Goal: Transaction & Acquisition: Purchase product/service

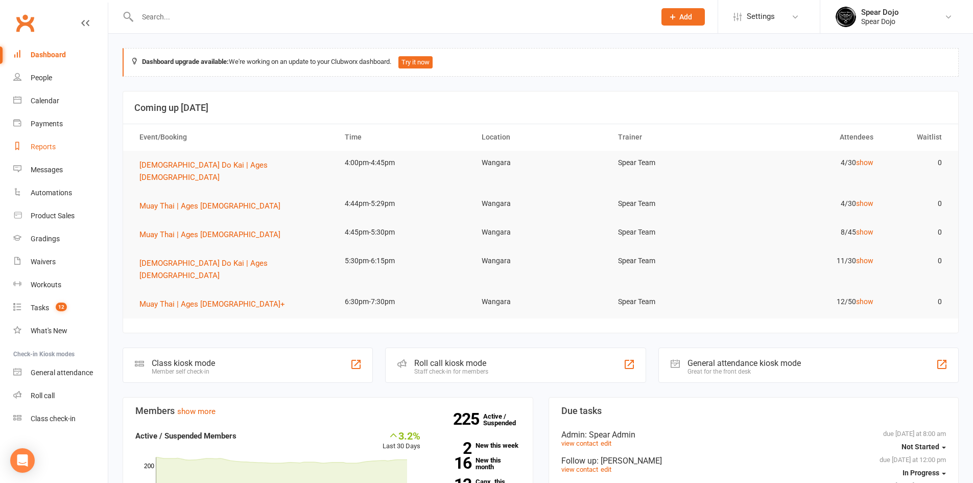
click at [46, 148] on div "Reports" at bounding box center [43, 147] width 25 height 8
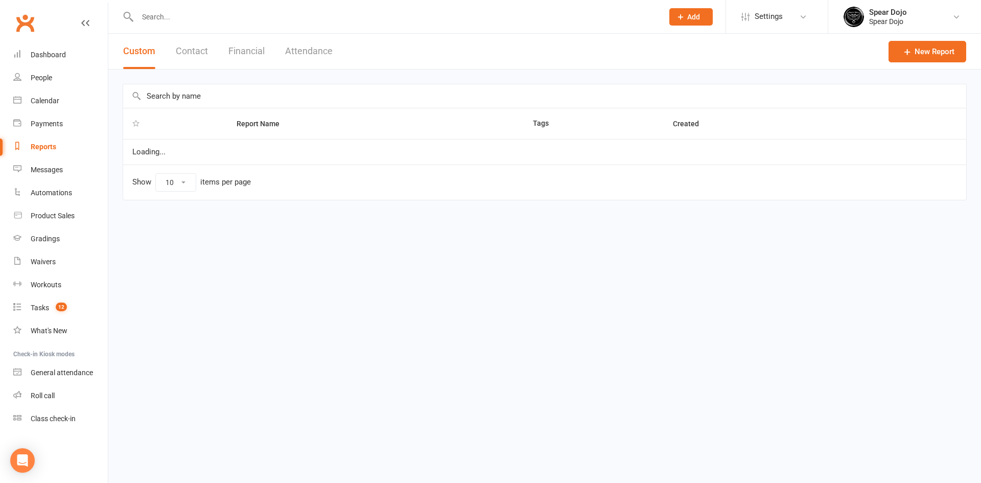
select select "50"
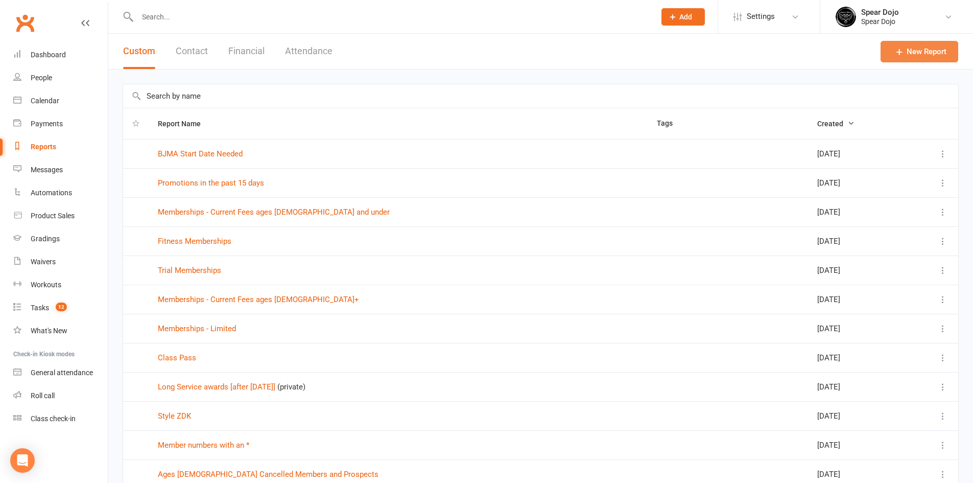
click at [925, 51] on link "New Report" at bounding box center [920, 51] width 78 height 21
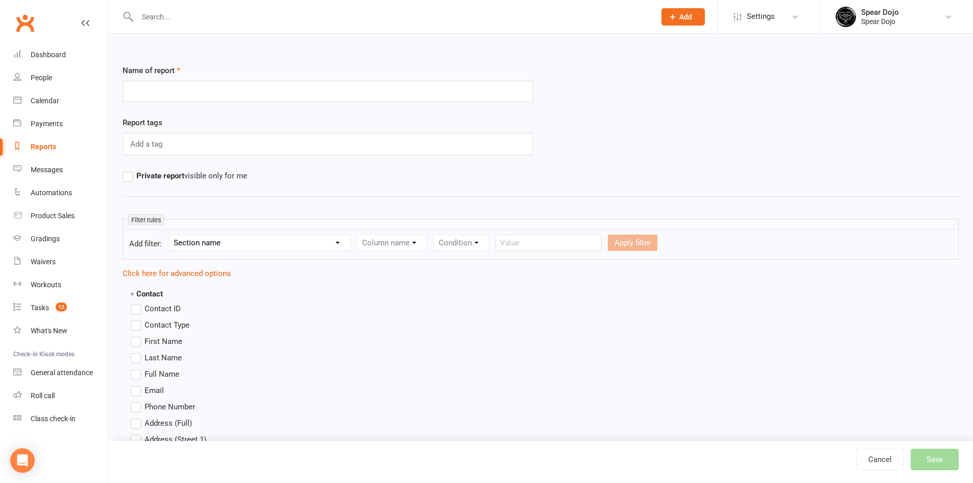
click at [329, 242] on select "Section name Contact Attendance Aggregate Payment Booking Waitlist Attendees Ca…" at bounding box center [259, 242] width 181 height 15
click at [330, 240] on select "Section name Contact Attendance Aggregate Payment Booking Waitlist Attendees Ca…" at bounding box center [259, 242] width 181 height 15
click at [170, 235] on select "Section name Contact Attendance Aggregate Payment Booking Waitlist Attendees Ca…" at bounding box center [259, 242] width 181 height 15
click at [424, 244] on select "Column name Last Communication Sent (Date/Time) Last Communication Type Last Em…" at bounding box center [450, 242] width 186 height 15
click at [261, 245] on select "Section name Contact Attendance Aggregate Payment Booking Waitlist Attendees Ca…" at bounding box center [259, 242] width 181 height 15
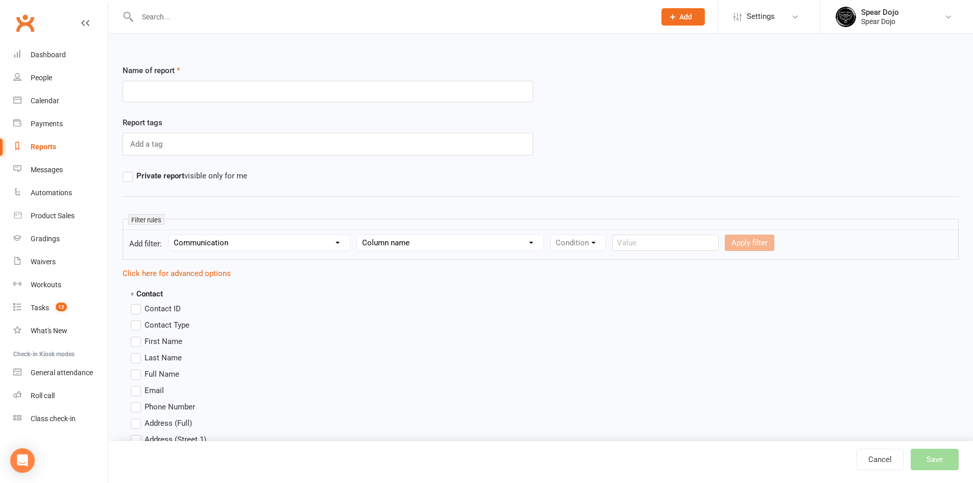
select select "9"
click at [170, 235] on select "Section name Contact Attendance Aggregate Payment Booking Waitlist Attendees Ca…" at bounding box center [259, 242] width 181 height 15
click at [378, 244] on select "Column name Recipient Type Recipient Name Recipient Email Recipient Phone Numbe…" at bounding box center [466, 242] width 218 height 15
select select "2"
click at [358, 235] on select "Column name Recipient Type Recipient Name Recipient Email Recipient Phone Numbe…" at bounding box center [466, 242] width 218 height 15
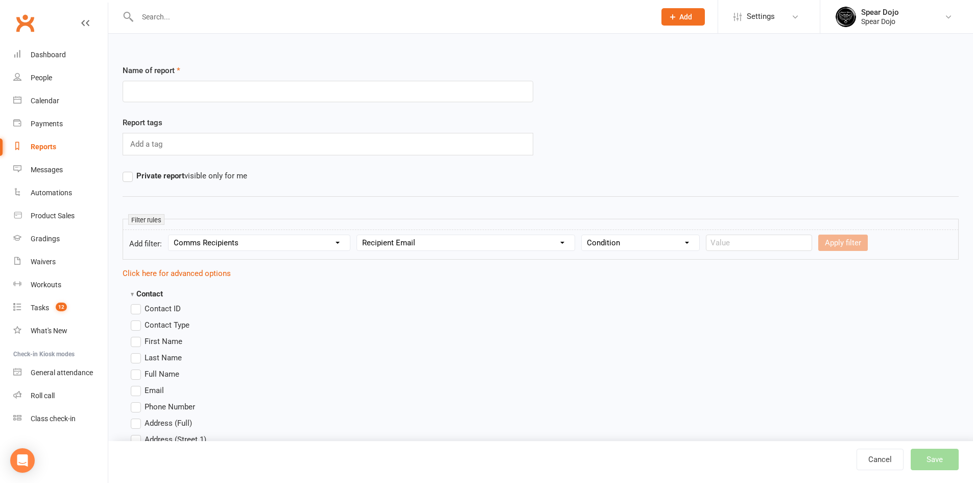
click at [645, 239] on select "Condition Equals Does not equal Contains Does not contain Is blank or does not …" at bounding box center [640, 242] width 117 height 15
select select "2"
click at [582, 235] on select "Condition Equals Does not equal Contains Does not contain Is blank or does not …" at bounding box center [640, 242] width 117 height 15
click at [739, 234] on form "Add filter: Section name Contact Attendance Aggregate Payment Booking Waitlist …" at bounding box center [541, 244] width 836 height 30
click at [736, 242] on input "text" at bounding box center [759, 242] width 106 height 16
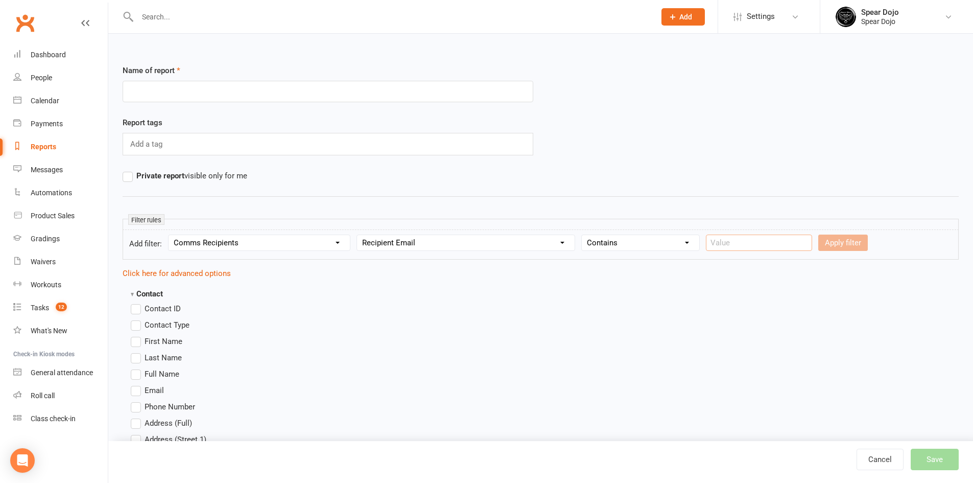
click at [720, 241] on input "text" at bounding box center [759, 242] width 106 height 16
type input "Student Integration - Welcome Email"
click at [818, 246] on button "Apply filter" at bounding box center [843, 242] width 50 height 16
select select
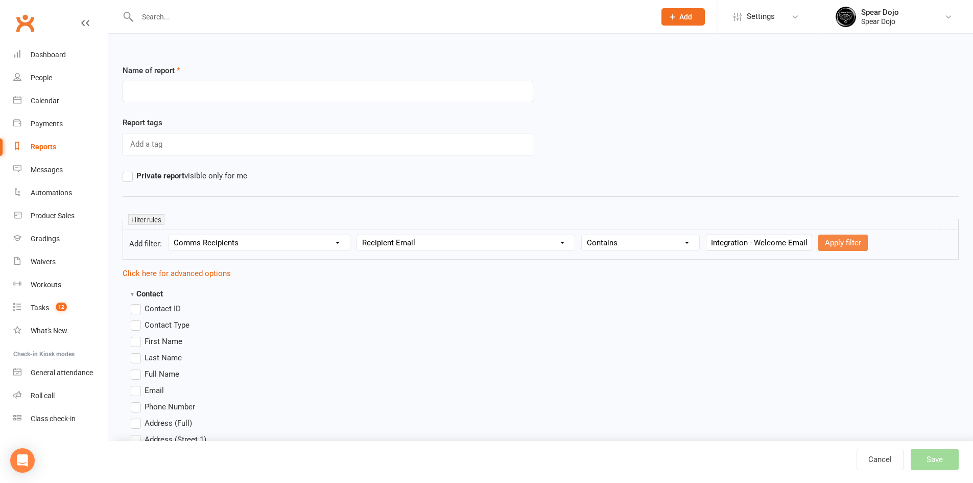
select select
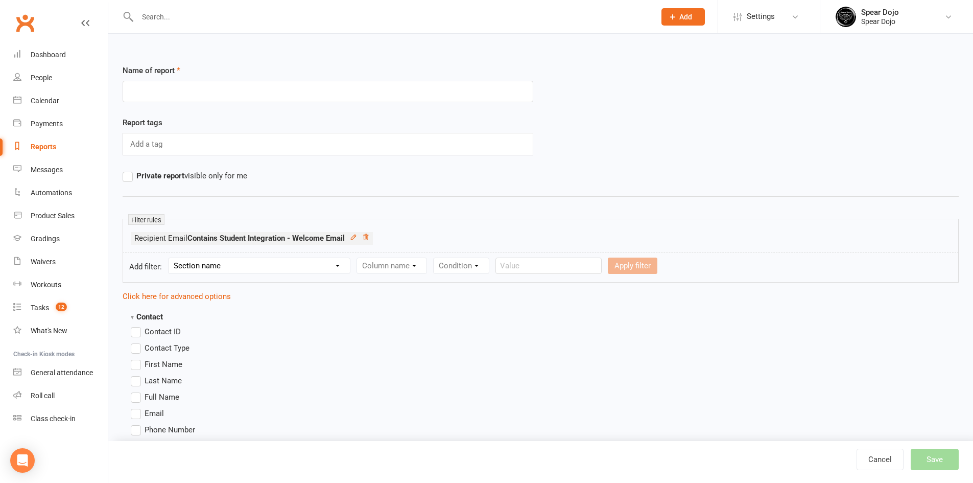
click at [139, 366] on label "First Name" at bounding box center [157, 364] width 52 height 12
click at [137, 358] on input "First Name" at bounding box center [134, 358] width 7 height 0
click at [133, 379] on label "Last Name" at bounding box center [156, 380] width 51 height 12
click at [133, 374] on input "Last Name" at bounding box center [134, 374] width 7 height 0
click at [138, 412] on label "Email" at bounding box center [147, 413] width 33 height 12
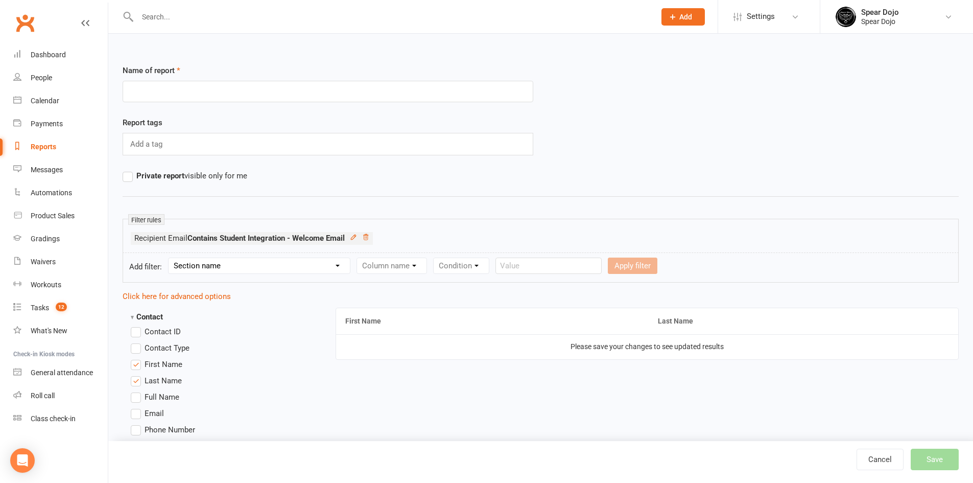
click at [137, 407] on input "Email" at bounding box center [134, 407] width 7 height 0
click at [356, 235] on icon at bounding box center [353, 236] width 7 height 7
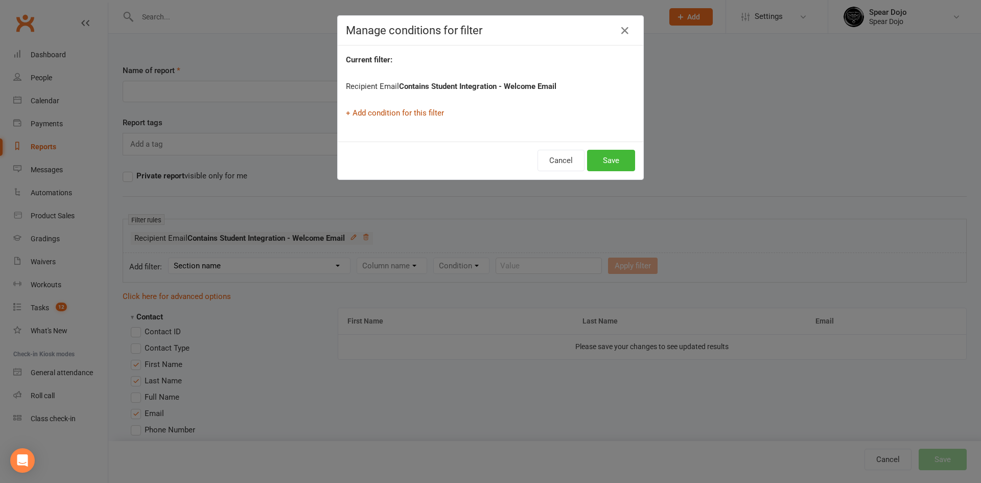
click at [413, 108] on link "+ Add condition for this filter" at bounding box center [395, 112] width 98 height 9
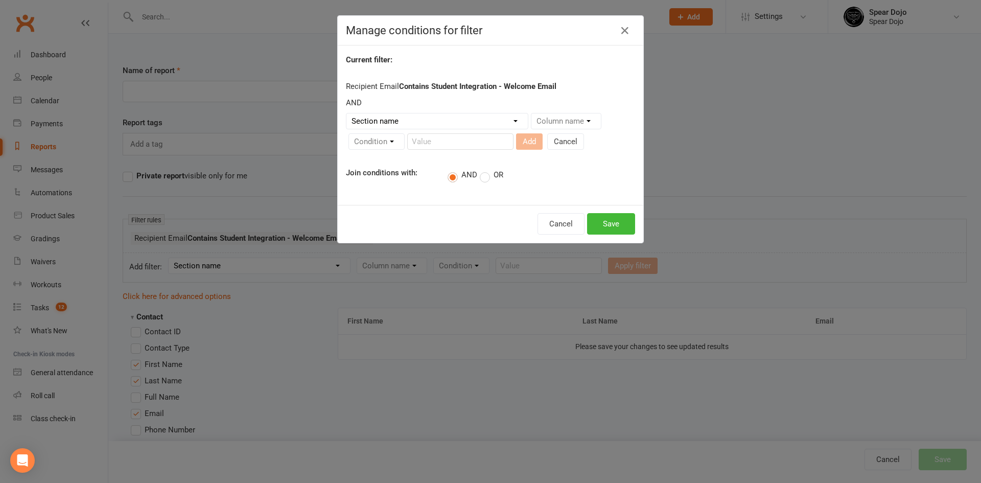
click at [413, 129] on form "Section name Contact Attendance Aggregate Payment Booking Waitlist Attendees Ca…" at bounding box center [490, 133] width 289 height 41
click at [420, 120] on select "Section name Contact Attendance Aggregate Payment Booking Waitlist Attendees Ca…" at bounding box center [436, 120] width 181 height 15
click at [618, 227] on button "Save" at bounding box center [611, 223] width 48 height 21
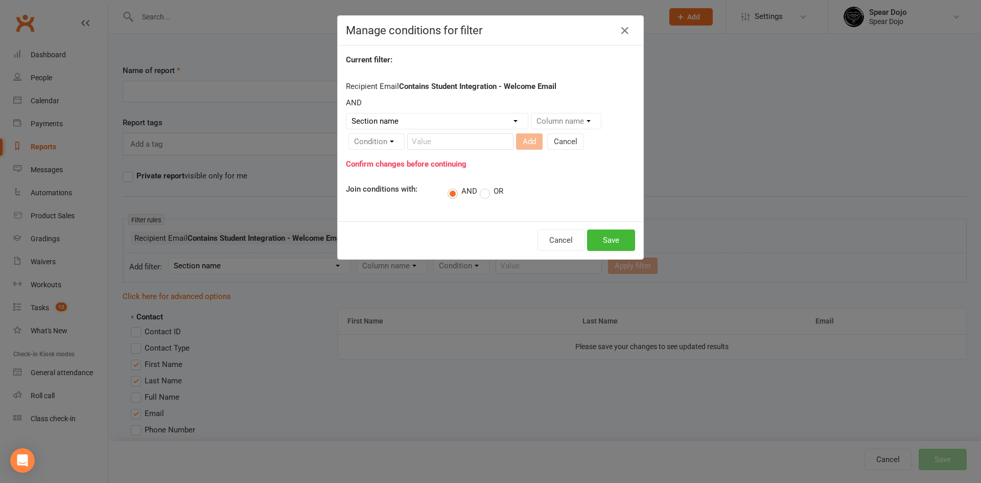
click at [376, 120] on select "Section name Contact Attendance Aggregate Payment Booking Waitlist Attendees Ca…" at bounding box center [436, 120] width 181 height 15
select select "0"
click at [346, 113] on select "Section name Contact Attendance Aggregate Payment Booking Waitlist Attendees Ca…" at bounding box center [436, 120] width 181 height 15
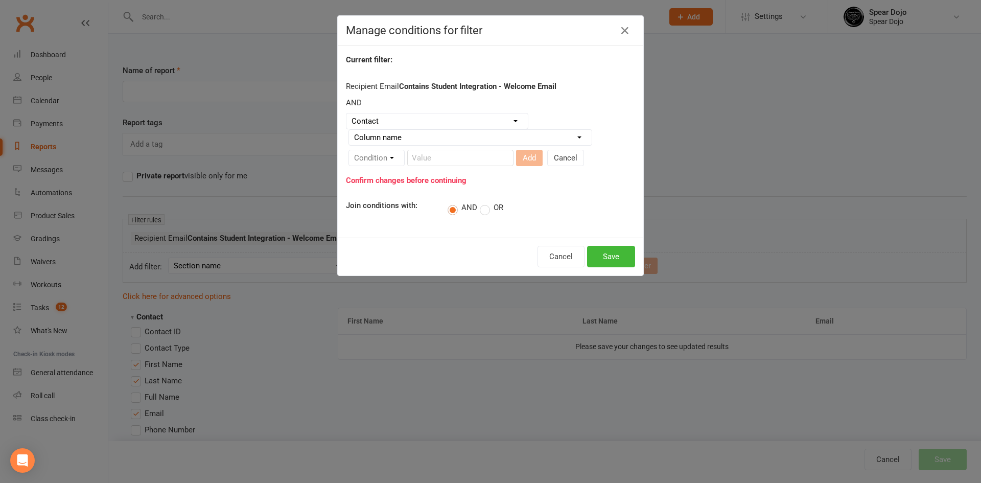
click at [367, 152] on div "Condition" at bounding box center [376, 158] width 56 height 16
click at [388, 157] on div "Condition" at bounding box center [376, 158] width 56 height 16
click at [415, 135] on select "Column name Contact Type First Name Last Name Full Name Email Phone Number Addr…" at bounding box center [470, 137] width 243 height 15
select select "13"
click at [349, 130] on select "Column name Contact Type First Name Last Name Full Name Email Phone Number Addr…" at bounding box center [470, 137] width 243 height 15
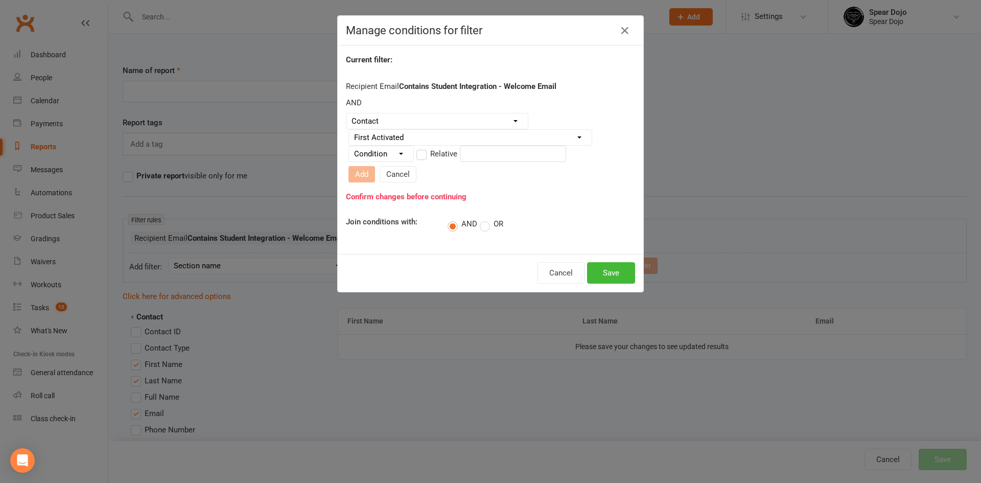
click at [397, 157] on select "Condition Is Is not Before After Before or on After or on Is blank Is not blank" at bounding box center [381, 153] width 64 height 15
select select "2"
click at [349, 150] on select "Condition Is Is not Before After Before or on After or on Is blank Is not blank" at bounding box center [381, 153] width 64 height 15
click at [418, 155] on label "Relative" at bounding box center [436, 154] width 41 height 12
click at [418, 148] on input "Relative" at bounding box center [419, 148] width 7 height 0
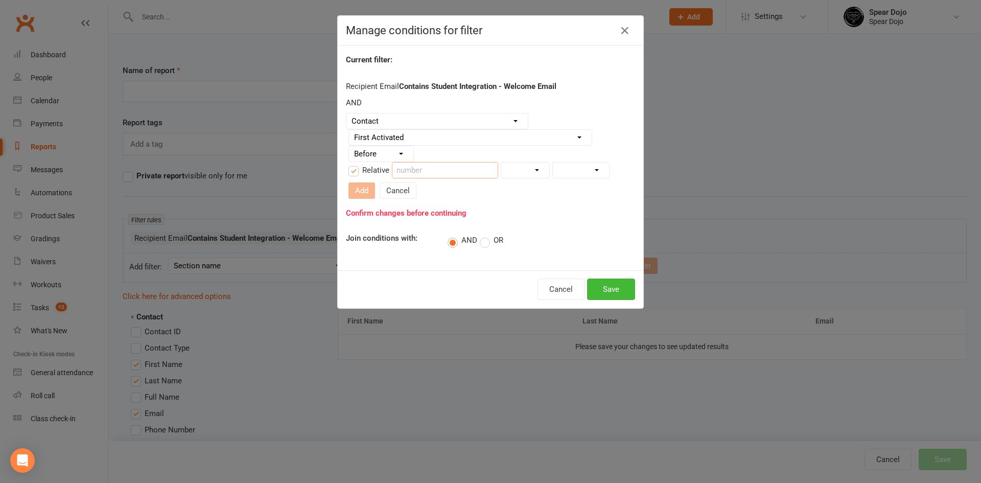
click at [467, 171] on input "number" at bounding box center [445, 170] width 106 height 16
type input "60"
click at [514, 170] on select "Days Weeks Months Years" at bounding box center [525, 169] width 48 height 15
select select "0"
click at [501, 162] on select "Days Weeks Months Years" at bounding box center [525, 169] width 48 height 15
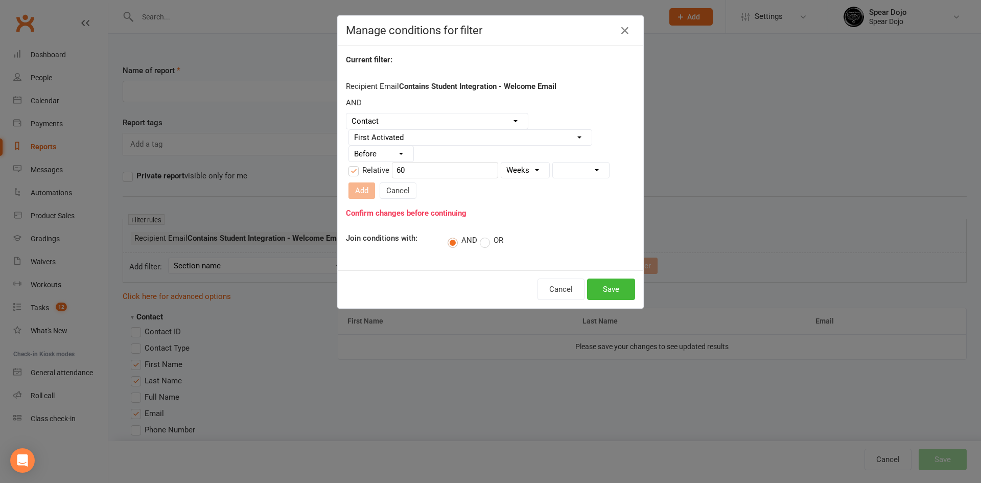
click at [553, 176] on select "From now Ago" at bounding box center [581, 169] width 56 height 15
select select "1"
click at [553, 162] on select "From now Ago" at bounding box center [581, 169] width 56 height 15
click at [609, 288] on button "Save" at bounding box center [611, 288] width 48 height 21
click at [357, 185] on button "Add" at bounding box center [361, 190] width 27 height 16
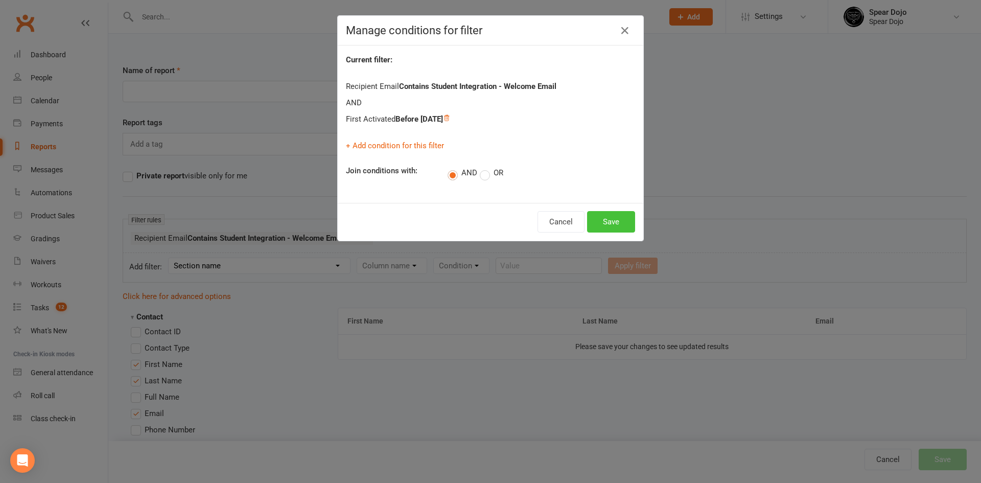
click at [608, 227] on button "Save" at bounding box center [611, 221] width 48 height 21
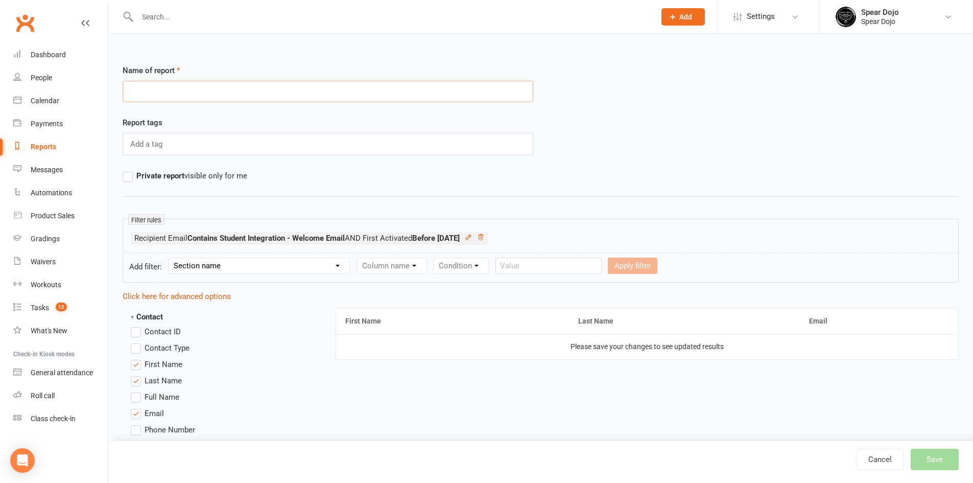
click at [183, 98] on input "text" at bounding box center [328, 91] width 411 height 21
type input "Welcome email"
click at [956, 463] on button "Save" at bounding box center [935, 458] width 48 height 21
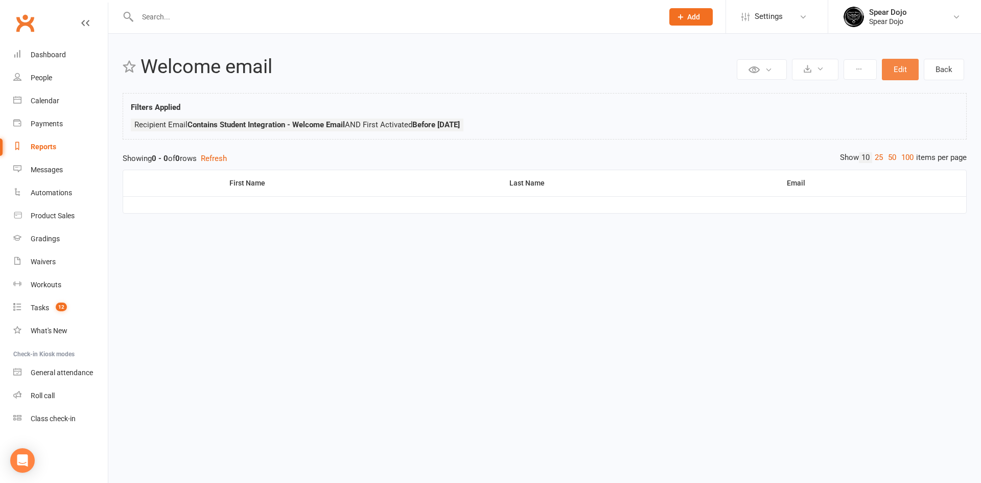
click at [912, 73] on button "Edit" at bounding box center [900, 69] width 37 height 21
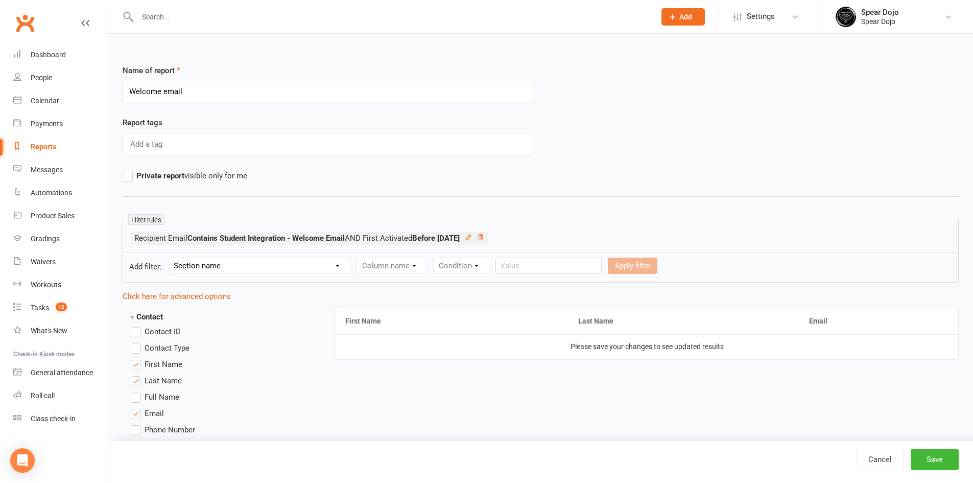
click at [303, 259] on select "Section name Contact Attendance Aggregate Payment Booking Waitlist Attendees Ca…" at bounding box center [259, 265] width 181 height 15
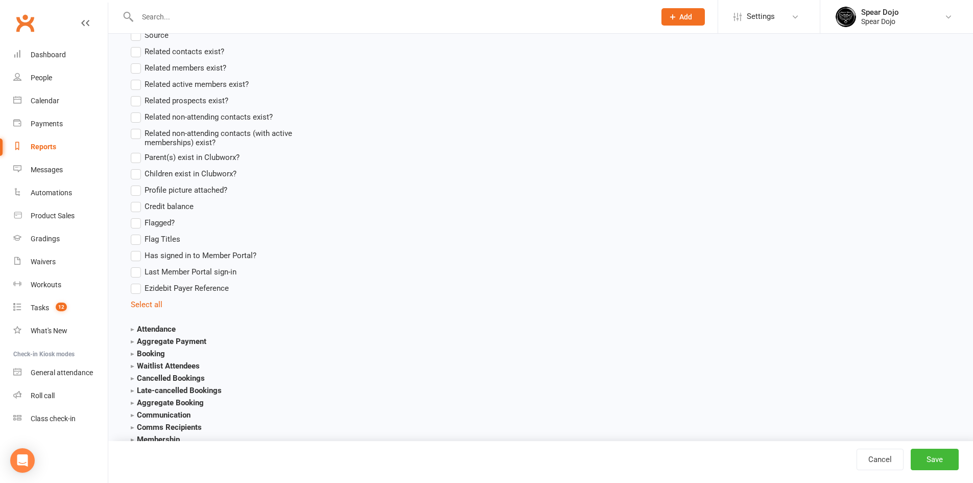
scroll to position [970, 0]
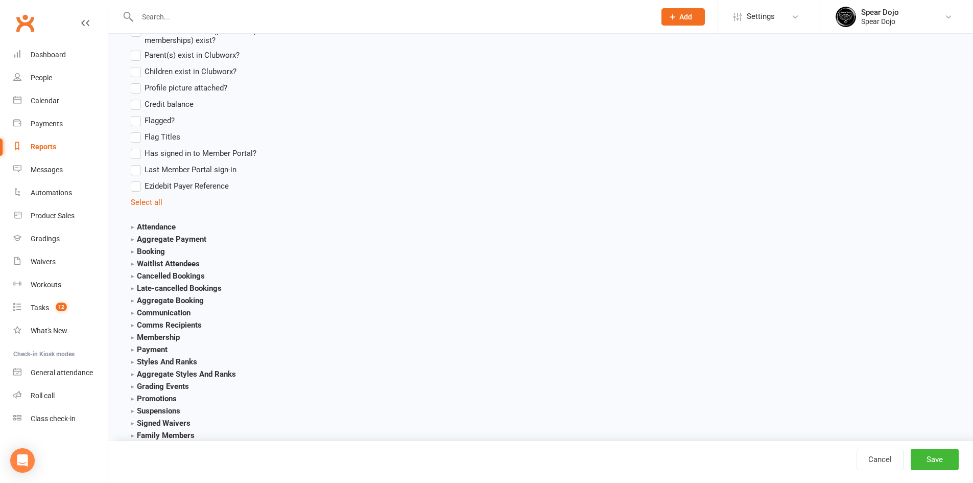
click at [134, 310] on strong "Communication" at bounding box center [161, 312] width 60 height 9
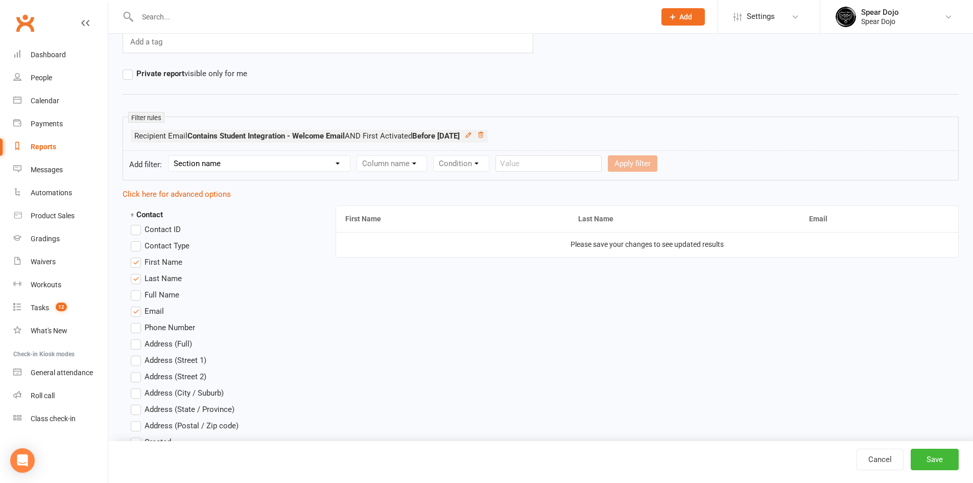
scroll to position [0, 0]
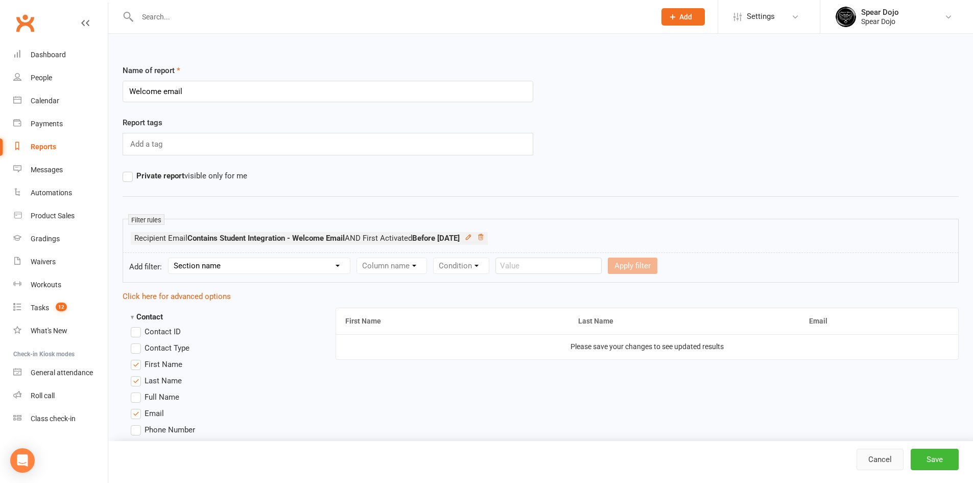
click at [884, 459] on link "Cancel" at bounding box center [880, 458] width 47 height 21
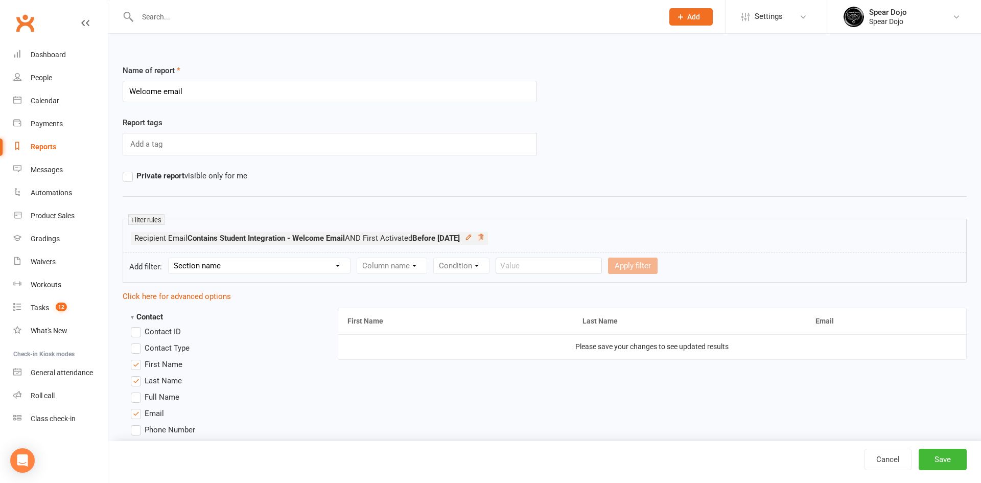
select select "50"
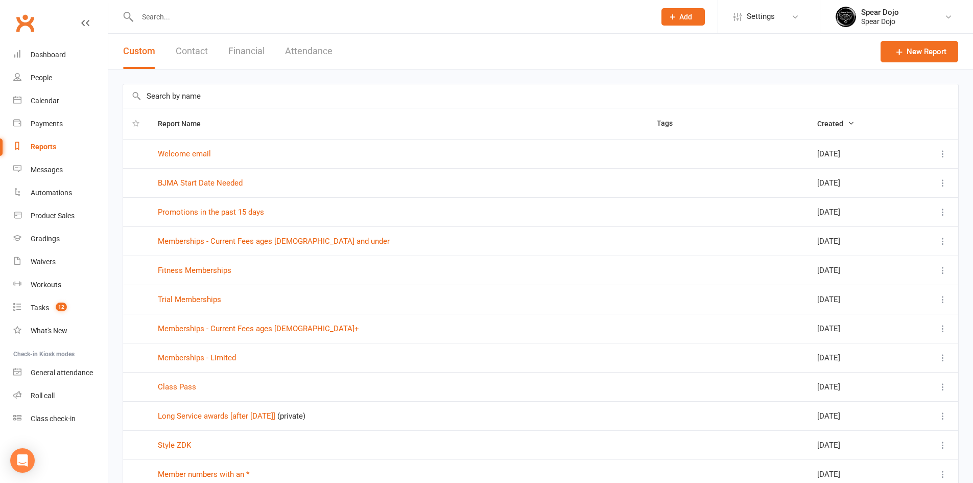
click at [940, 149] on icon at bounding box center [943, 154] width 10 height 10
click at [877, 210] on link "Remove" at bounding box center [890, 214] width 101 height 20
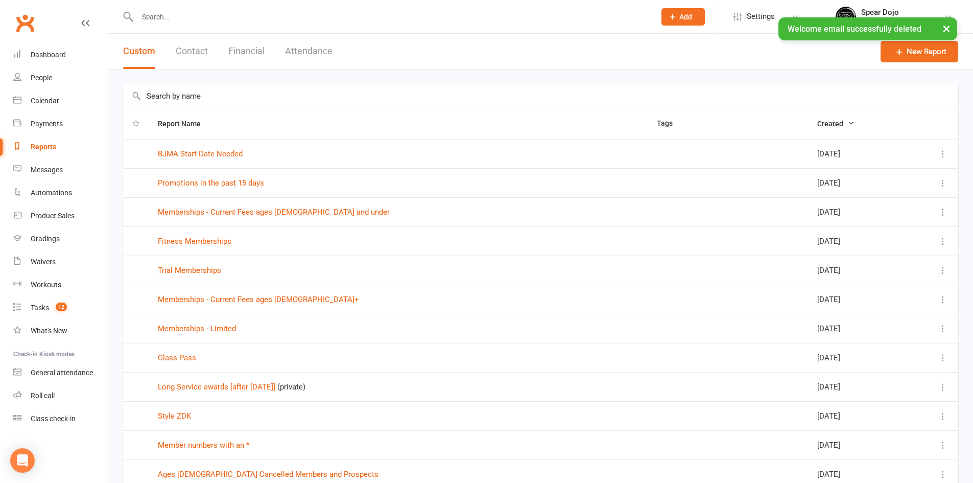
click at [186, 116] on th "Report Name" at bounding box center [398, 123] width 499 height 31
click at [185, 120] on span "Report Name" at bounding box center [185, 124] width 54 height 8
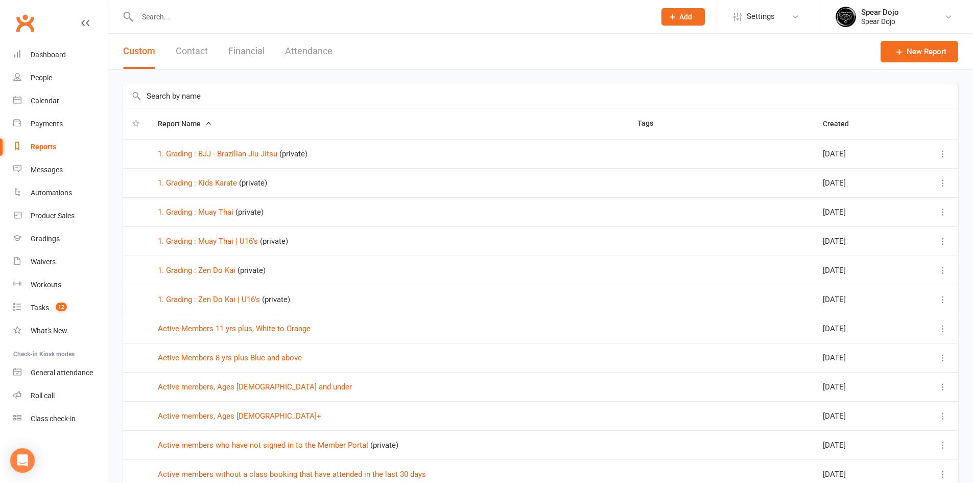
click at [185, 120] on span "Report Name" at bounding box center [185, 124] width 54 height 8
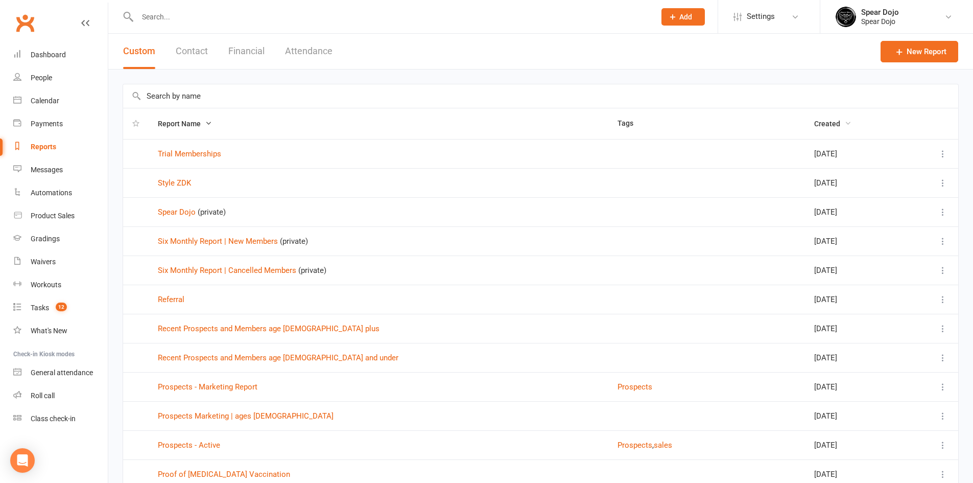
click at [814, 125] on span "Created" at bounding box center [832, 124] width 37 height 8
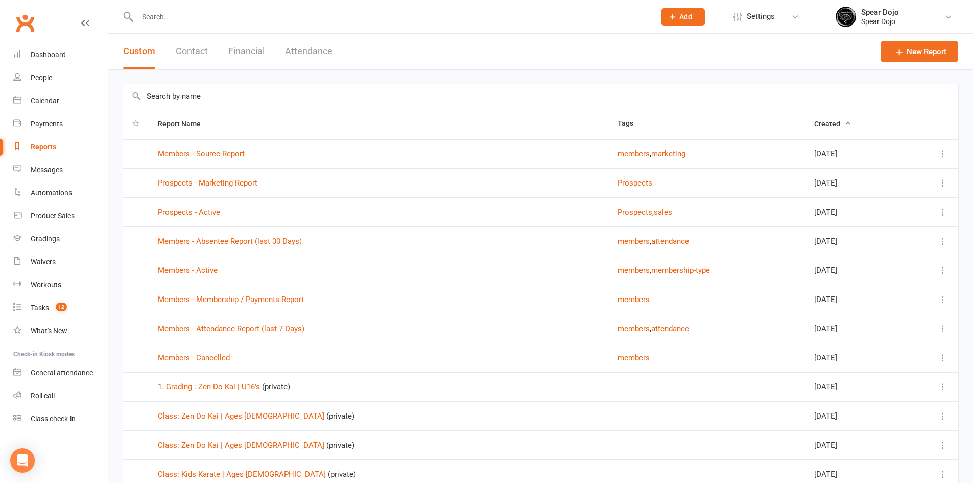
click at [828, 123] on span "Created" at bounding box center [832, 124] width 37 height 8
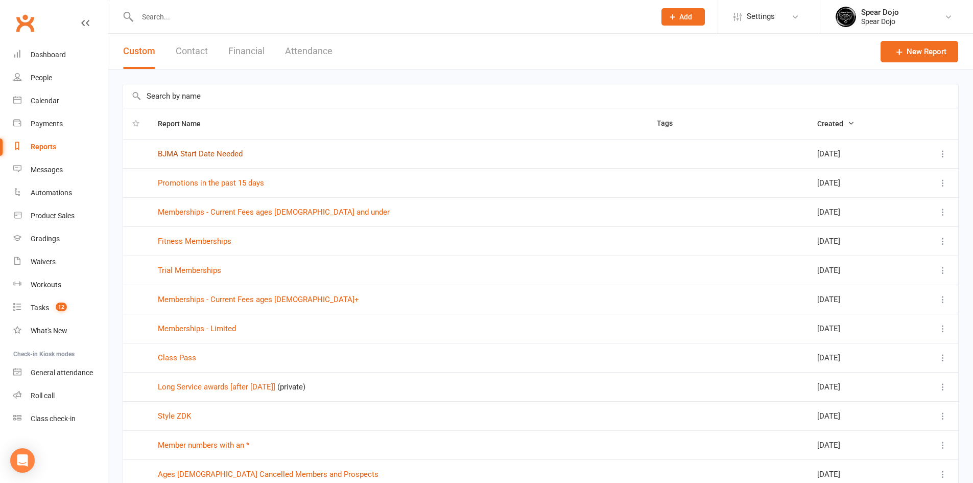
click at [217, 153] on link "BJMA Start Date Needed" at bounding box center [200, 153] width 85 height 9
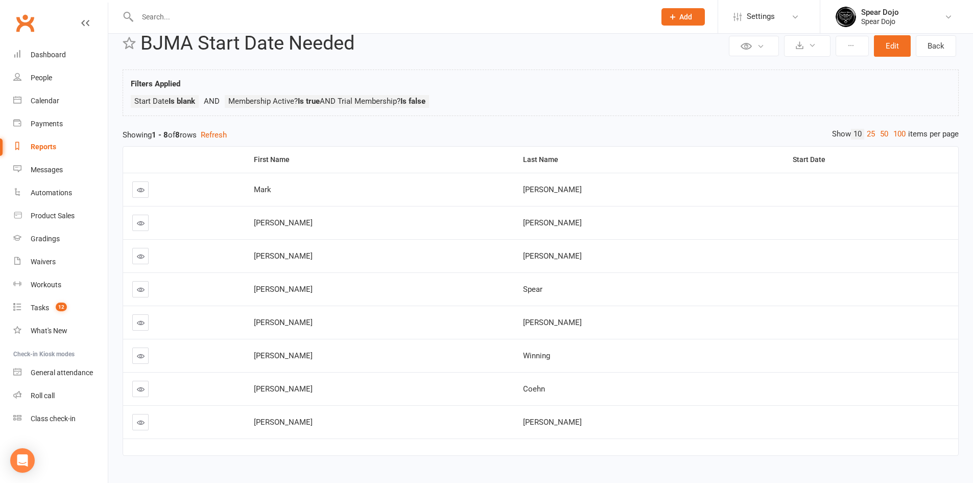
scroll to position [45, 0]
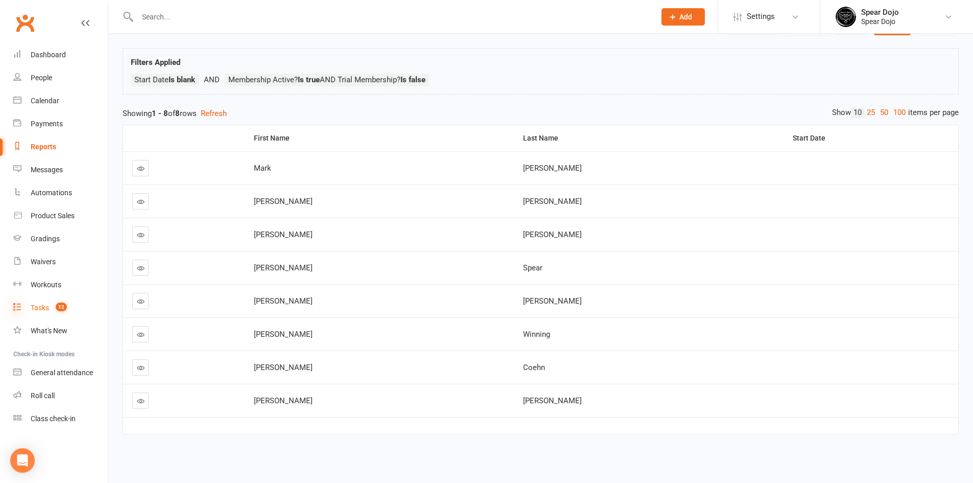
click at [17, 307] on icon at bounding box center [17, 306] width 8 height 8
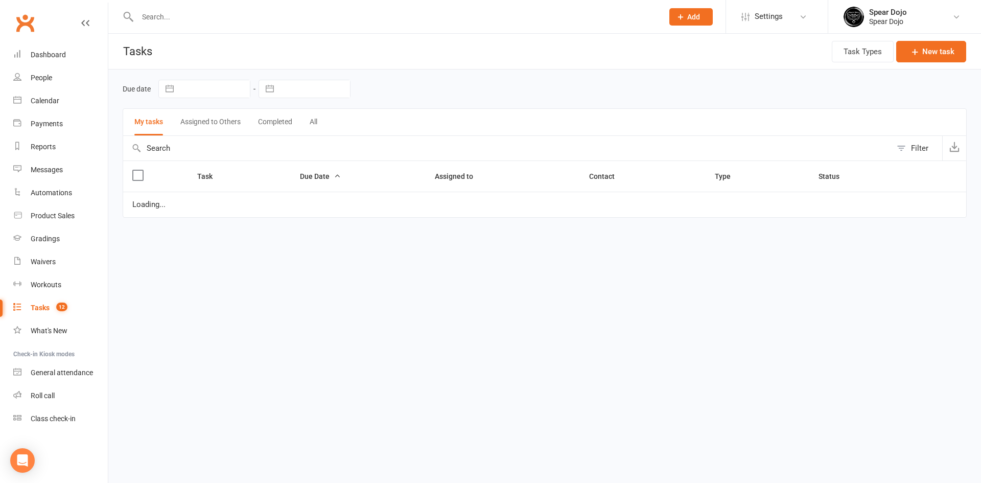
select select "started"
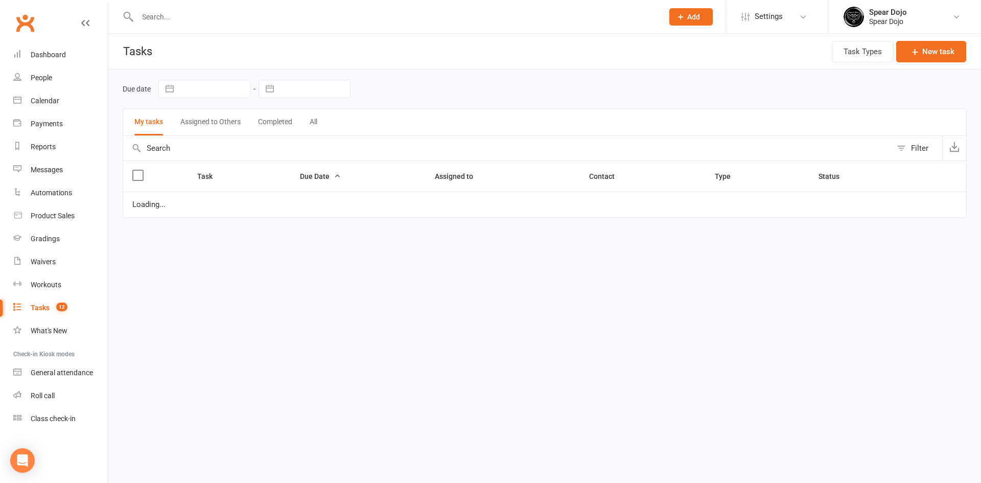
select select "started"
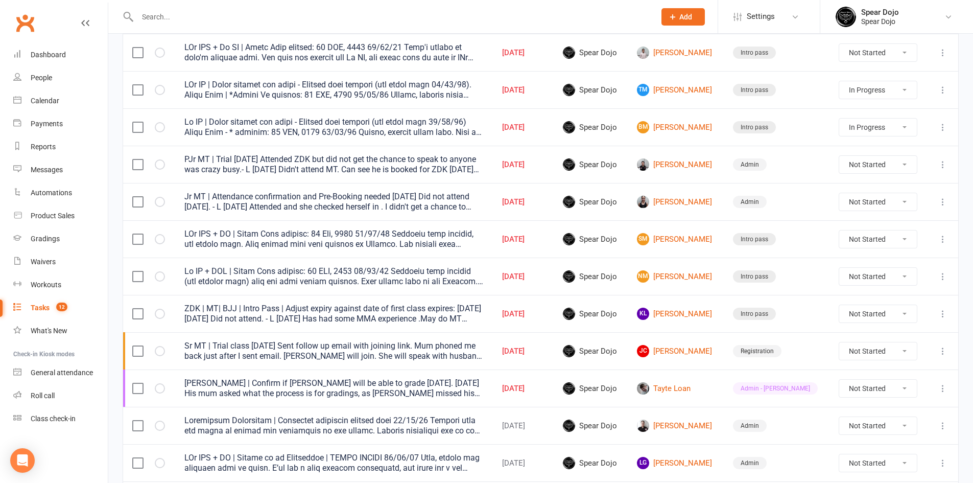
scroll to position [204, 0]
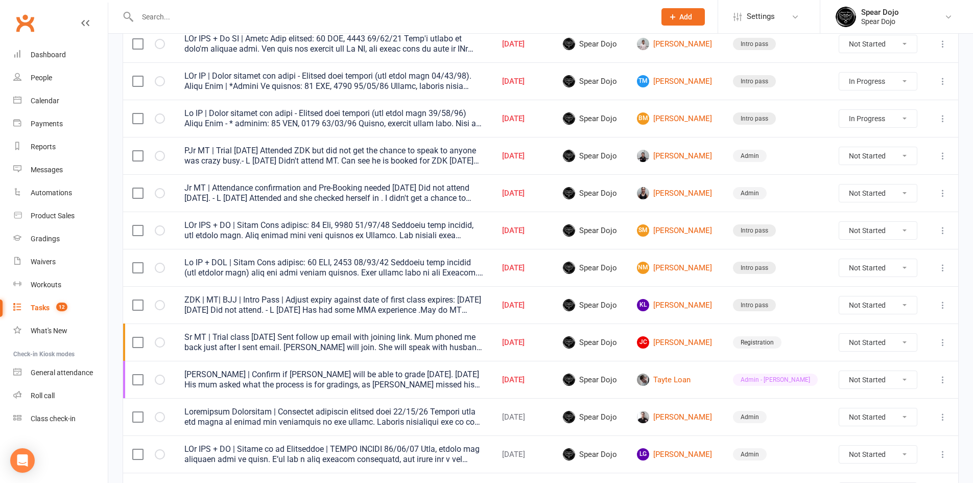
click at [370, 300] on div "ZDK | MT| BJJ | Intro Pass | Adjust expiry against date of first class expires:…" at bounding box center [333, 305] width 299 height 20
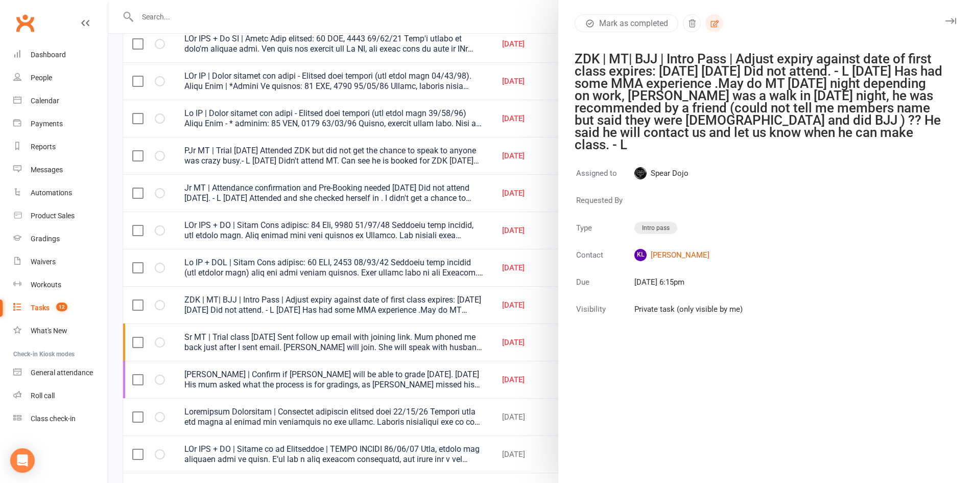
click at [711, 19] on icon "button" at bounding box center [714, 23] width 9 height 9
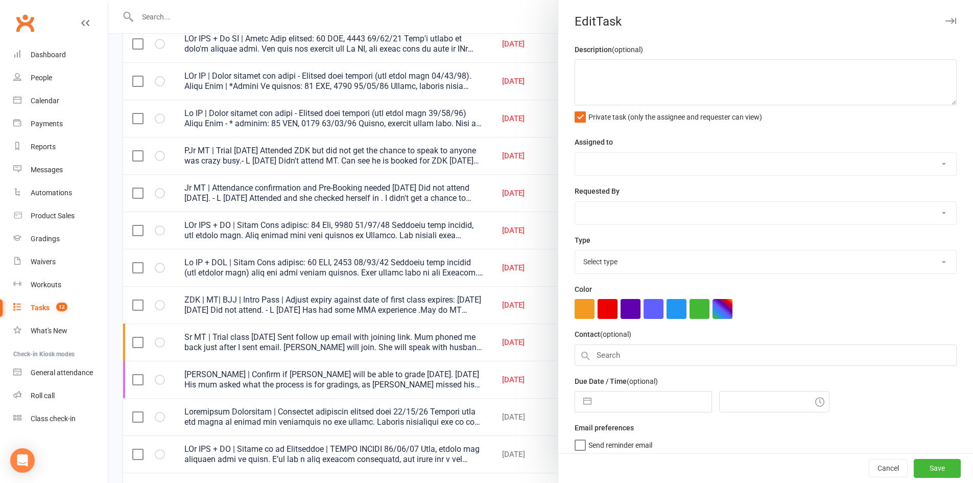
type textarea "ZDK | MT| BJJ | Intro Pass | Adjust expiry against date of first class expires:…"
select select "43986"
type input "16 Sep 2025"
type input "6:15pm"
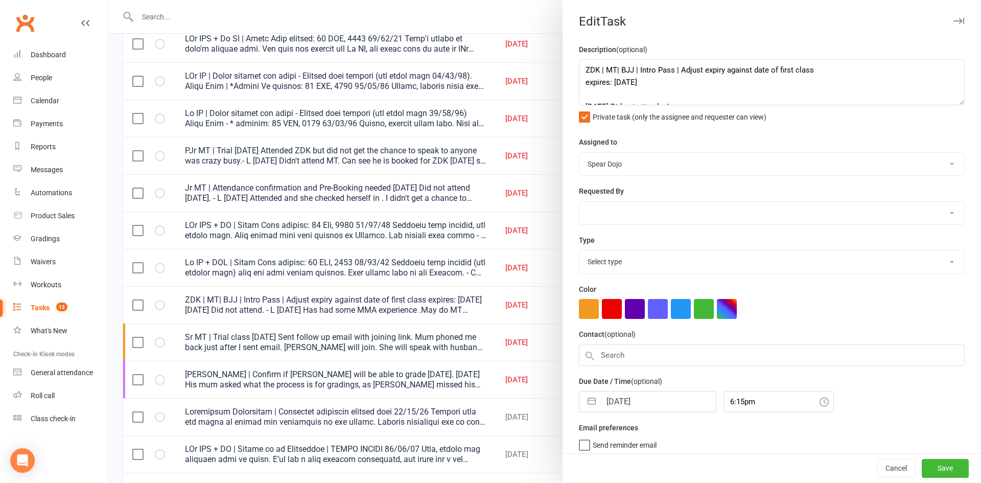
select select "21686"
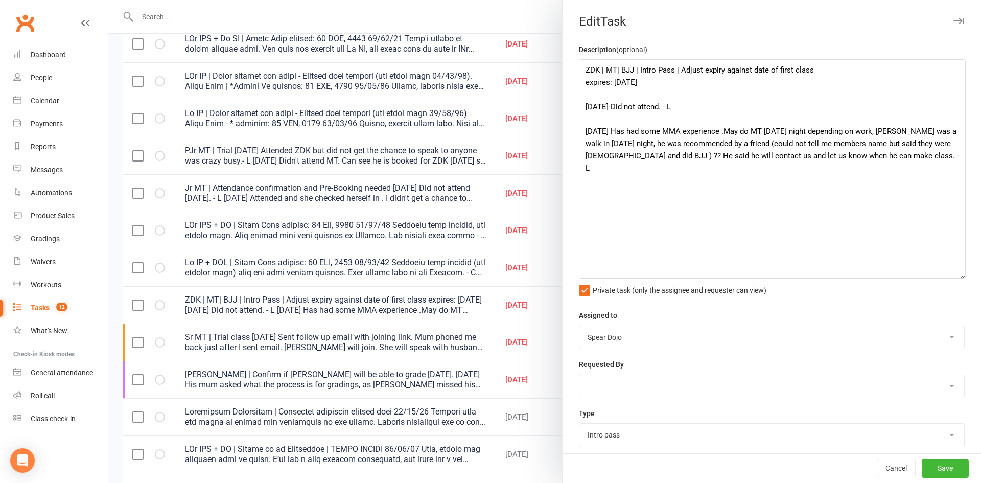
drag, startPoint x: 943, startPoint y: 102, endPoint x: 956, endPoint y: 277, distance: 175.1
click at [956, 277] on textarea "ZDK | MT| BJJ | Intro Pass | Adjust expiry against date of first class expires:…" at bounding box center [772, 168] width 387 height 219
click at [721, 87] on textarea "ZDK | MT| BJJ | Intro Pass | Adjust expiry against date of first class expires:…" at bounding box center [772, 169] width 387 height 221
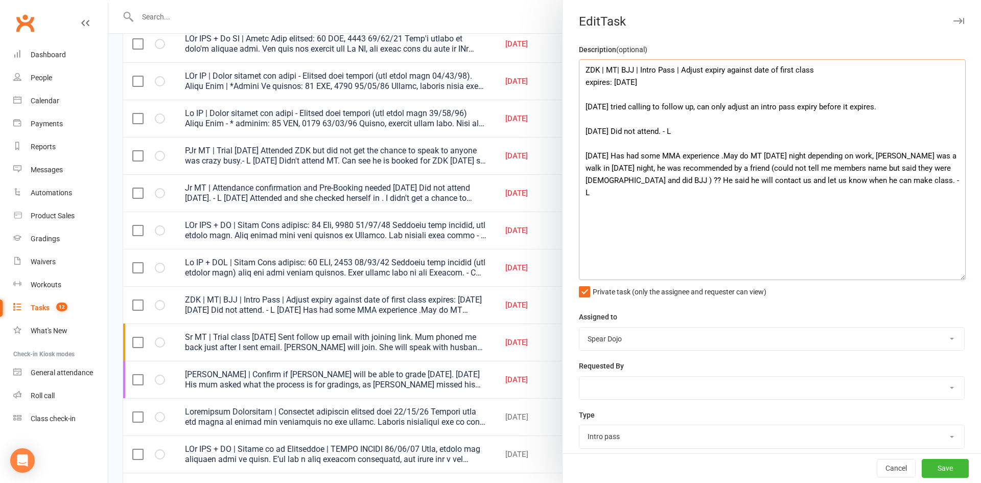
type textarea "ZDK | MT| BJJ | Intro Pass | Adjust expiry against date of first class expires:…"
click at [881, 472] on button "Cancel" at bounding box center [895, 468] width 39 height 18
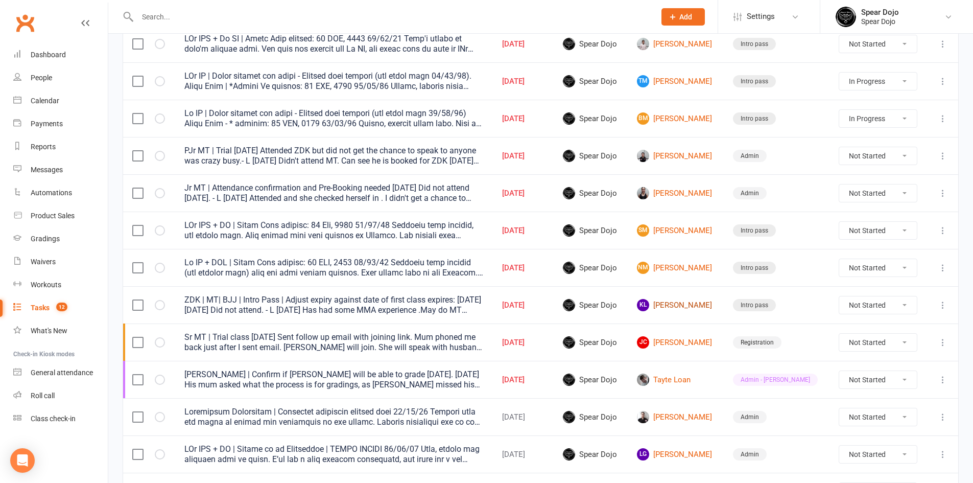
click at [660, 301] on link "KL Kevin Le" at bounding box center [676, 305] width 78 height 12
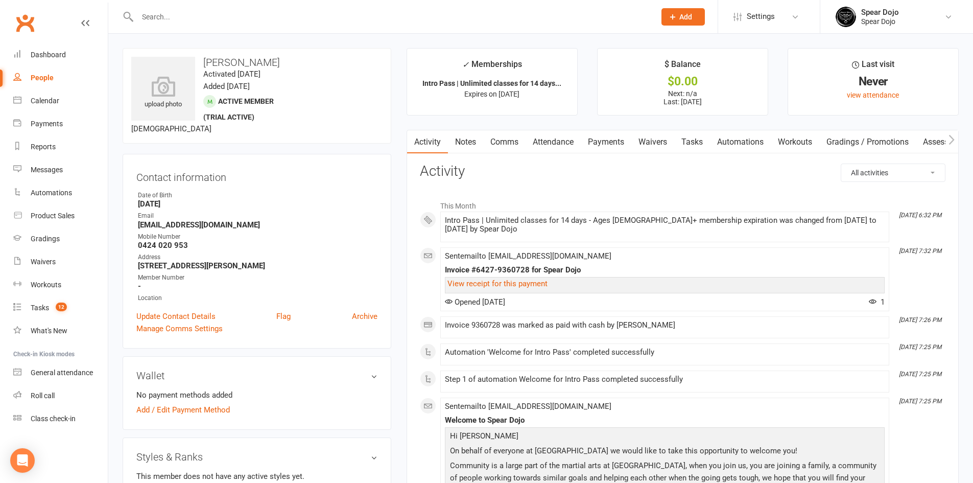
click at [685, 136] on link "Tasks" at bounding box center [692, 141] width 36 height 23
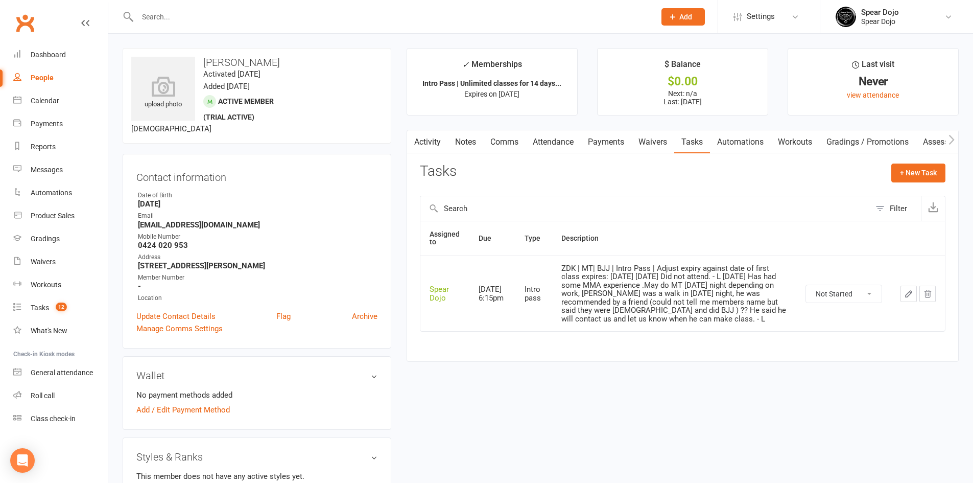
click at [654, 139] on link "Waivers" at bounding box center [652, 141] width 43 height 23
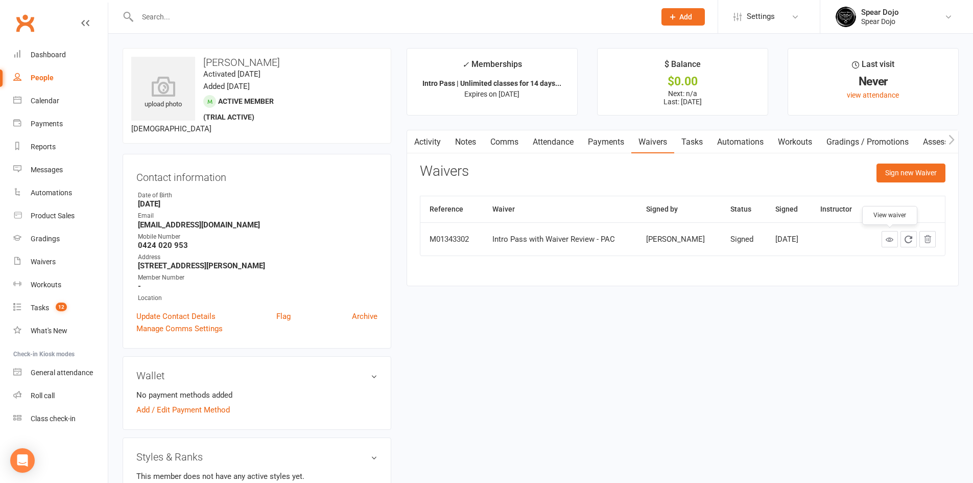
click at [886, 239] on icon at bounding box center [890, 239] width 8 height 8
click at [689, 141] on link "Tasks" at bounding box center [692, 141] width 36 height 23
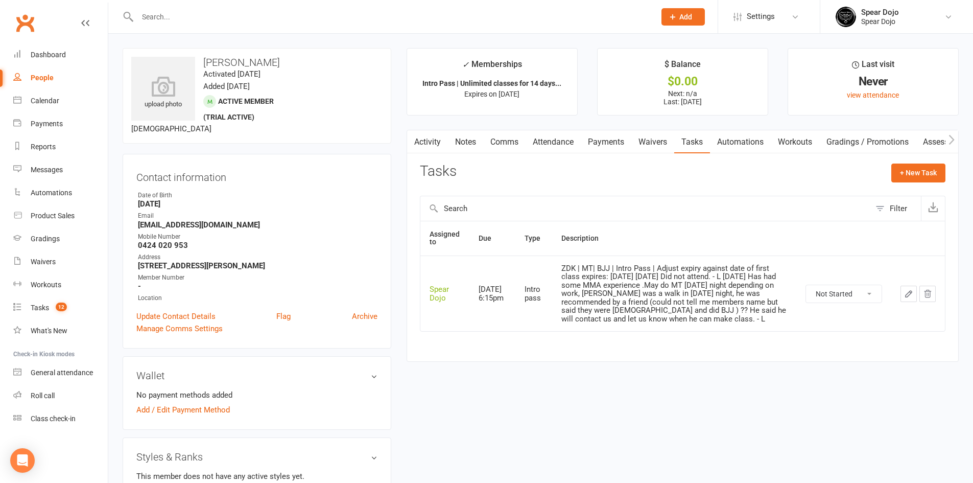
click at [910, 289] on icon "button" at bounding box center [908, 293] width 9 height 9
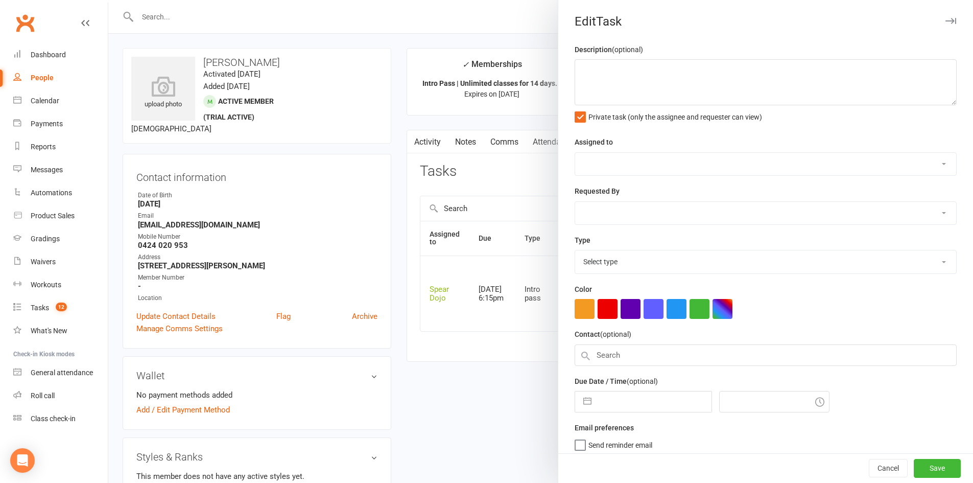
type textarea "ZDK | MT| BJJ | Intro Pass | Adjust expiry against date of first class expires:…"
select select "43986"
type input "16 Sep 2025"
type input "6:15pm"
select select "21686"
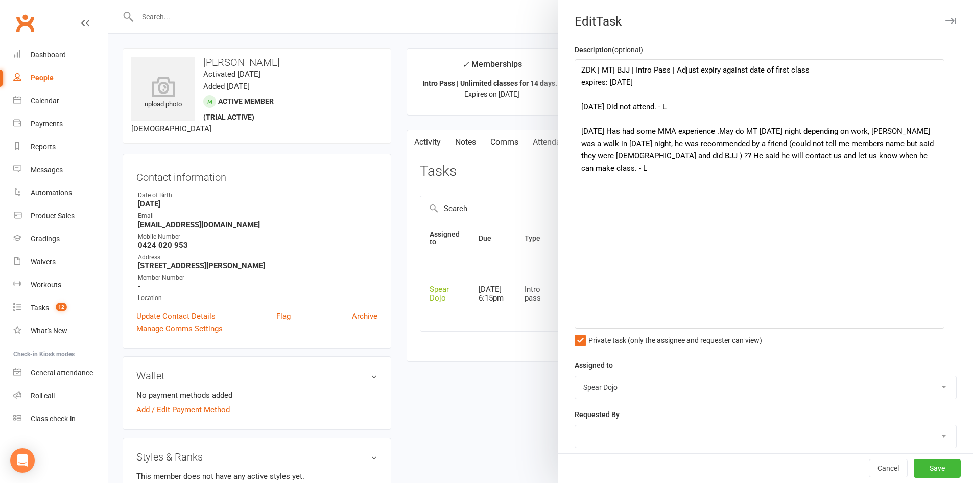
drag, startPoint x: 939, startPoint y: 102, endPoint x: 938, endPoint y: 325, distance: 223.2
click at [938, 325] on textarea "ZDK | MT| BJJ | Intro Pass | Adjust expiry against date of first class expires:…" at bounding box center [760, 193] width 370 height 269
click at [710, 82] on textarea "ZDK | MT| BJJ | Intro Pass | Adjust expiry against date of first class expires:…" at bounding box center [760, 193] width 370 height 269
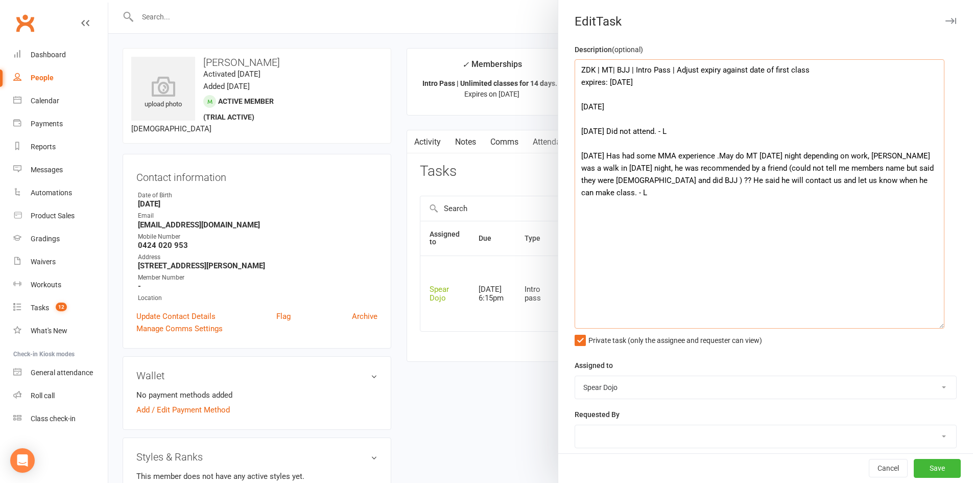
paste textarea "Spear Dojo Terms & Conditions Intro Pass Terms For new visitors only – Ages 8+ …"
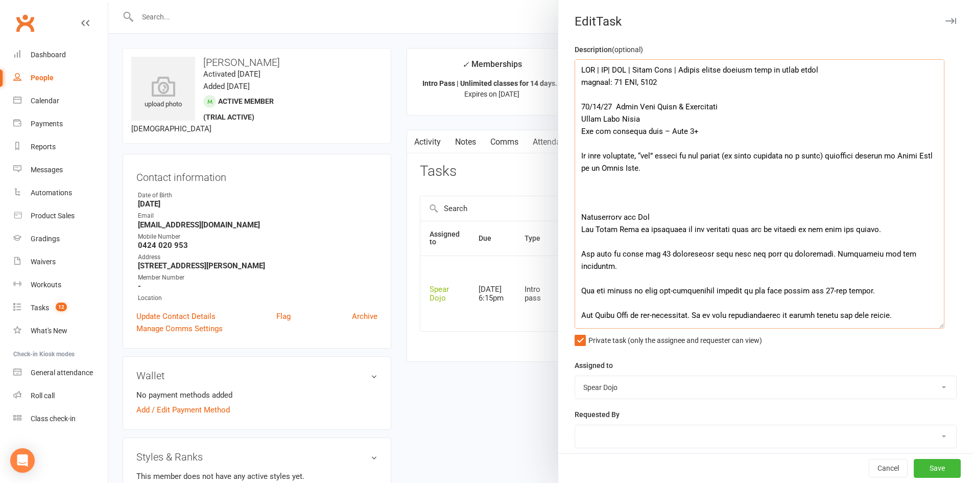
scroll to position [5, 0]
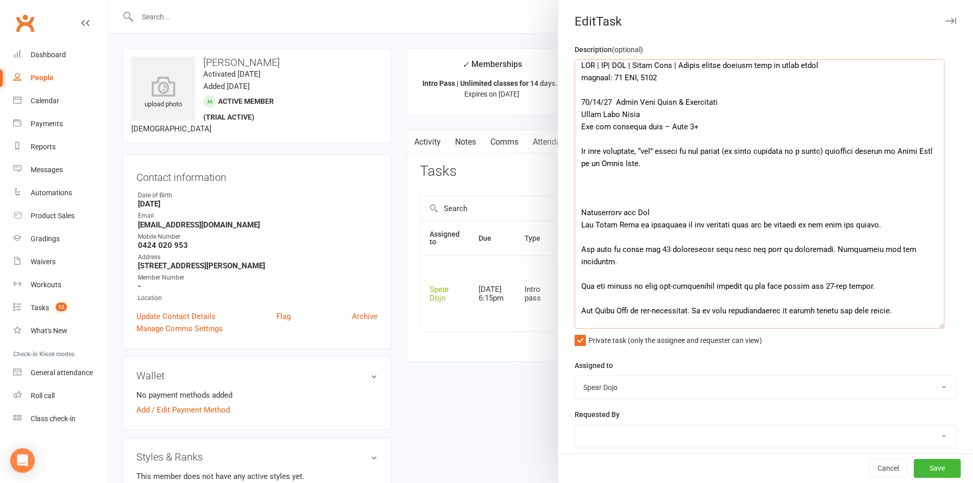
click at [613, 104] on textarea at bounding box center [760, 193] width 370 height 269
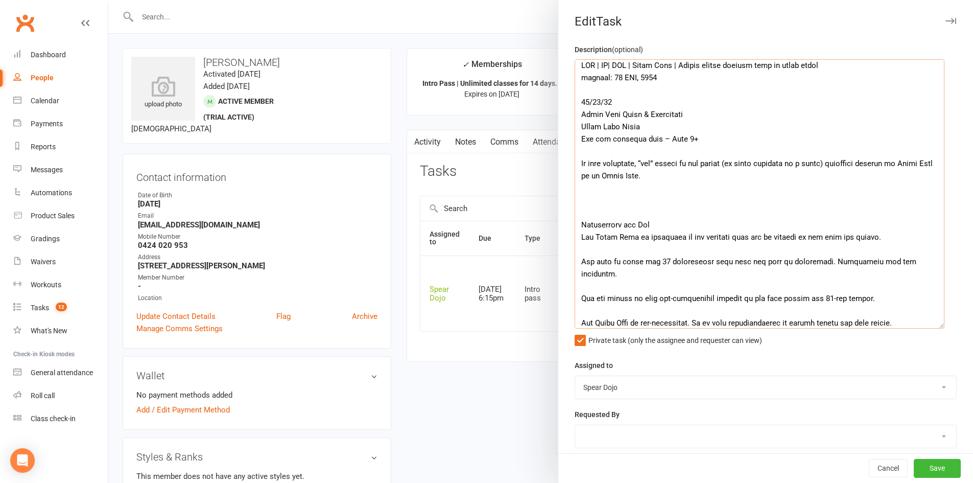
click at [719, 154] on textarea at bounding box center [760, 193] width 370 height 269
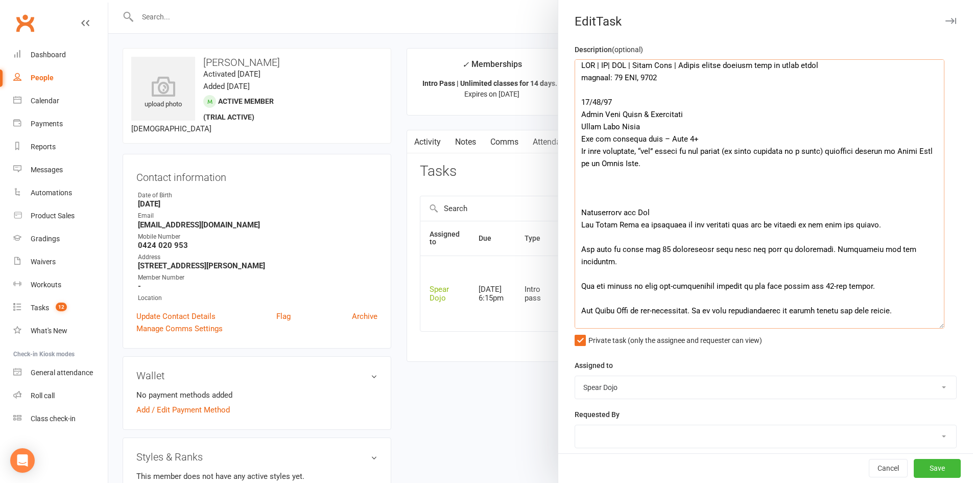
click at [659, 182] on textarea at bounding box center [760, 193] width 370 height 269
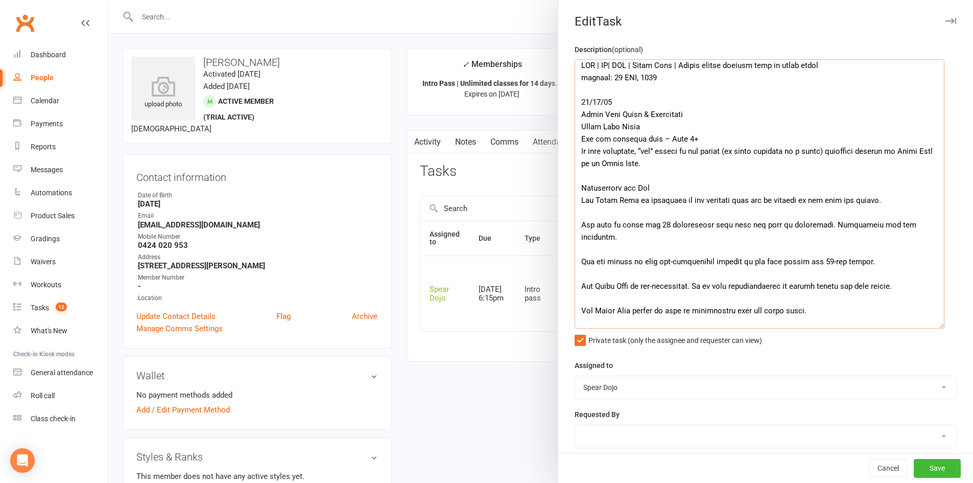
click at [658, 216] on textarea at bounding box center [760, 193] width 370 height 269
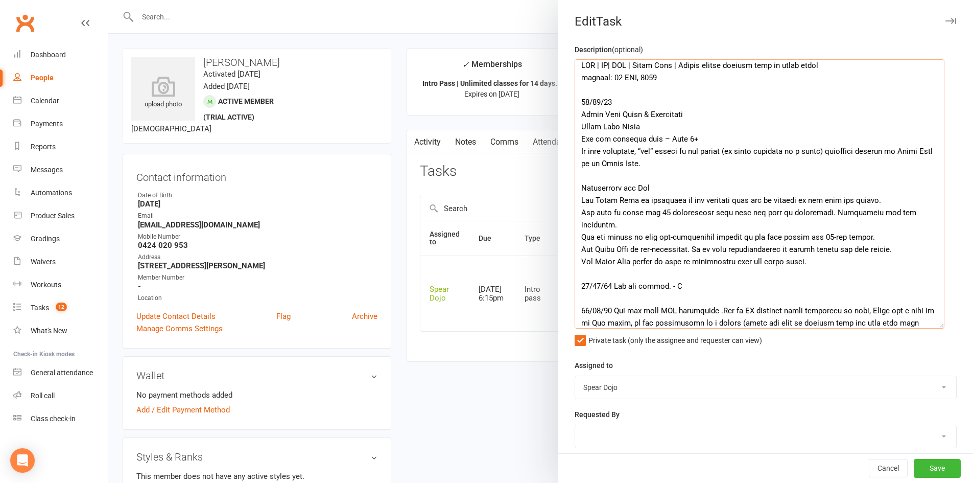
click at [754, 264] on textarea at bounding box center [760, 193] width 370 height 269
click at [630, 96] on textarea at bounding box center [760, 193] width 370 height 269
click at [638, 107] on textarea at bounding box center [760, 193] width 370 height 269
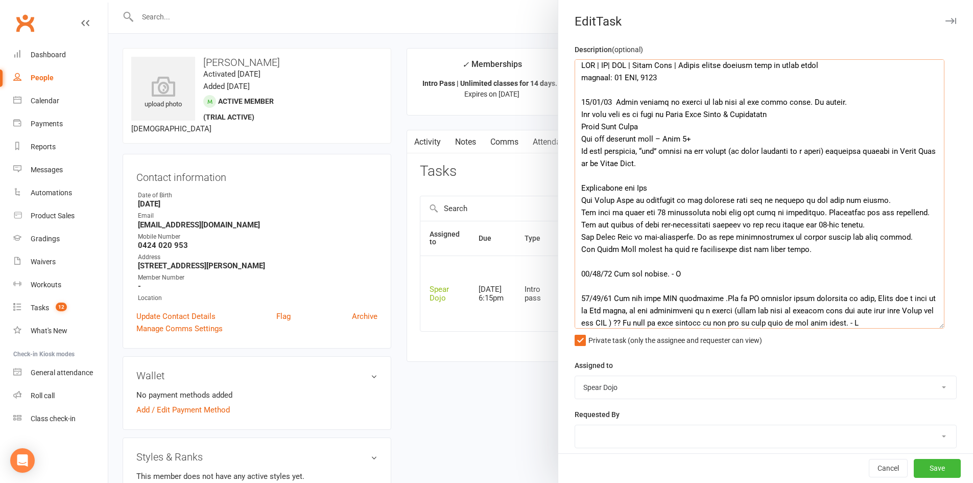
drag, startPoint x: 674, startPoint y: 115, endPoint x: 782, endPoint y: 120, distance: 108.9
click at [782, 120] on textarea at bounding box center [760, 193] width 370 height 269
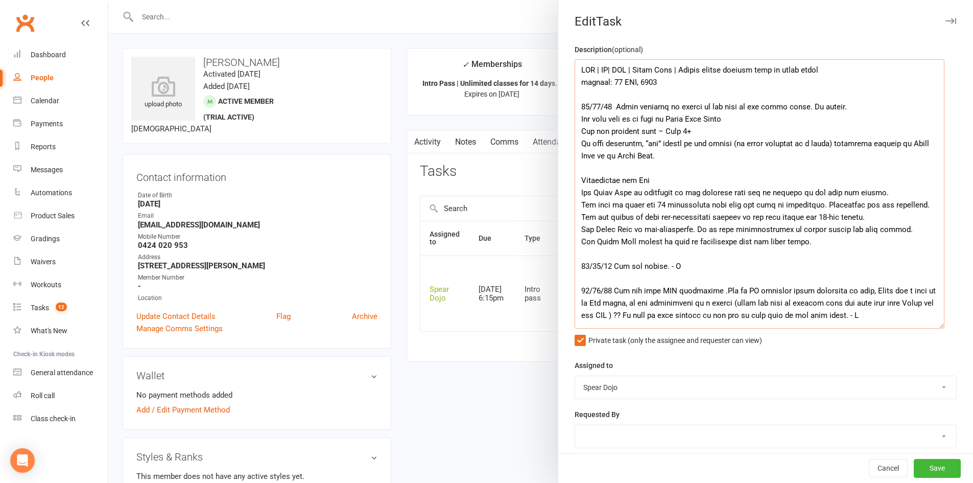
scroll to position [0, 0]
drag, startPoint x: 870, startPoint y: 192, endPoint x: 737, endPoint y: 124, distance: 149.6
click at [737, 124] on textarea at bounding box center [760, 193] width 370 height 269
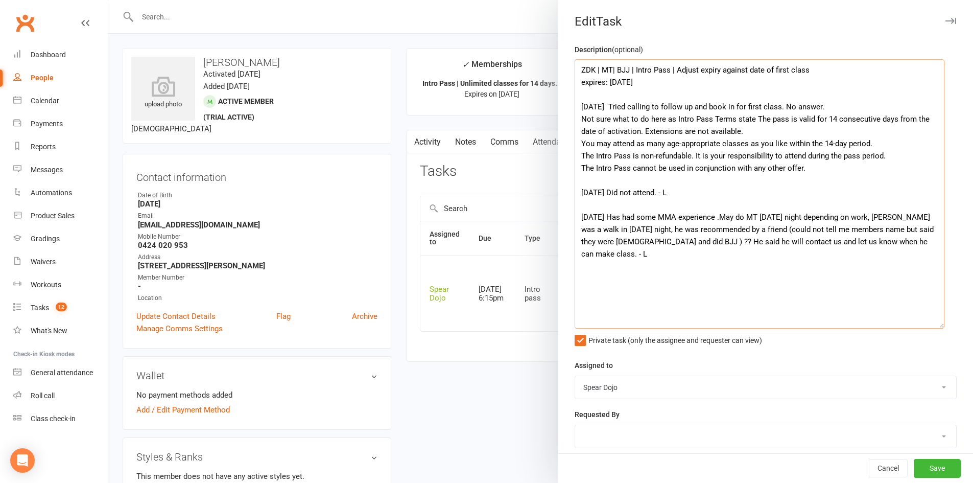
click at [765, 132] on textarea "ZDK | MT| BJJ | Intro Pass | Adjust expiry against date of first class expires:…" at bounding box center [760, 193] width 370 height 269
drag, startPoint x: 803, startPoint y: 168, endPoint x: 578, endPoint y: 148, distance: 226.7
click at [578, 148] on textarea "ZDK | MT| BJJ | Intro Pass | Adjust expiry against date of first class expires:…" at bounding box center [760, 193] width 370 height 269
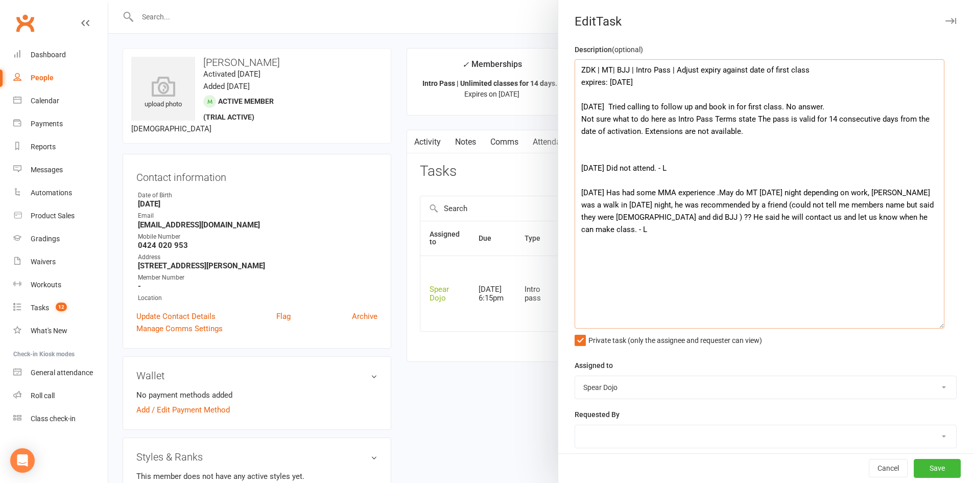
click at [764, 134] on textarea "ZDK | MT| BJJ | Intro Pass | Adjust expiry against date of first class expires:…" at bounding box center [760, 193] width 370 height 269
click at [673, 117] on textarea "ZDK | MT| BJJ | Intro Pass | Adjust expiry against date of first class expires:…" at bounding box center [760, 193] width 370 height 269
click at [742, 135] on textarea "ZDK | MT| BJJ | Intro Pass | Adjust expiry against date of first class expires:…" at bounding box center [760, 193] width 370 height 269
click at [754, 117] on textarea "ZDK | MT| BJJ | Intro Pass | Adjust expiry against date of first class expires:…" at bounding box center [760, 193] width 370 height 269
click at [753, 118] on textarea "ZDK | MT| BJJ | Intro Pass | Adjust expiry against date of first class expires:…" at bounding box center [760, 193] width 370 height 269
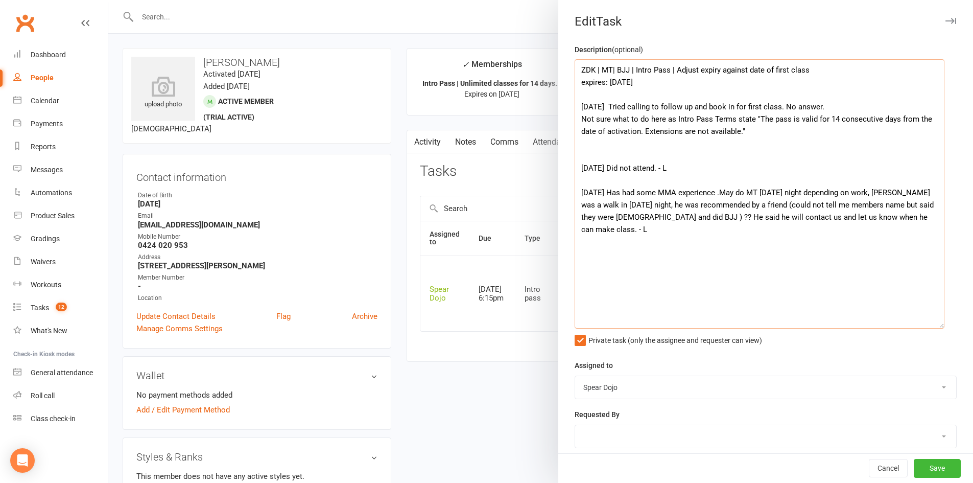
click at [789, 133] on textarea "ZDK | MT| BJJ | Intro Pass | Adjust expiry against date of first class expires:…" at bounding box center [760, 193] width 370 height 269
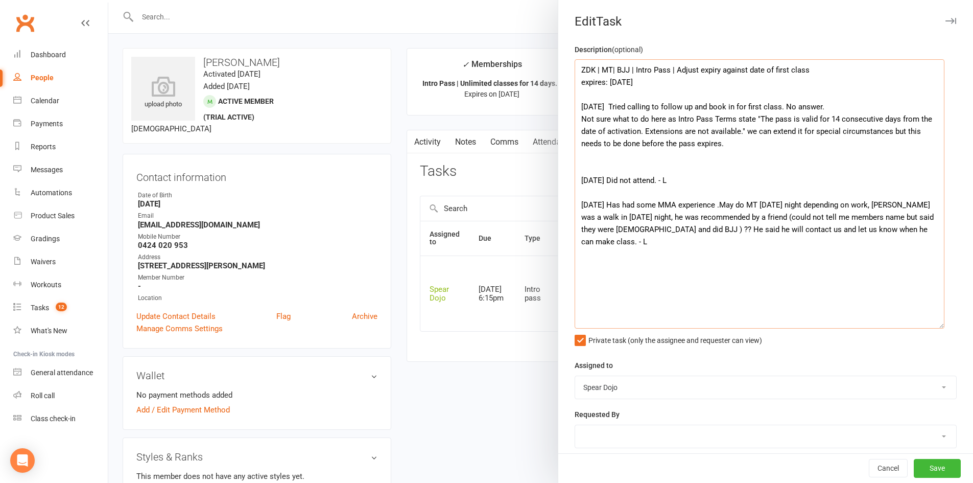
drag, startPoint x: 613, startPoint y: 107, endPoint x: 720, endPoint y: 142, distance: 112.4
click at [720, 142] on textarea "ZDK | MT| BJJ | Intro Pass | Adjust expiry against date of first class expires:…" at bounding box center [760, 193] width 370 height 269
paste textarea "Attempted to follow up via phone to schedule the first class, but there was no …"
drag, startPoint x: 901, startPoint y: 230, endPoint x: 572, endPoint y: 208, distance: 330.7
click at [575, 208] on textarea "ZDK | MT| BJJ | Intro Pass | Adjust expiry against date of first class expires:…" at bounding box center [760, 193] width 370 height 269
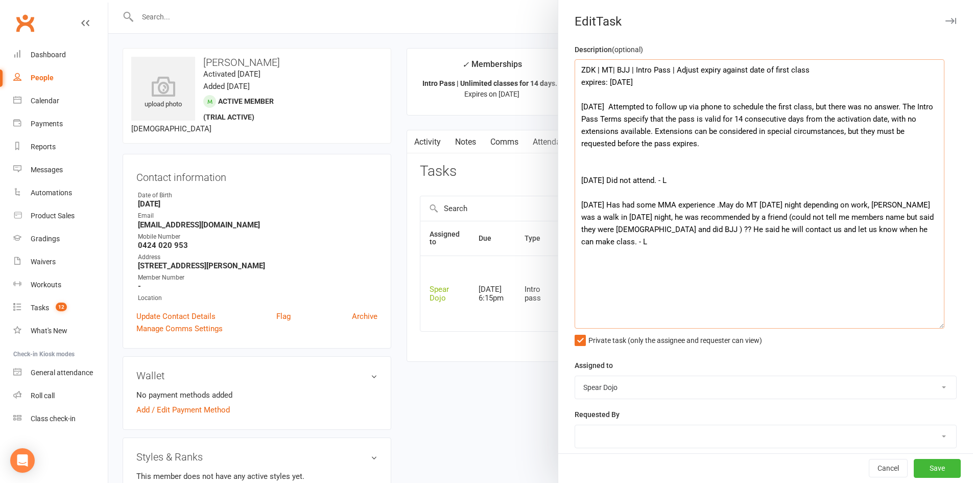
drag, startPoint x: 613, startPoint y: 108, endPoint x: 704, endPoint y: 152, distance: 101.0
click at [704, 152] on textarea "ZDK | MT| BJJ | Intro Pass | Adjust expiry against date of first class expires:…" at bounding box center [760, 193] width 370 height 269
paste textarea "I reached out by phone to follow up and help schedule Kevin’s first class, but …"
click at [645, 132] on textarea "ZDK | MT| BJJ | Intro Pass | Adjust expiry against date of first class expires:…" at bounding box center [760, 193] width 370 height 269
drag, startPoint x: 736, startPoint y: 132, endPoint x: 809, endPoint y: 131, distance: 73.1
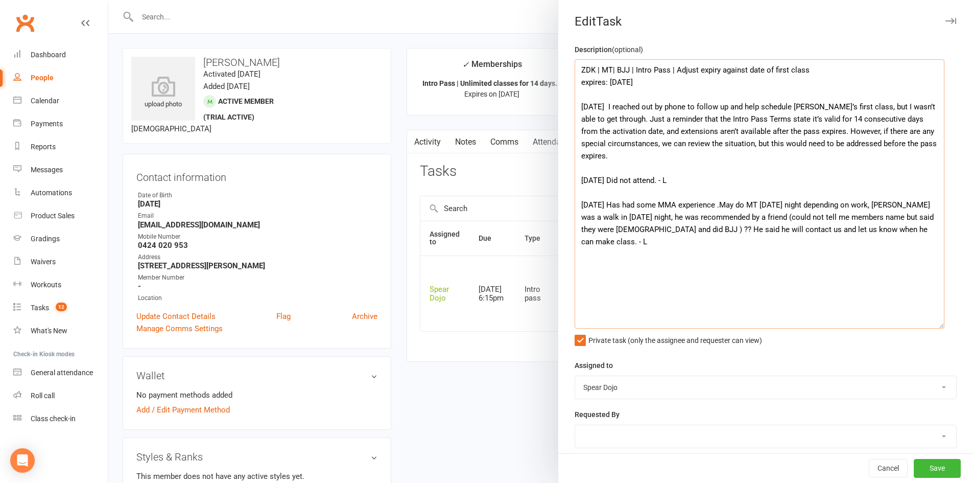
click at [809, 131] on textarea "ZDK | MT| BJJ | Intro Pass | Adjust expiry against date of first class expires:…" at bounding box center [760, 193] width 370 height 269
click at [870, 148] on textarea "ZDK | MT| BJJ | Intro Pass | Adjust expiry against date of first class expires:…" at bounding box center [760, 193] width 370 height 269
click at [741, 160] on textarea "ZDK | MT| BJJ | Intro Pass | Adjust expiry against date of first class expires:…" at bounding box center [760, 193] width 370 height 269
drag, startPoint x: 675, startPoint y: 146, endPoint x: 697, endPoint y: 144, distance: 22.1
click at [697, 144] on textarea "ZDK | MT| BJJ | Intro Pass | Adjust expiry against date of first class expires:…" at bounding box center [760, 193] width 370 height 269
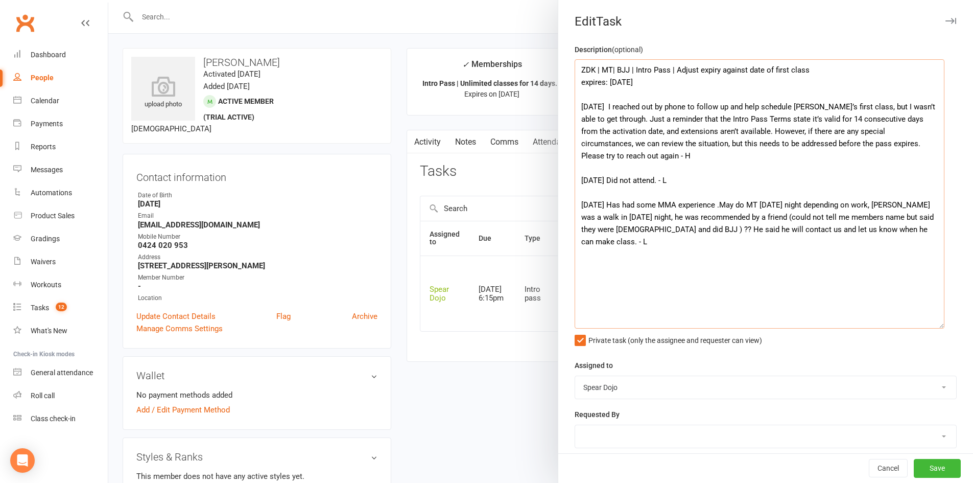
click at [740, 159] on textarea "ZDK | MT| BJJ | Intro Pass | Adjust expiry against date of first class expires:…" at bounding box center [760, 193] width 370 height 269
click at [837, 145] on textarea "ZDK | MT| BJJ | Intro Pass | Adjust expiry against date of first class expires:…" at bounding box center [760, 193] width 370 height 269
click at [833, 146] on textarea "ZDK | MT| BJJ | Intro Pass | Adjust expiry against date of first class expires:…" at bounding box center [760, 193] width 370 height 269
drag, startPoint x: 723, startPoint y: 157, endPoint x: 613, endPoint y: 105, distance: 120.9
click at [613, 105] on textarea "ZDK | MT| BJJ | Intro Pass | Adjust expiry against date of first class expires:…" at bounding box center [760, 193] width 370 height 269
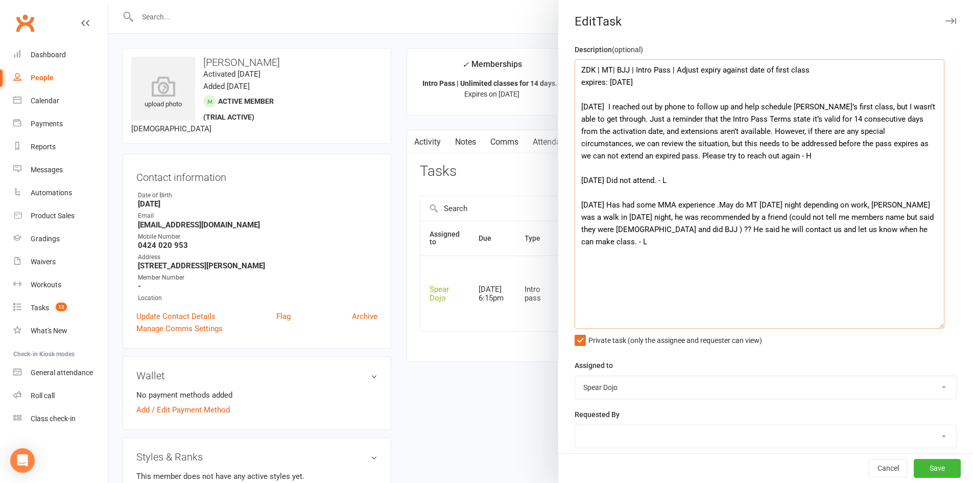
click at [646, 143] on textarea "ZDK | MT| BJJ | Intro Pass | Adjust expiry against date of first class expires:…" at bounding box center [760, 193] width 370 height 269
drag, startPoint x: 647, startPoint y: 143, endPoint x: 722, endPoint y: 156, distance: 76.7
click at [722, 156] on textarea "ZDK | MT| BJJ | Intro Pass | Adjust expiry against date of first class expires:…" at bounding box center [760, 193] width 370 height 269
paste textarea "—this would need to be addressed before the pass expires, as the system doesn’t…"
click at [651, 144] on textarea "ZDK | MT| BJJ | Intro Pass | Adjust expiry against date of first class expires:…" at bounding box center [760, 193] width 370 height 269
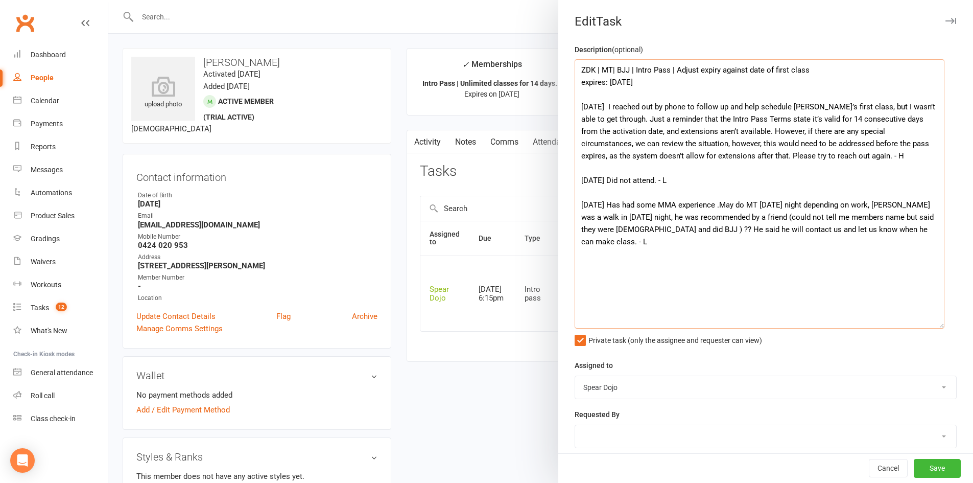
click at [796, 161] on textarea "ZDK | MT| BJJ | Intro Pass | Adjust expiry against date of first class expires:…" at bounding box center [760, 193] width 370 height 269
click at [870, 146] on textarea "ZDK | MT| BJJ | Intro Pass | Adjust expiry against date of first class expires:…" at bounding box center [760, 193] width 370 height 269
click at [777, 179] on textarea "ZDK | MT| BJJ | Intro Pass | Adjust expiry against date of first class expires:…" at bounding box center [760, 193] width 370 height 269
click at [812, 133] on textarea "ZDK | MT| BJJ | Intro Pass | Adjust expiry against date of first class expires:…" at bounding box center [760, 193] width 370 height 269
drag, startPoint x: 577, startPoint y: 143, endPoint x: 642, endPoint y: 146, distance: 64.9
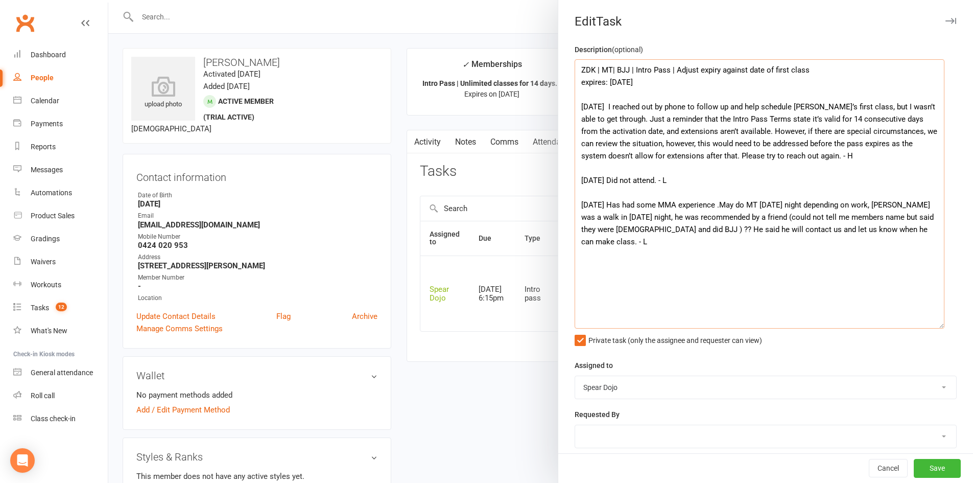
click at [642, 146] on textarea "ZDK | MT| BJJ | Intro Pass | Adjust expiry against date of first class expires:…" at bounding box center [760, 193] width 370 height 269
click at [741, 130] on textarea "ZDK | MT| BJJ | Intro Pass | Adjust expiry against date of first class expires:…" at bounding box center [760, 193] width 370 height 269
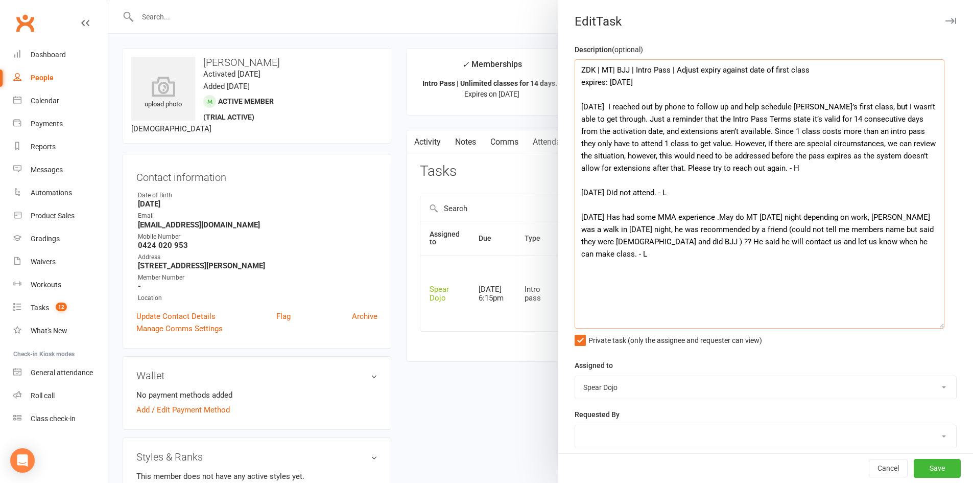
click at [692, 143] on textarea "ZDK | MT| BJJ | Intro Pass | Adjust expiry against date of first class expires:…" at bounding box center [760, 193] width 370 height 269
click at [764, 131] on textarea "ZDK | MT| BJJ | Intro Pass | Adjust expiry against date of first class expires:…" at bounding box center [760, 193] width 370 height 269
drag, startPoint x: 762, startPoint y: 169, endPoint x: 614, endPoint y: 102, distance: 162.7
click at [614, 102] on textarea "ZDK | MT| BJJ | Intro Pass | Adjust expiry against date of first class expires:…" at bounding box center [760, 193] width 370 height 269
click at [691, 119] on textarea "ZDK | MT| BJJ | Intro Pass | Adjust expiry against date of first class expires:…" at bounding box center [760, 193] width 370 height 269
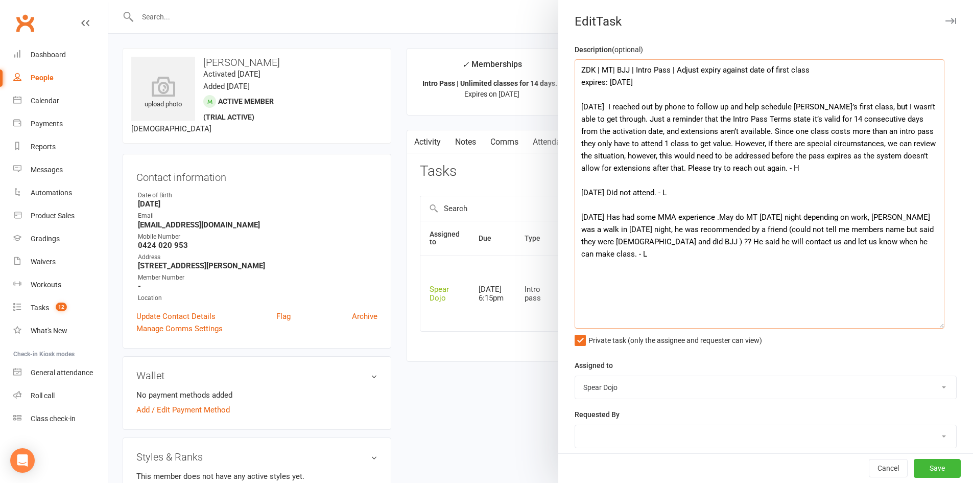
drag, startPoint x: 691, startPoint y: 119, endPoint x: 640, endPoint y: 159, distance: 64.0
click at [640, 159] on textarea "ZDK | MT| BJJ | Intro Pass | Adjust expiry against date of first class expires:…" at bounding box center [760, 193] width 370 height 269
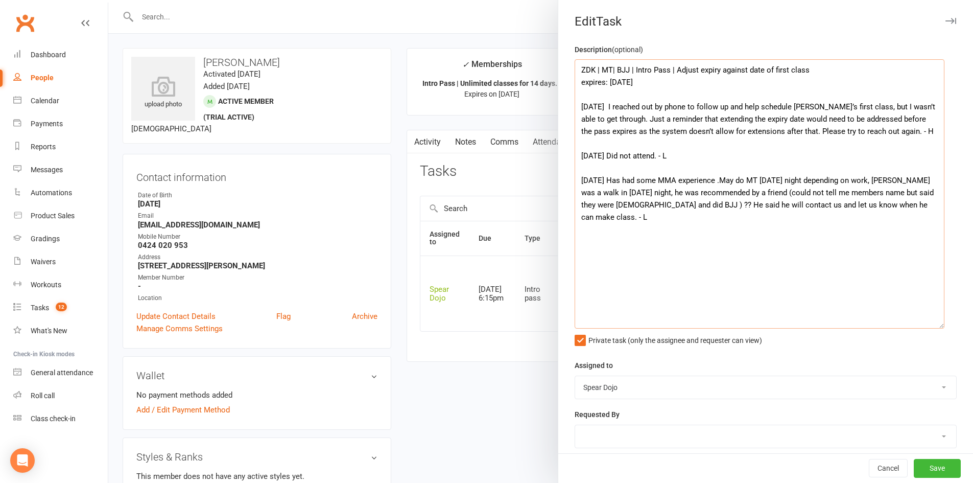
drag, startPoint x: 884, startPoint y: 131, endPoint x: 611, endPoint y: 107, distance: 273.3
click at [611, 107] on textarea "ZDK | MT| BJJ | Intro Pass | Adjust expiry against date of first class expires:…" at bounding box center [760, 193] width 370 height 269
paste textarea "reached out by phone to follow up and help schedule Kevin’s first class, but I …"
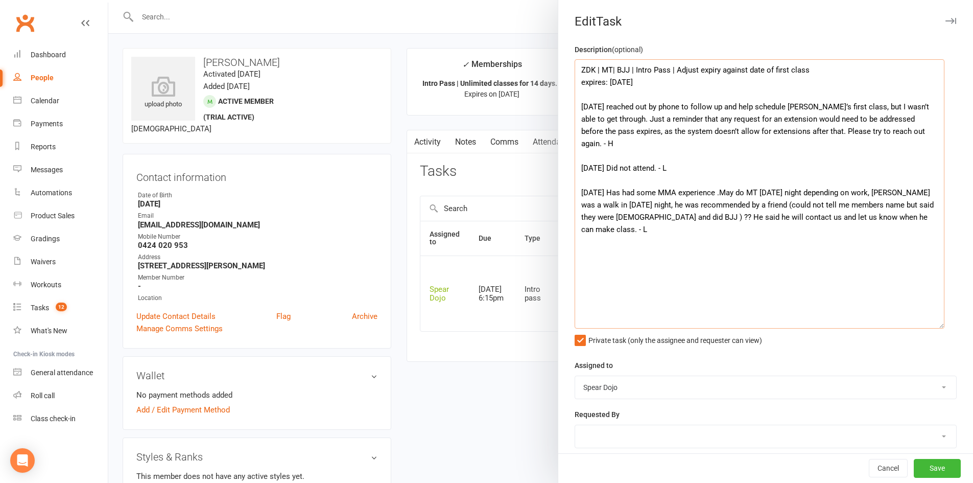
click at [614, 109] on textarea "ZDK | MT| BJJ | Intro Pass | Adjust expiry against date of first class expires:…" at bounding box center [760, 193] width 370 height 269
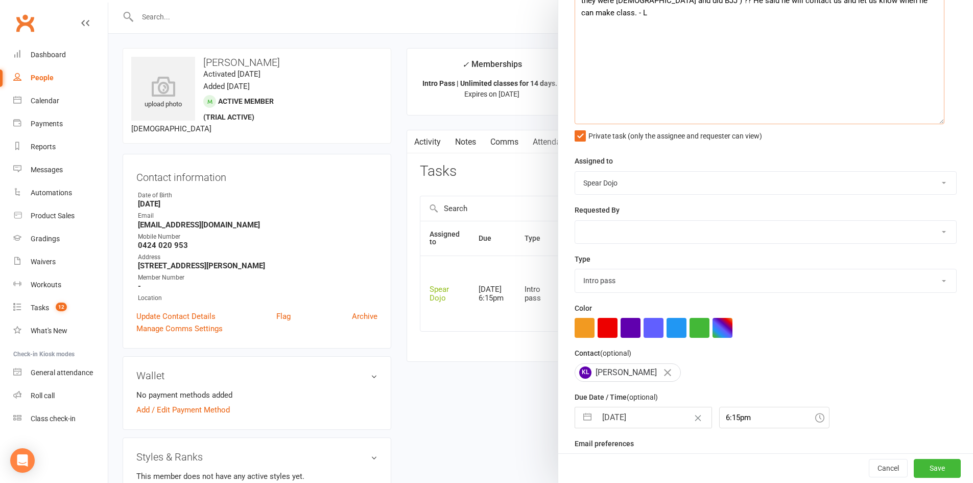
scroll to position [230, 0]
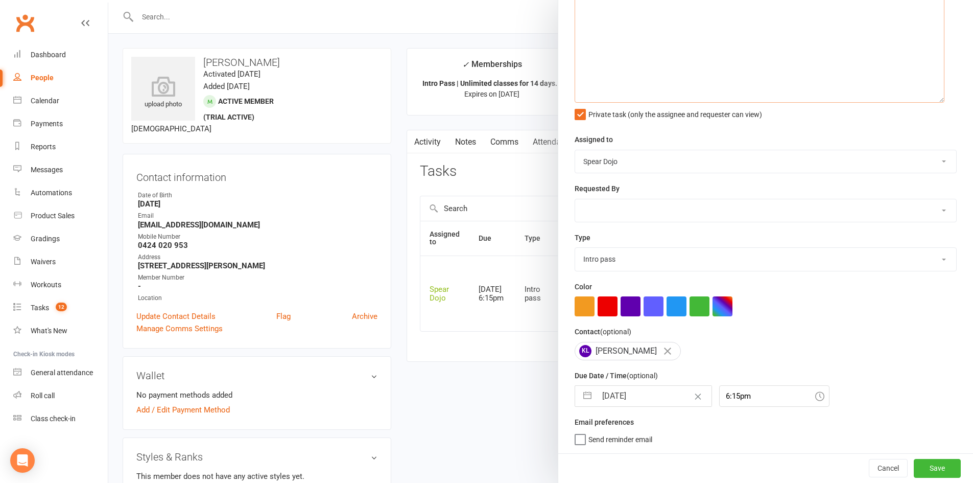
type textarea "ZDK | MT| BJJ | Intro Pass | Adjust expiry against date of first class expires:…"
click at [588, 399] on button "button" at bounding box center [587, 396] width 18 height 20
select select "7"
select select "2025"
select select "8"
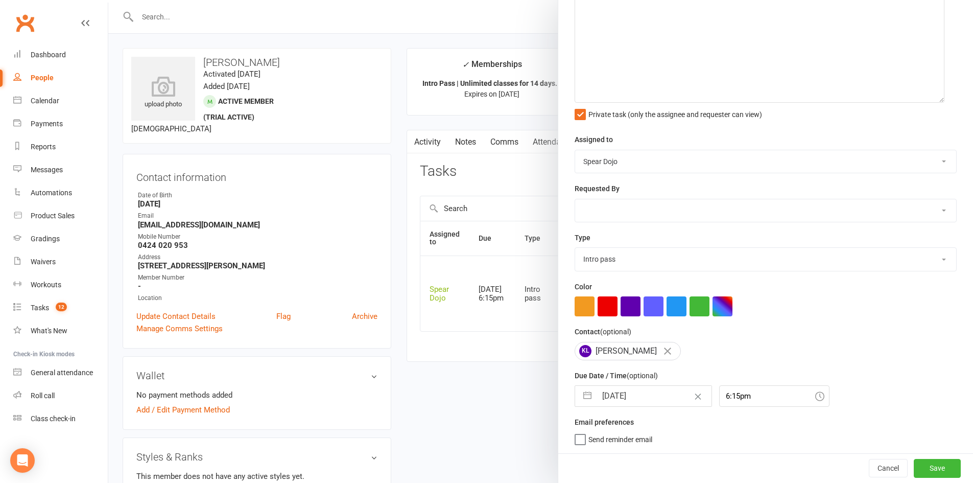
select select "2025"
select select "9"
select select "2025"
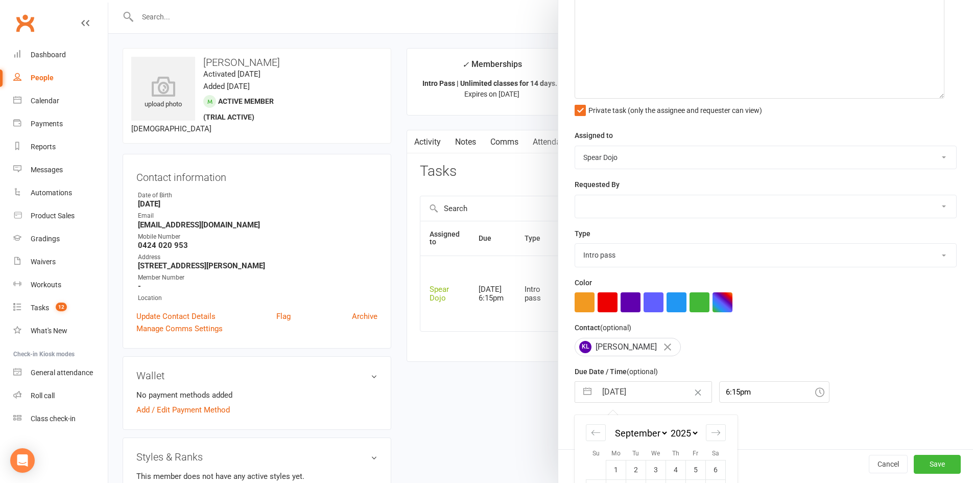
scroll to position [320, 0]
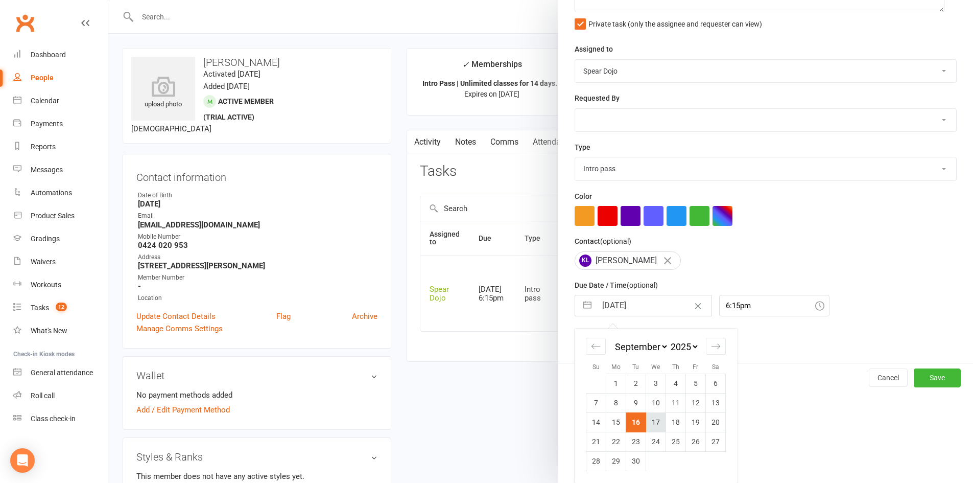
click at [656, 419] on td "17" at bounding box center [656, 421] width 20 height 19
type input "17 Sep 2025"
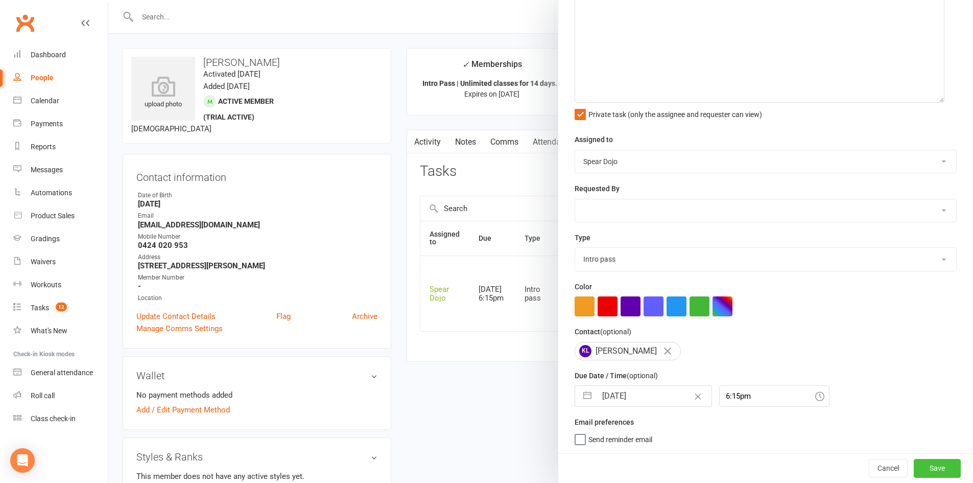
click at [914, 466] on button "Save" at bounding box center [937, 468] width 47 height 18
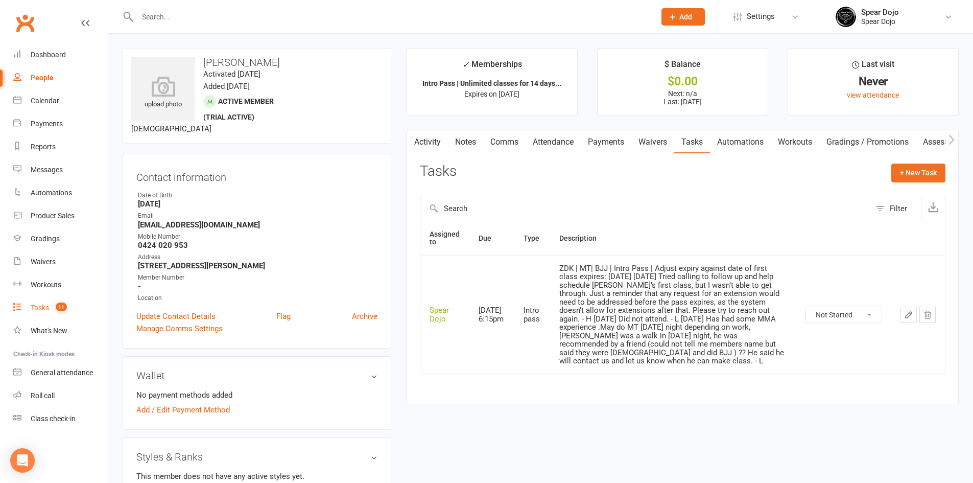
click at [30, 313] on link "Tasks 11" at bounding box center [60, 307] width 94 height 23
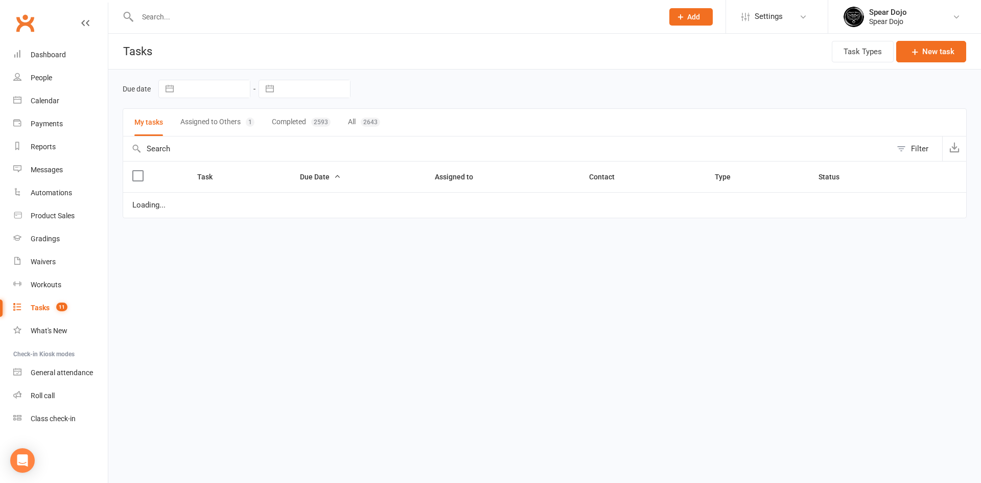
select select "started"
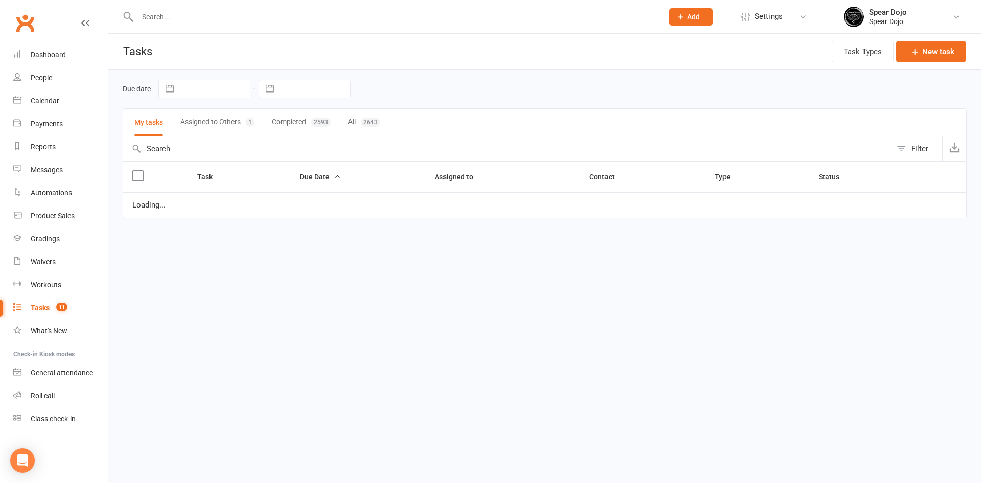
select select "started"
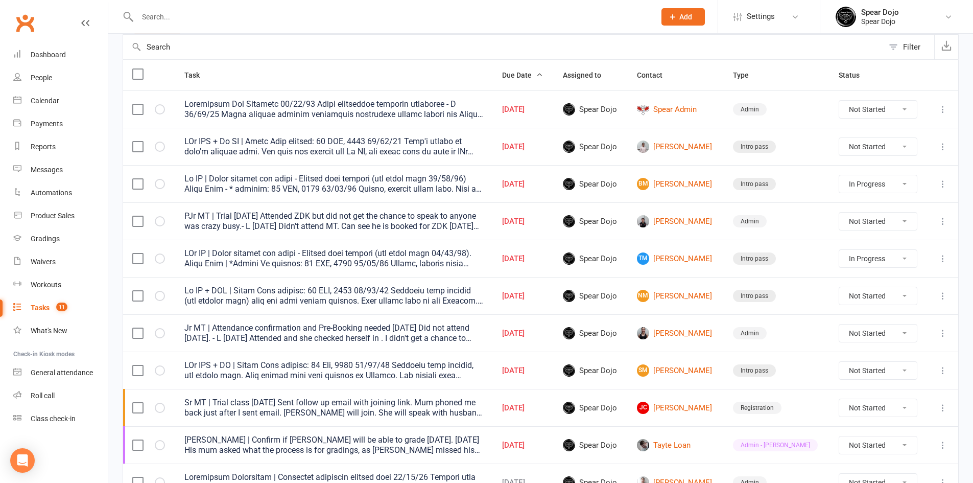
scroll to position [102, 0]
click at [708, 371] on link "SM Samuel Monks" at bounding box center [676, 370] width 78 height 12
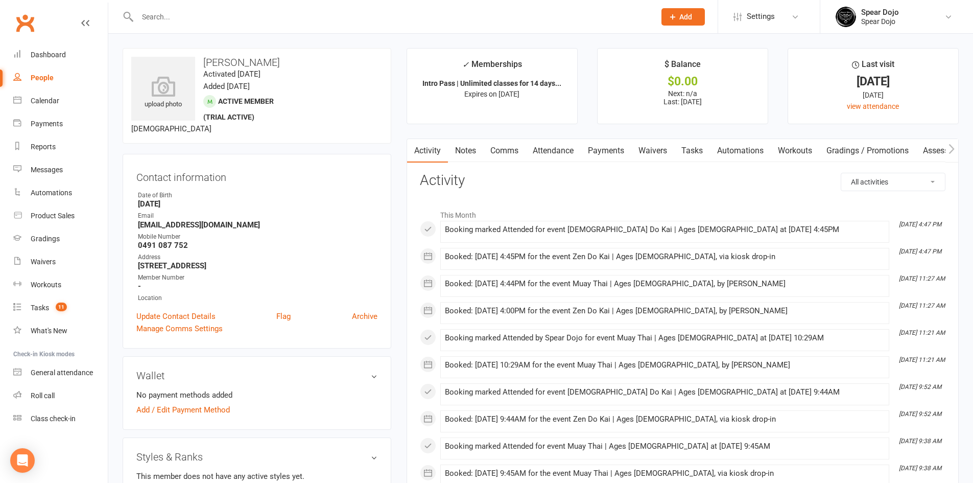
click at [539, 152] on link "Attendance" at bounding box center [553, 150] width 55 height 23
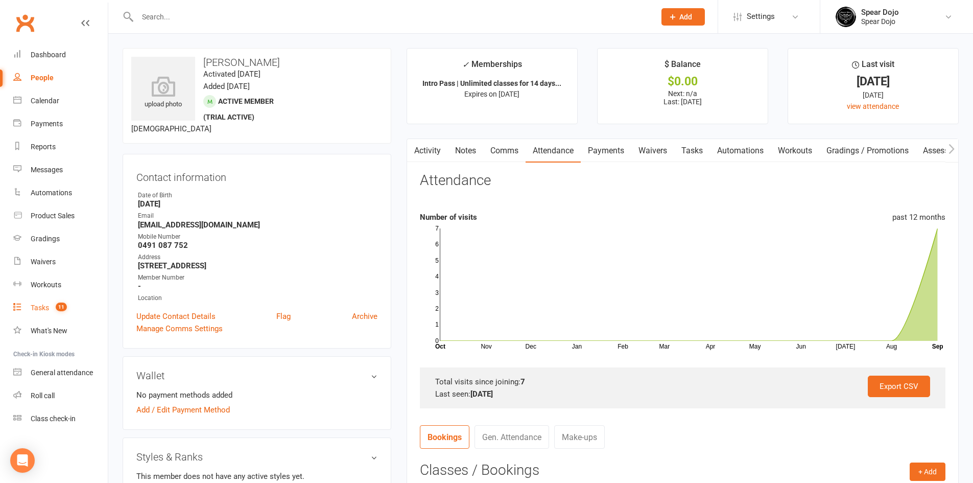
click at [27, 301] on link "Tasks 11" at bounding box center [60, 307] width 94 height 23
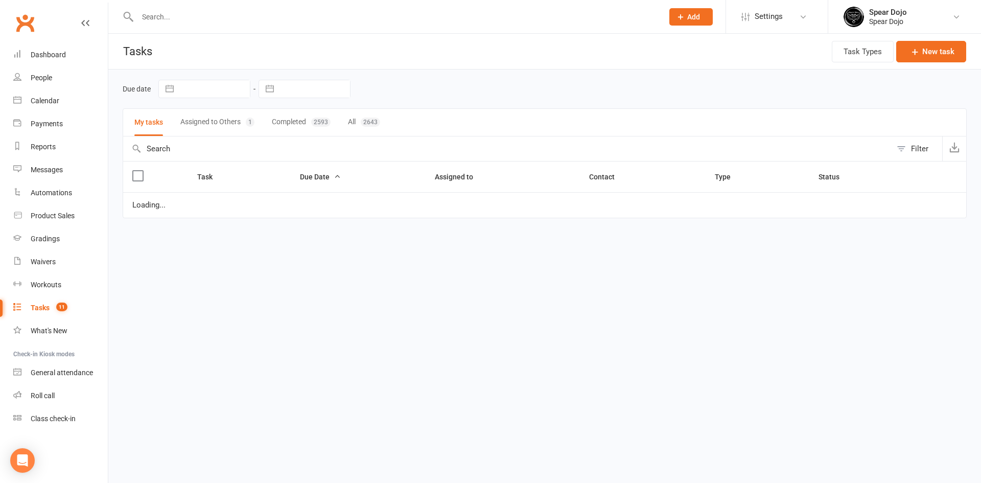
select select "started"
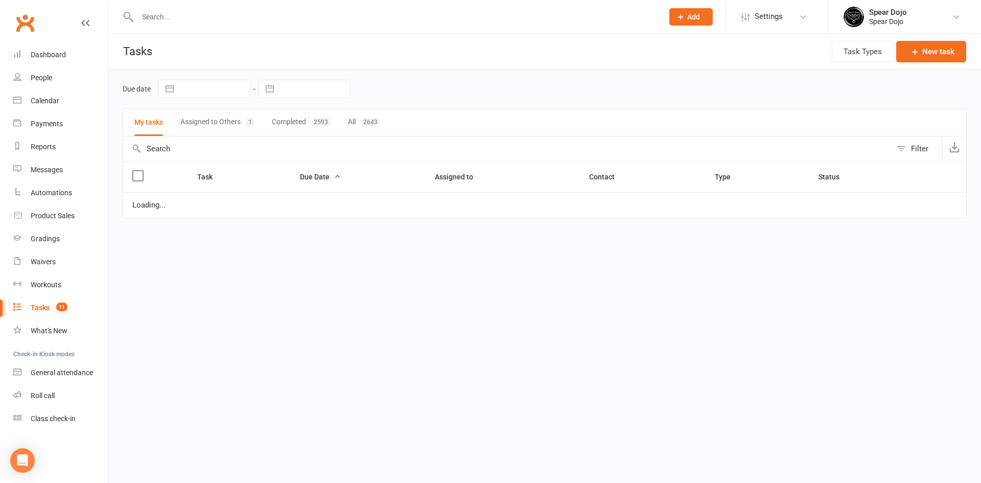
select select "started"
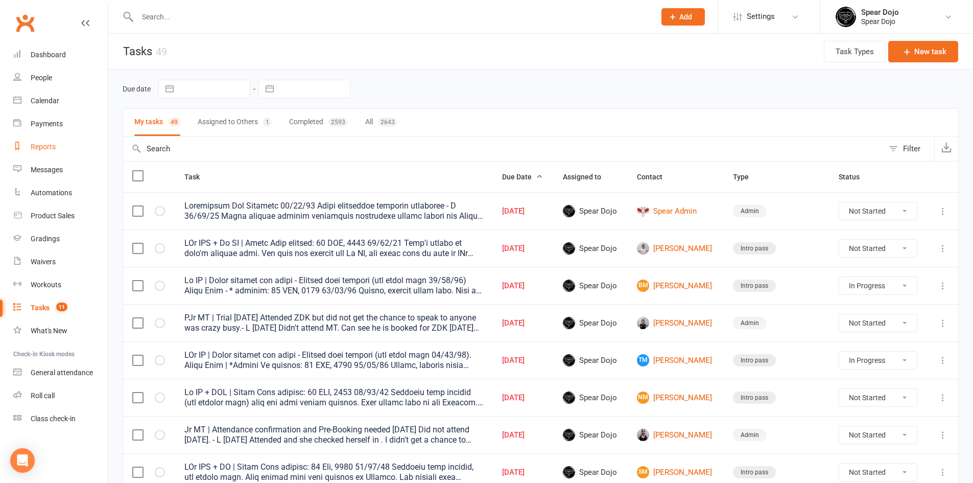
click at [43, 146] on div "Reports" at bounding box center [43, 147] width 25 height 8
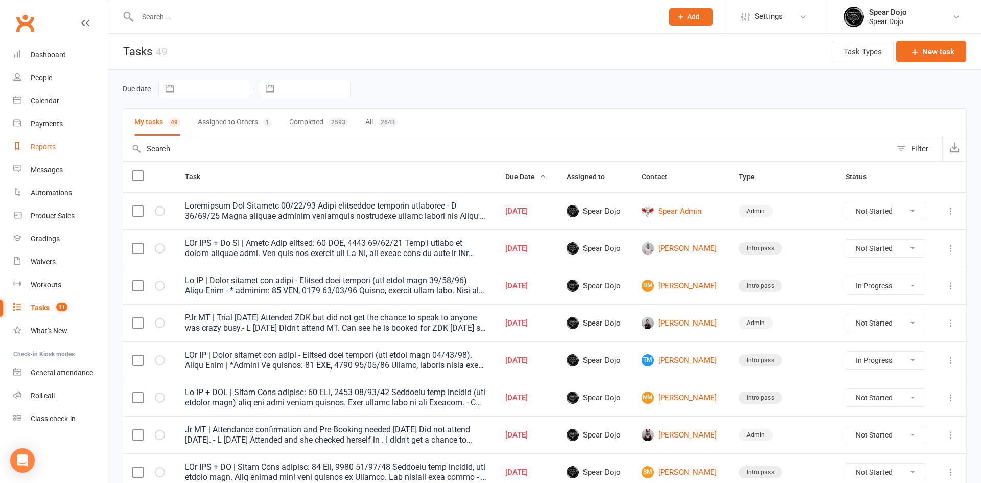
select select "50"
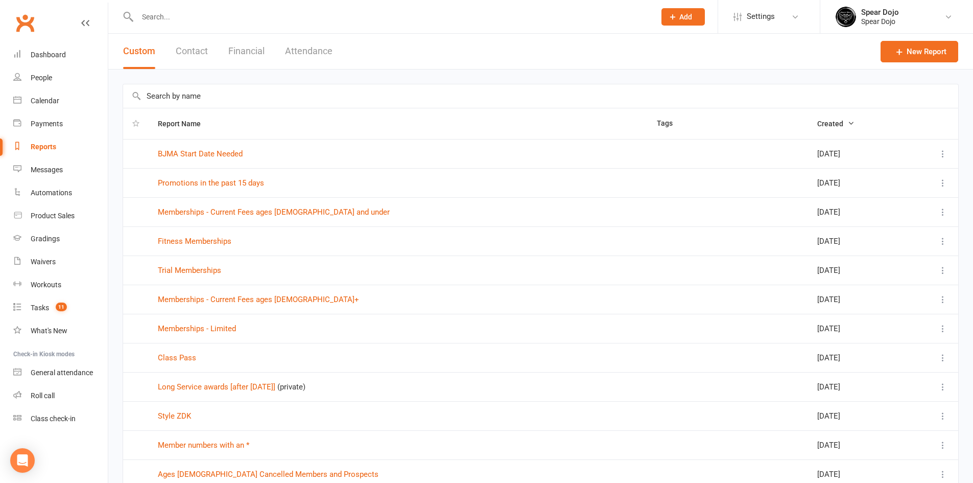
click at [819, 123] on span "Created" at bounding box center [835, 124] width 37 height 8
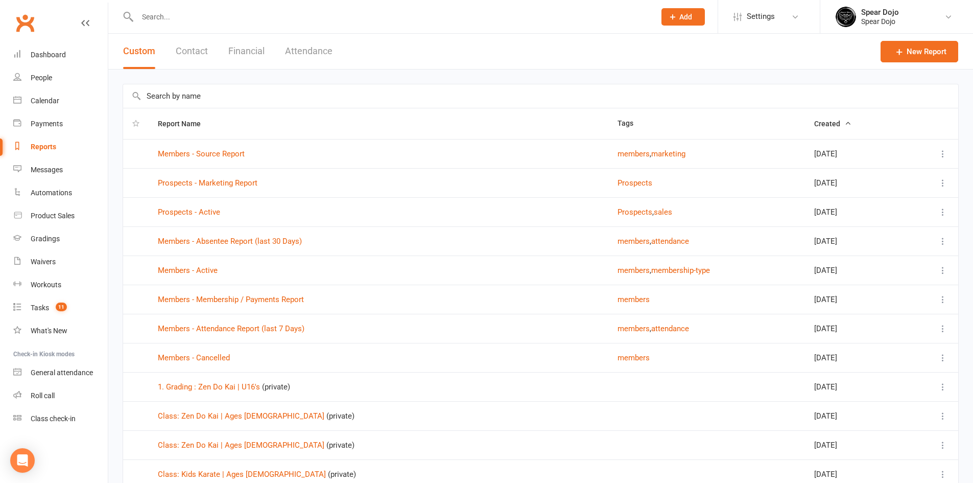
click at [195, 98] on input "text" at bounding box center [540, 95] width 835 height 23
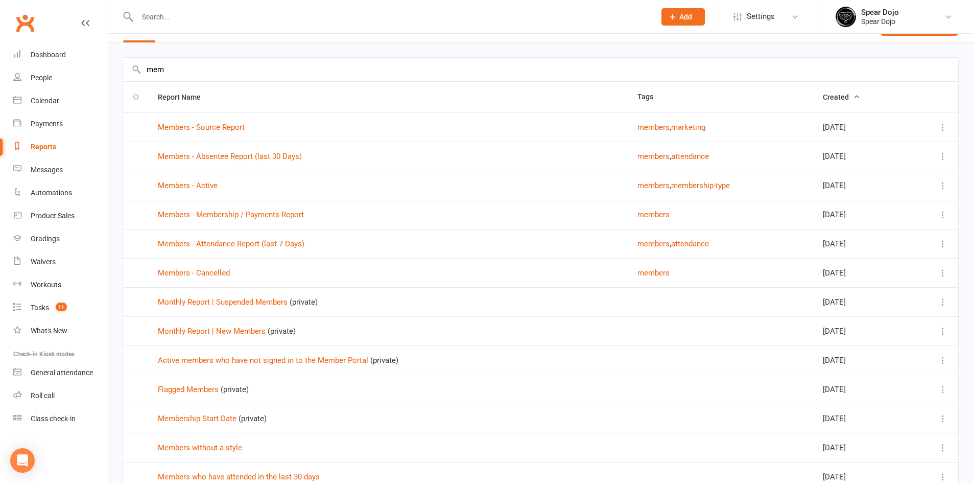
scroll to position [51, 0]
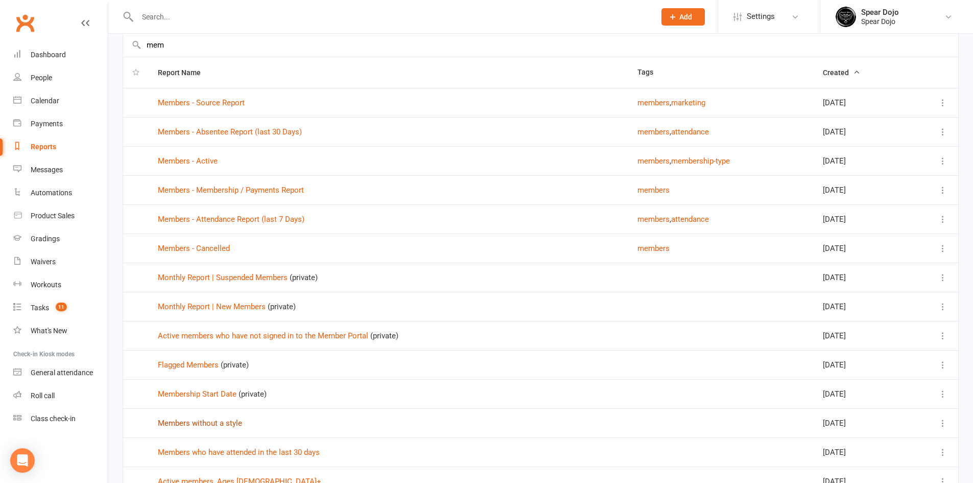
type input "mem"
click at [211, 425] on link "Members without a style" at bounding box center [200, 422] width 84 height 9
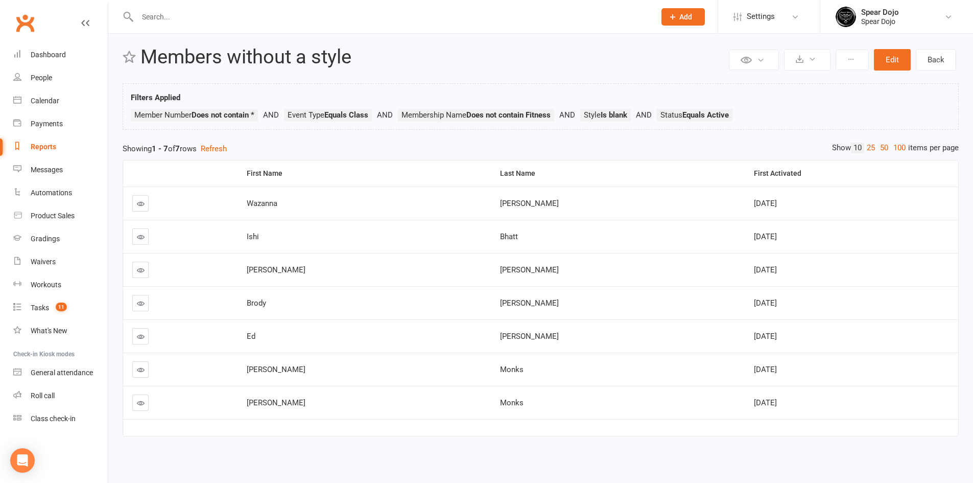
scroll to position [12, 0]
click at [148, 201] on link at bounding box center [140, 201] width 16 height 16
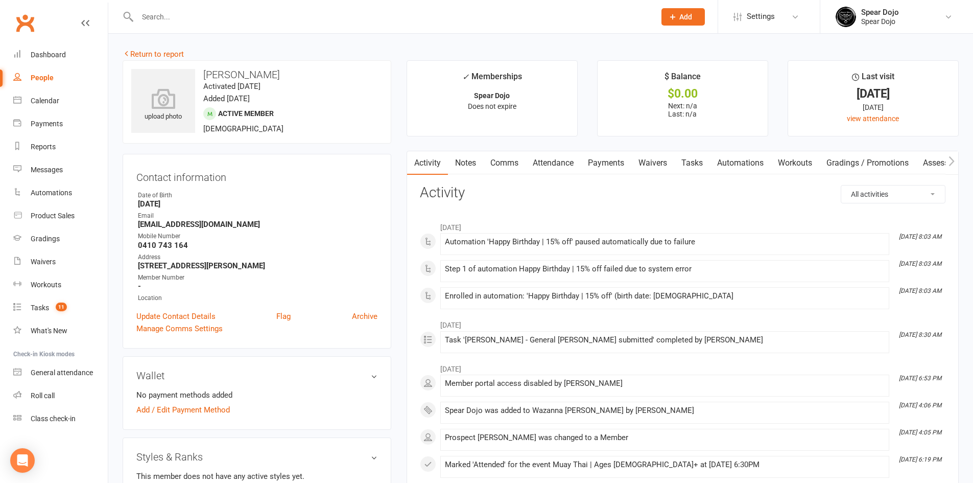
click at [696, 160] on link "Tasks" at bounding box center [692, 162] width 36 height 23
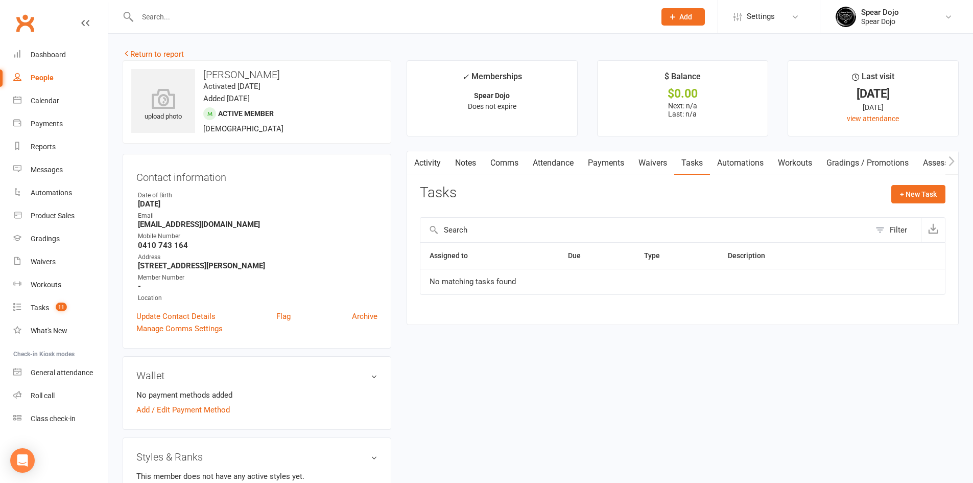
click at [562, 161] on link "Attendance" at bounding box center [553, 162] width 55 height 23
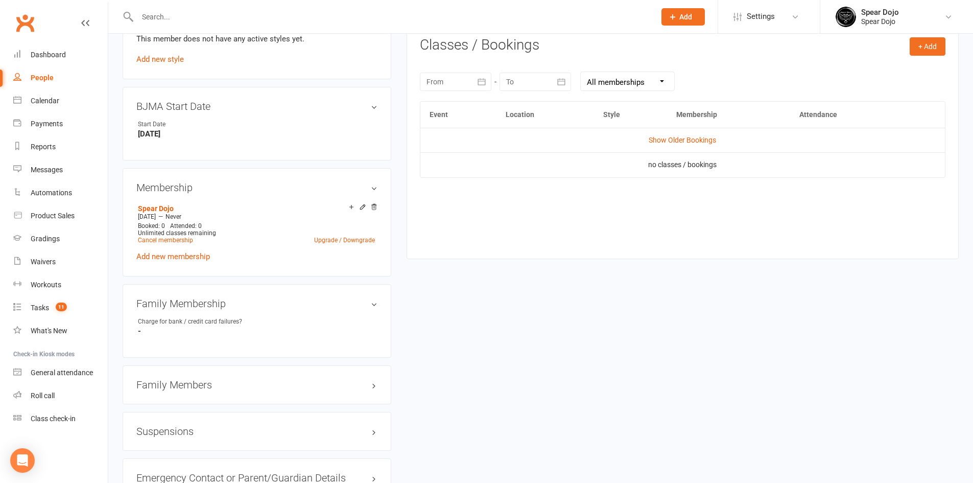
scroll to position [394, 0]
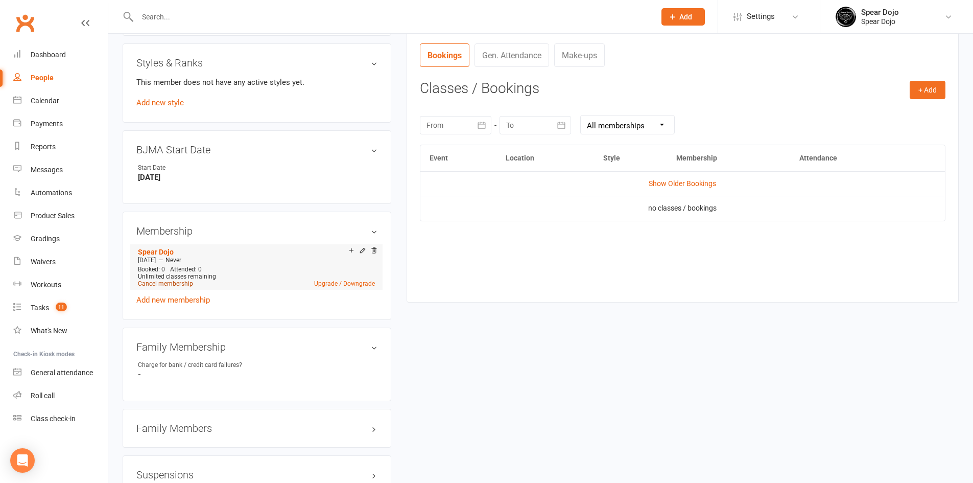
click at [177, 283] on link "Cancel membership" at bounding box center [165, 283] width 55 height 7
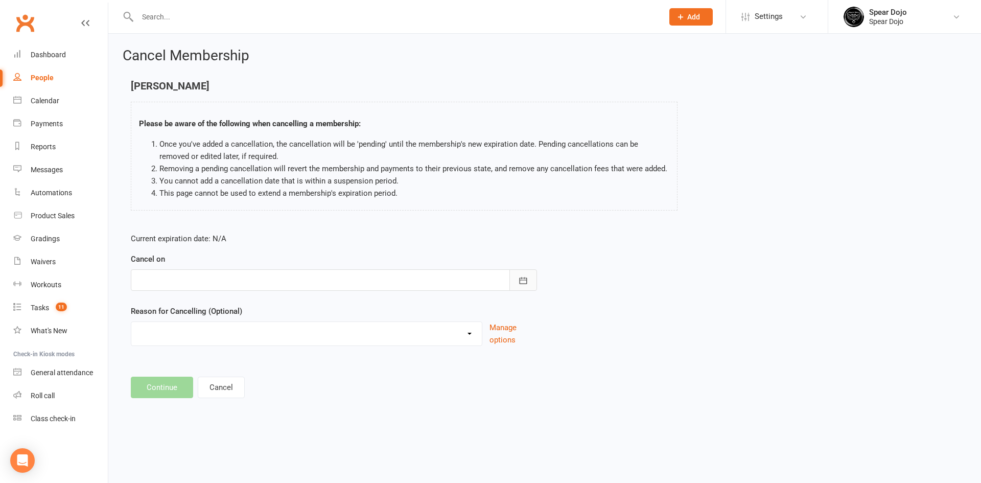
click at [517, 288] on button "button" at bounding box center [523, 279] width 28 height 21
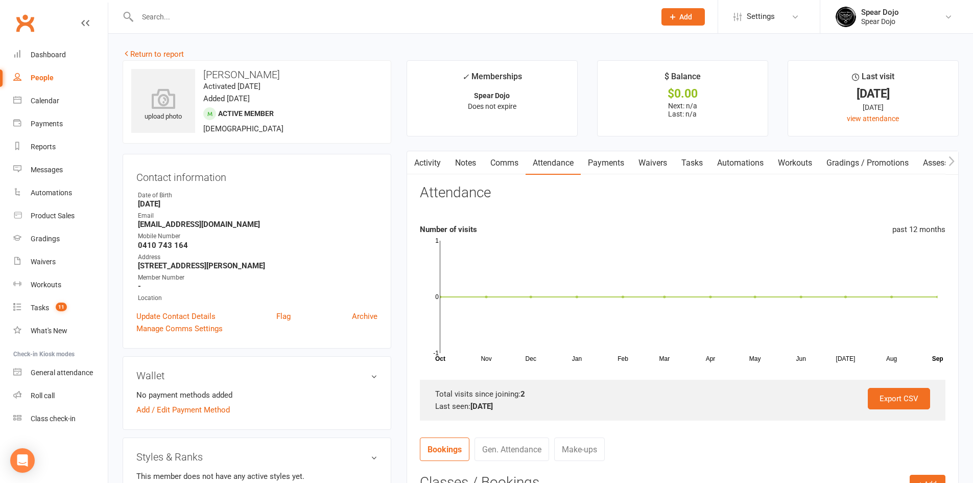
click at [698, 166] on link "Tasks" at bounding box center [692, 162] width 36 height 23
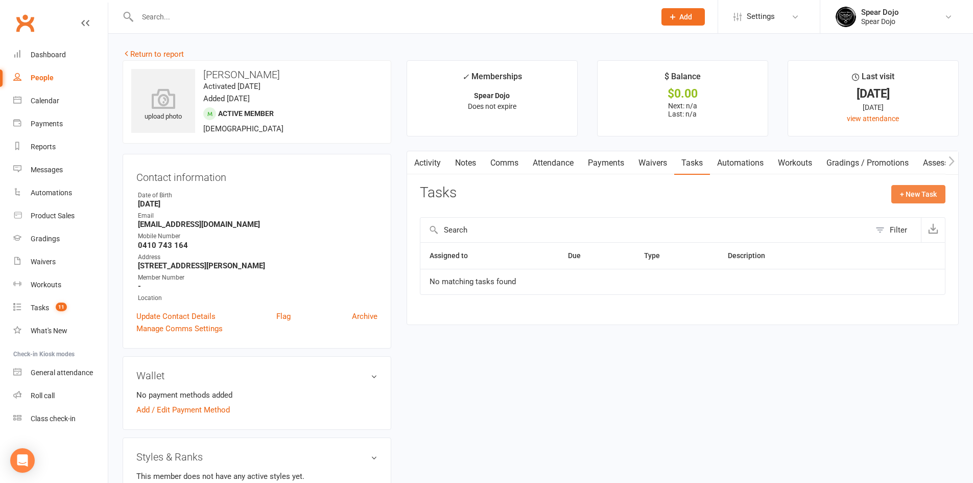
click at [928, 194] on button "+ New Task" at bounding box center [918, 194] width 54 height 18
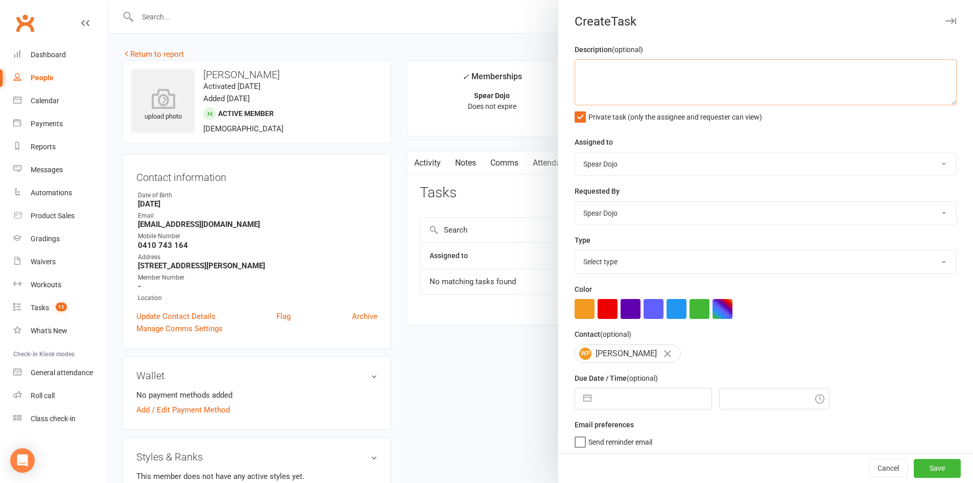
click at [633, 70] on textarea at bounding box center [766, 82] width 382 height 46
drag, startPoint x: 848, startPoint y: 94, endPoint x: 609, endPoint y: 99, distance: 239.6
click at [609, 99] on textarea "Sr MT | Guest from Kalgoorlie 16/09/25 Does not look like he has attended this …" at bounding box center [766, 82] width 382 height 46
paste textarea "It doesn't look like he's attended this year. Should we deactivate his account"
click at [609, 91] on textarea "Sr MT | Guest from Kalgoorlie 16/09/25It doesn't look like he's attended this y…" at bounding box center [766, 82] width 382 height 46
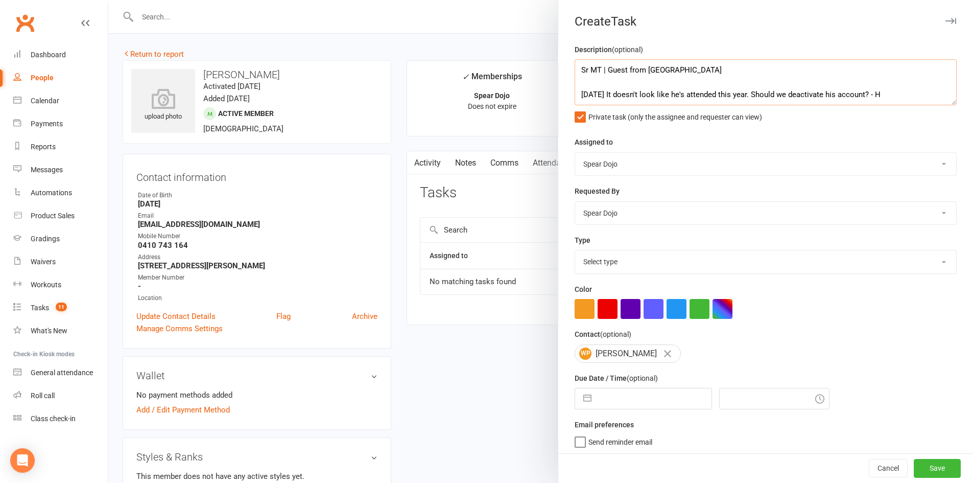
scroll to position [7, 0]
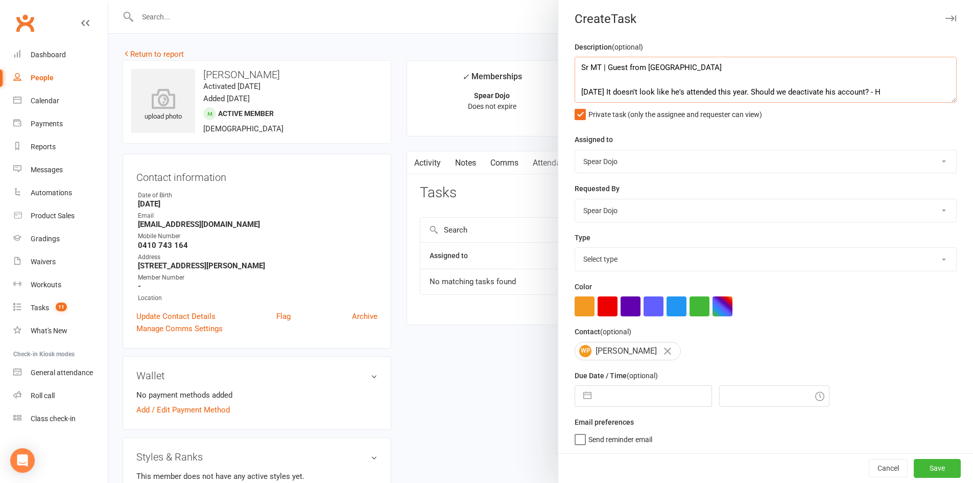
type textarea "Sr MT | Guest from Kalgoorlie 16/09/25 It doesn't look like he's attended this …"
click at [660, 257] on select "Select type 1-month voucher 7-day vip pass Admin Admin - leah Admin - sandy Bir…" at bounding box center [765, 259] width 381 height 22
select select "19839"
click at [575, 248] on select "Select type 1-month voucher 7-day vip pass Admin Admin - leah Admin - sandy Bir…" at bounding box center [765, 259] width 381 height 22
click at [584, 395] on button "button" at bounding box center [587, 396] width 18 height 20
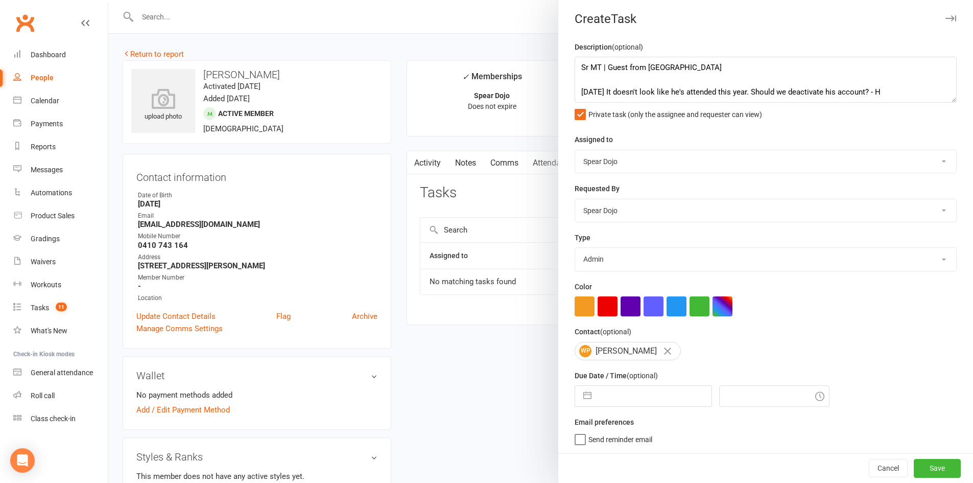
select select "7"
select select "2025"
select select "8"
select select "2025"
select select "9"
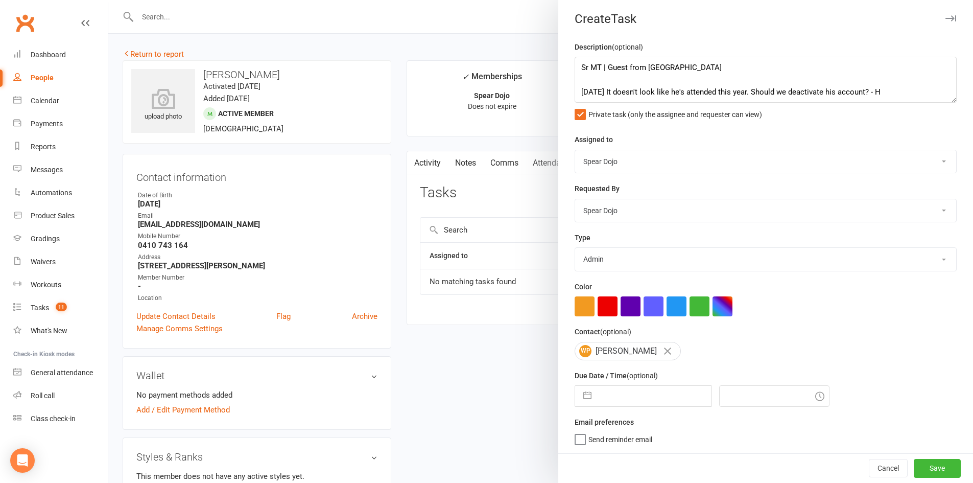
select select "2025"
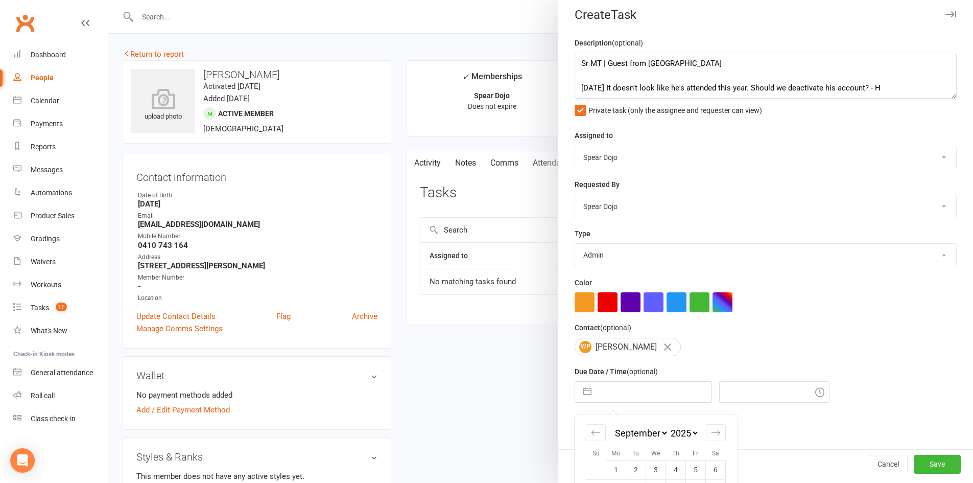
scroll to position [97, 0]
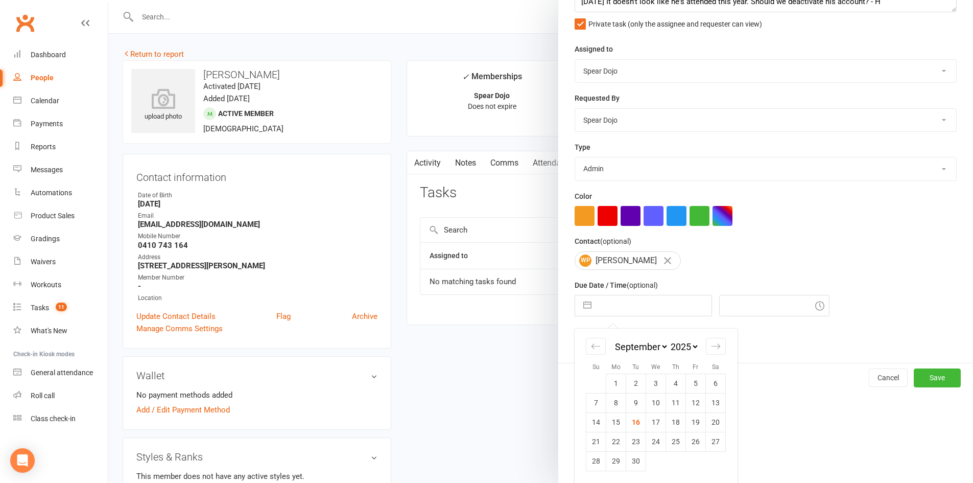
drag, startPoint x: 652, startPoint y: 426, endPoint x: 658, endPoint y: 427, distance: 5.6
click at [652, 427] on td "17" at bounding box center [656, 421] width 20 height 19
type input "[DATE]"
type input "3:15pm"
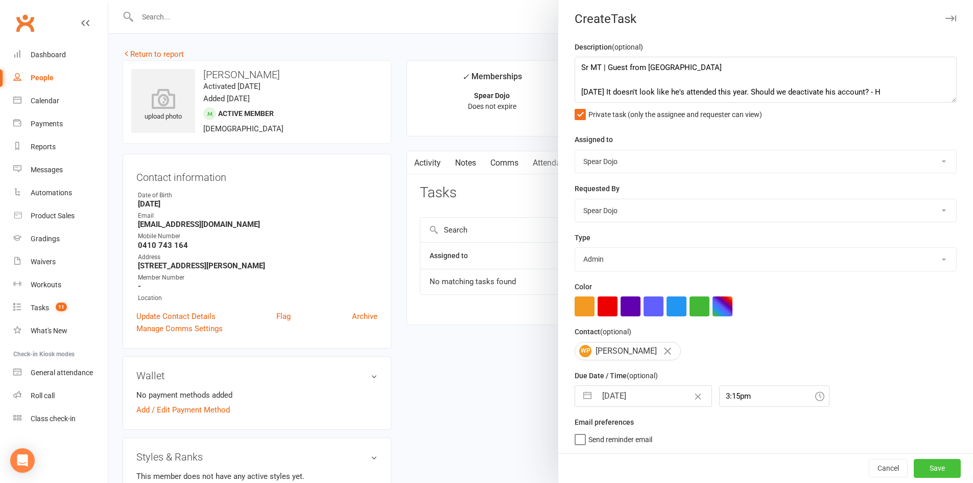
click at [936, 468] on button "Save" at bounding box center [937, 468] width 47 height 18
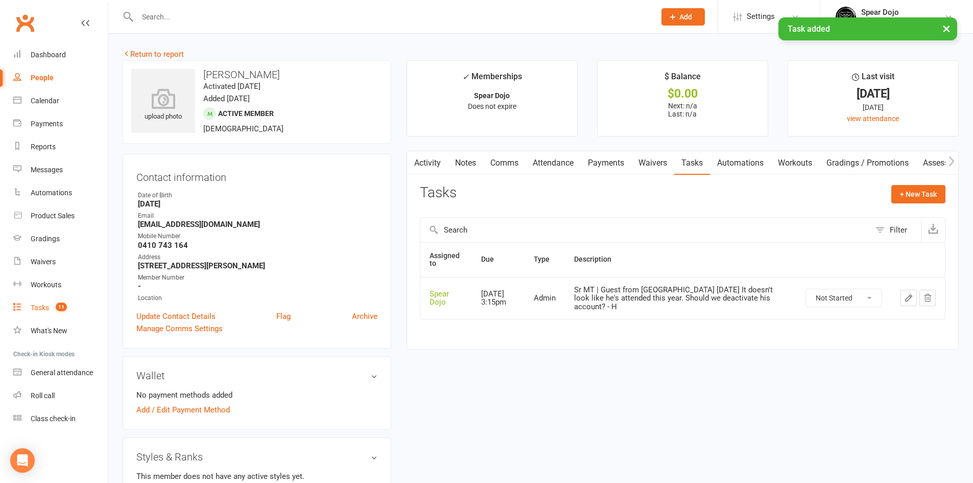
click at [44, 307] on div "Tasks" at bounding box center [40, 307] width 18 height 8
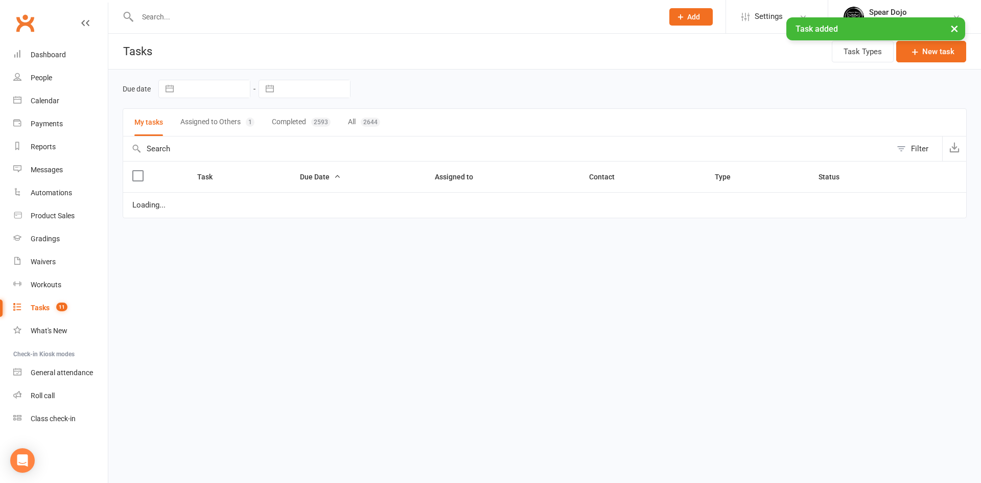
select select "started"
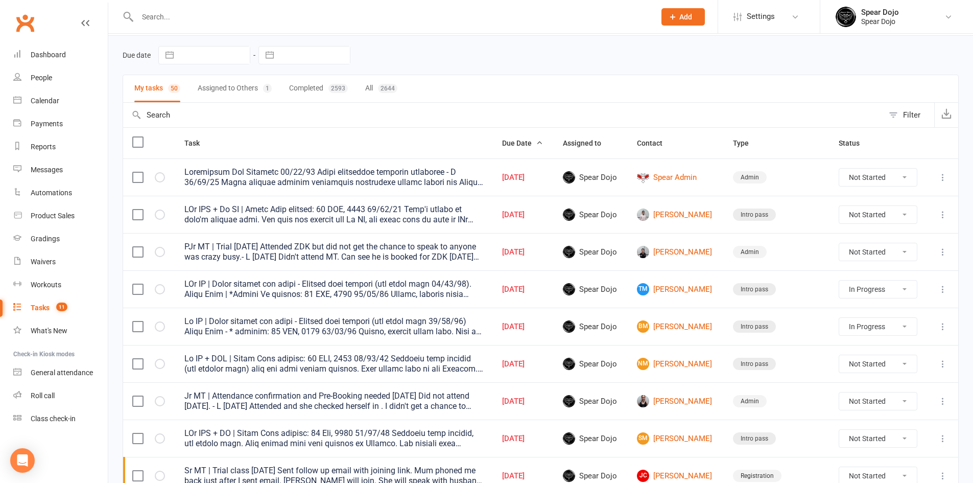
scroll to position [51, 0]
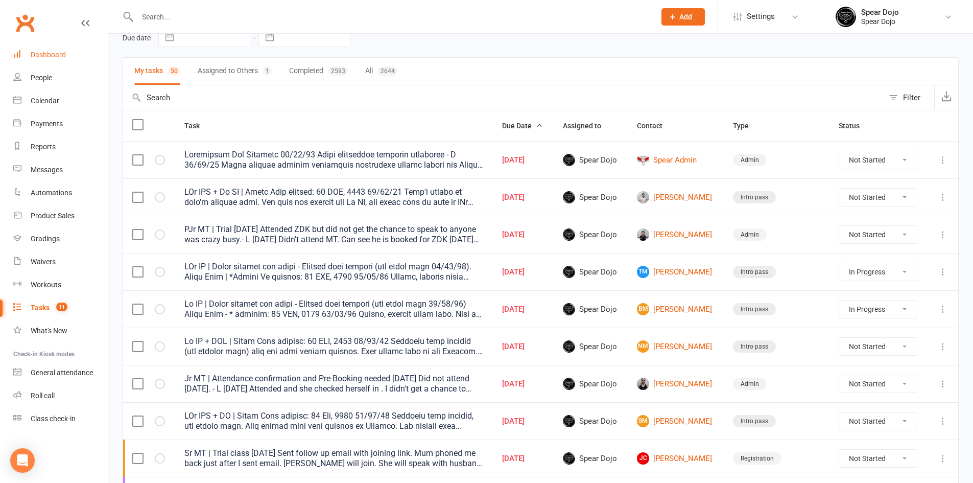
click at [56, 52] on div "Dashboard" at bounding box center [48, 55] width 35 height 8
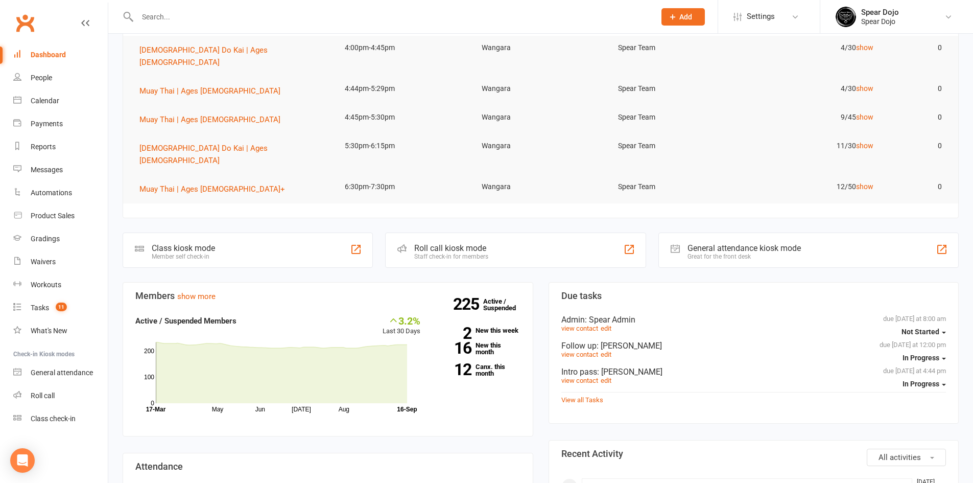
scroll to position [153, 0]
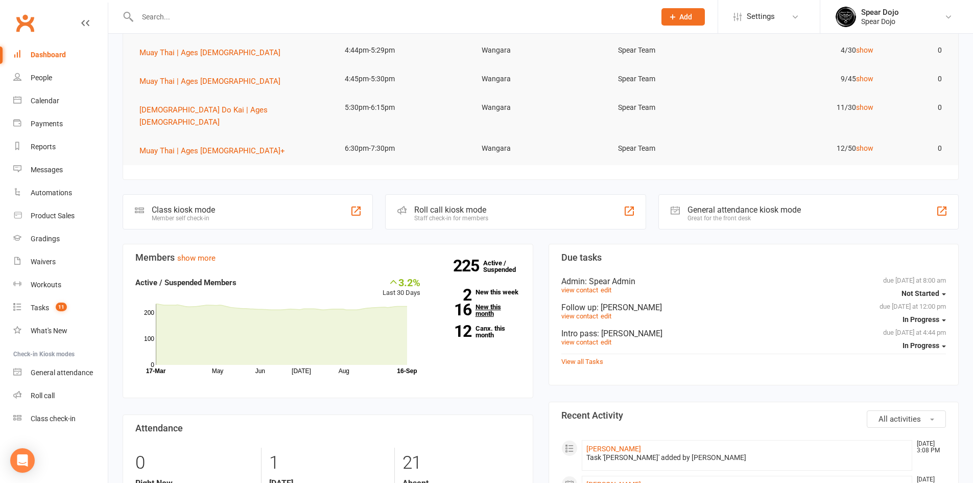
click at [491, 303] on link "16 New this month" at bounding box center [478, 309] width 85 height 13
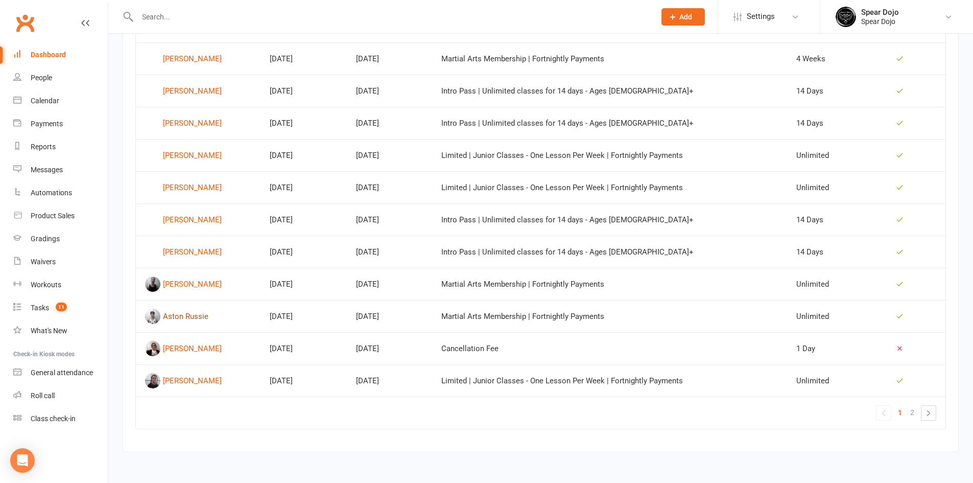
scroll to position [582, 0]
click at [930, 417] on link "»" at bounding box center [928, 412] width 14 height 14
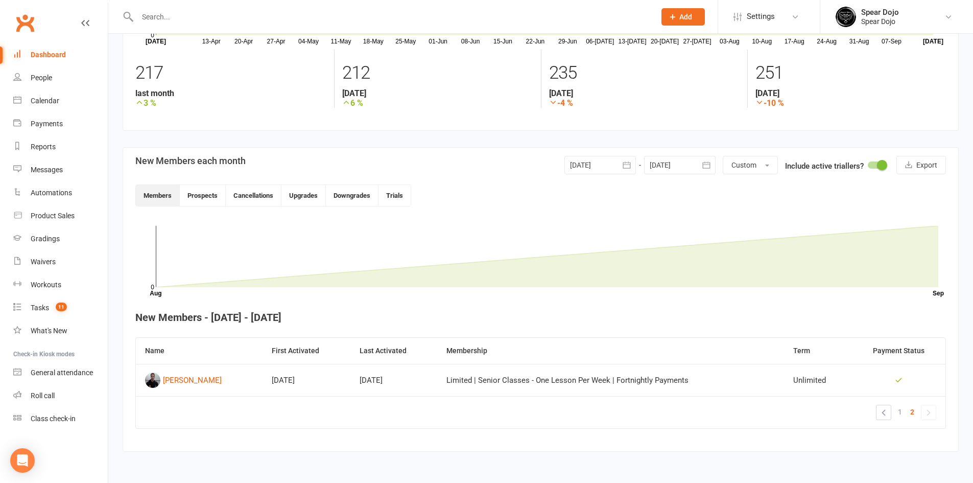
scroll to position [132, 0]
click at [887, 412] on link "«" at bounding box center [883, 412] width 14 height 14
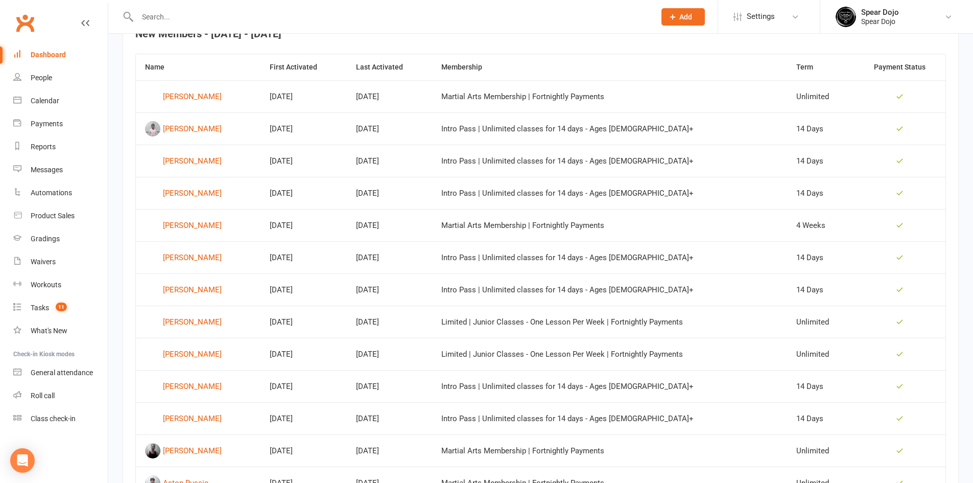
scroll to position [540, 0]
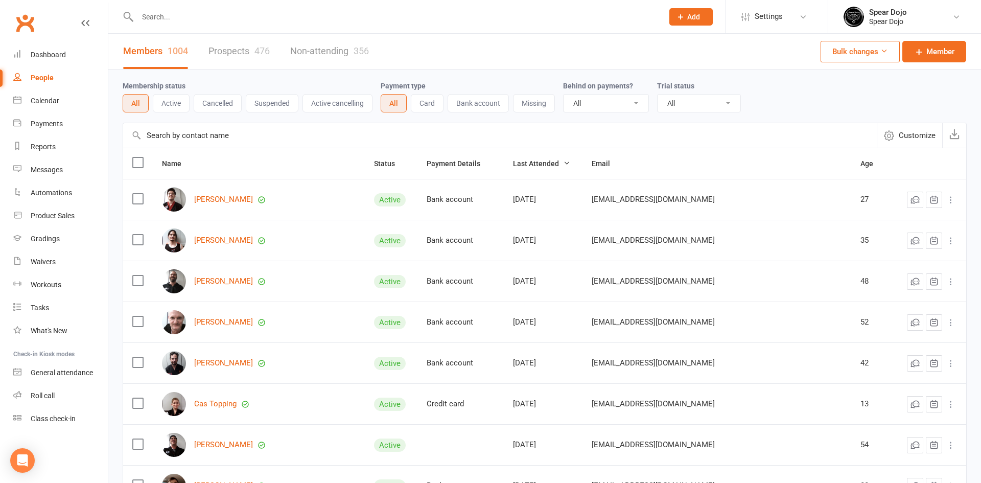
select select "100"
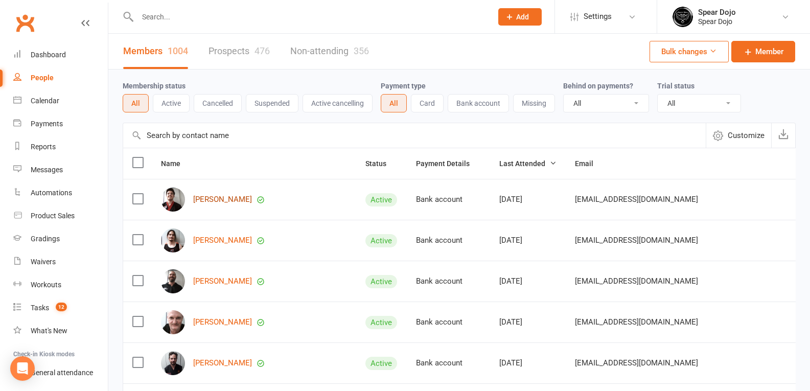
click at [227, 198] on link "Lachlan Penney" at bounding box center [222, 199] width 59 height 9
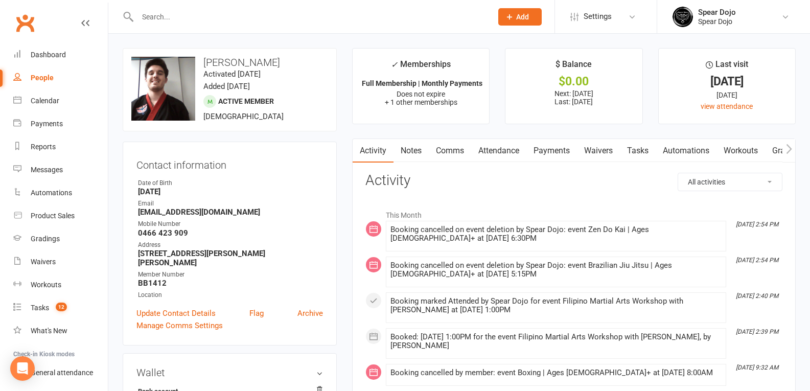
click at [460, 154] on link "Comms" at bounding box center [450, 150] width 42 height 23
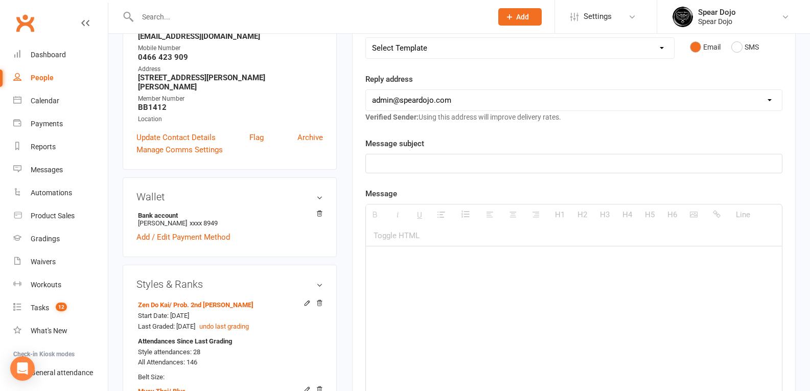
scroll to position [204, 0]
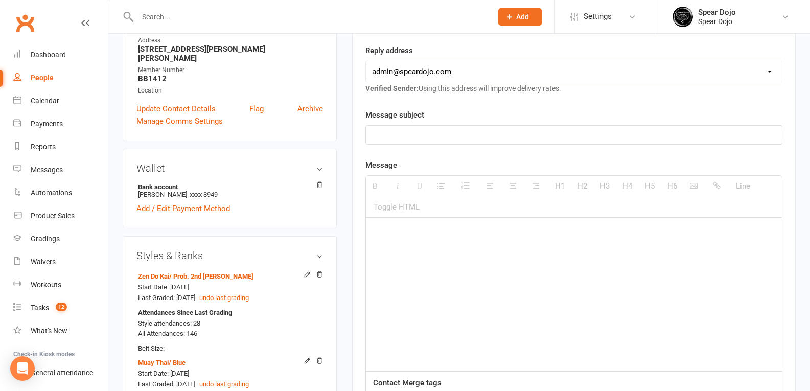
click at [471, 70] on select "hello@clubworx.com admin@speardojo.com speardojo@iprimus.com.au speardojo@iinet…" at bounding box center [574, 71] width 416 height 20
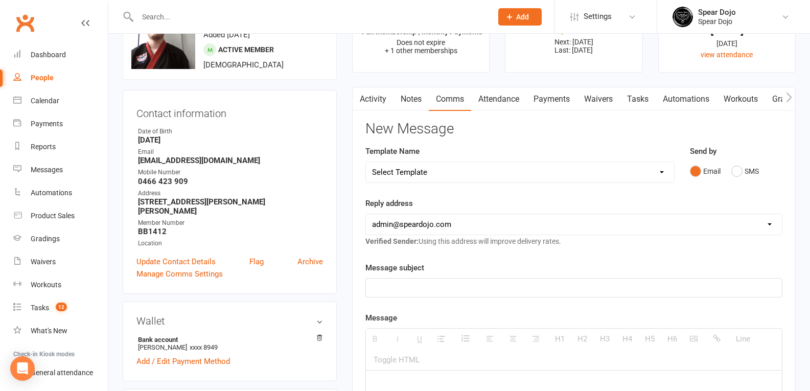
scroll to position [51, 0]
click at [453, 175] on select "Select Template [Email] Fee Increase Notification (Parent) - Add [Parent's Name…" at bounding box center [520, 172] width 308 height 20
select select "14"
click at [366, 162] on select "Select Template [Email] Fee Increase Notification (Parent) - Add [Parent's Name…" at bounding box center [520, 172] width 308 height 20
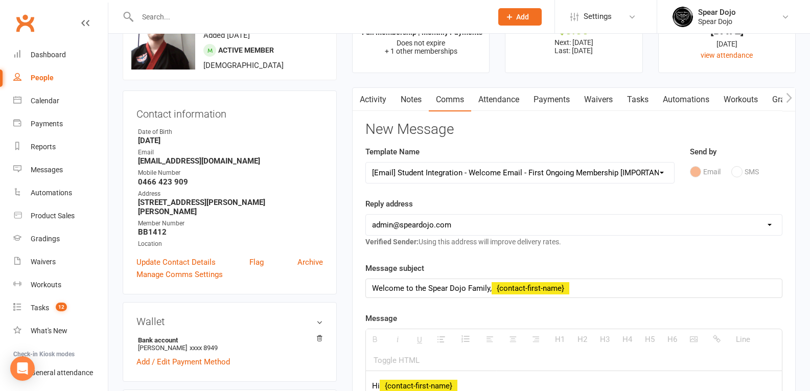
click at [436, 176] on select "Select Template [Email] Fee Increase Notification (Parent) - Add [Parent's Name…" at bounding box center [520, 172] width 308 height 20
click at [410, 171] on select "Select Template [Email] Fee Increase Notification (Parent) - Add [Parent's Name…" at bounding box center [520, 172] width 308 height 20
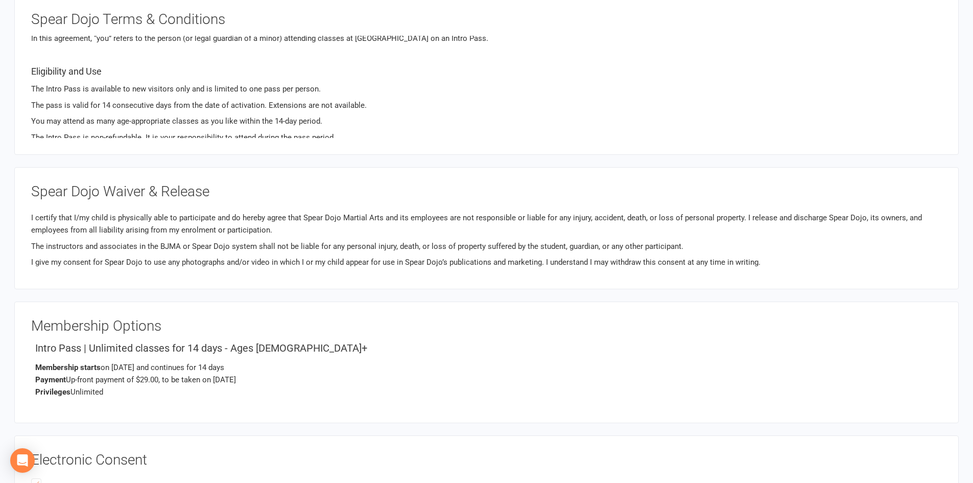
scroll to position [64, 0]
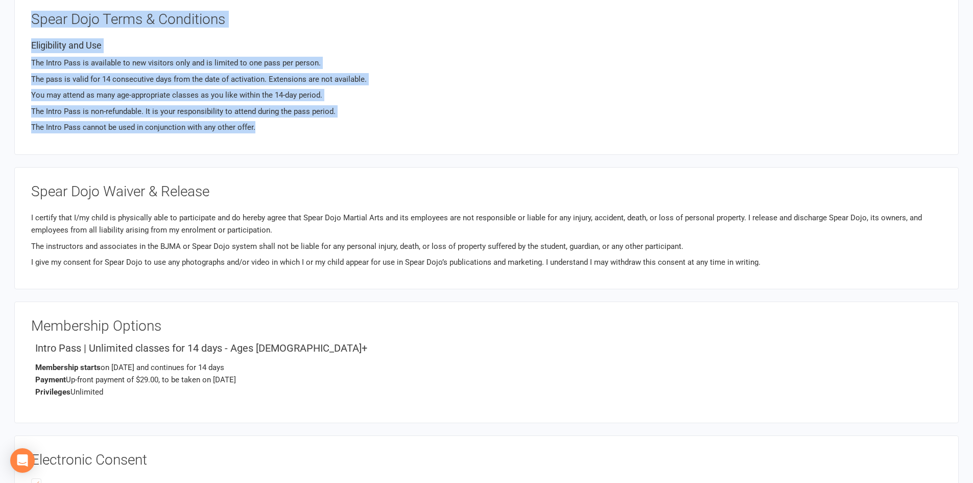
drag, startPoint x: 33, startPoint y: 20, endPoint x: 355, endPoint y: 126, distance: 338.7
click at [355, 126] on div "Spear Dojo Terms & Conditions Intro Pass Terms For new visitors only – Ages 8+ …" at bounding box center [486, 75] width 911 height 126
copy div "Spear Dojo Terms & Conditions Intro Pass Terms For new visitors only – Ages 8+ …"
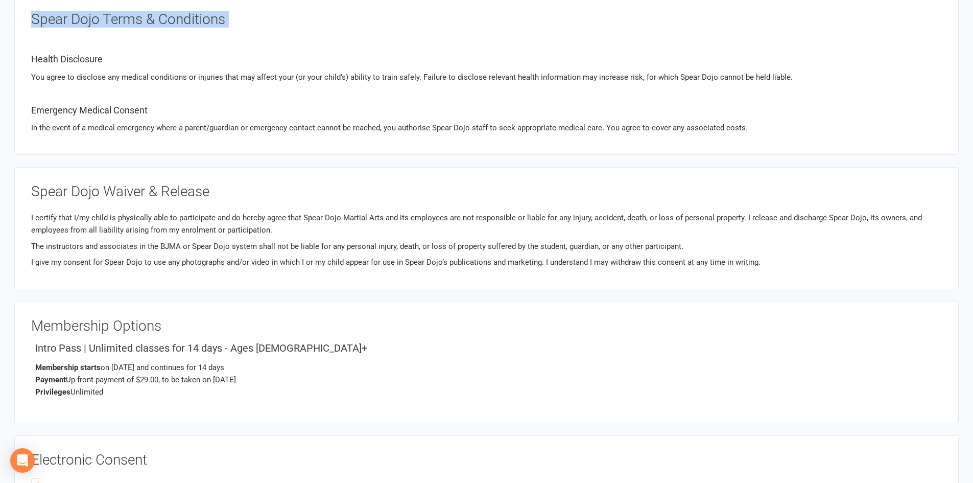
scroll to position [167, 0]
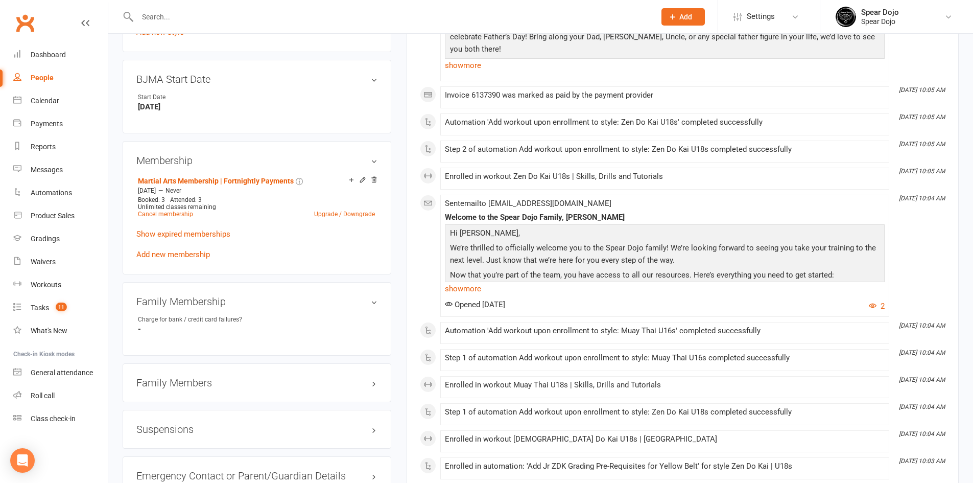
scroll to position [766, 0]
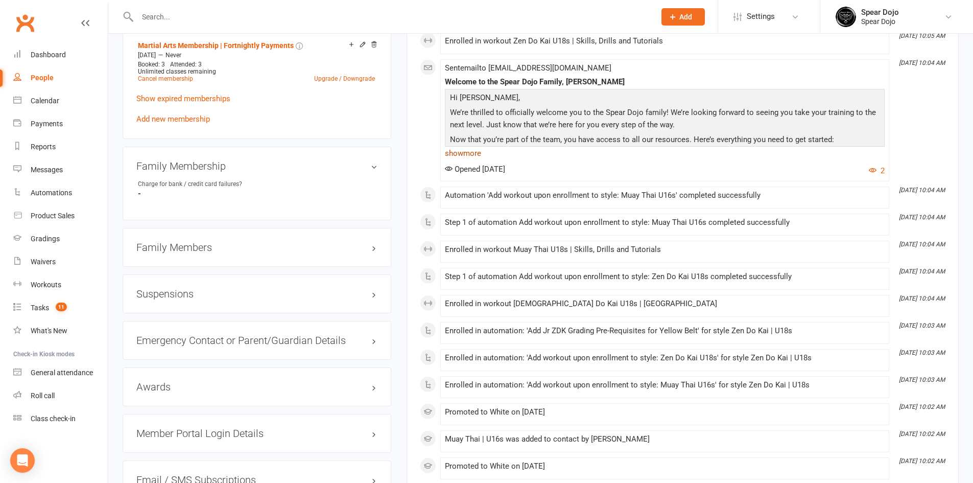
click at [472, 150] on link "show more" at bounding box center [665, 153] width 440 height 14
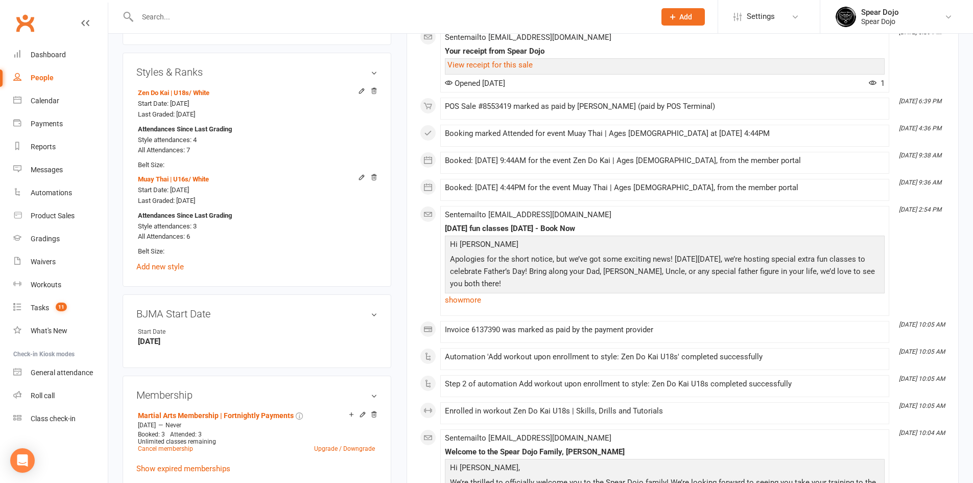
scroll to position [358, 0]
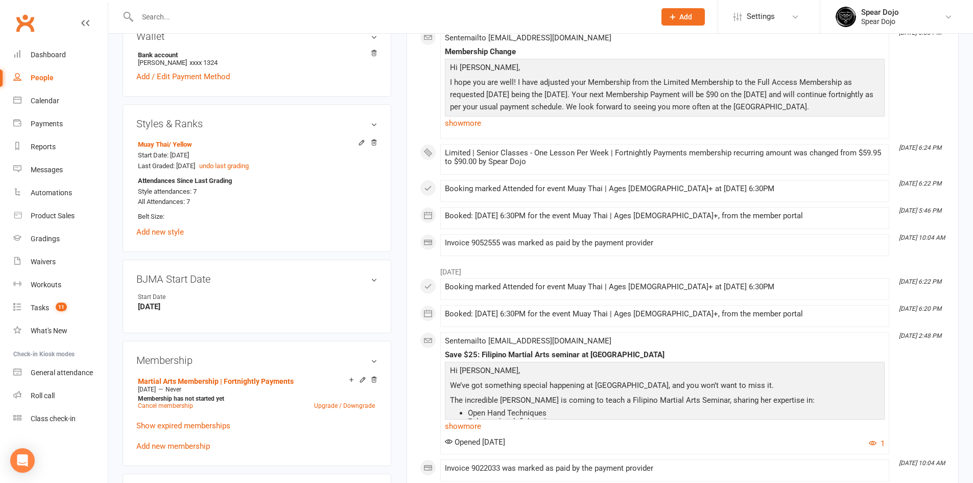
scroll to position [409, 0]
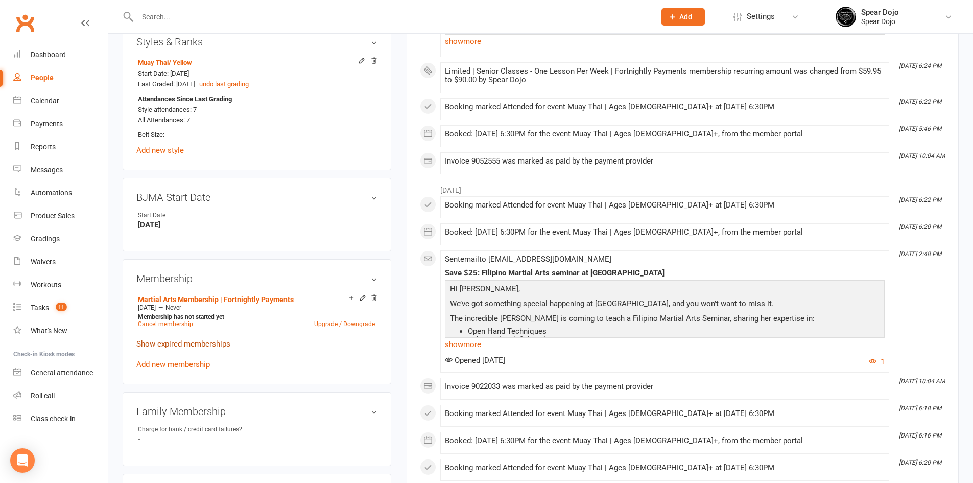
click at [211, 343] on link "Show expired memberships" at bounding box center [183, 343] width 94 height 9
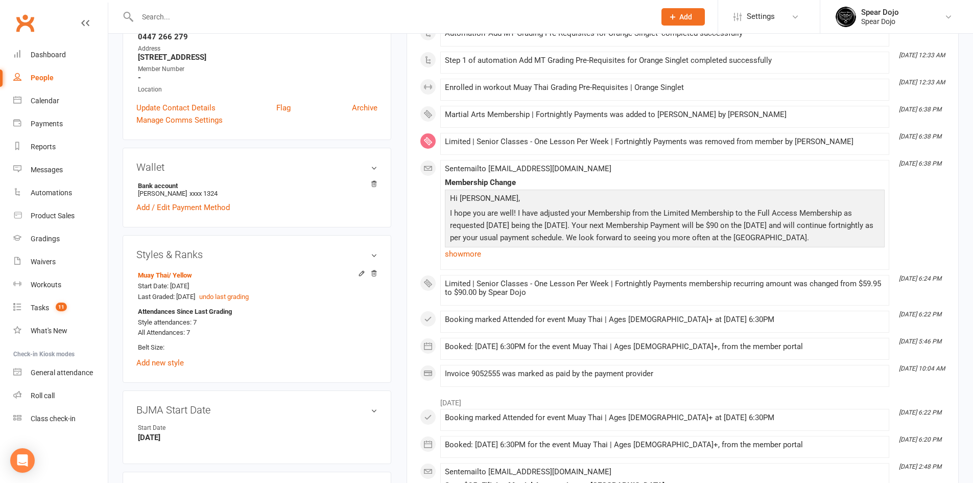
scroll to position [102, 0]
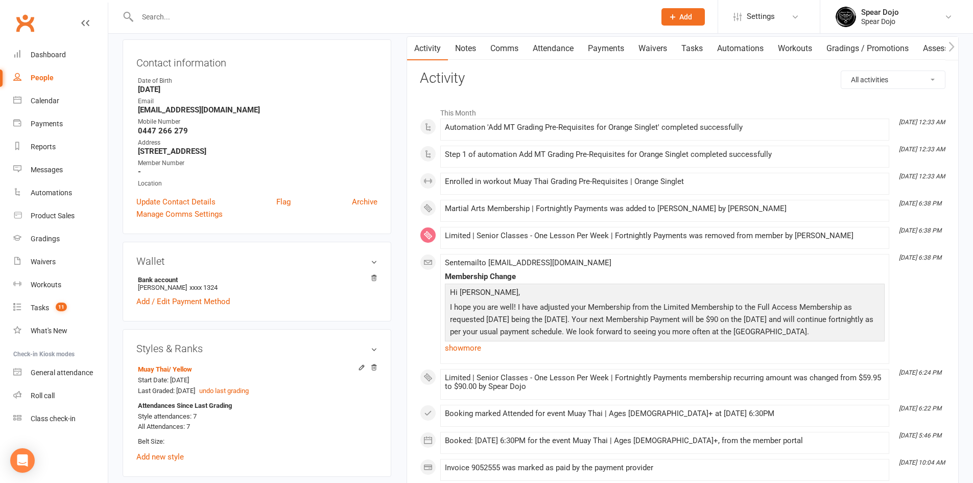
click at [692, 52] on link "Tasks" at bounding box center [692, 48] width 36 height 23
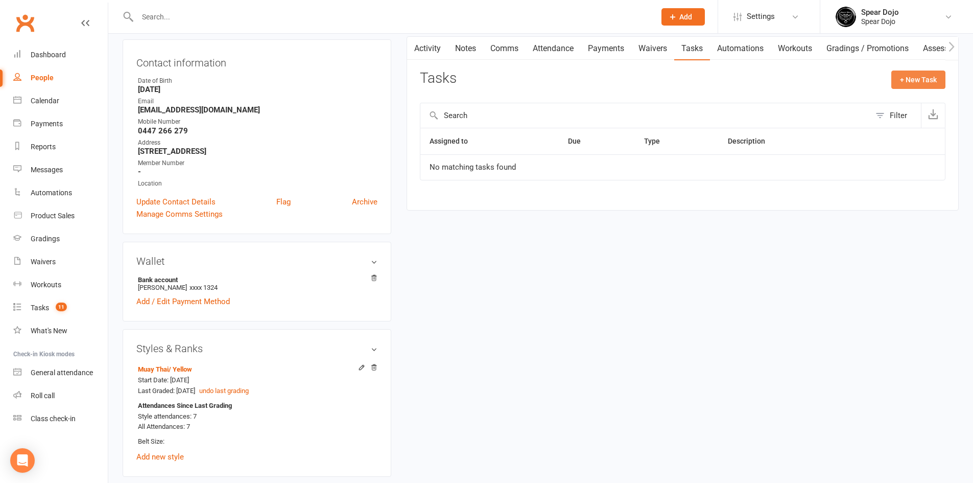
click at [898, 79] on button "+ New Task" at bounding box center [918, 79] width 54 height 18
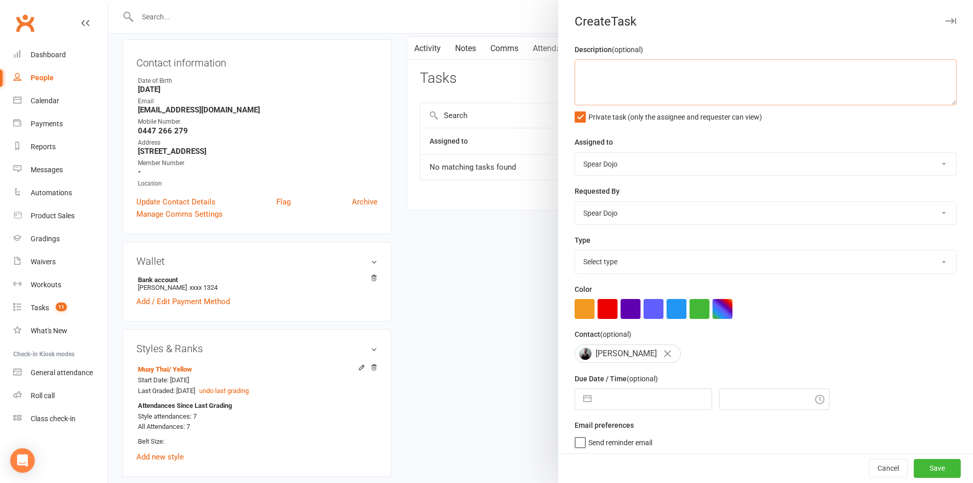
click at [613, 77] on textarea at bounding box center [766, 82] width 382 height 46
drag, startPoint x: 680, startPoint y: 68, endPoint x: 565, endPoint y: 73, distance: 114.5
click at [565, 73] on div "Description (optional) Limited membership removed - Attendance record error 16/…" at bounding box center [765, 249] width 415 height 413
click at [649, 98] on textarea "- Attendance record error 16/09/25" at bounding box center [766, 82] width 382 height 46
paste textarea "Limited membership removed"
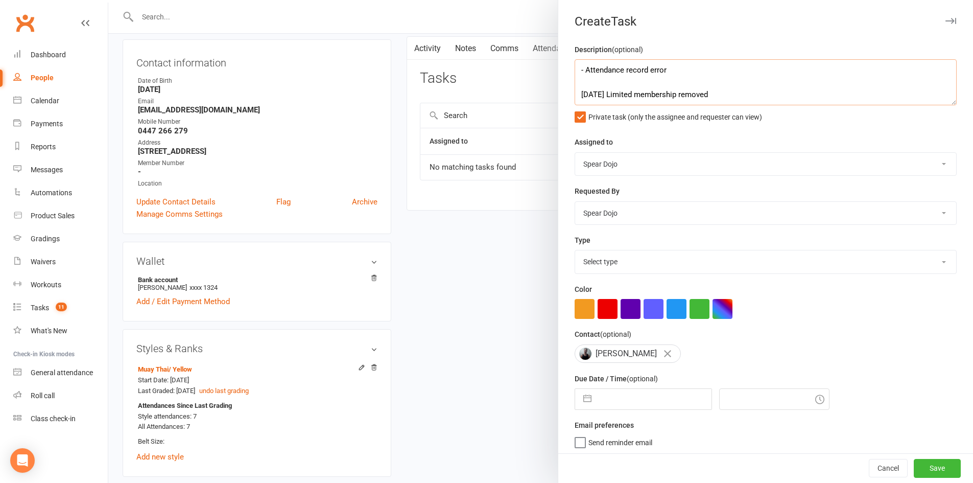
click at [585, 71] on textarea "- Attendance record error 16/09/25 Limited membership removed" at bounding box center [766, 82] width 382 height 46
click at [744, 95] on textarea "Attendance record error 16/09/25 Limited membership removed" at bounding box center [766, 82] width 382 height 46
type textarea "Attendance record error 16/09/25 Limited membership removed creating error with…"
click at [590, 401] on button "button" at bounding box center [587, 399] width 18 height 20
select select "7"
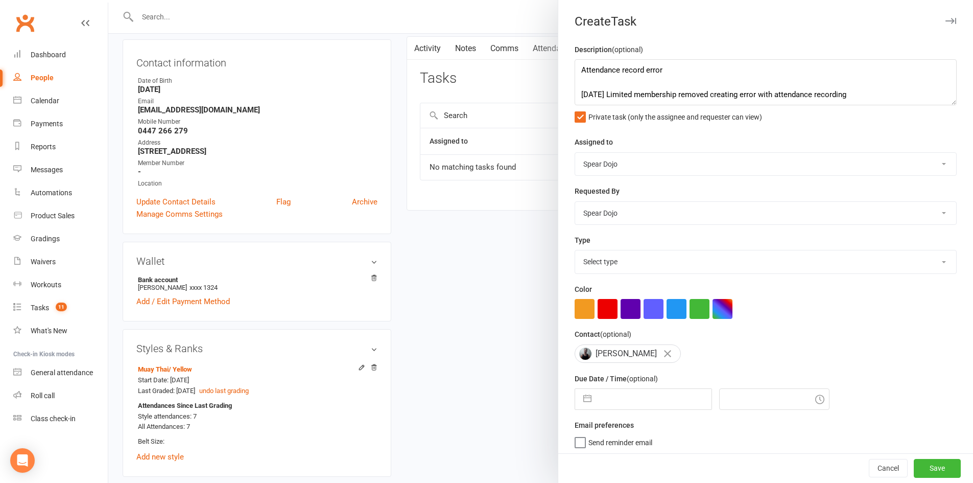
select select "2025"
select select "8"
select select "2025"
select select "9"
select select "2025"
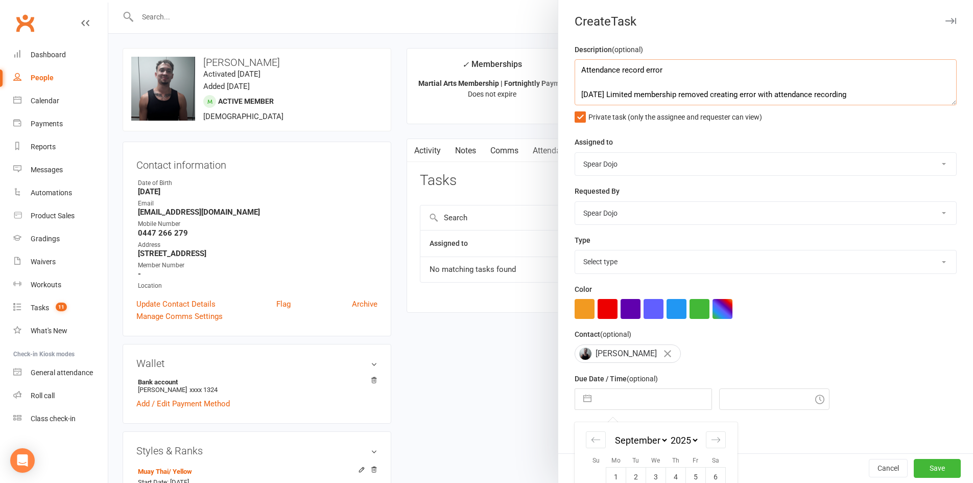
drag, startPoint x: 674, startPoint y: 66, endPoint x: 580, endPoint y: 70, distance: 94.6
click at [580, 70] on textarea "Attendance record error 16/09/25 Limited membership removed creating error with…" at bounding box center [766, 82] width 382 height 46
paste textarea "Data Integrity and Membership Configuration Issue"
drag, startPoint x: 867, startPoint y: 90, endPoint x: 613, endPoint y: 95, distance: 254.4
click at [613, 95] on textarea "Data Integrity and Membership Configuration Issue 16/09/25 Limited membership r…" at bounding box center [766, 82] width 382 height 46
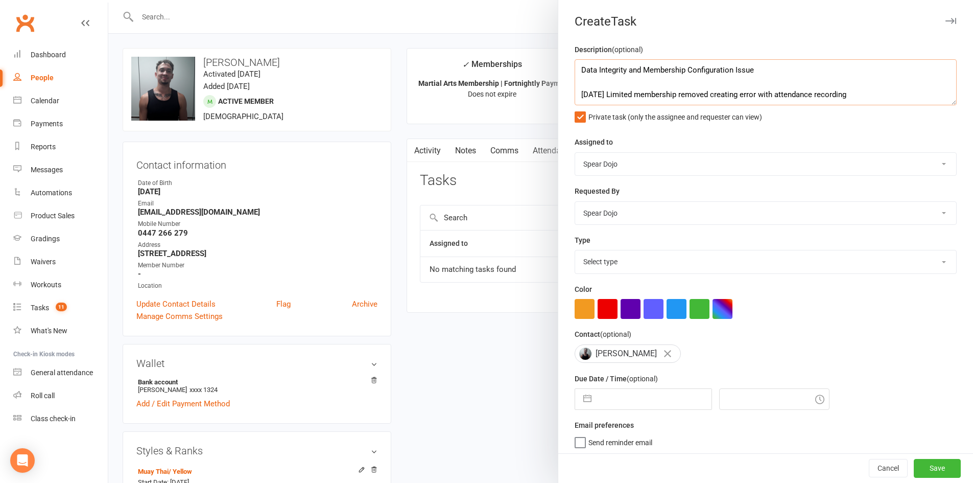
paste textarea "The Limited membership was removed from this account, leading to inaccurate att…"
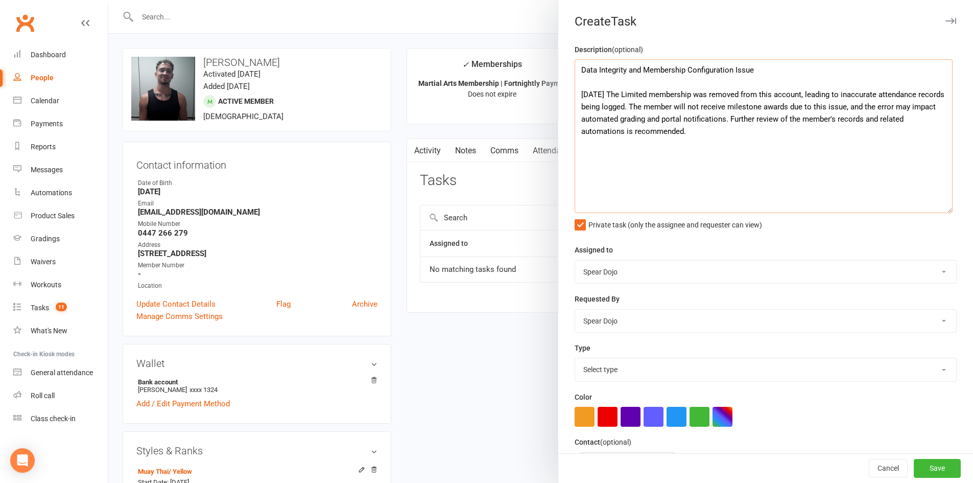
drag, startPoint x: 940, startPoint y: 103, endPoint x: 947, endPoint y: 210, distance: 108.0
click at [947, 210] on textarea "Data Integrity and Membership Configuration Issue 16/09/25 The Limited membersh…" at bounding box center [764, 136] width 378 height 154
drag, startPoint x: 750, startPoint y: 106, endPoint x: 809, endPoint y: 103, distance: 58.8
click at [809, 103] on textarea "Data Integrity and Membership Configuration Issue 16/09/25 The Limited membersh…" at bounding box center [764, 136] width 378 height 154
click at [820, 136] on textarea "Data Integrity and Membership Configuration Issue 16/09/25 The Limited membersh…" at bounding box center [764, 136] width 378 height 154
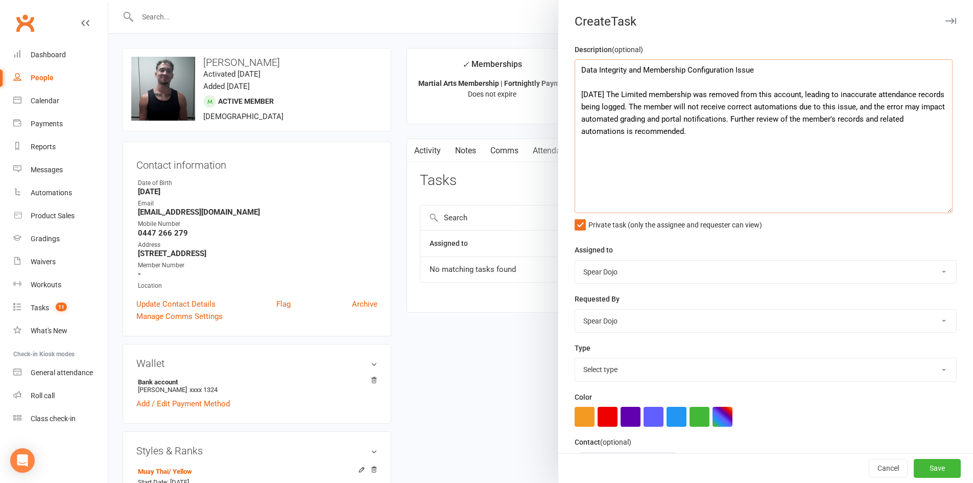
drag, startPoint x: 882, startPoint y: 109, endPoint x: 749, endPoint y: 122, distance: 132.9
click at [749, 122] on textarea "Data Integrity and Membership Configuration Issue 16/09/25 The Limited membersh…" at bounding box center [764, 136] width 378 height 154
drag, startPoint x: 882, startPoint y: 108, endPoint x: 889, endPoint y: 123, distance: 16.0
click at [889, 123] on textarea "Data Integrity and Membership Configuration Issue 16/09/25 The Limited membersh…" at bounding box center [764, 136] width 378 height 154
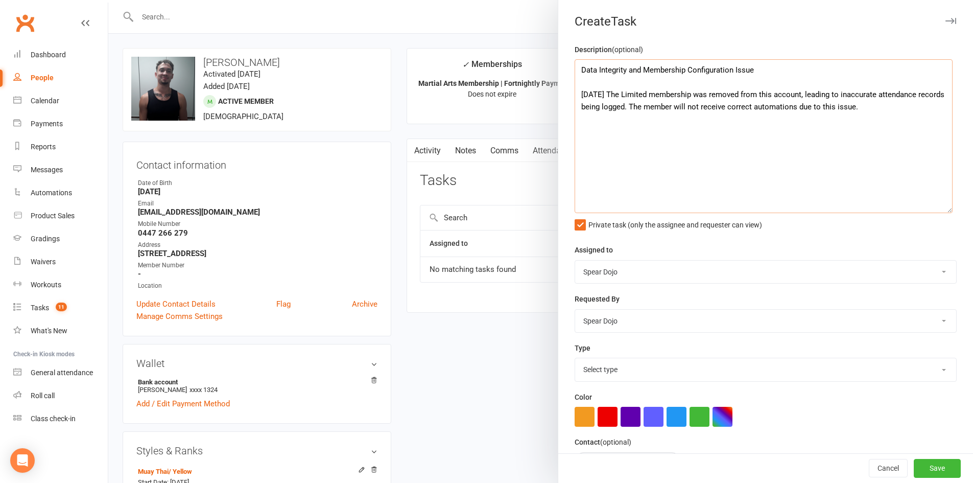
drag, startPoint x: 891, startPoint y: 105, endPoint x: 612, endPoint y: 98, distance: 279.0
click at [612, 98] on textarea "Data Integrity and Membership Configuration Issue 16/09/25 The Limited membersh…" at bounding box center [764, 136] width 378 height 154
paste textarea "As a result, the member will not receive the correct milestone awards or automa…"
drag, startPoint x: 827, startPoint y: 108, endPoint x: 895, endPoint y: 111, distance: 68.0
click at [895, 111] on textarea "Data Integrity and Membership Configuration Issue 16/09/25 The Limited membersh…" at bounding box center [764, 136] width 378 height 154
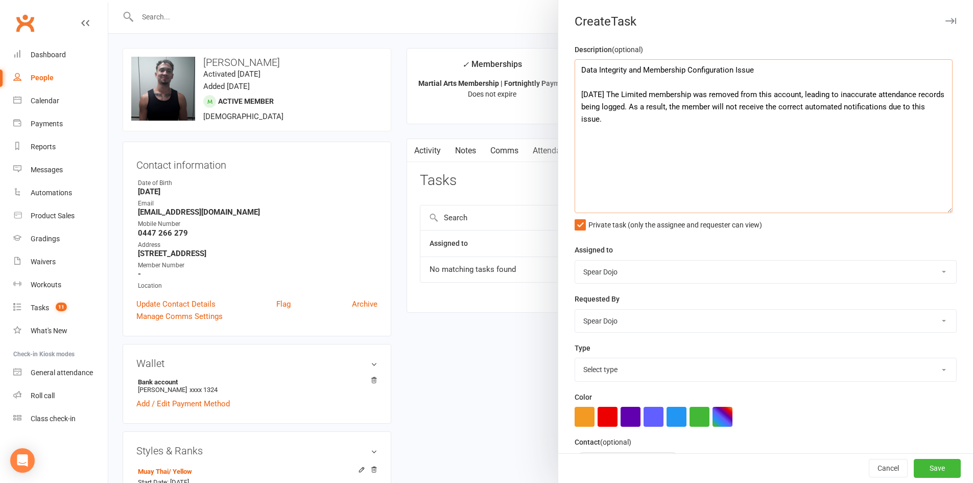
click at [834, 122] on textarea "Data Integrity and Membership Configuration Issue 16/09/25 The Limited membersh…" at bounding box center [764, 136] width 378 height 154
drag, startPoint x: 911, startPoint y: 110, endPoint x: 609, endPoint y: 121, distance: 301.6
click at [609, 121] on textarea "Data Integrity and Membership Configuration Issue 16/09/25 The Limited membersh…" at bounding box center [764, 136] width 378 height 154
click at [926, 94] on textarea "Data Integrity and Membership Configuration Issue 16/09/25 The Limited membersh…" at bounding box center [764, 136] width 378 height 154
click at [851, 121] on textarea "Data Integrity and Membership Configuration Issue 16/09/25 The Limited membersh…" at bounding box center [764, 136] width 378 height 154
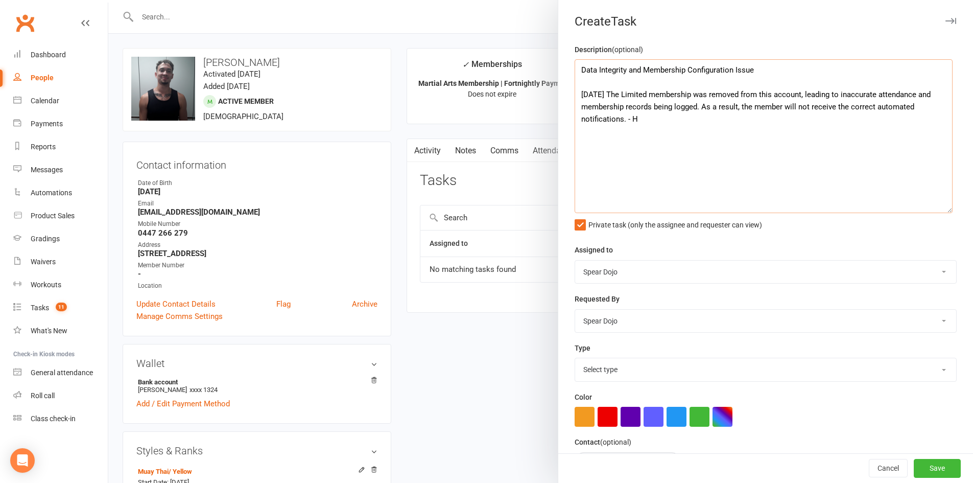
click at [601, 73] on textarea "Data Integrity and Membership Configuration Issue 16/09/25 The Limited membersh…" at bounding box center [764, 136] width 378 height 154
click at [613, 94] on textarea "Data integrity and membership configuration issue 16/09/25 The Limited membersh…" at bounding box center [764, 136] width 378 height 154
click at [607, 122] on textarea "Data integrity and membership configuration issue 16/09/25 Noticed the Limited …" at bounding box center [764, 136] width 378 height 154
click at [888, 110] on textarea "Data integrity and membership configuration issue 16/09/25 Noticed the Limited …" at bounding box center [764, 136] width 378 height 154
drag, startPoint x: 578, startPoint y: 120, endPoint x: 645, endPoint y: 122, distance: 66.9
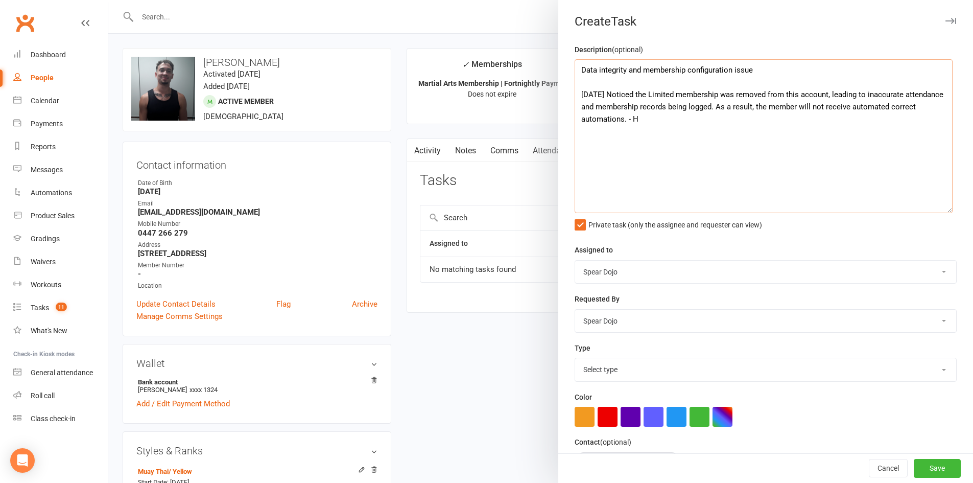
click at [645, 122] on textarea "Data integrity and membership configuration issue 16/09/25 Noticed the Limited …" at bounding box center [764, 136] width 378 height 154
drag, startPoint x: 794, startPoint y: 107, endPoint x: 885, endPoint y: 107, distance: 90.9
click at [885, 107] on textarea "Data integrity and membership configuration issue 16/09/25 Noticed the Limited …" at bounding box center [764, 136] width 378 height 154
drag, startPoint x: 603, startPoint y: 122, endPoint x: 645, endPoint y: 117, distance: 42.1
click at [645, 117] on textarea "Data integrity and membership configuration issue 16/09/25 Noticed the Limited …" at bounding box center [764, 136] width 378 height 154
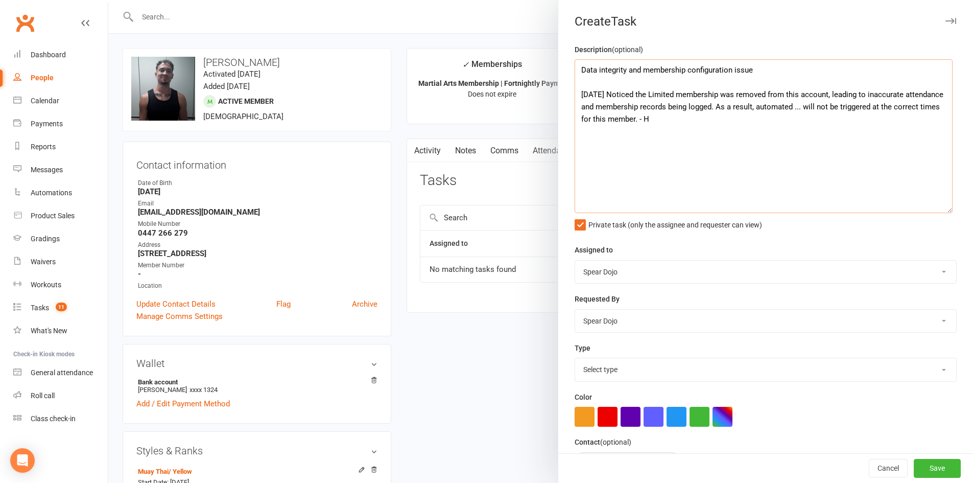
drag, startPoint x: 681, startPoint y: 118, endPoint x: 613, endPoint y: 92, distance: 72.9
click at [613, 92] on textarea "Data integrity and membership configuration issue 16/09/25 Noticed the Limited …" at bounding box center [764, 136] width 378 height 154
click at [643, 97] on textarea "Data integrity and membership configuration issue 16/09/25 Noticed the Limited …" at bounding box center [764, 136] width 378 height 154
drag, startPoint x: 612, startPoint y: 97, endPoint x: 637, endPoint y: 95, distance: 24.6
click at [637, 95] on textarea "Data integrity and membership configuration issue 16/09/25 Noticed the Limited …" at bounding box center [764, 136] width 378 height 154
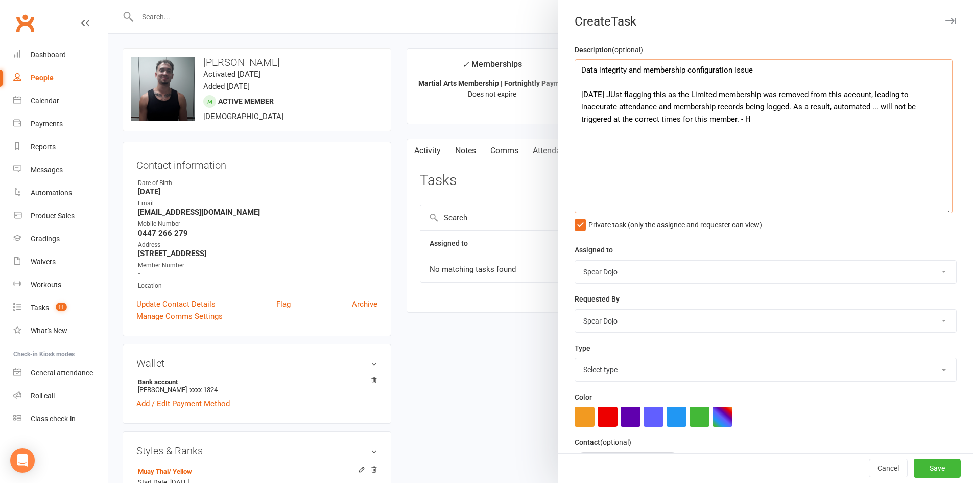
click at [620, 93] on textarea "Data integrity and membership configuration issue 16/09/25 JUst flagging this a…" at bounding box center [764, 136] width 378 height 154
click at [682, 92] on textarea "Data integrity and membership configuration issue 16/09/25 Just flagging this a…" at bounding box center [764, 136] width 378 height 154
click at [868, 109] on textarea "Data integrity and membership configuration issue 16/09/25 Just flagging this a…" at bounding box center [764, 136] width 378 height 154
click at [903, 106] on textarea "Data integrity and membership configuration issue 16/09/25 Just flagging this a…" at bounding box center [764, 136] width 378 height 154
drag, startPoint x: 869, startPoint y: 104, endPoint x: 927, endPoint y: 106, distance: 58.2
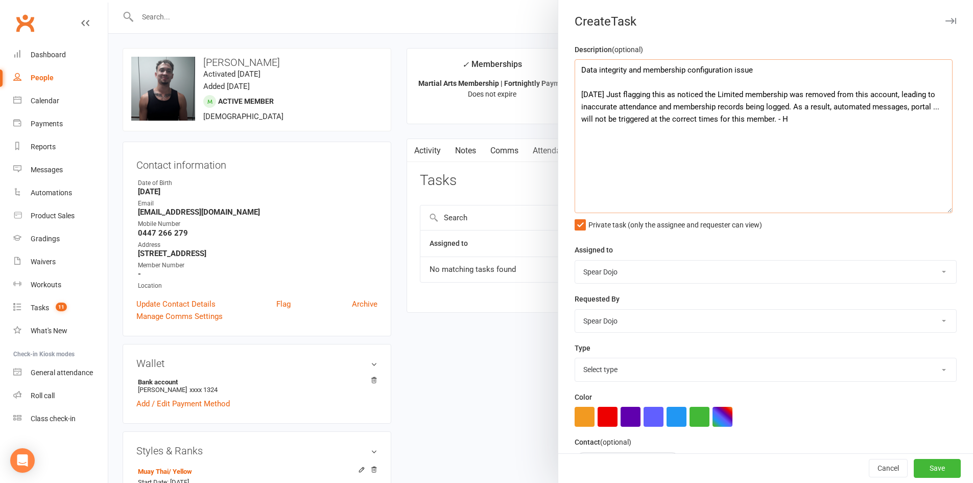
click at [927, 106] on textarea "Data integrity and membership configuration issue 16/09/25 Just flagging this a…" at bounding box center [764, 136] width 378 height 154
click at [859, 105] on textarea "Data integrity and membership configuration issue 16/09/25 Just flagging this a…" at bounding box center [764, 136] width 378 height 154
drag, startPoint x: 656, startPoint y: 119, endPoint x: 574, endPoint y: 120, distance: 82.2
click at [575, 120] on textarea "Data integrity and membership configuration issue 16/09/25 Just flagging this a…" at bounding box center [764, 136] width 378 height 154
click at [754, 121] on textarea "Data integrity and membership configuration issue 16/09/25 Just flagging this a…" at bounding box center [764, 136] width 378 height 154
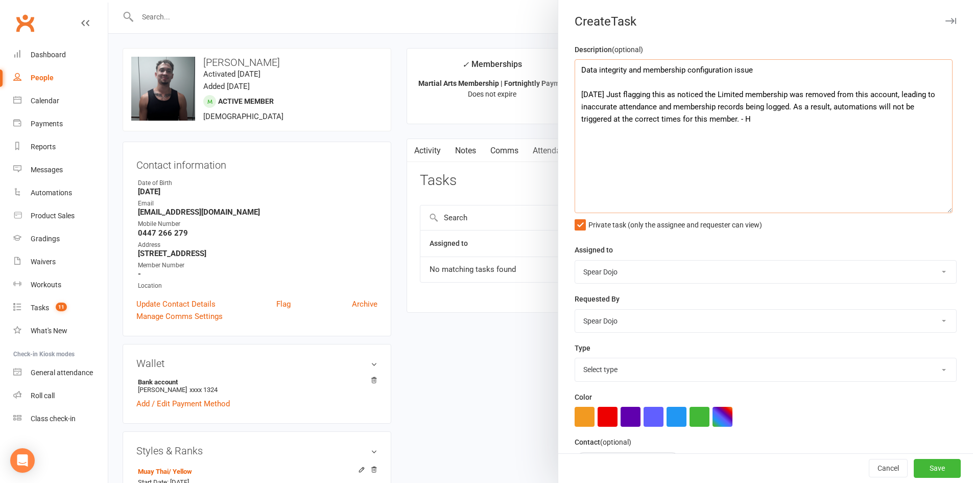
drag, startPoint x: 703, startPoint y: 118, endPoint x: 612, endPoint y: 90, distance: 95.0
click at [612, 90] on textarea "Data integrity and membership configuration issue 16/09/25 Just flagging this a…" at bounding box center [764, 136] width 378 height 154
paste textarea "at the Limited membership was removed from this account, which has caused inacc…"
drag, startPoint x: 613, startPoint y: 96, endPoint x: 635, endPoint y: 120, distance: 32.9
click at [635, 120] on textarea "Data integrity and membership configuration issue 16/09/25 Just flagging that t…" at bounding box center [764, 136] width 378 height 154
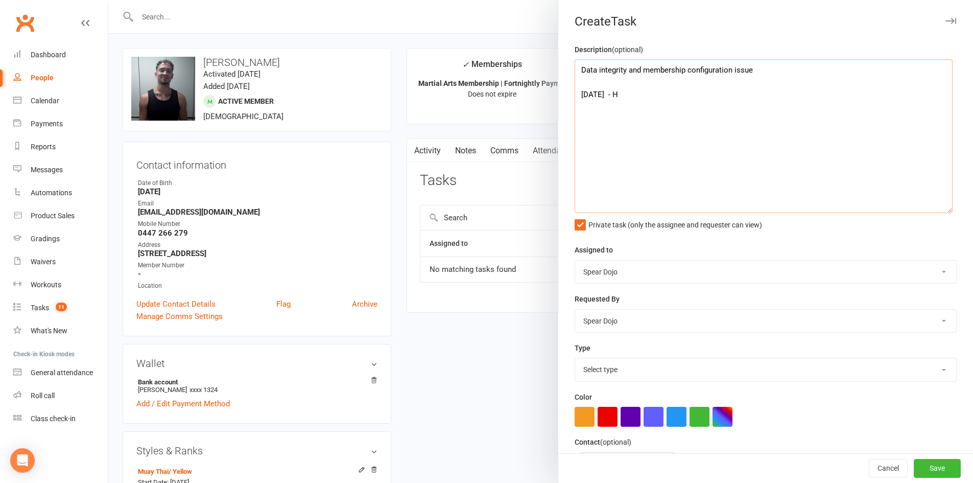
paste textarea "Noted that the Limited membership was removed from this account, resulting in a…"
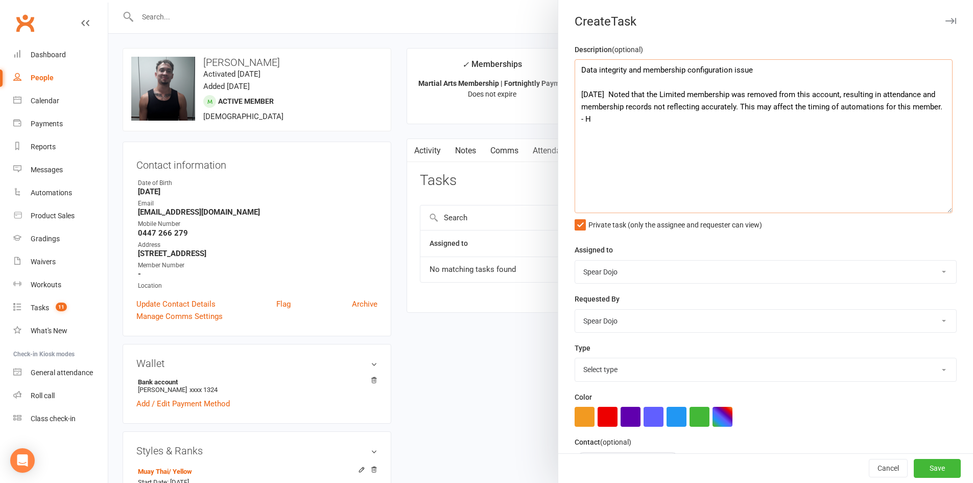
drag, startPoint x: 753, startPoint y: 108, endPoint x: 768, endPoint y: 112, distance: 15.2
click at [768, 112] on textarea "Data integrity and membership configuration issue 16/09/25 Noted that the Limit…" at bounding box center [764, 136] width 378 height 154
drag, startPoint x: 590, startPoint y: 120, endPoint x: 574, endPoint y: 73, distance: 49.3
click at [575, 73] on textarea "Data integrity and membership configuration issue 16/09/25 Noted that the Limit…" at bounding box center [764, 136] width 378 height 154
click at [790, 68] on textarea "Data integrity and membership configuration issue 16/09/25 Noted that the Limit…" at bounding box center [764, 136] width 378 height 154
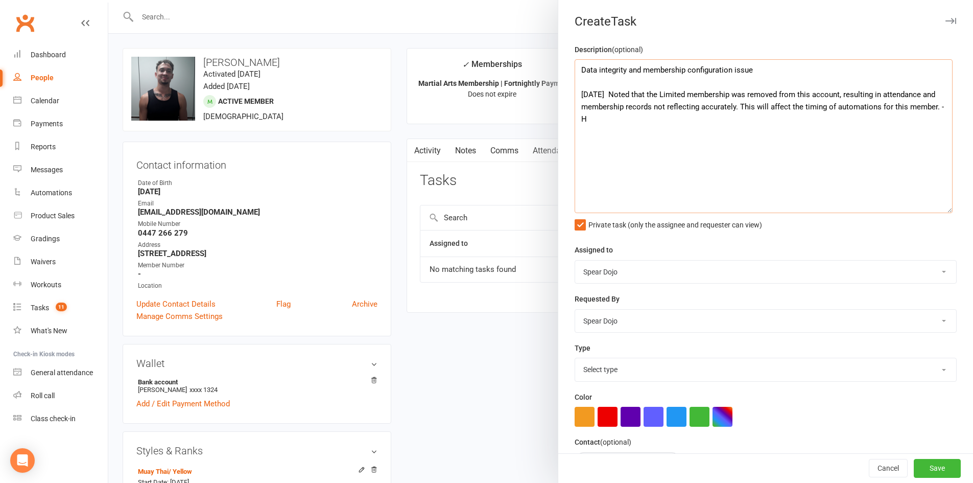
paste textarea "Membership Record Discrepancy"
drag, startPoint x: 750, startPoint y: 72, endPoint x: 580, endPoint y: 69, distance: 170.1
click at [580, 69] on textarea "Data integrity and membership configuration issue Membership Record Discrepancy…" at bounding box center [764, 136] width 378 height 154
click at [875, 75] on textarea "Data integrity and membership configuration issue Membership Record Discrepancy…" at bounding box center [764, 136] width 378 height 154
drag, startPoint x: 876, startPoint y: 68, endPoint x: 750, endPoint y: 72, distance: 126.2
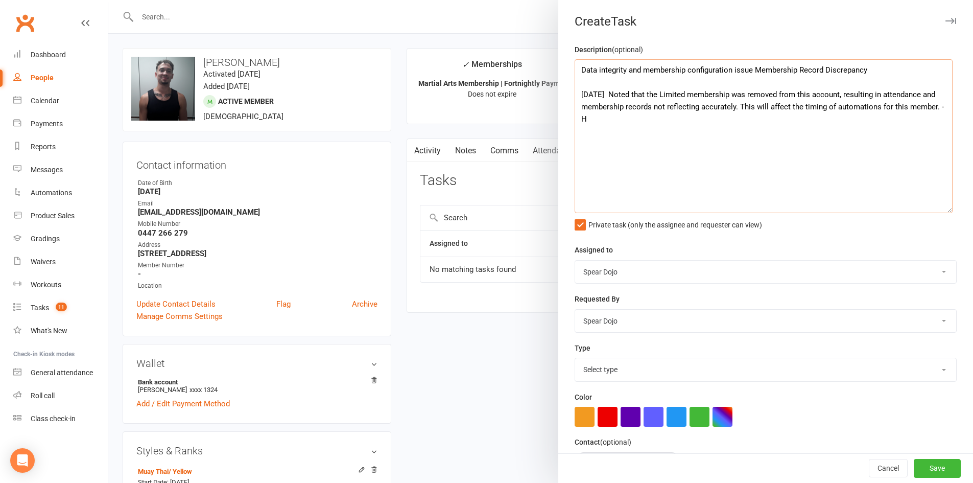
click at [750, 72] on textarea "Data integrity and membership configuration issue Membership Record Discrepancy…" at bounding box center [764, 136] width 378 height 154
drag, startPoint x: 686, startPoint y: 69, endPoint x: 730, endPoint y: 70, distance: 43.4
click at [730, 70] on textarea "Data integrity and membership configuration issue 16/09/25 Noted that the Limit…" at bounding box center [764, 136] width 378 height 154
drag, startPoint x: 598, startPoint y: 68, endPoint x: 624, endPoint y: 73, distance: 26.5
click at [624, 73] on textarea "Data integrity and membership issue 16/09/25 Noted that the Limited membership …" at bounding box center [764, 136] width 378 height 154
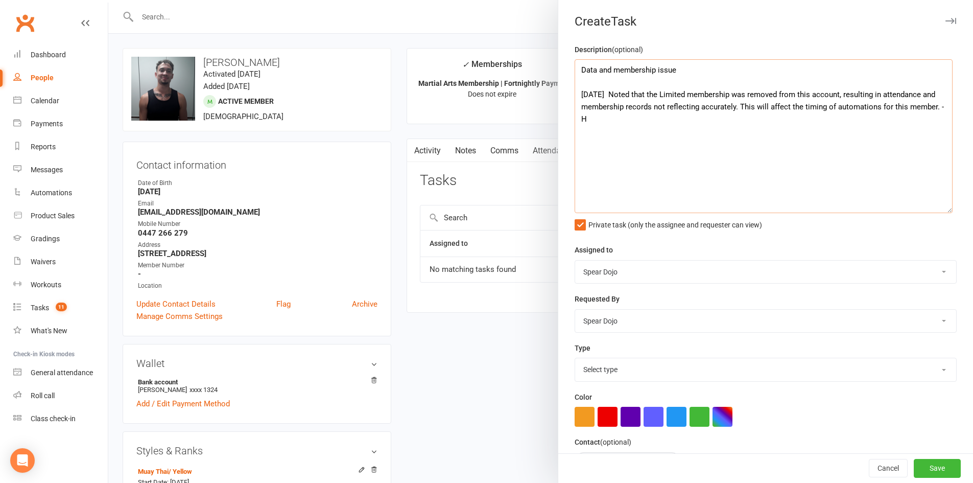
drag, startPoint x: 655, startPoint y: 68, endPoint x: 598, endPoint y: 67, distance: 56.7
click at [598, 67] on textarea "Data and membership issue 16/09/25 Noted that the Limited membership was remove…" at bounding box center [764, 136] width 378 height 154
drag, startPoint x: 629, startPoint y: 72, endPoint x: 580, endPoint y: 70, distance: 49.0
click at [580, 70] on textarea "Data issue 16/09/25 Noted that the Limited membership was removed from this acc…" at bounding box center [764, 136] width 378 height 154
paste textarea "Issue – Membership Records"
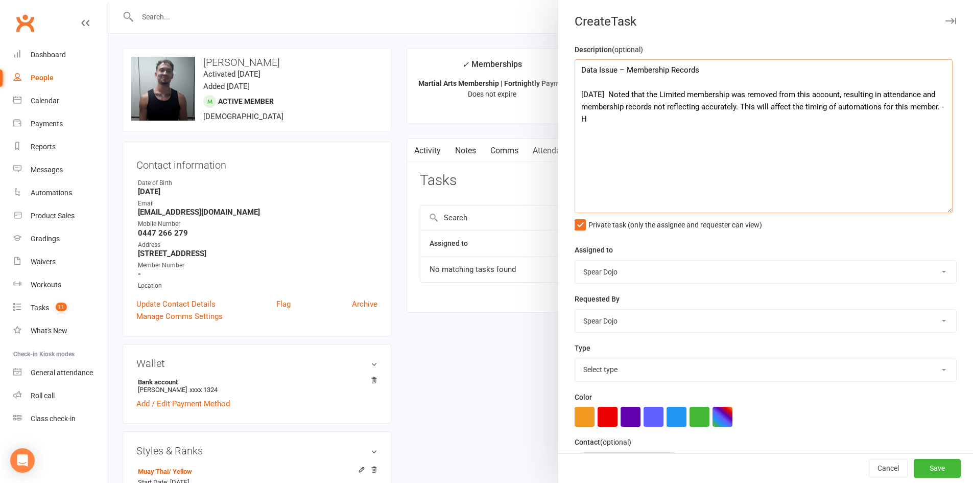
drag, startPoint x: 723, startPoint y: 74, endPoint x: 576, endPoint y: 70, distance: 147.2
click at [576, 70] on textarea "Data Issue – Membership Records 16/09/25 Noted that the Limited membership was …" at bounding box center [764, 136] width 378 height 154
paste textarea "Attendance & Membership Data Issue"
click at [689, 69] on textarea "Attendance & Membership Data Issue 16/09/25 Noted that the Limited membership w…" at bounding box center [764, 136] width 378 height 154
click at [719, 122] on textarea "Attendance & Membership data issue 16/09/25 Noted that the Limited membership w…" at bounding box center [764, 136] width 378 height 154
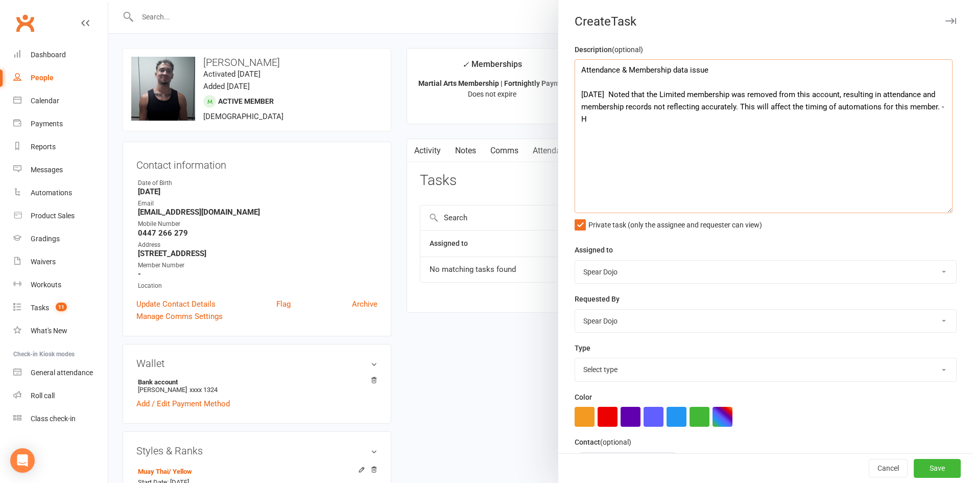
click at [873, 108] on textarea "Attendance & Membership data issue 16/09/25 Noted that the Limited membership w…" at bounding box center [764, 136] width 378 height 154
click at [933, 107] on textarea "Attendance & Membership data issue 16/09/25 Noted that the Limited membership w…" at bounding box center [764, 136] width 378 height 154
drag, startPoint x: 618, startPoint y: 120, endPoint x: 611, endPoint y: 96, distance: 24.9
click at [611, 96] on textarea "Attendance & Membership data issue 16/09/25 Noted that the Limited membership w…" at bounding box center [764, 136] width 378 height 154
paste textarea "Noted that the Limited membership was removed from this account, resulting in a…"
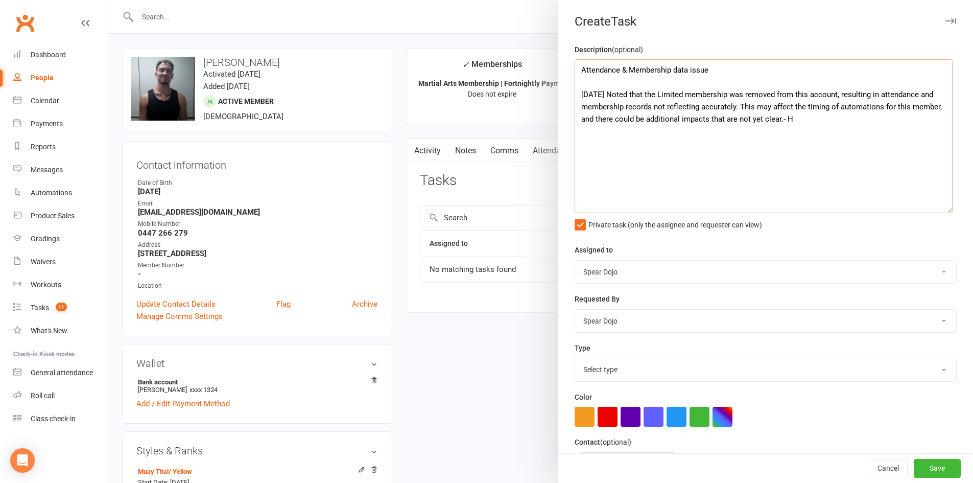
drag, startPoint x: 752, startPoint y: 105, endPoint x: 765, endPoint y: 110, distance: 13.8
click at [765, 110] on textarea "Attendance & Membership data issue 16/09/25 Noted that the Limited membership w…" at bounding box center [764, 136] width 378 height 154
click at [779, 116] on textarea "Attendance & Membership data issue 16/09/25 Noted that the Limited membership w…" at bounding box center [764, 136] width 378 height 154
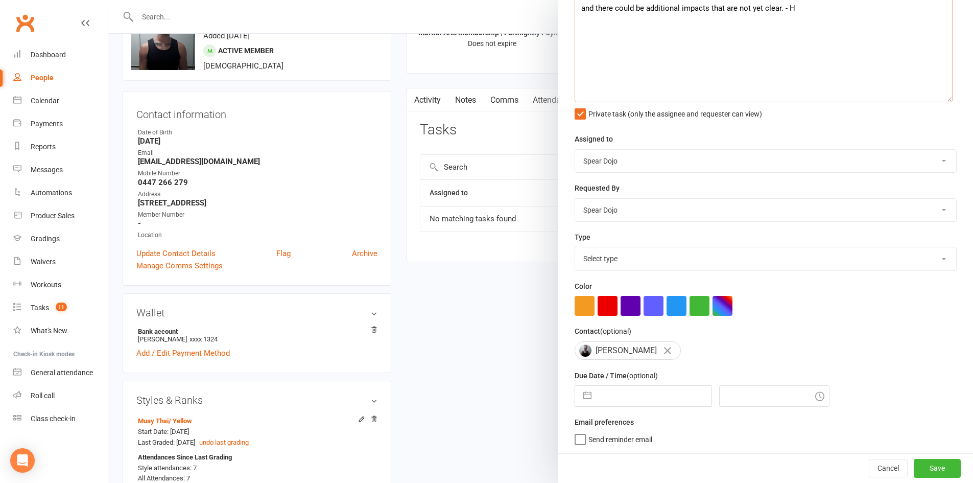
scroll to position [51, 0]
type textarea "Attendance & Membership data issue 16/09/25 Noted that the Limited membership w…"
click at [774, 260] on select "Select type 1-month voucher 7-day vip pass Admin Admin - leah Admin - sandy Bir…" at bounding box center [765, 258] width 381 height 22
select select "21602"
click at [575, 247] on select "Select type 1-month voucher 7-day vip pass Admin Admin - leah Admin - sandy Bir…" at bounding box center [765, 258] width 381 height 22
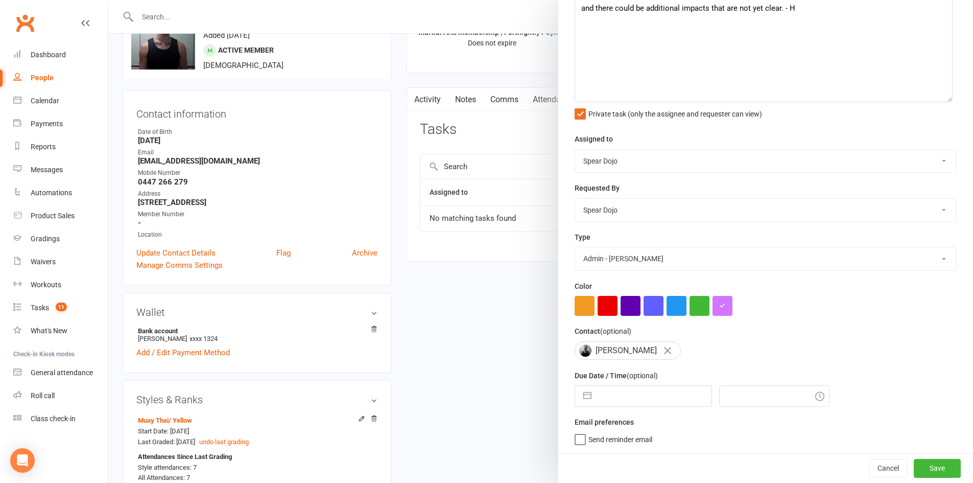
click at [587, 391] on button "button" at bounding box center [587, 396] width 18 height 20
select select "7"
select select "2025"
select select "8"
select select "2025"
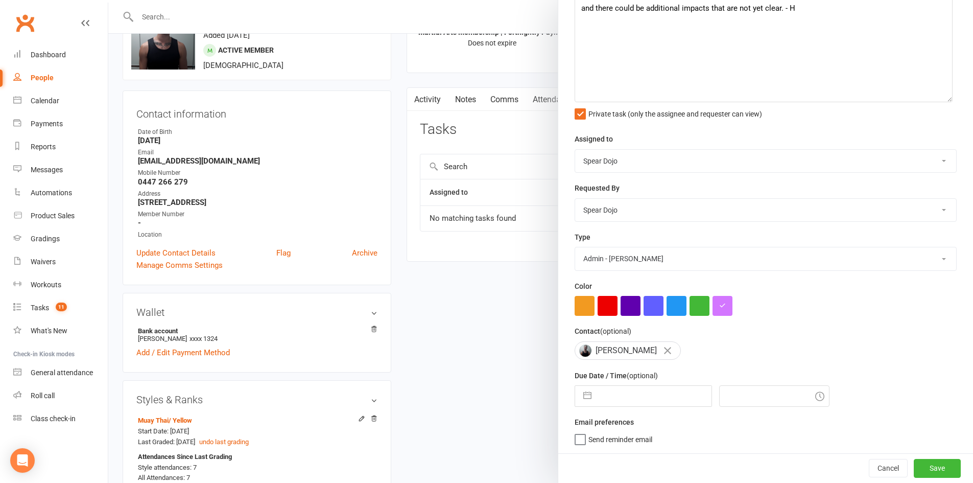
select select "9"
select select "2025"
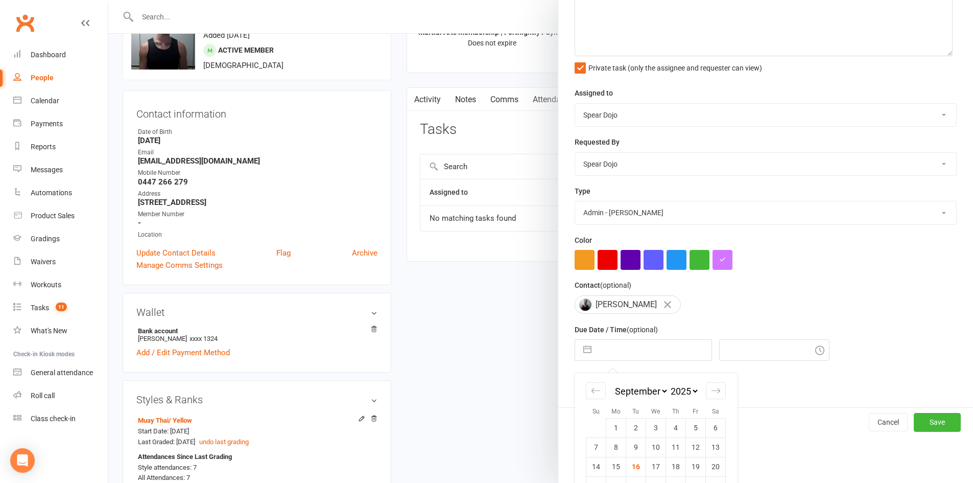
scroll to position [205, 0]
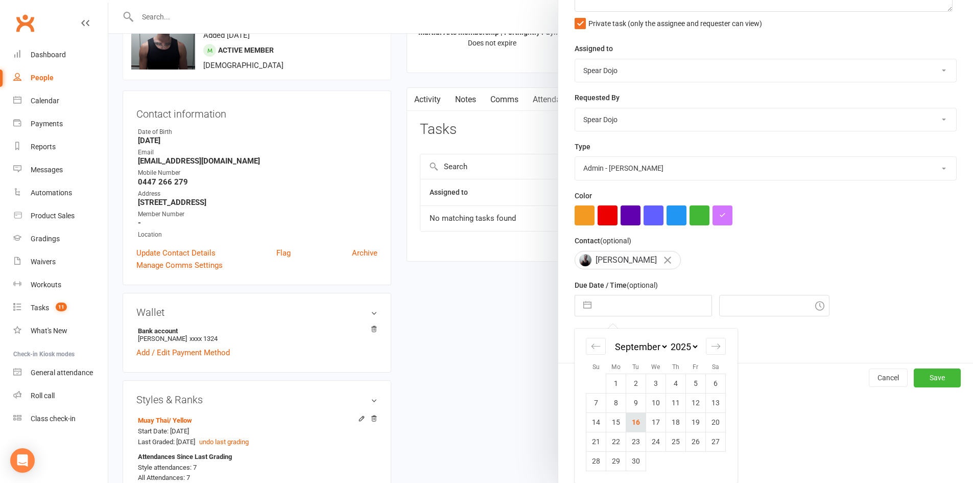
click at [634, 422] on td "16" at bounding box center [636, 421] width 20 height 19
type input "16 Sep 2025"
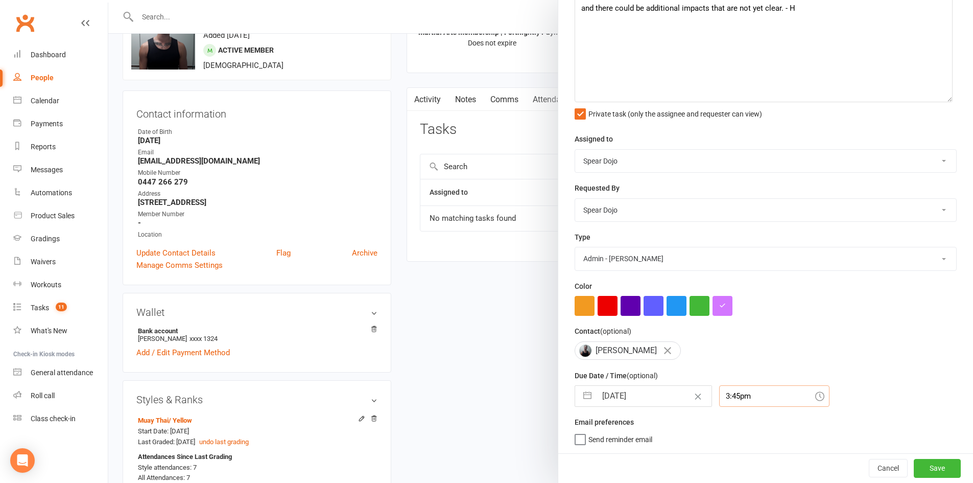
scroll to position [141, 0]
click at [750, 395] on div "3:45pm" at bounding box center [774, 395] width 110 height 21
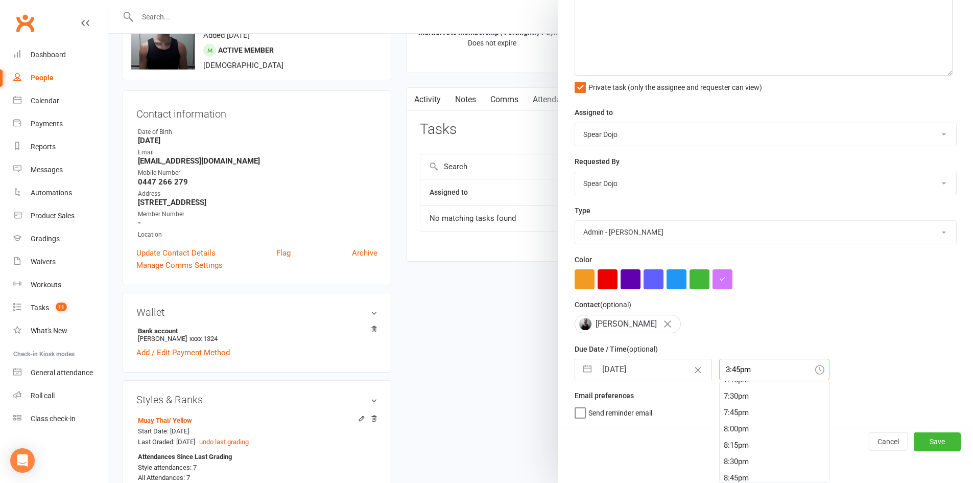
scroll to position [1269, 0]
click at [748, 431] on div "8:00pm" at bounding box center [774, 428] width 109 height 16
type input "8:00pm"
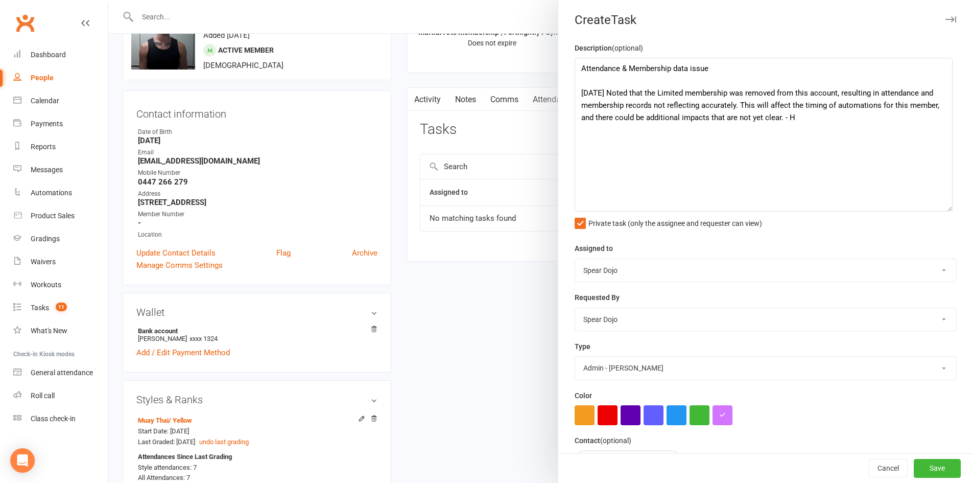
scroll to position [0, 0]
drag, startPoint x: 799, startPoint y: 107, endPoint x: 830, endPoint y: 108, distance: 31.2
click at [830, 108] on textarea "Attendance & Membership data issue 16/09/25 Noted that the Limited membership w…" at bounding box center [764, 136] width 378 height 154
drag, startPoint x: 903, startPoint y: 106, endPoint x: 743, endPoint y: 121, distance: 160.0
click at [743, 121] on textarea "Attendance & Membership data issue 16/09/25 Noted that the Limited membership w…" at bounding box center [764, 136] width 378 height 154
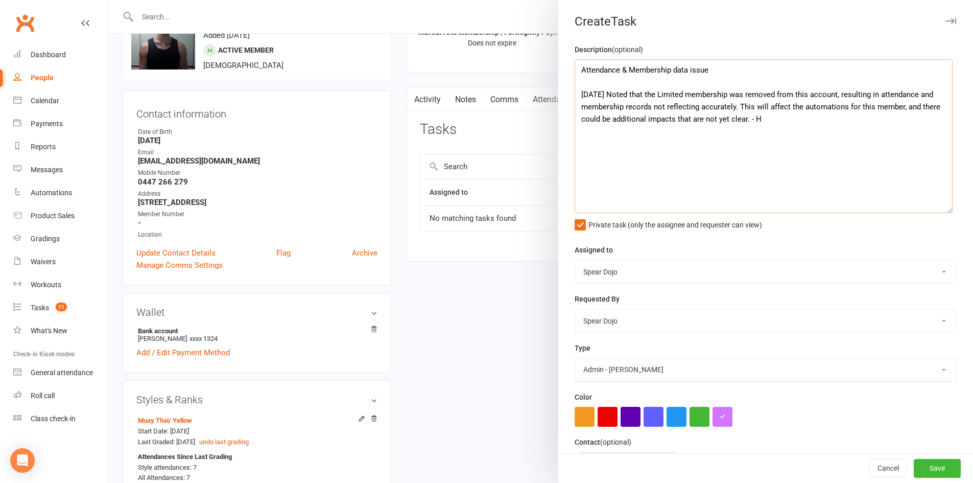
paste textarea "with any other impacts currently"
click at [740, 121] on textarea "Attendance & Membership data issue 16/09/25 Noted that the Limited membership w…" at bounding box center [764, 136] width 378 height 154
drag, startPoint x: 611, startPoint y: 93, endPoint x: 692, endPoint y: 122, distance: 85.1
click at [692, 122] on textarea "Attendance & Membership data issue 16/09/25 Noted that the Limited membership w…" at bounding box center [764, 136] width 378 height 154
paste textarea "which has affected attendance and membership records. This may impact automatio…"
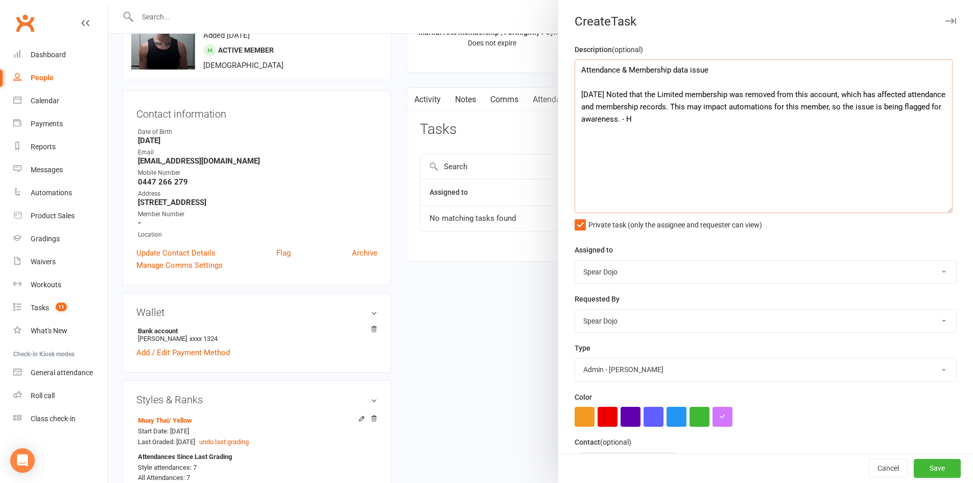
drag, startPoint x: 723, startPoint y: 108, endPoint x: 736, endPoint y: 110, distance: 13.0
click at [736, 110] on textarea "Attendance & Membership data issue 16/09/25 Noted that the Limited membership w…" at bounding box center [764, 136] width 378 height 154
click at [653, 120] on textarea "Attendance & Membership data issue 16/09/25 Noted that the Limited membership w…" at bounding box center [764, 136] width 378 height 154
click at [672, 118] on textarea "Attendance & Membership data issue 16/09/25 Noted that the Limited membership w…" at bounding box center [764, 136] width 378 height 154
drag, startPoint x: 670, startPoint y: 120, endPoint x: 703, endPoint y: 117, distance: 33.8
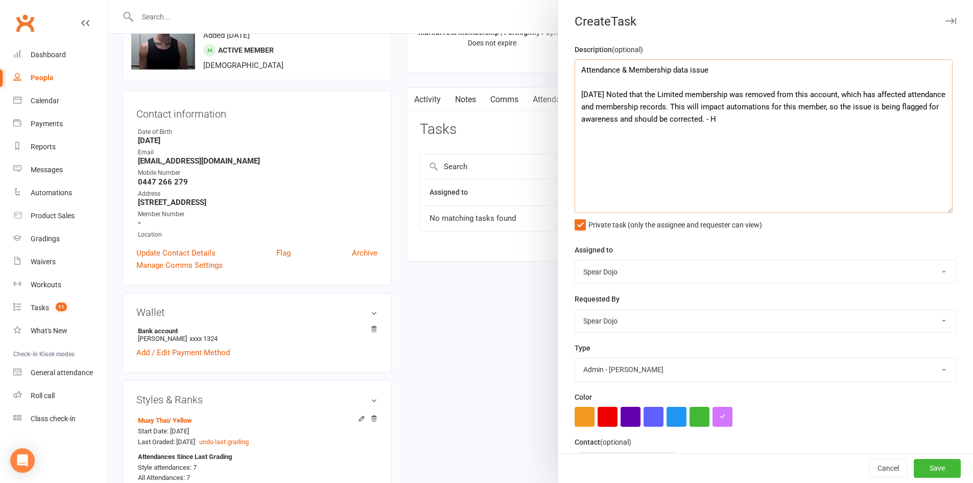
click at [703, 117] on textarea "Attendance & Membership data issue 16/09/25 Noted that the Limited membership w…" at bounding box center [764, 136] width 378 height 154
click at [653, 121] on textarea "Attendance & Membership data issue 16/09/25 Noted that the Limited membership w…" at bounding box center [764, 136] width 378 height 154
drag, startPoint x: 658, startPoint y: 117, endPoint x: 627, endPoint y: 132, distance: 34.5
click at [627, 132] on textarea "Attendance & Membership data issue 16/09/25 Noted that the Limited membership w…" at bounding box center [764, 136] width 378 height 154
paste textarea "It may be advisable to review and correct this, as the full impact on the syste…"
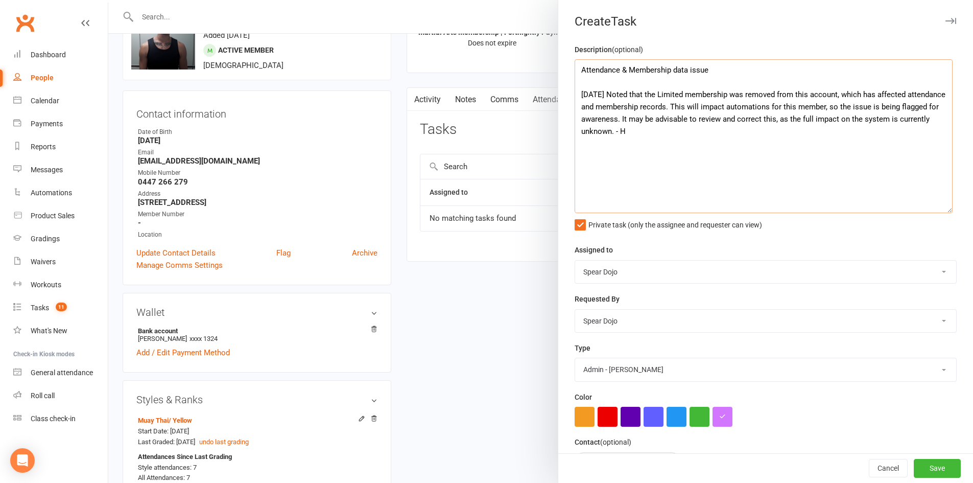
drag, startPoint x: 611, startPoint y: 93, endPoint x: 643, endPoint y: 128, distance: 47.0
click at [643, 128] on textarea "Attendance & Membership data issue 16/09/25 Noted that the Limited membership w…" at bounding box center [764, 136] width 378 height 154
paste textarea "affecting attendance and membership records. This will impact automations for t…"
drag, startPoint x: 612, startPoint y: 94, endPoint x: 889, endPoint y: 119, distance: 277.5
click at [889, 119] on textarea "Attendance & Membership data issue 16/09/25 Noted that the Limited membership w…" at bounding box center [764, 136] width 378 height 154
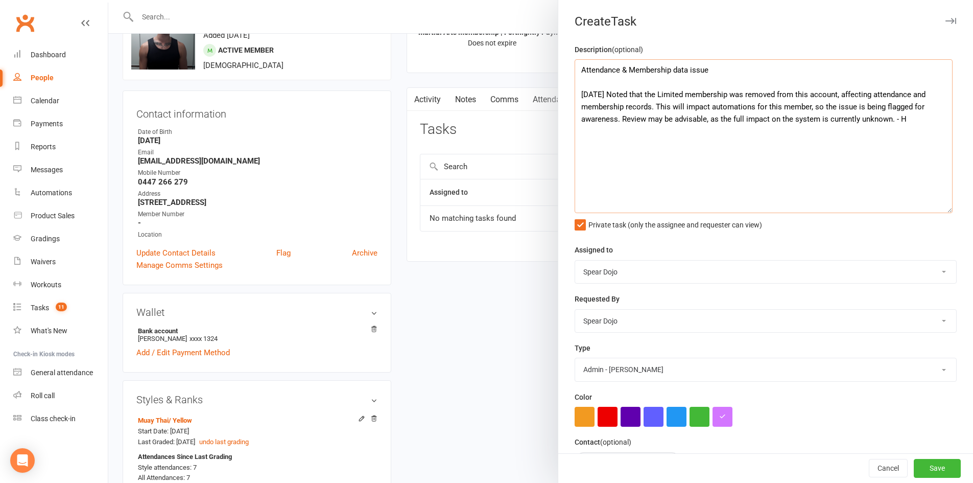
paste textarea "Deleting records can have unintended effects, so r"
click at [771, 117] on textarea "Attendance & Membership data issue 16/09/25 Noted that the Limited membership w…" at bounding box center [764, 136] width 378 height 154
click at [791, 117] on textarea "Attendance & Membership data issue 16/09/25 Noted that the Limited membership w…" at bounding box center [764, 136] width 378 height 154
click at [832, 122] on textarea "Attendance & Membership data issue 16/09/25 Noted that the Limited membership w…" at bounding box center [764, 136] width 378 height 154
drag, startPoint x: 618, startPoint y: 119, endPoint x: 759, endPoint y: 129, distance: 141.8
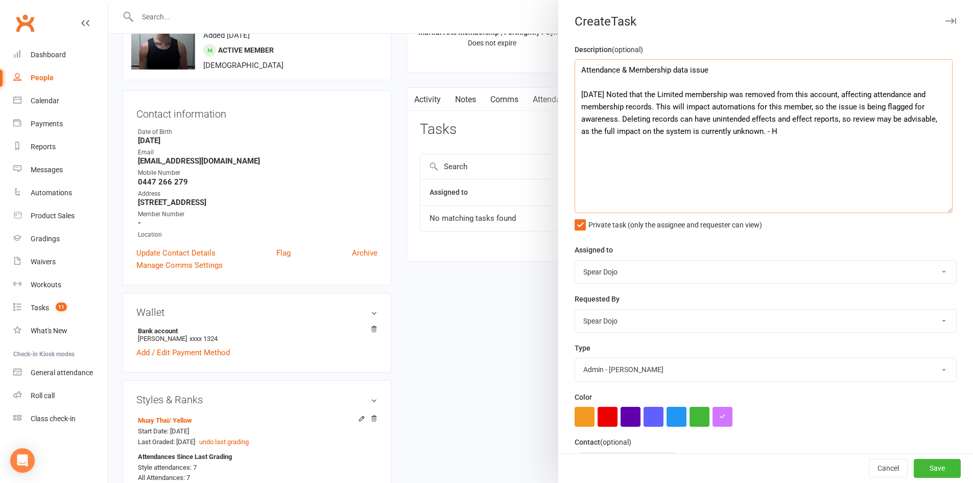
click at [759, 129] on textarea "Attendance & Membership data issue 16/09/25 Noted that the Limited membership w…" at bounding box center [764, 136] width 378 height 154
click at [796, 122] on textarea "Attendance & Membership data issue 16/09/25 Noted that the Limited membership w…" at bounding box center [764, 136] width 378 height 154
drag, startPoint x: 789, startPoint y: 118, endPoint x: 809, endPoint y: 121, distance: 20.6
click at [809, 121] on textarea "Attendance & Membership data issue 16/09/25 Noted that the Limited membership w…" at bounding box center [764, 136] width 378 height 154
drag, startPoint x: 618, startPoint y: 121, endPoint x: 759, endPoint y: 130, distance: 141.8
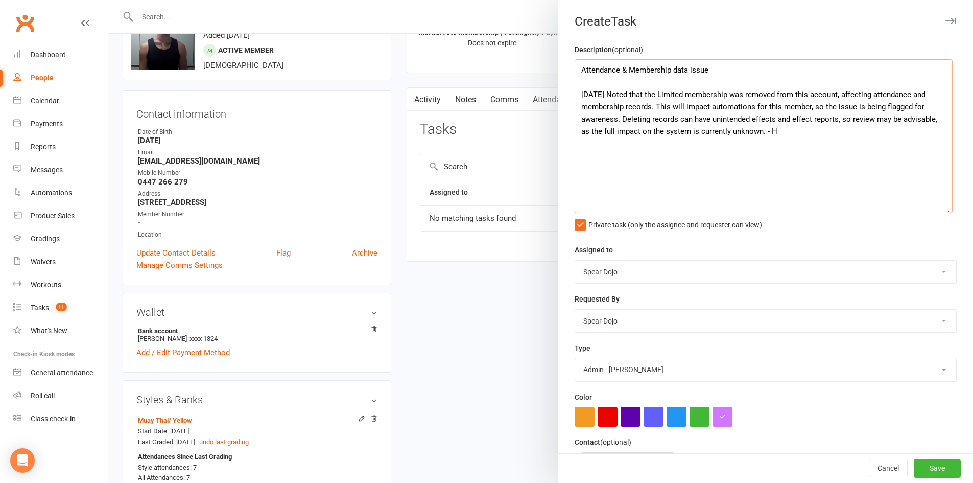
click at [759, 130] on textarea "Attendance & Membership data issue 16/09/25 Noted that the Limited membership w…" at bounding box center [764, 136] width 378 height 154
click at [790, 116] on textarea "Attendance & Membership data issue 16/09/25 Noted that the Limited membership w…" at bounding box center [764, 136] width 378 height 154
drag, startPoint x: 790, startPoint y: 116, endPoint x: 808, endPoint y: 118, distance: 18.0
click at [808, 118] on textarea "Attendance & Membership data issue 16/09/25 Noted that the Limited membership w…" at bounding box center [764, 136] width 378 height 154
click at [676, 117] on textarea "Attendance & Membership data issue 16/09/25 Noted that the Limited membership w…" at bounding box center [764, 136] width 378 height 154
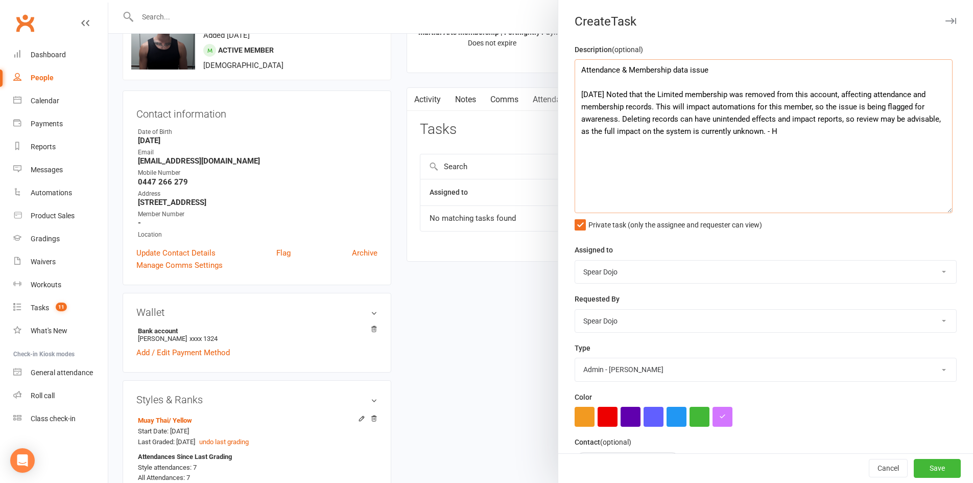
drag, startPoint x: 749, startPoint y: 118, endPoint x: 771, endPoint y: 116, distance: 22.0
click at [771, 116] on textarea "Attendance & Membership data issue 16/09/25 Noted that the Limited membership w…" at bounding box center [764, 136] width 378 height 154
paste textarea "consequence"
click at [651, 132] on textarea "Attendance & Membership data issue 16/09/25 Noted that the Limited membership w…" at bounding box center [764, 136] width 378 height 154
click at [834, 119] on textarea "Attendance & Membership data issue 16/09/25 Noted that the Limited membership w…" at bounding box center [764, 136] width 378 height 154
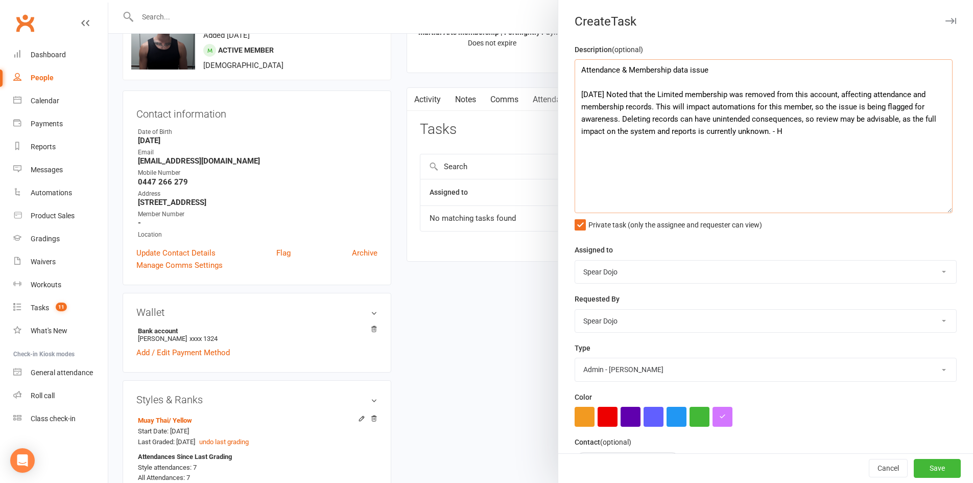
drag, startPoint x: 802, startPoint y: 120, endPoint x: 767, endPoint y: 132, distance: 38.0
click at [767, 132] on textarea "Attendance & Membership data issue 16/09/25 Noted that the Limited membership w…" at bounding box center [764, 136] width 378 height 154
paste textarea "It may be advisable to review and correct this, as the full impact on the system"
click at [801, 121] on textarea "Attendance & Membership data issue 16/09/25 Noted that the Limited membership w…" at bounding box center [764, 136] width 378 height 154
click at [805, 133] on textarea "Attendance & Membership data issue 16/09/25 Noted that the Limited membership w…" at bounding box center [764, 136] width 378 height 154
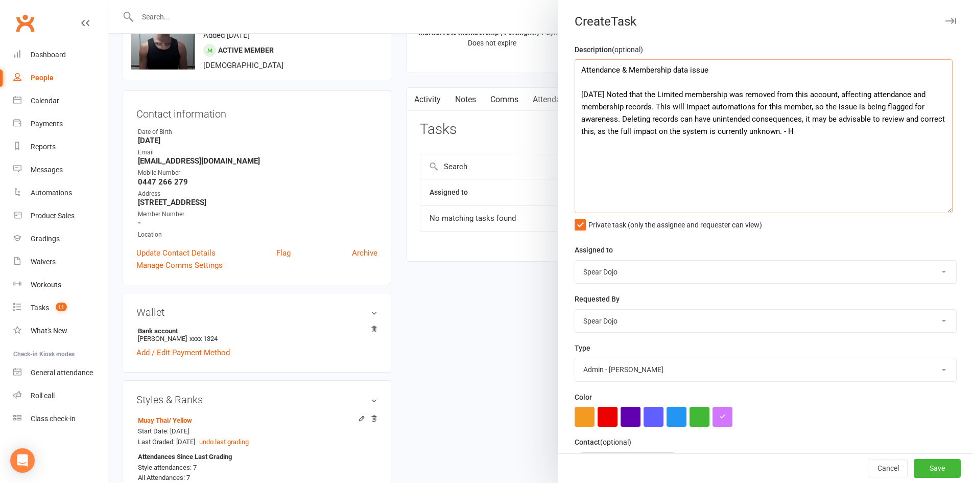
drag, startPoint x: 805, startPoint y: 133, endPoint x: 553, endPoint y: 63, distance: 262.0
click at [108, 0] on react-component "Create Task Description (optional) Attendance & Membership data issue 16/09/25 …" at bounding box center [108, 0] width 0 height 0
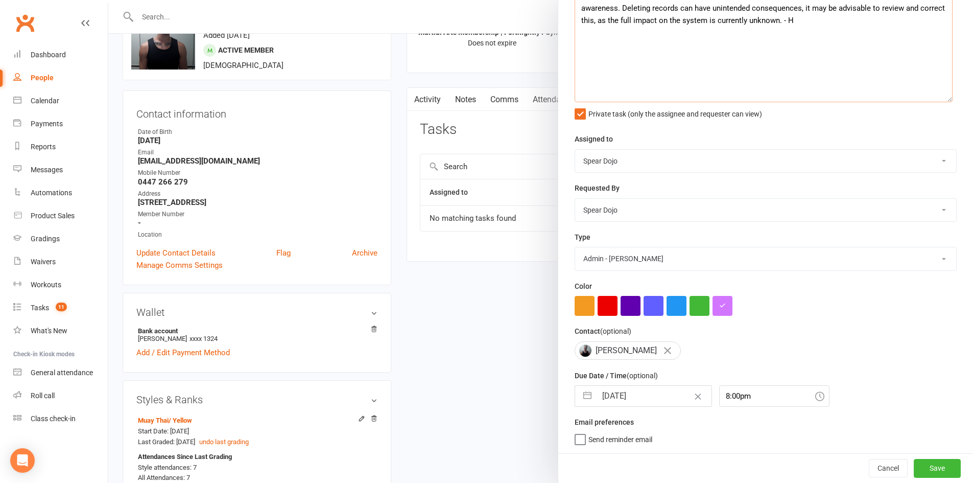
scroll to position [115, 0]
type textarea "Attendance & Membership data issue 16/09/25 Noted that the Limited membership w…"
click at [914, 462] on button "Save" at bounding box center [937, 468] width 47 height 18
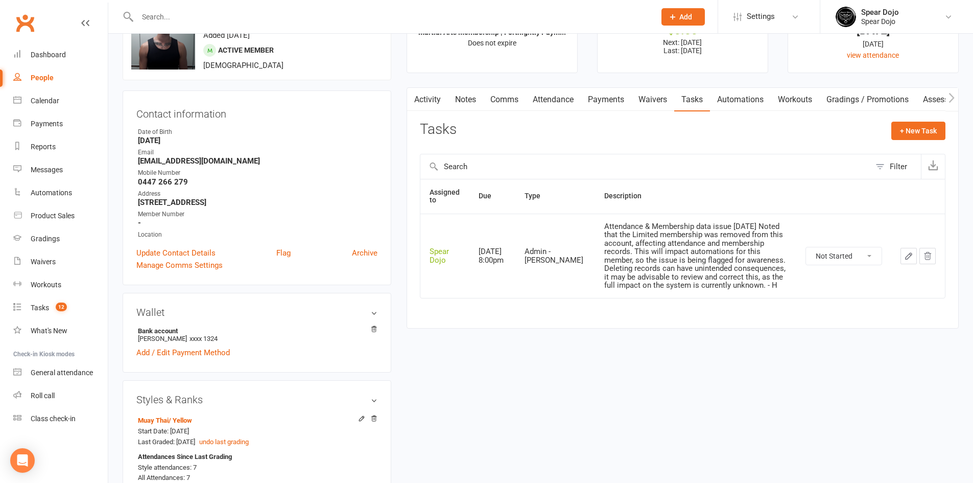
scroll to position [0, 0]
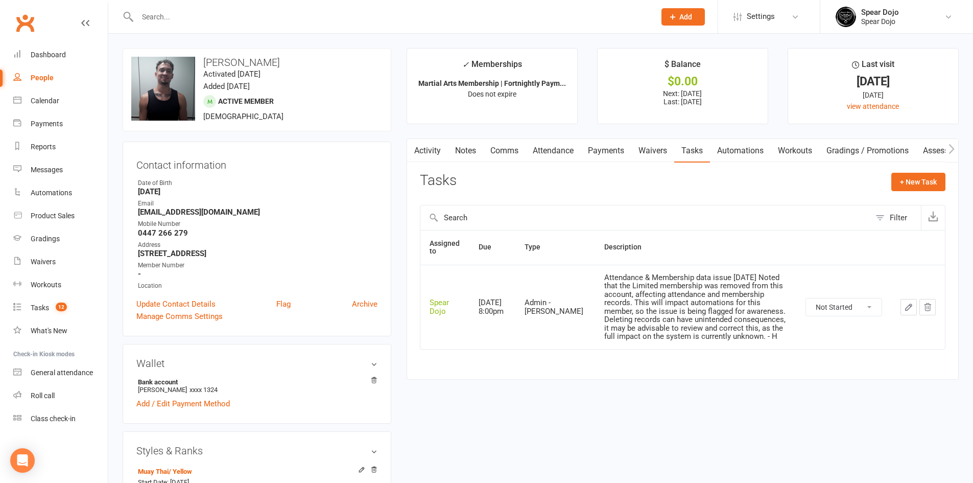
click at [612, 154] on link "Payments" at bounding box center [606, 150] width 51 height 23
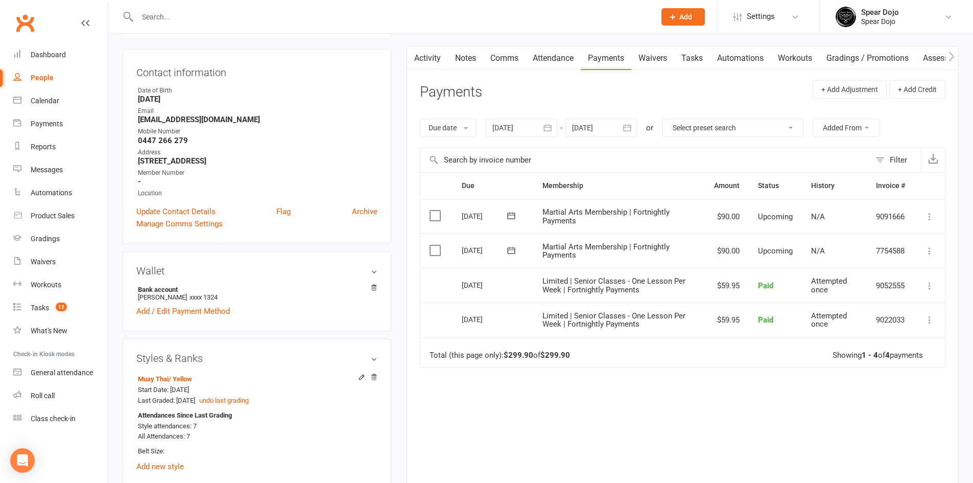
scroll to position [102, 0]
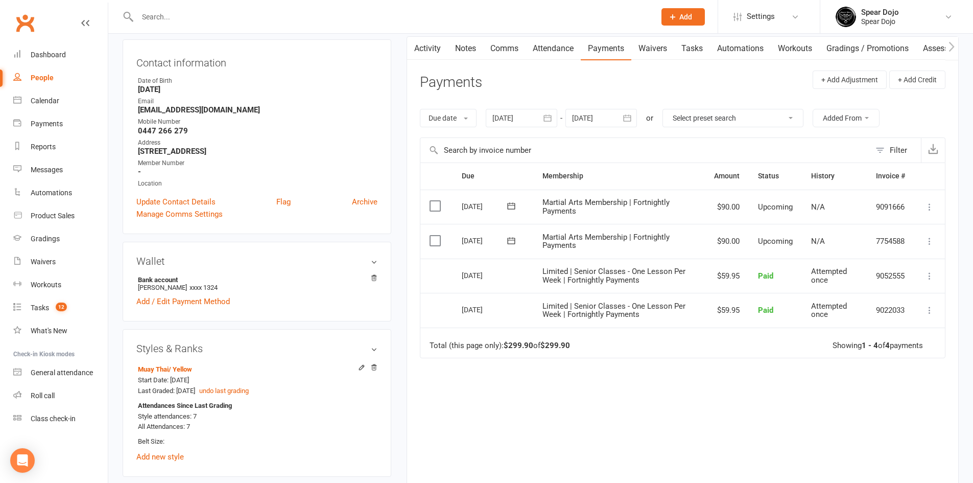
click at [553, 118] on icon "button" at bounding box center [547, 118] width 10 height 10
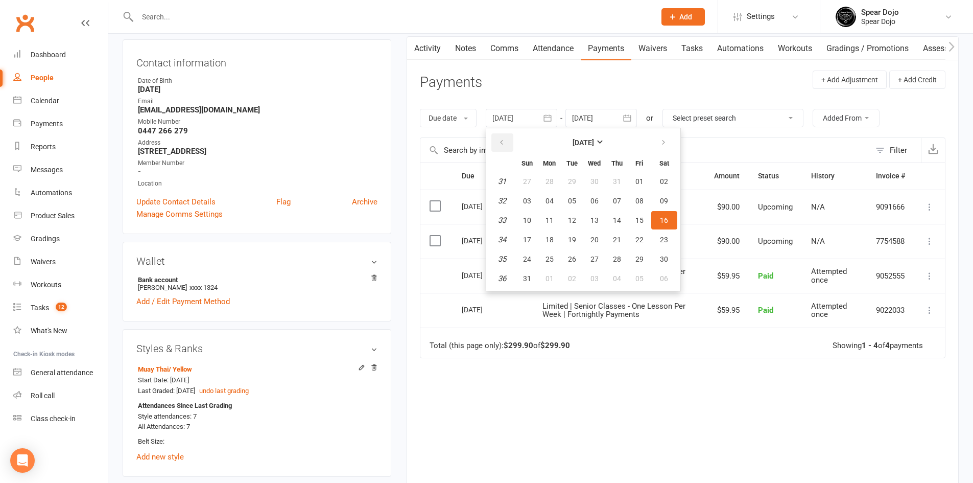
click at [501, 142] on icon "button" at bounding box center [501, 142] width 7 height 8
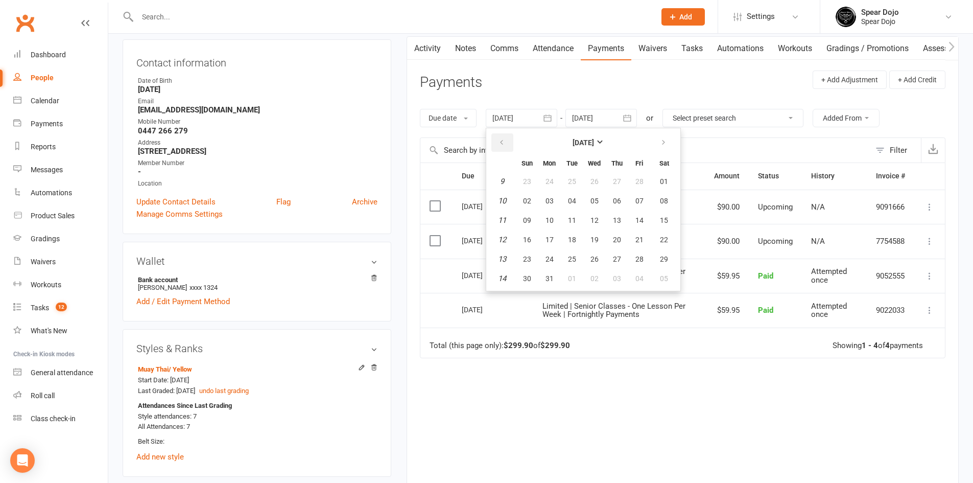
click at [501, 142] on icon "button" at bounding box center [501, 142] width 7 height 8
click at [534, 194] on button "03" at bounding box center [526, 201] width 21 height 18
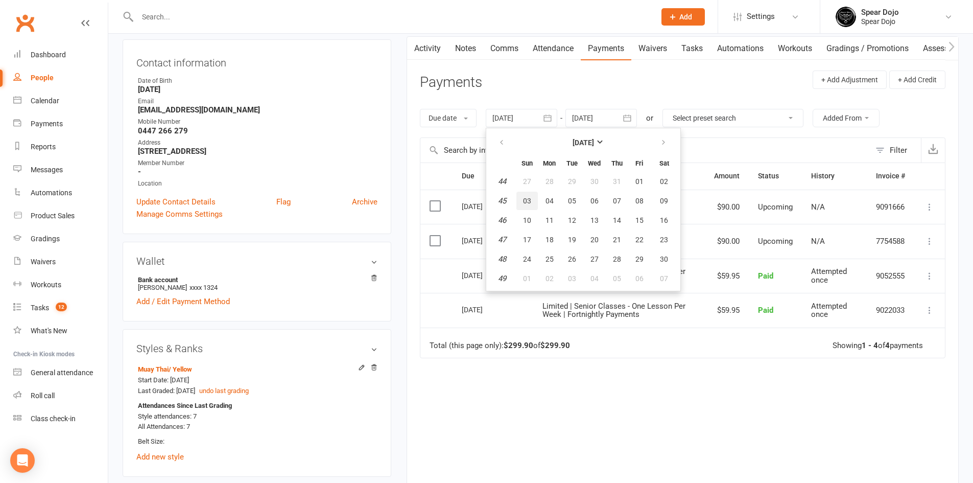
type input "03 Nov 2024"
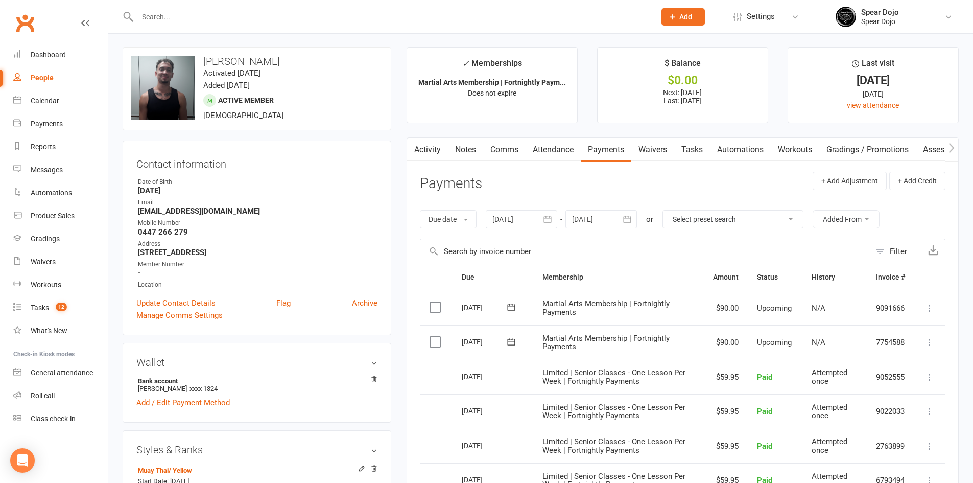
scroll to position [0, 0]
click at [554, 154] on link "Attendance" at bounding box center [553, 150] width 55 height 23
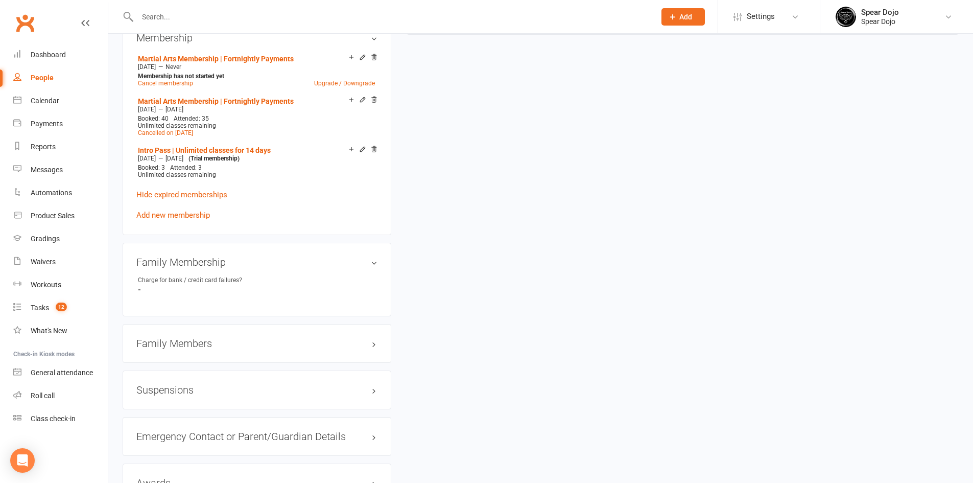
scroll to position [664, 0]
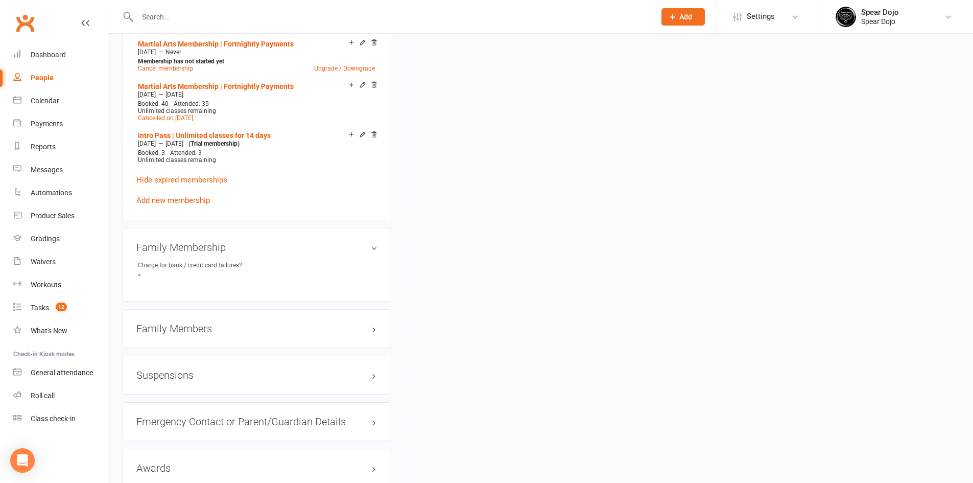
click at [324, 323] on h3 "Family Members" at bounding box center [256, 328] width 241 height 11
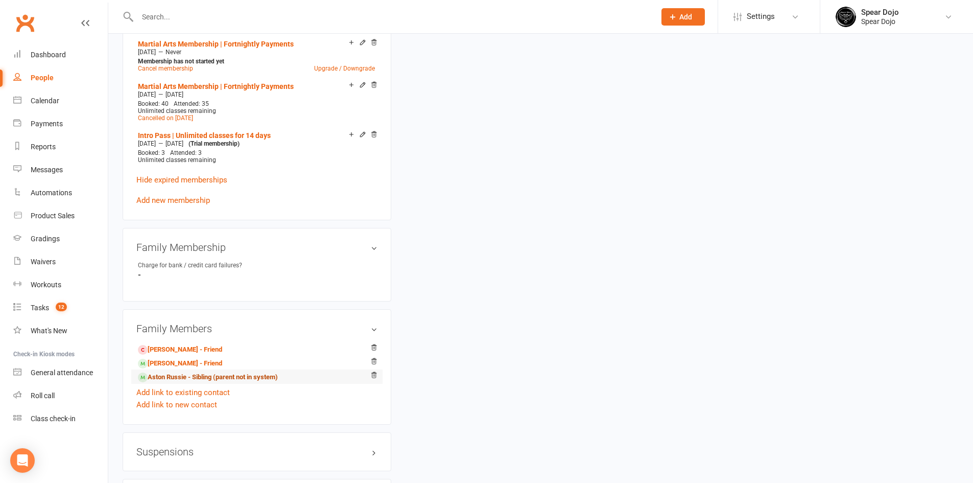
click at [168, 374] on link "Aston Russie - Sibling (parent not in system)" at bounding box center [208, 377] width 140 height 11
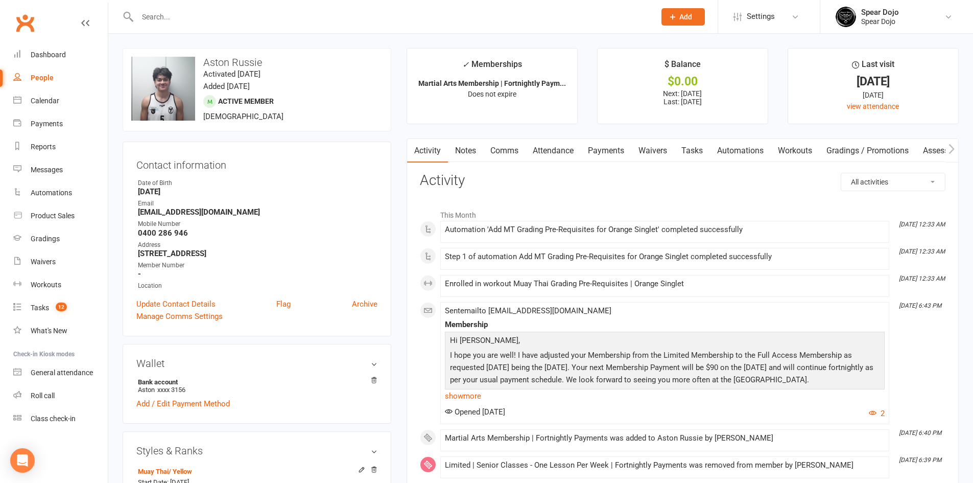
click at [697, 155] on link "Tasks" at bounding box center [692, 150] width 36 height 23
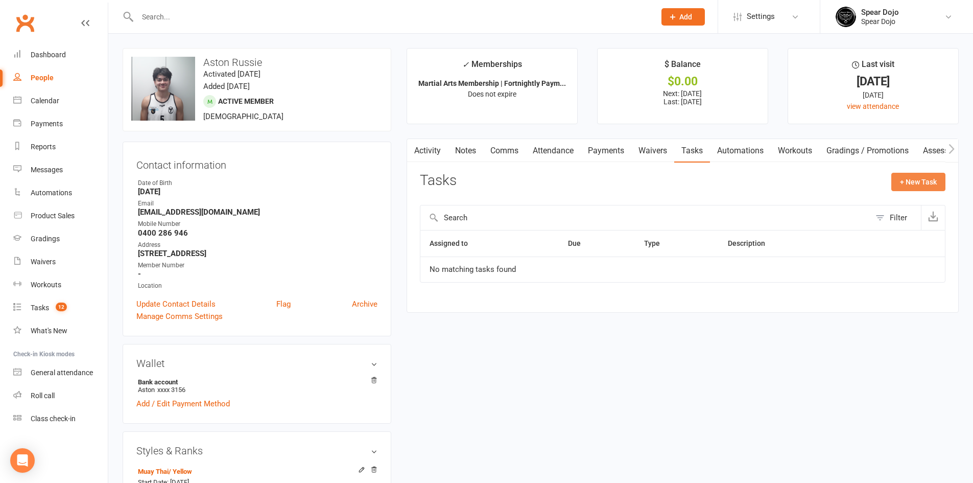
click at [910, 182] on button "+ New Task" at bounding box center [918, 182] width 54 height 18
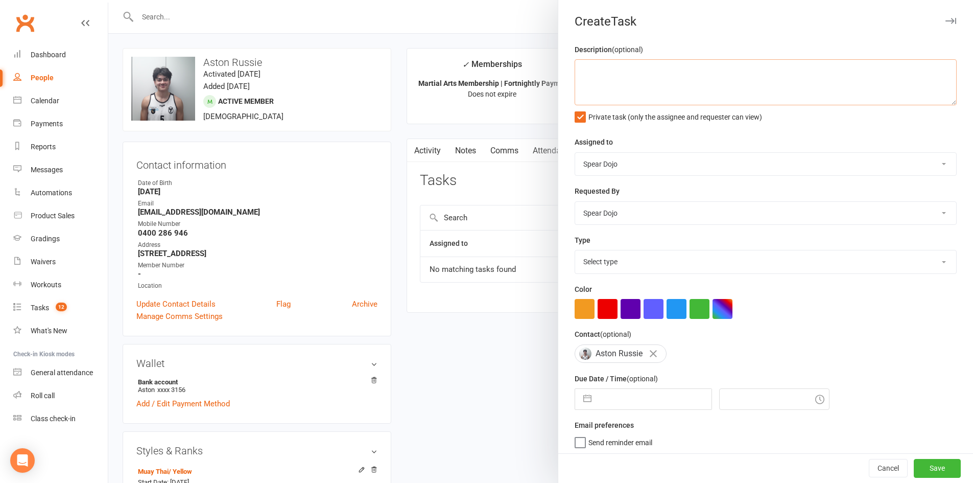
paste textarea "Attendance & Membership data issue 16/09/25 Noted that the Limited membership w…"
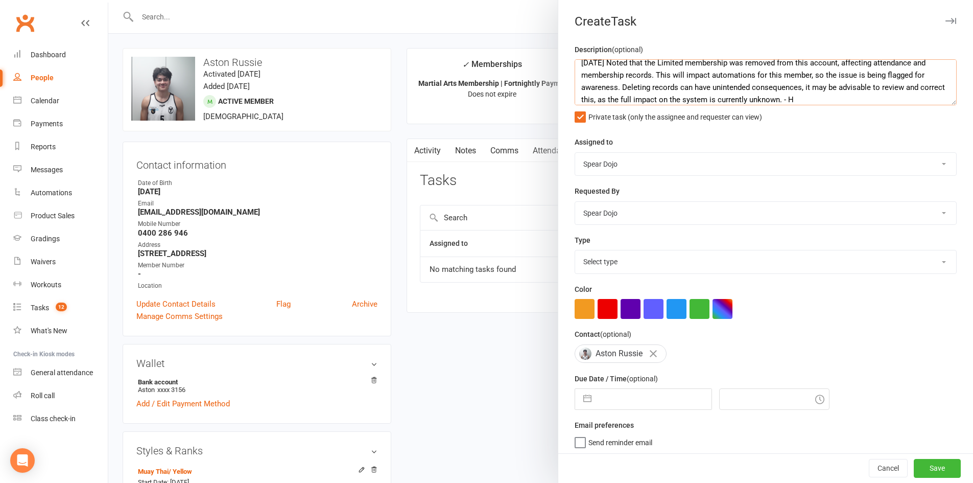
type textarea "Attendance & Membership data issue 16/09/25 Noted that the Limited membership w…"
click at [489, 361] on div at bounding box center [540, 241] width 865 height 483
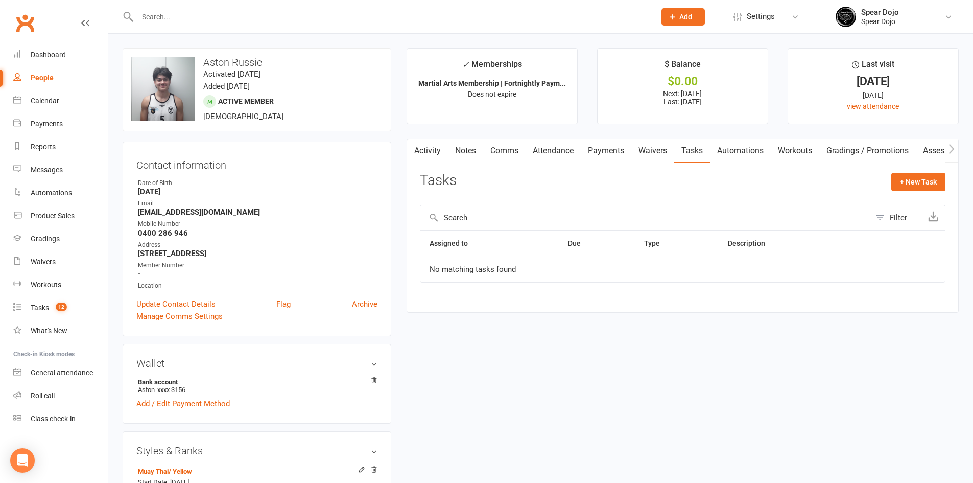
click at [426, 149] on link "Activity" at bounding box center [427, 150] width 41 height 23
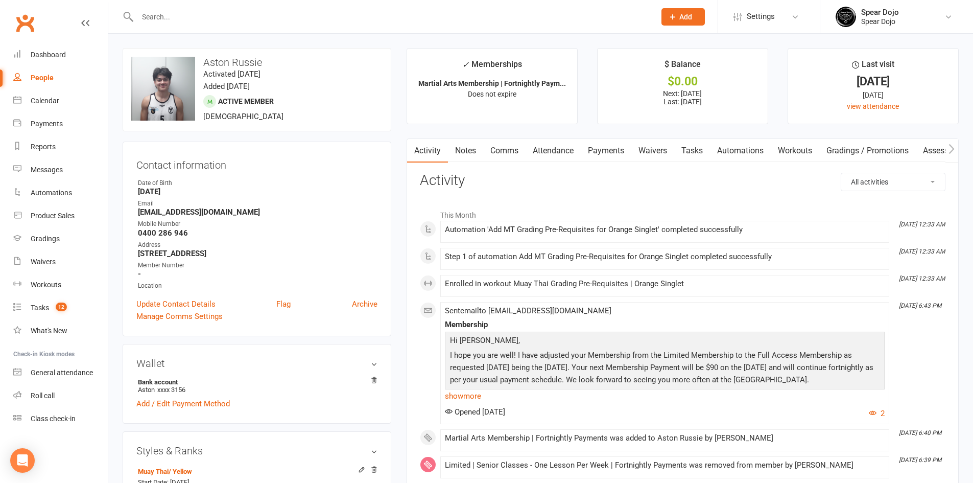
click at [695, 149] on link "Tasks" at bounding box center [692, 150] width 36 height 23
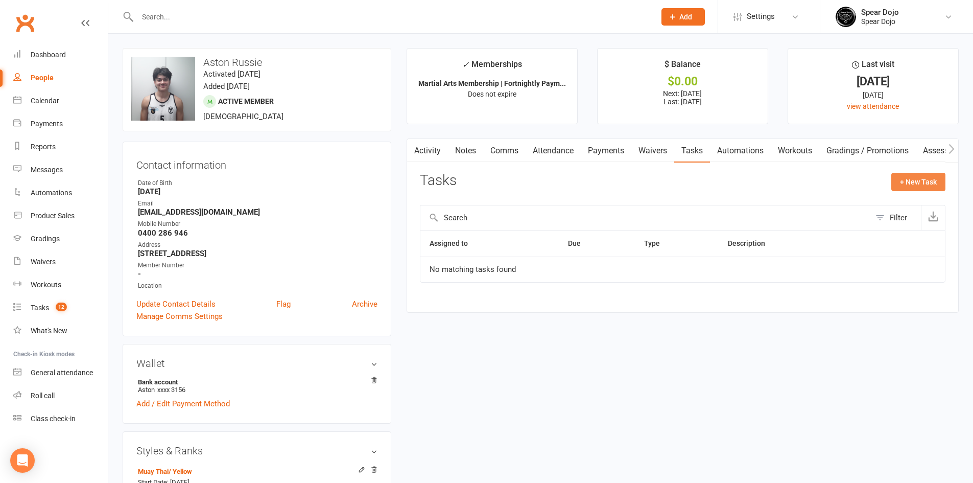
click at [934, 183] on button "+ New Task" at bounding box center [918, 182] width 54 height 18
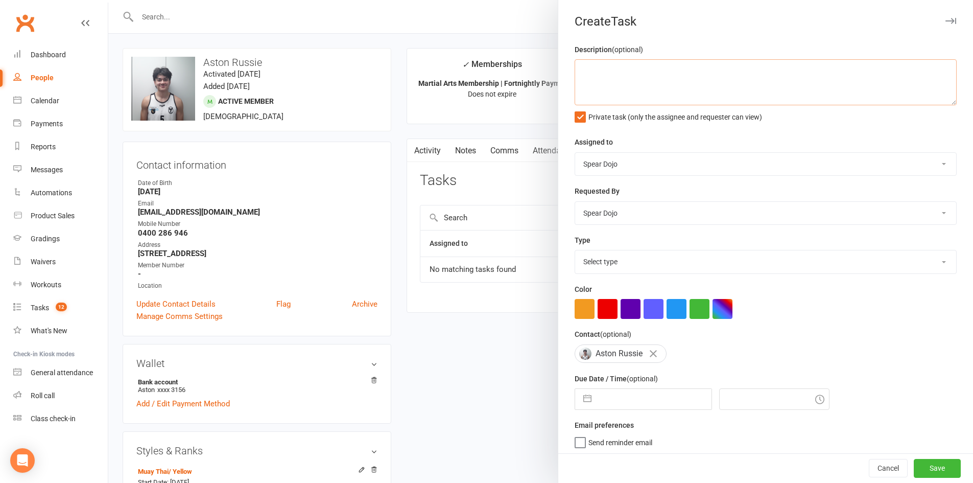
click at [627, 73] on textarea at bounding box center [766, 82] width 382 height 46
paste textarea "Attendance & Membership data issue 16/09/25 Noted that the Limited membership w…"
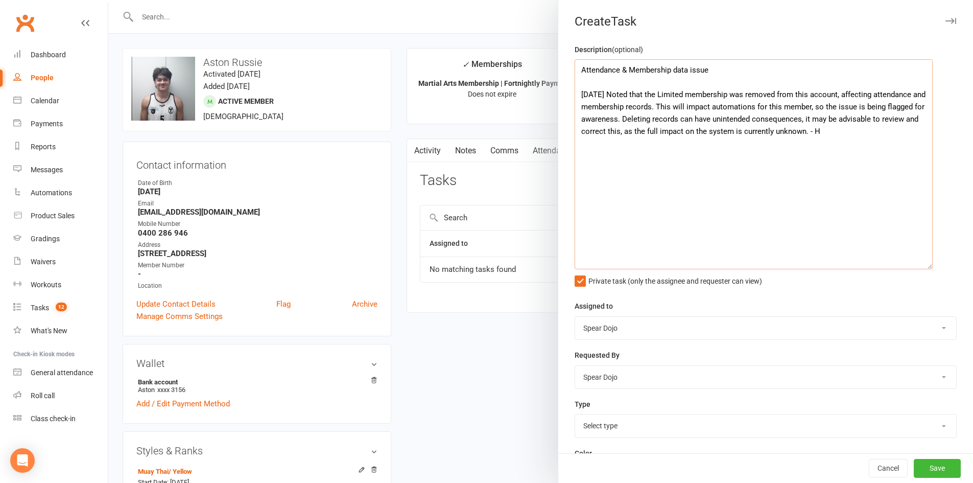
drag, startPoint x: 936, startPoint y: 100, endPoint x: 923, endPoint y: 270, distance: 170.1
click at [923, 269] on textarea "Attendance & Membership data issue 16/09/25 Noted that the Limited membership w…" at bounding box center [754, 164] width 358 height 210
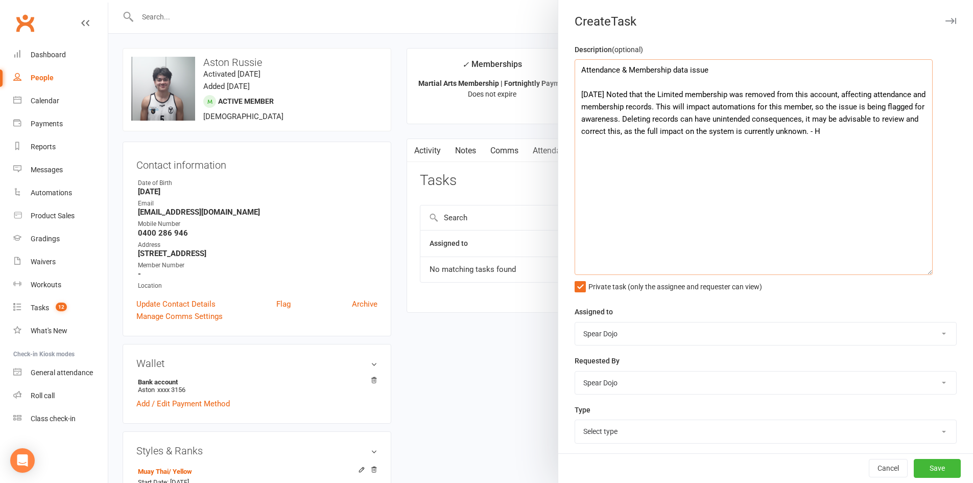
scroll to position [153, 0]
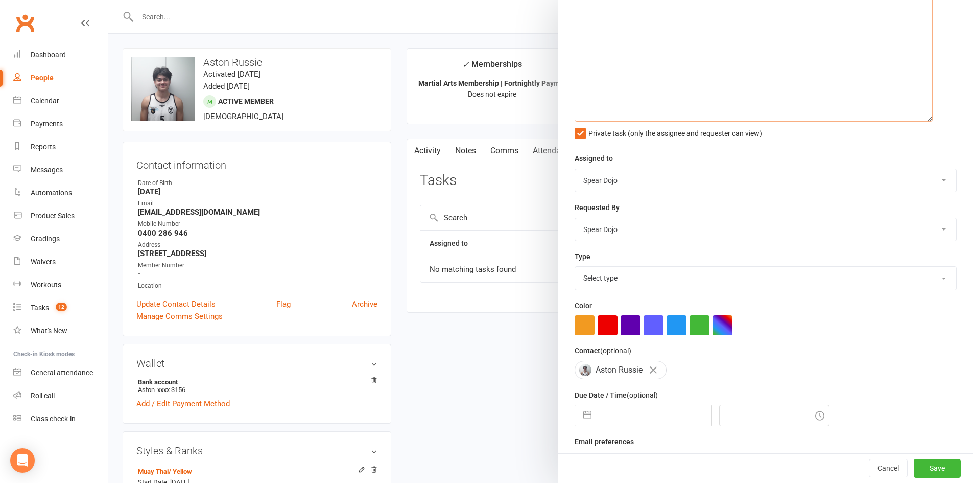
type textarea "Attendance & Membership data issue 16/09/25 Noted that the Limited membership w…"
click at [675, 280] on select "Select type 1-month voucher 7-day vip pass Admin Admin - leah Admin - sandy Bir…" at bounding box center [765, 278] width 381 height 22
select select "21602"
click at [575, 269] on select "Select type 1-month voucher 7-day vip pass Admin Admin - leah Admin - sandy Bir…" at bounding box center [765, 278] width 381 height 22
click at [589, 418] on button "button" at bounding box center [587, 415] width 18 height 20
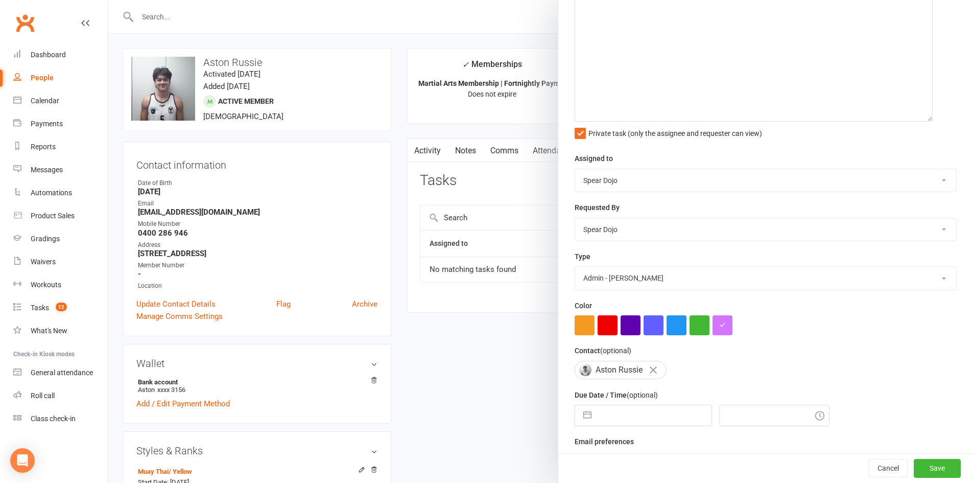
select select "7"
select select "2025"
select select "8"
select select "2025"
select select "9"
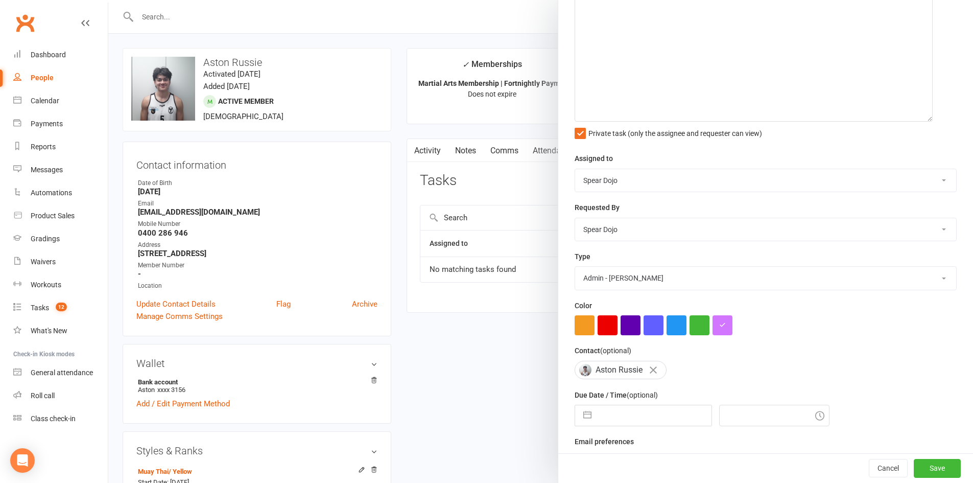
select select "2025"
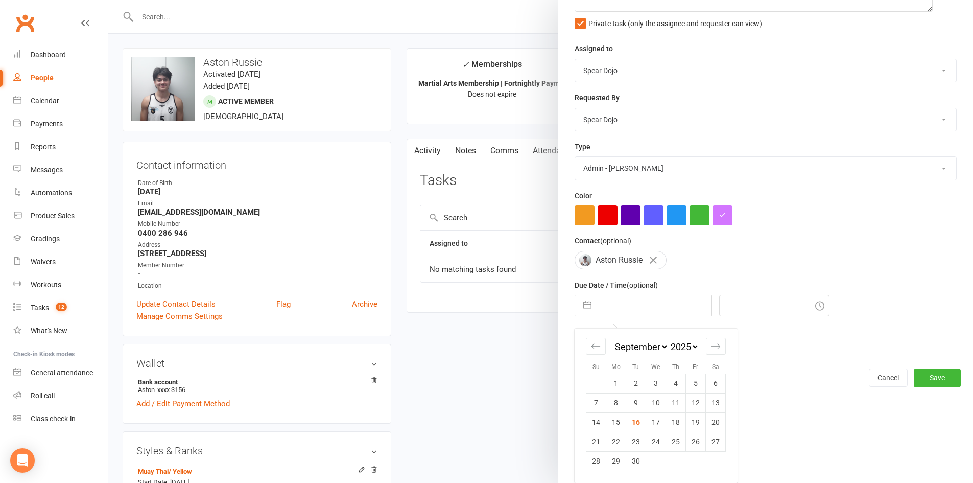
scroll to position [267, 0]
click at [638, 426] on td "16" at bounding box center [636, 421] width 20 height 19
type input "[DATE]"
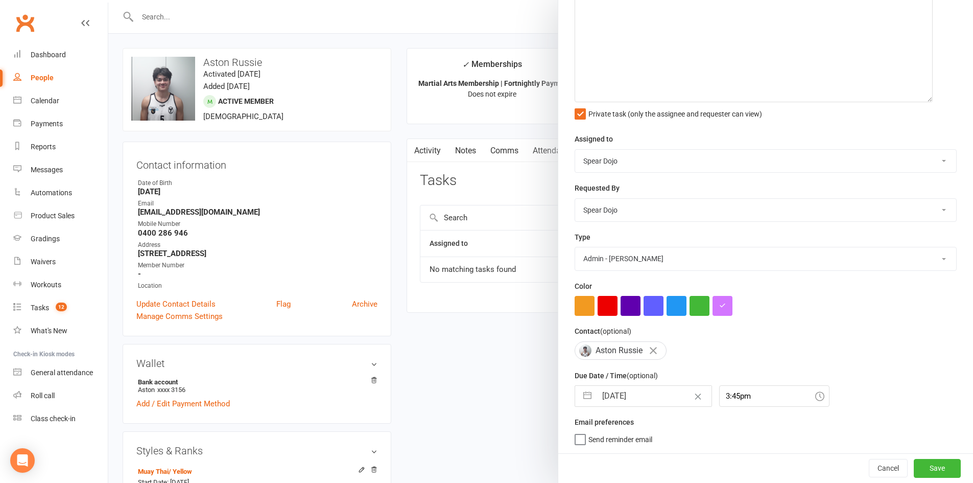
scroll to position [177, 0]
click at [800, 399] on div "16 Sep 2025 Navigate forward to interact with the calendar and select a date. P…" at bounding box center [766, 395] width 382 height 21
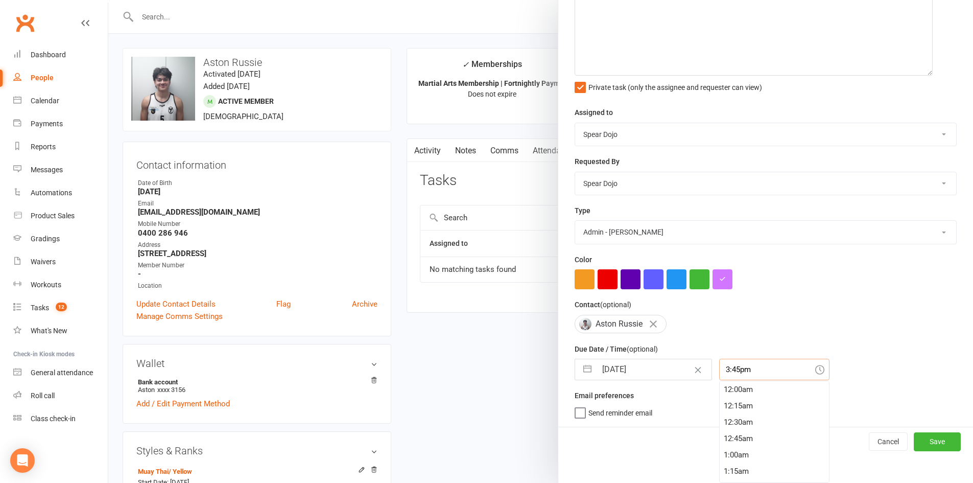
click at [743, 380] on div "3:45pm 12:00am 12:15am 12:30am 12:45am 1:00am 1:15am 1:30am 1:45am 2:00am 2:15a…" at bounding box center [774, 369] width 110 height 21
click at [744, 471] on div "8:00pm" at bounding box center [774, 479] width 109 height 16
type input "8:00pm"
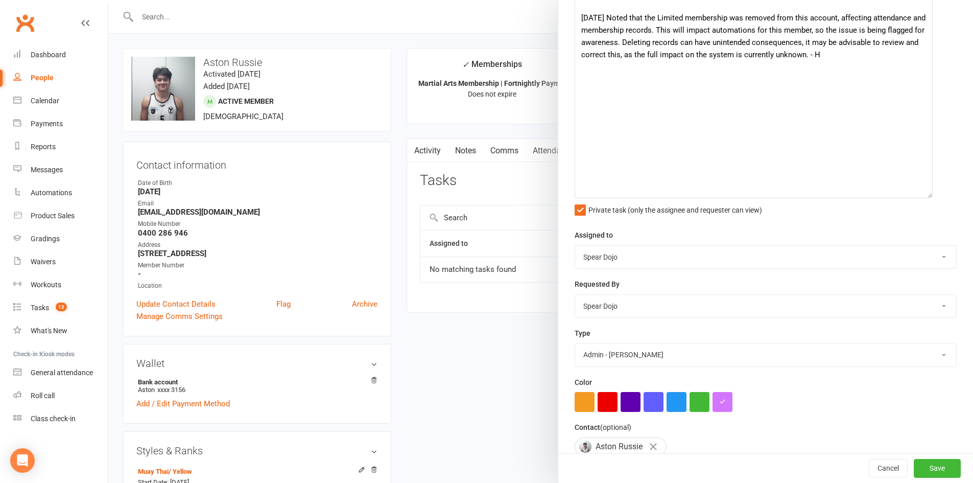
scroll to position [126, 0]
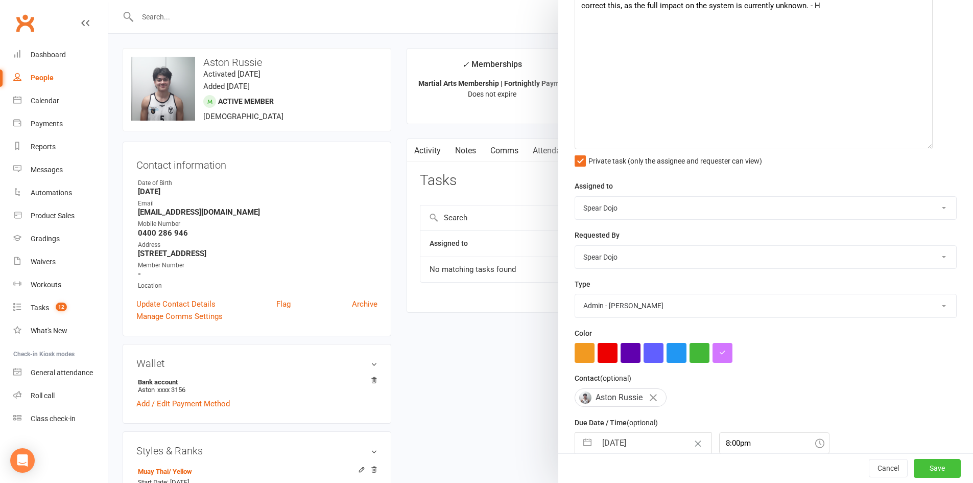
click at [928, 468] on button "Save" at bounding box center [937, 468] width 47 height 18
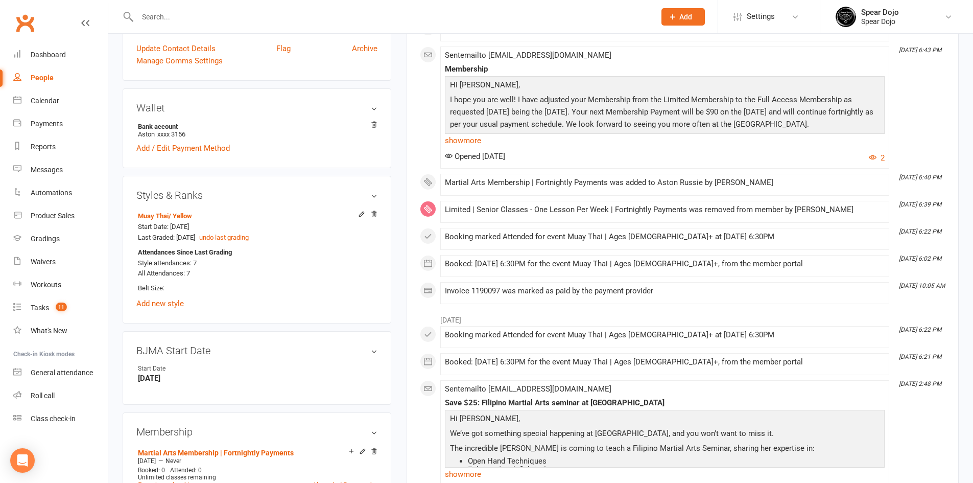
scroll to position [102, 0]
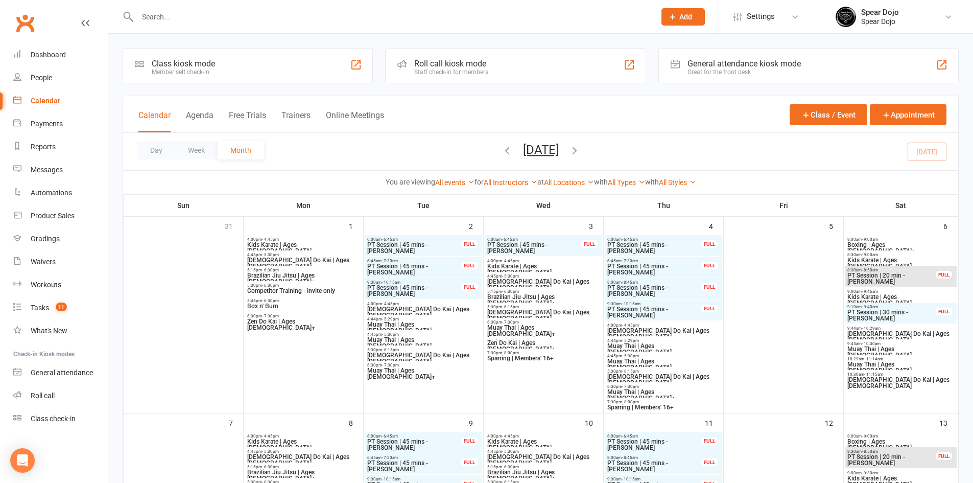
click at [215, 16] on input "text" at bounding box center [391, 17] width 514 height 14
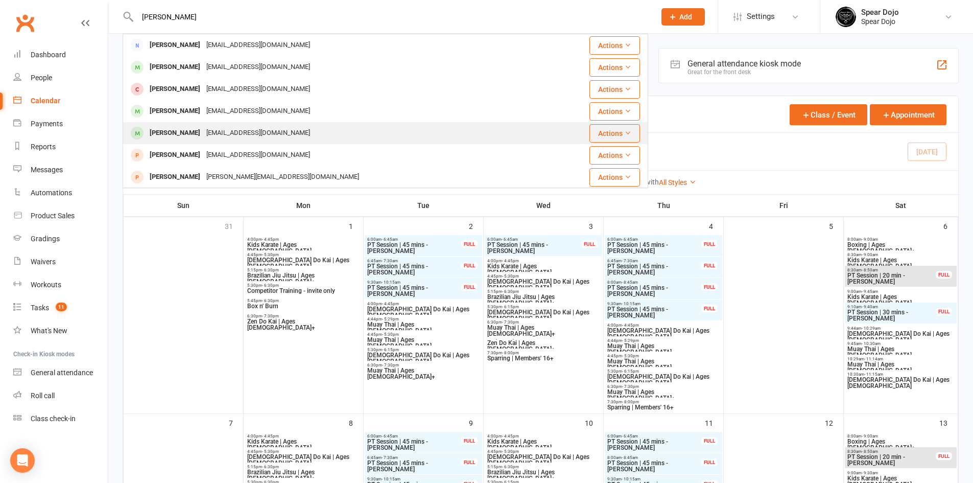
type input "[PERSON_NAME]"
click at [230, 136] on div "[EMAIL_ADDRESS][DOMAIN_NAME]" at bounding box center [258, 133] width 110 height 15
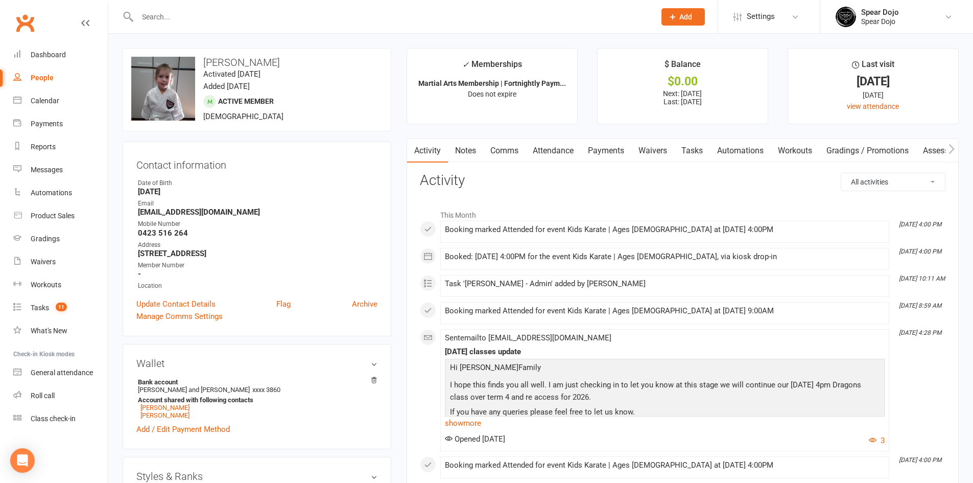
click at [693, 155] on link "Tasks" at bounding box center [692, 150] width 36 height 23
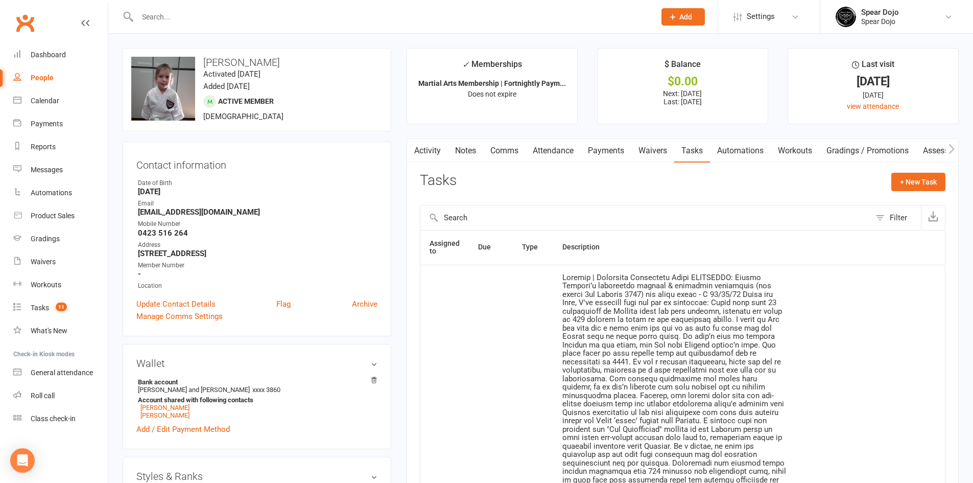
scroll to position [204, 0]
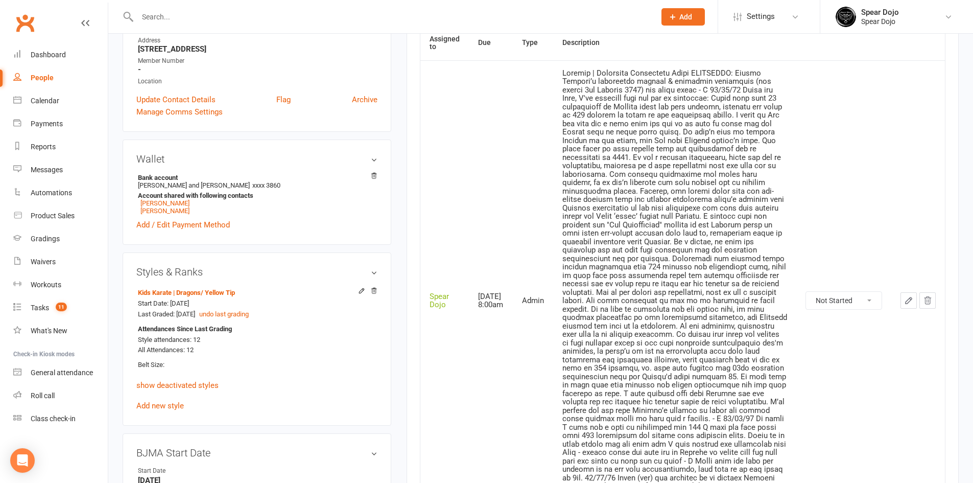
click at [902, 299] on button "button" at bounding box center [908, 300] width 16 height 16
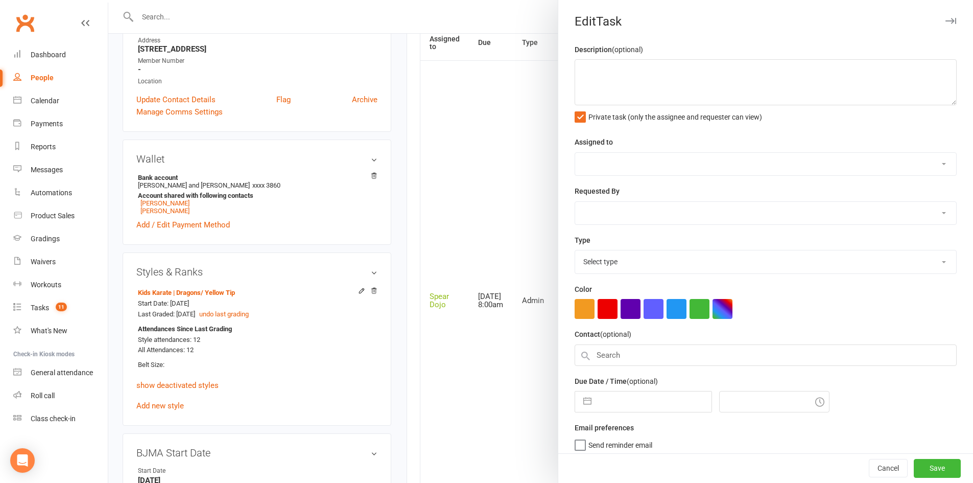
type textarea "Loremip | Dolorsita Consectetu Adipi ELITSEDDO: Eiusmo Tempori’u laboreetdo mag…"
select select "43986"
type input "[DATE]"
type input "8:00am"
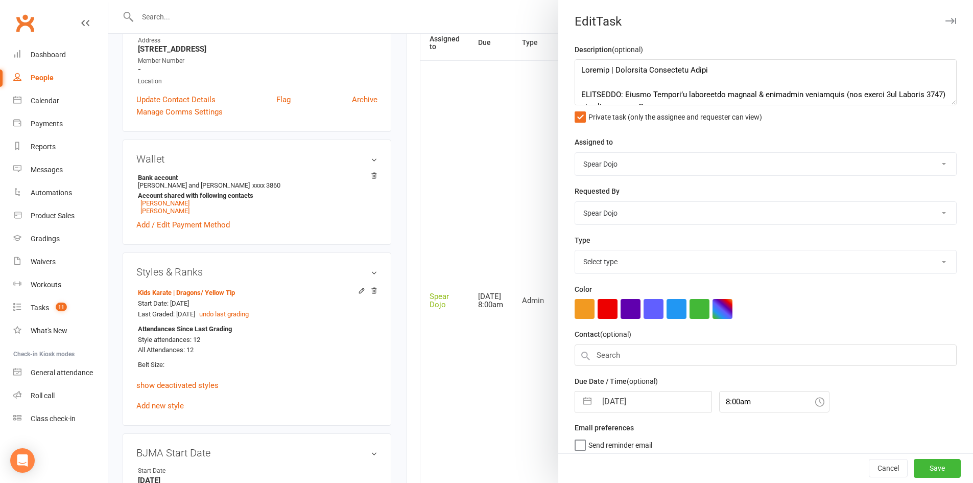
select select "19839"
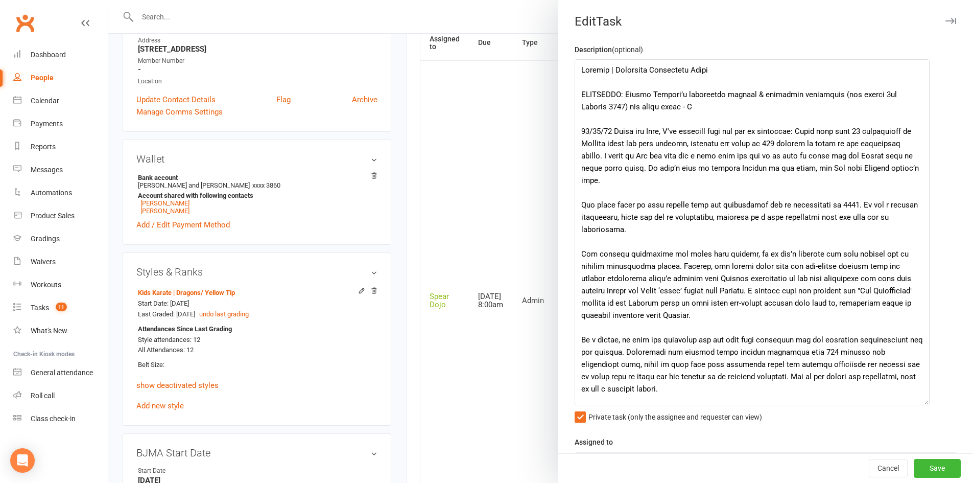
drag, startPoint x: 938, startPoint y: 102, endPoint x: 922, endPoint y: 401, distance: 300.2
click at [922, 401] on textarea at bounding box center [752, 232] width 355 height 346
drag, startPoint x: 644, startPoint y: 66, endPoint x: 614, endPoint y: 61, distance: 30.2
click at [614, 61] on textarea at bounding box center [752, 232] width 355 height 346
drag, startPoint x: 686, startPoint y: 71, endPoint x: 613, endPoint y: 66, distance: 73.2
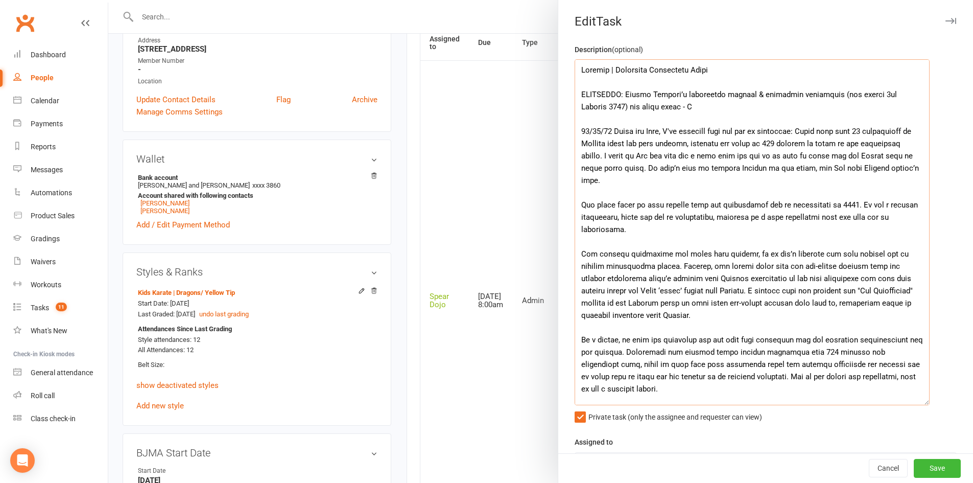
click at [613, 66] on textarea at bounding box center [752, 232] width 355 height 346
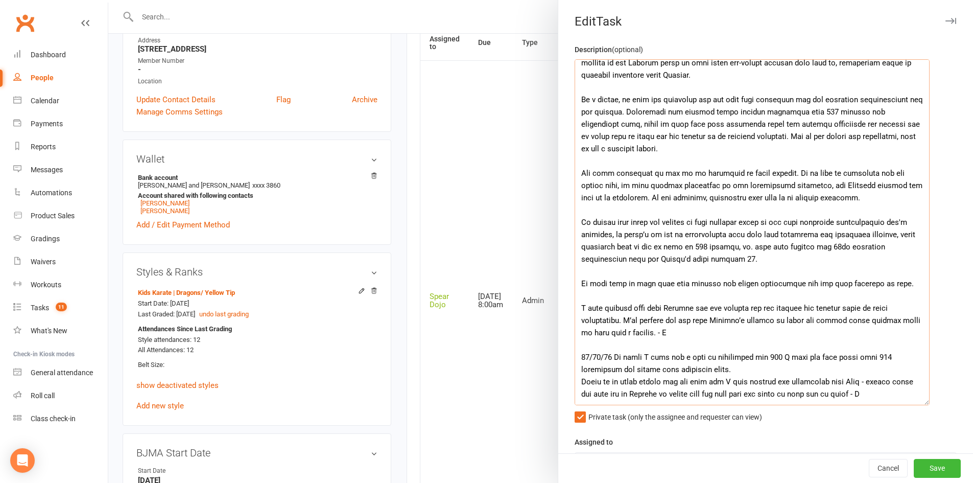
scroll to position [146, 0]
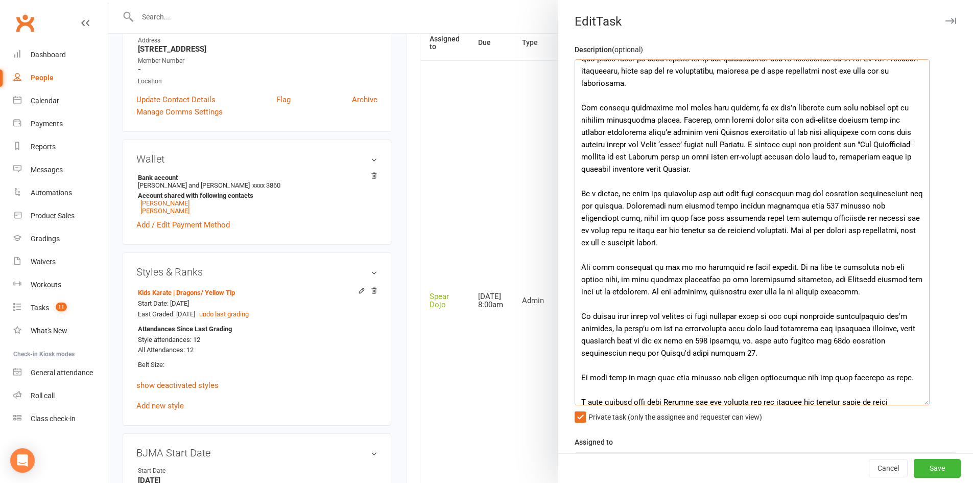
drag, startPoint x: 669, startPoint y: 129, endPoint x: 842, endPoint y: 244, distance: 208.5
click at [842, 244] on textarea at bounding box center [752, 232] width 355 height 346
type textarea "Loremip | Dolorsitam consec Adipi ELITSEDDO: Eiusmo Tempori’u laboreetdo magnaa…"
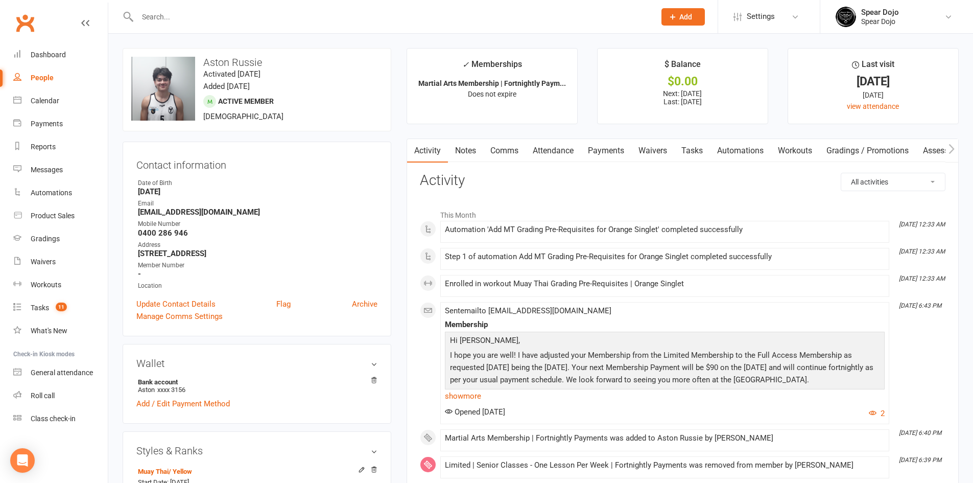
click at [660, 154] on link "Waivers" at bounding box center [652, 150] width 43 height 23
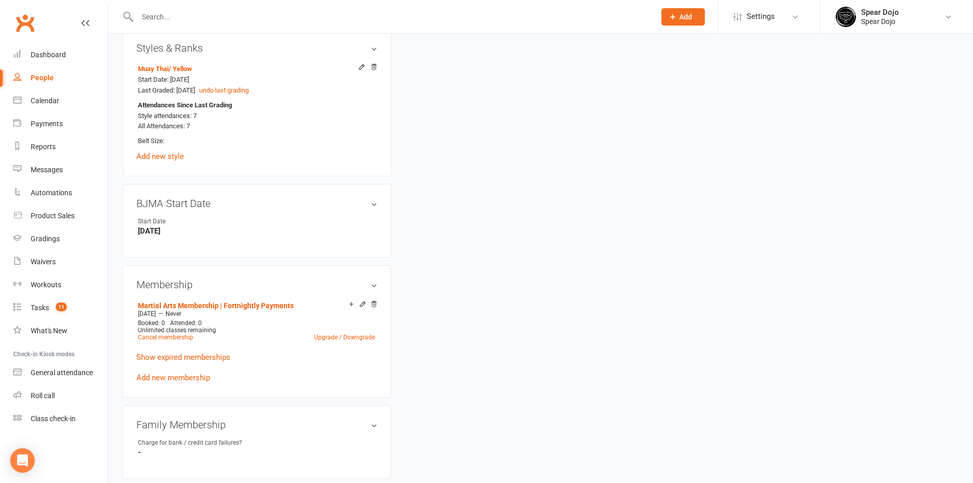
scroll to position [409, 0]
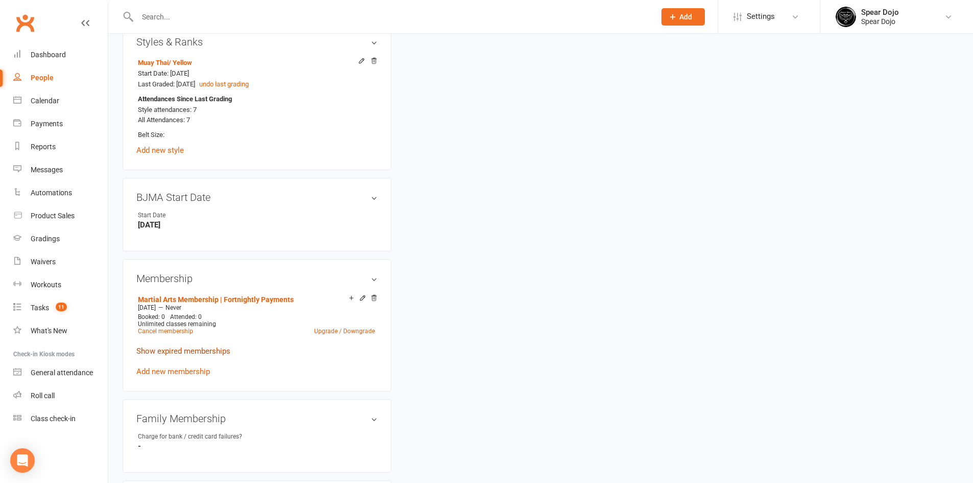
click at [219, 349] on link "Show expired memberships" at bounding box center [183, 350] width 94 height 9
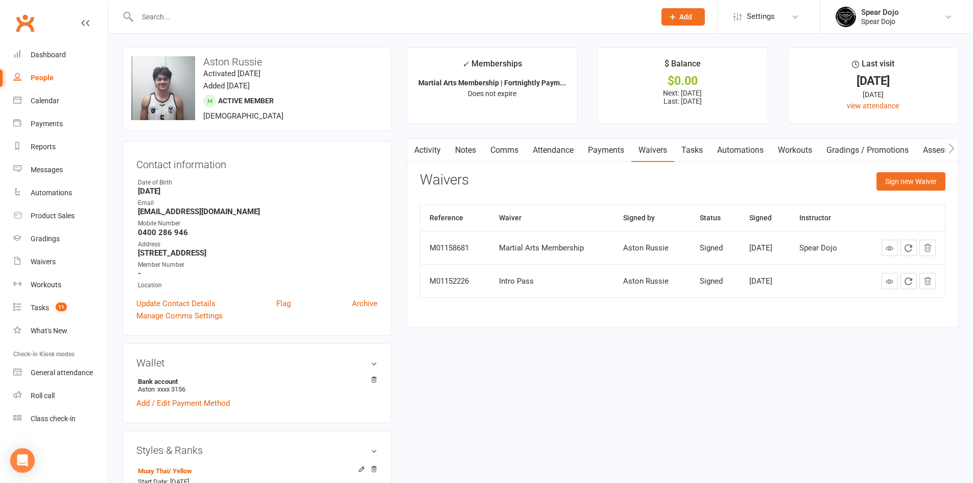
scroll to position [0, 0]
click at [418, 154] on button "button" at bounding box center [413, 150] width 13 height 23
click at [436, 149] on link "Activity" at bounding box center [427, 150] width 41 height 23
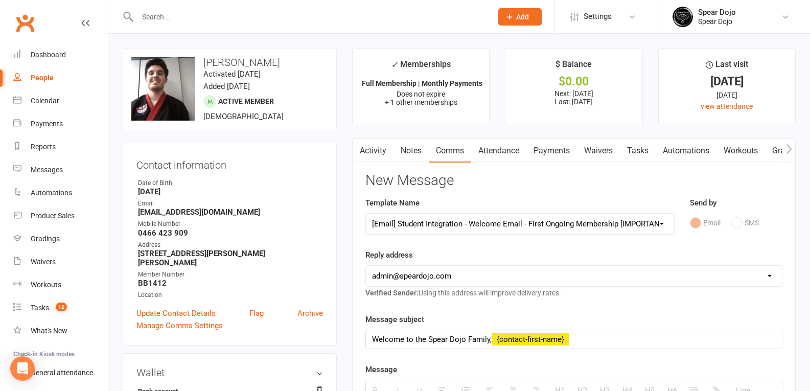
select select "14"
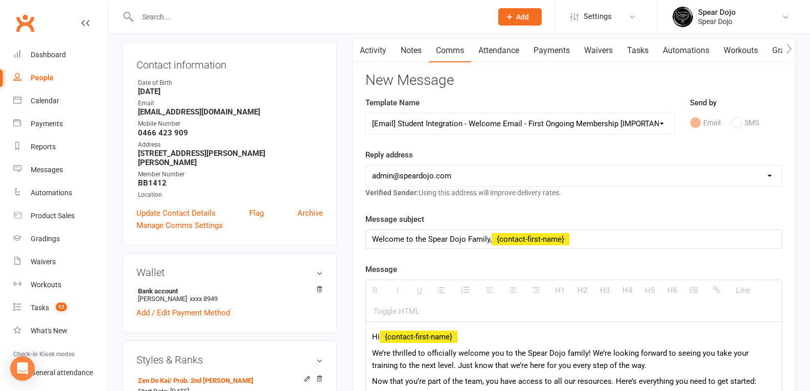
scroll to position [102, 0]
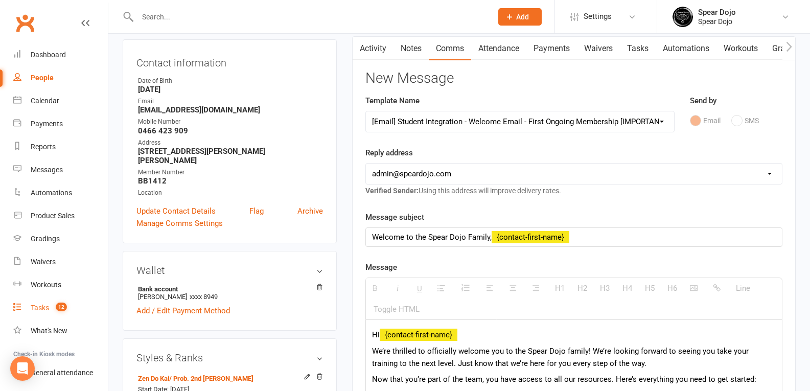
click at [48, 313] on link "Tasks 12" at bounding box center [60, 307] width 94 height 23
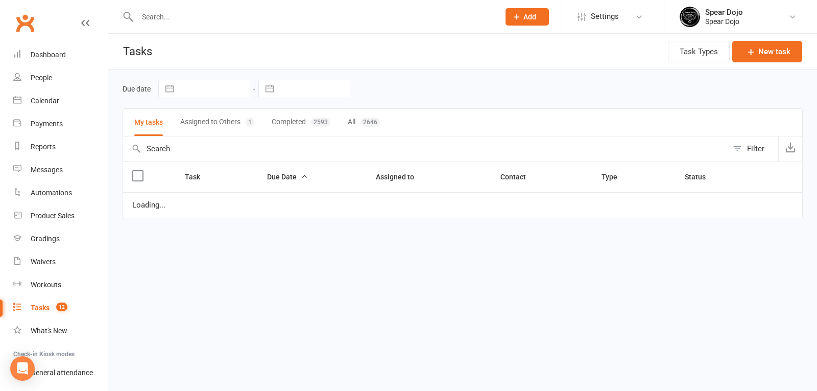
select select "started"
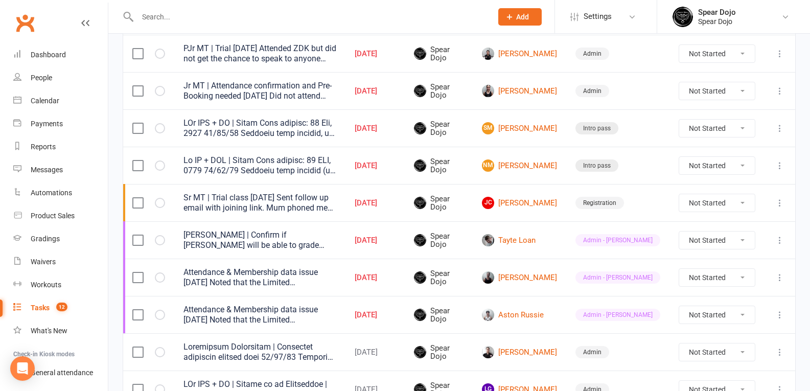
scroll to position [358, 0]
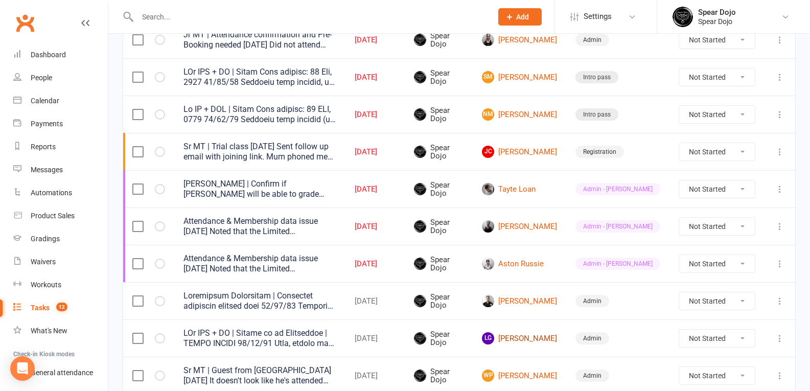
click at [557, 340] on link "LG Lockie Grimley" at bounding box center [519, 338] width 75 height 12
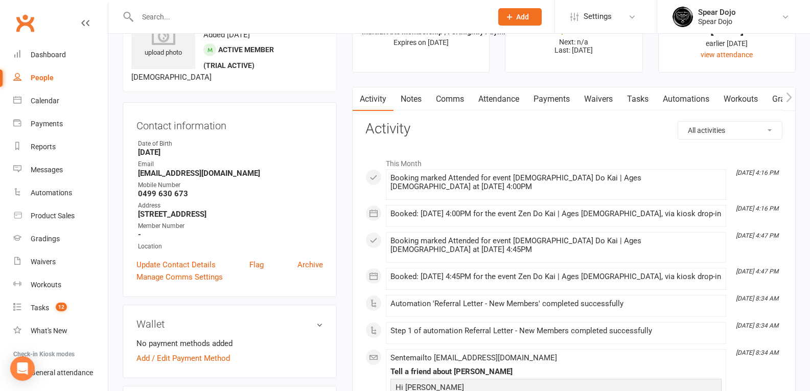
scroll to position [51, 0]
click at [608, 105] on link "Waivers" at bounding box center [598, 99] width 43 height 23
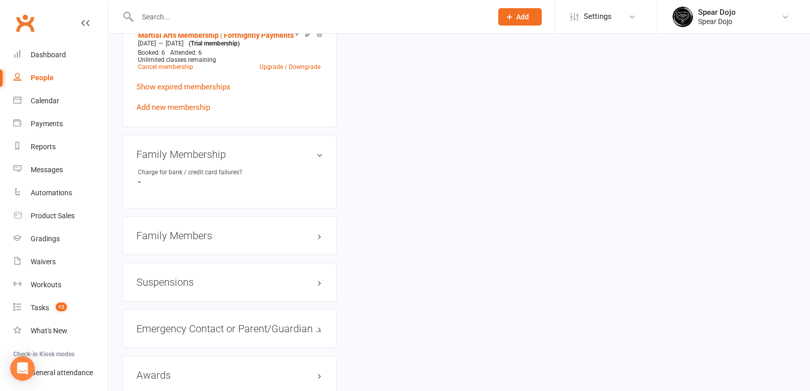
scroll to position [766, 0]
click at [274, 236] on h3 "Family Members" at bounding box center [229, 234] width 186 height 11
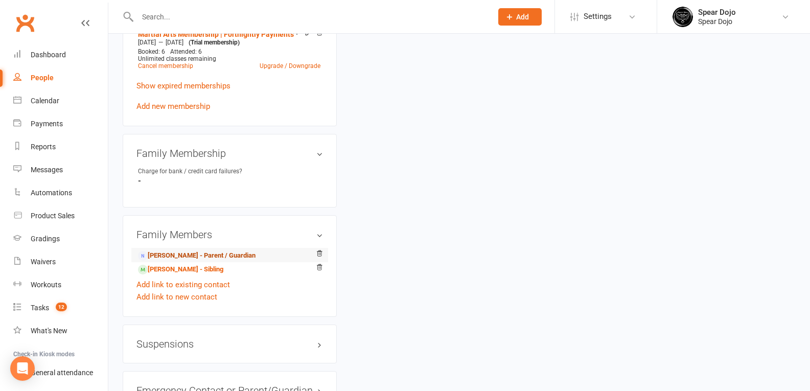
click at [204, 254] on link "Erin Bordas - Parent / Guardian" at bounding box center [196, 255] width 117 height 11
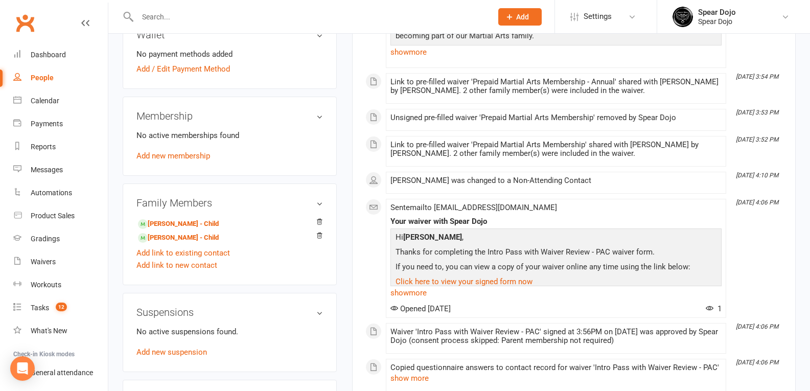
scroll to position [306, 0]
click at [192, 237] on link "Lockie Grimley - Child" at bounding box center [178, 237] width 81 height 11
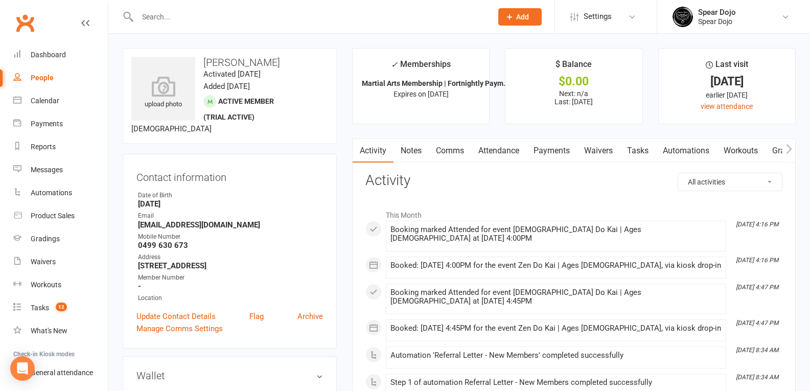
click at [643, 150] on link "Tasks" at bounding box center [638, 150] width 36 height 23
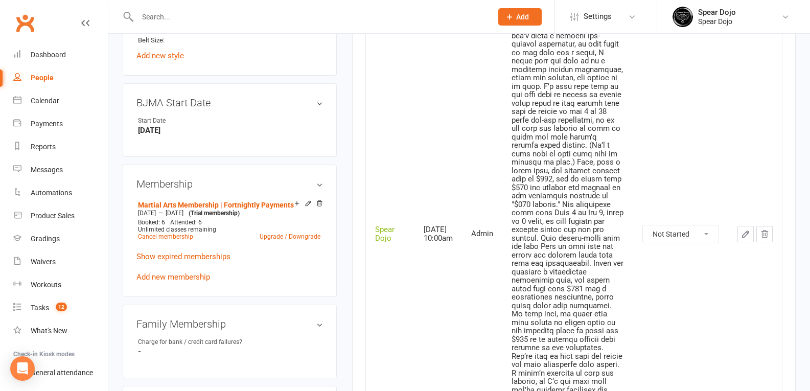
scroll to position [613, 0]
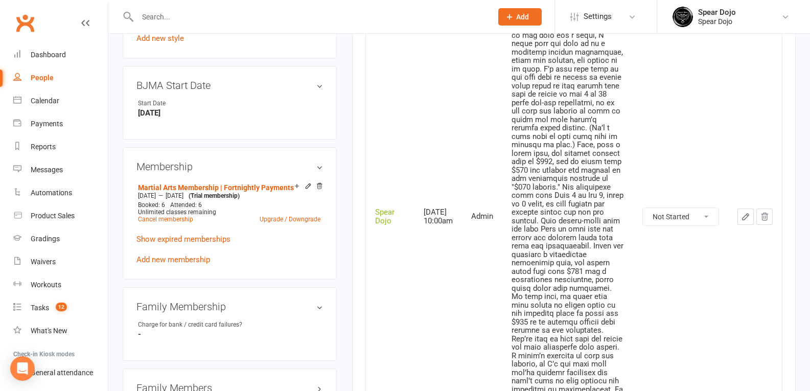
click at [744, 220] on icon "button" at bounding box center [745, 216] width 6 height 6
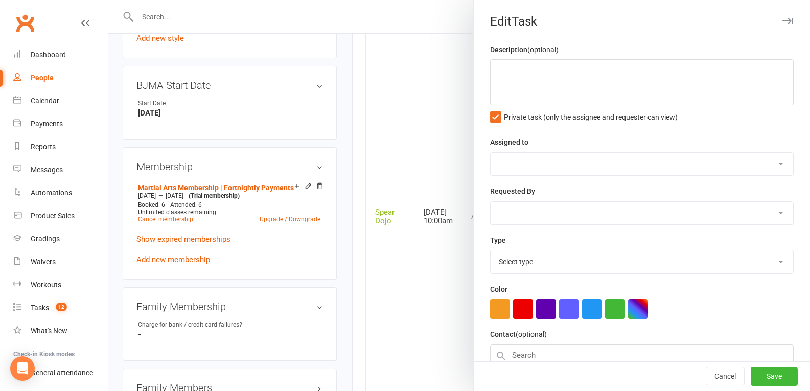
type textarea "PJr ZDK + MT | Follow up on Membership | NEEDS WAIVER 15/09/25 Leah, thanks for…"
select select "43986"
type input "17 Sep 2025"
type input "10:00am"
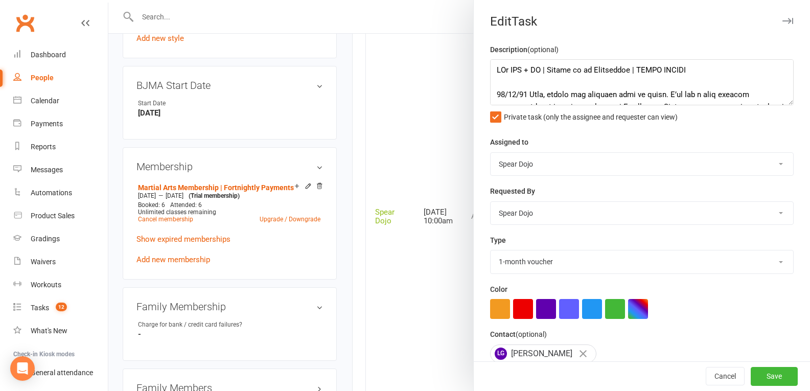
select select "19839"
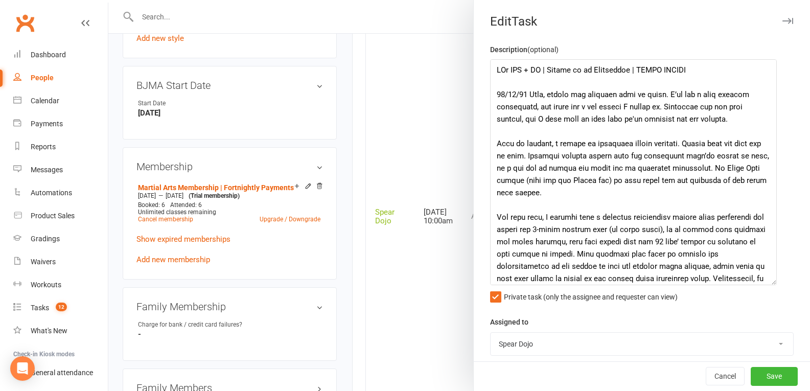
drag, startPoint x: 772, startPoint y: 103, endPoint x: 767, endPoint y: 283, distance: 179.9
click at [767, 283] on textarea at bounding box center [633, 172] width 287 height 226
click at [732, 70] on textarea at bounding box center [633, 172] width 287 height 226
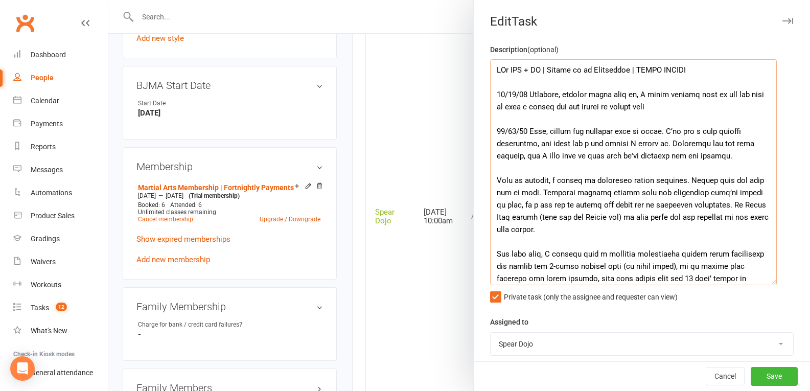
click at [603, 95] on textarea at bounding box center [633, 172] width 287 height 226
click at [661, 107] on textarea at bounding box center [633, 172] width 287 height 226
click at [746, 107] on textarea at bounding box center [633, 172] width 287 height 226
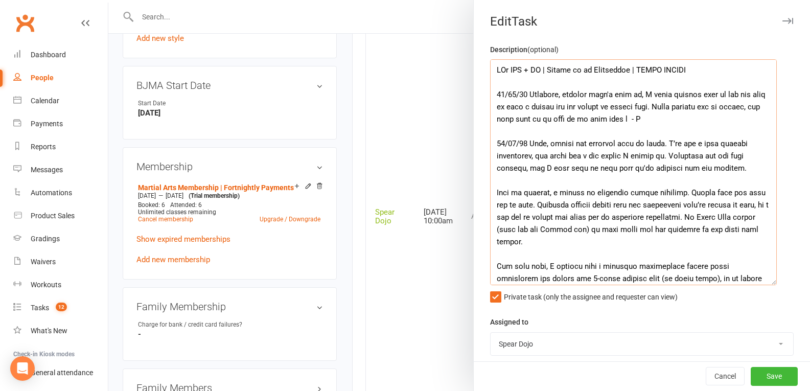
click at [613, 121] on textarea at bounding box center [633, 172] width 287 height 226
click at [612, 121] on textarea at bounding box center [633, 172] width 287 height 226
click at [641, 120] on textarea at bounding box center [633, 172] width 287 height 226
type textarea "PJr ZDK + MT | Follow up on Membership | NEEDS WAIVER 16/09/25 Attended, parent…"
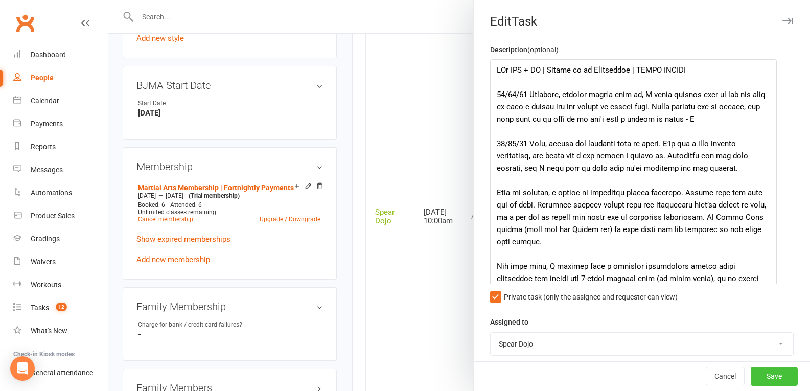
click at [756, 376] on button "Save" at bounding box center [773, 376] width 47 height 18
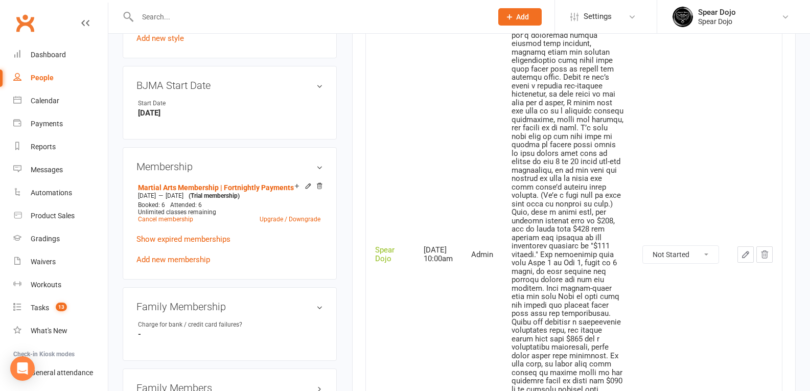
click at [747, 259] on icon "button" at bounding box center [745, 254] width 9 height 9
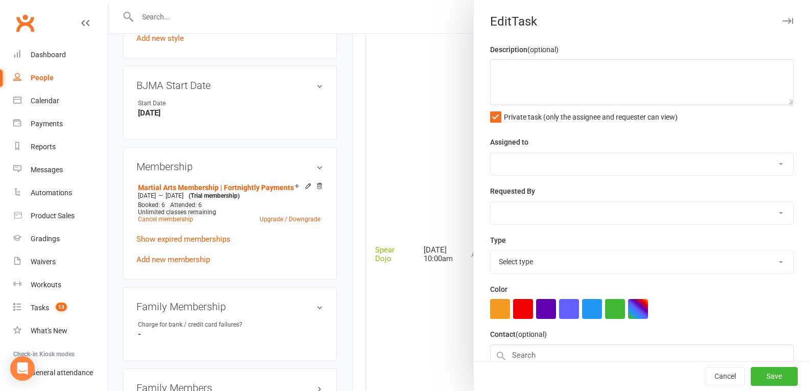
type textarea "PJr ZDK + MT | Follow up on Membership | NEEDS WAIVER 16/09/25 Attended, parent…"
select select "43986"
type input "17 Sep 2025"
type input "10:00am"
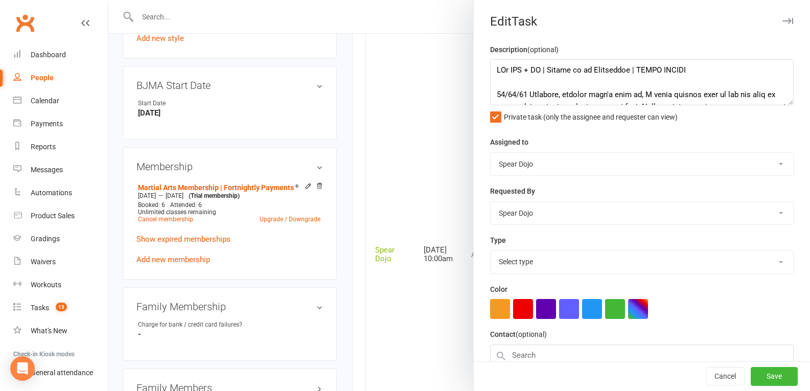
select select "19839"
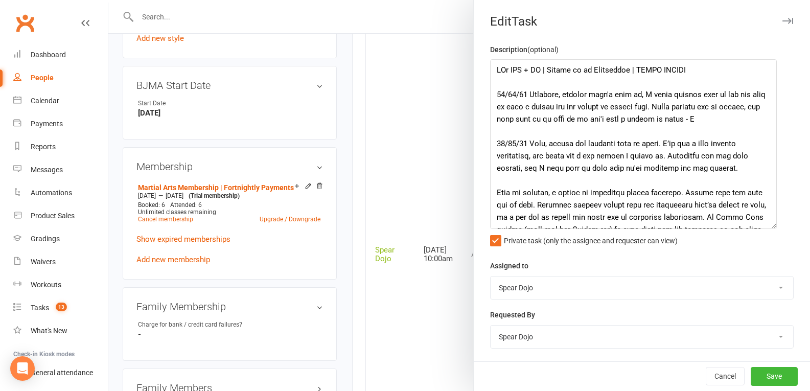
drag, startPoint x: 776, startPoint y: 102, endPoint x: 771, endPoint y: 226, distance: 123.7
click at [771, 226] on textarea at bounding box center [633, 144] width 287 height 170
drag, startPoint x: 561, startPoint y: 94, endPoint x: 691, endPoint y: 123, distance: 132.8
click at [691, 123] on textarea at bounding box center [633, 144] width 287 height 170
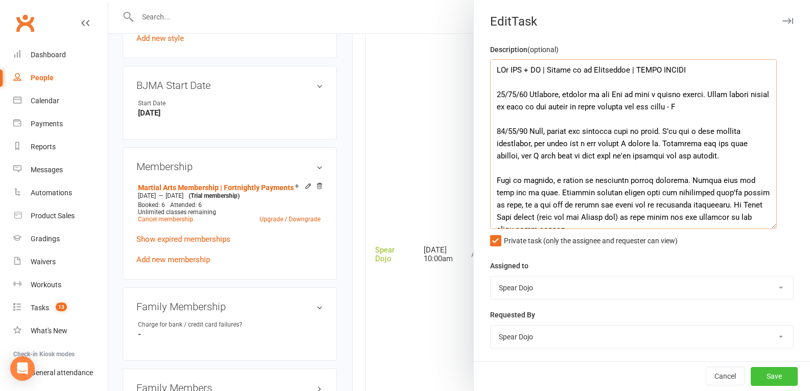
type textarea "PJr ZDK + MT | Follow up on Membership | NEEDS WAIVER 16/09/25 Attended, manage…"
click at [750, 371] on button "Save" at bounding box center [773, 376] width 47 height 18
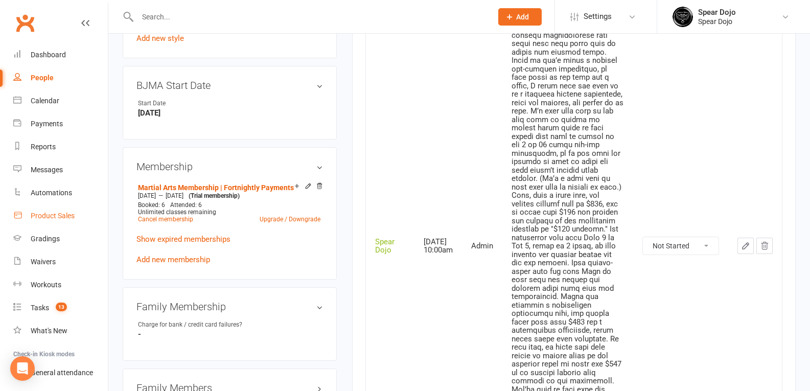
click at [68, 208] on link "Product Sales" at bounding box center [60, 215] width 94 height 23
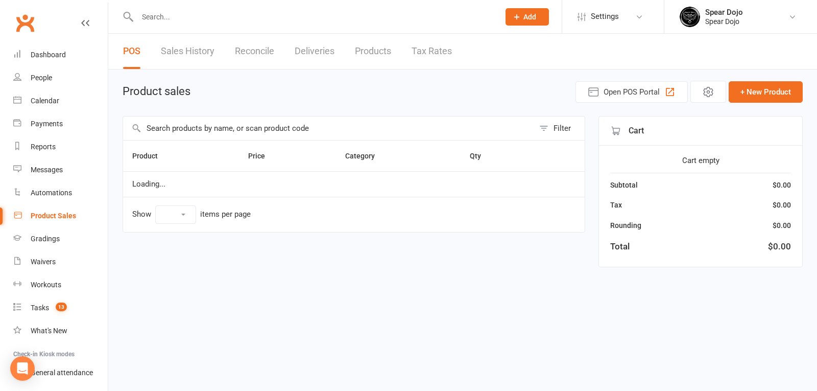
select select "100"
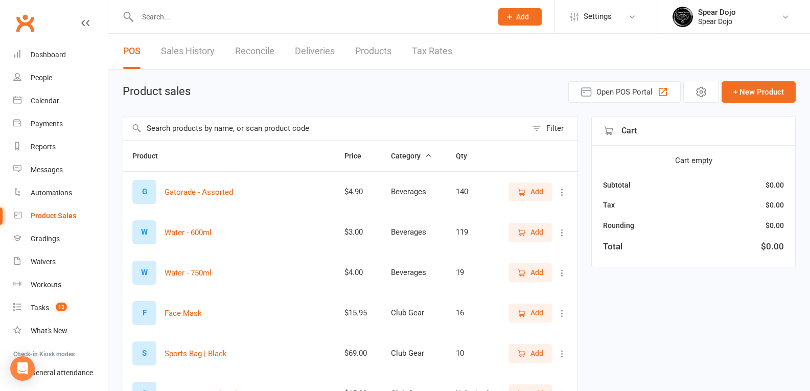
click at [200, 130] on input "text" at bounding box center [324, 127] width 403 height 23
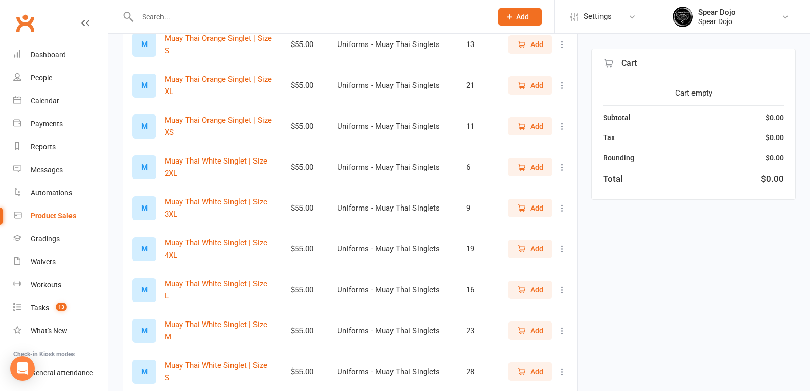
scroll to position [2605, 0]
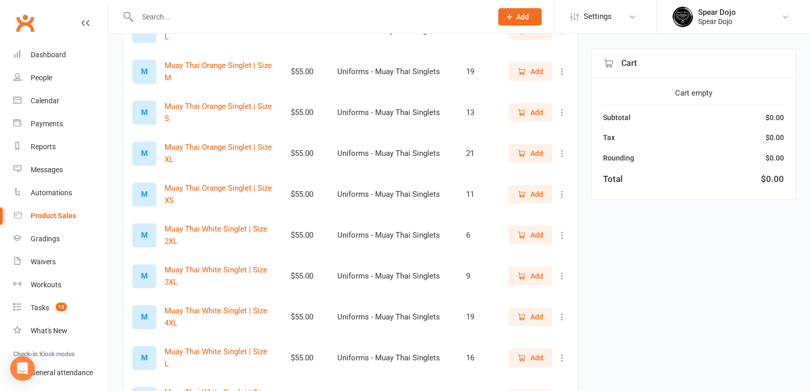
type input "sing"
click at [539, 185] on button "Add" at bounding box center [529, 194] width 43 height 18
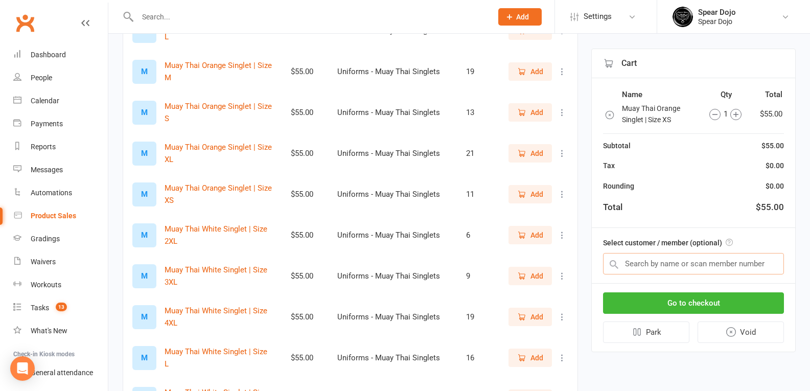
click at [676, 266] on input "text" at bounding box center [693, 263] width 181 height 21
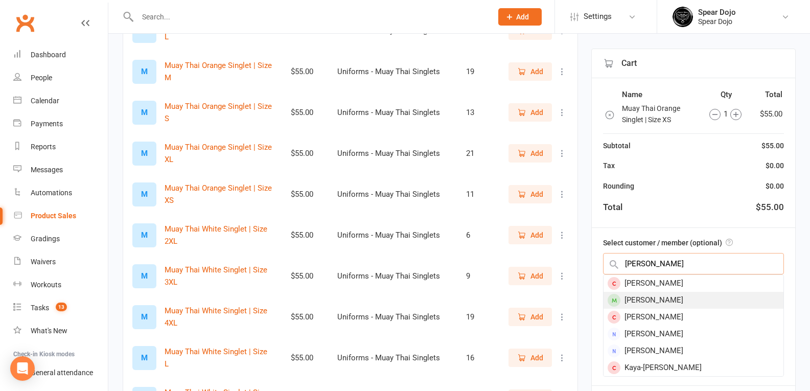
type input "makay"
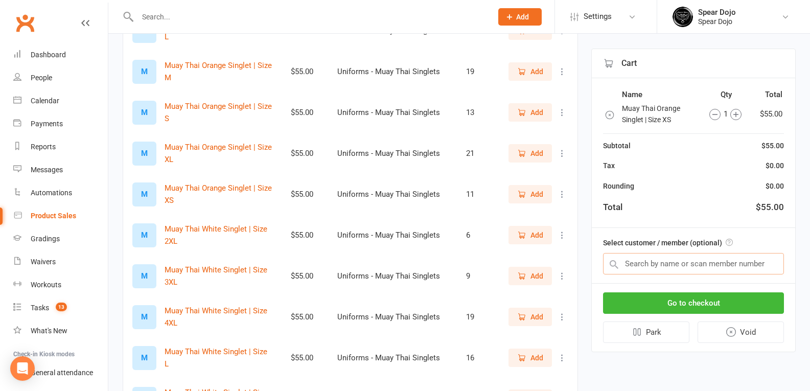
click at [661, 260] on input "text" at bounding box center [693, 263] width 181 height 21
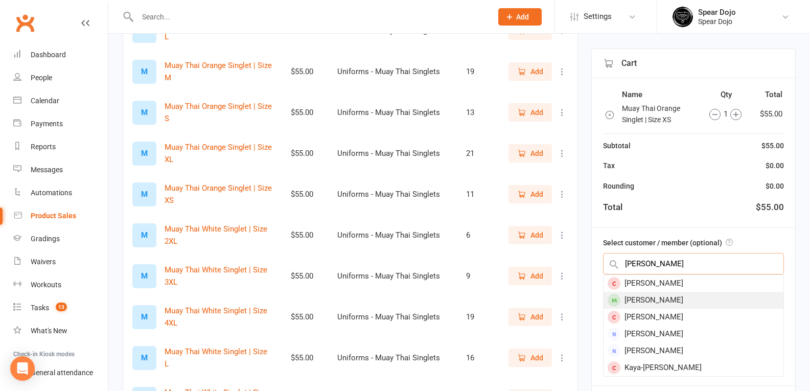
type input "makay"
click at [647, 300] on div "Makayal Pretorius" at bounding box center [693, 300] width 180 height 17
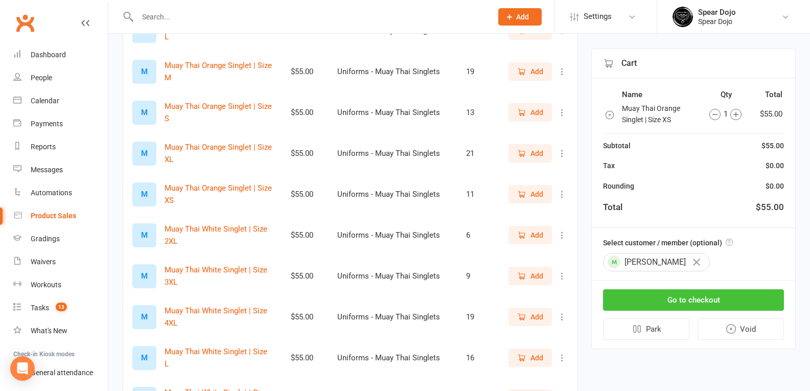
click at [647, 300] on button "Go to checkout" at bounding box center [693, 299] width 181 height 21
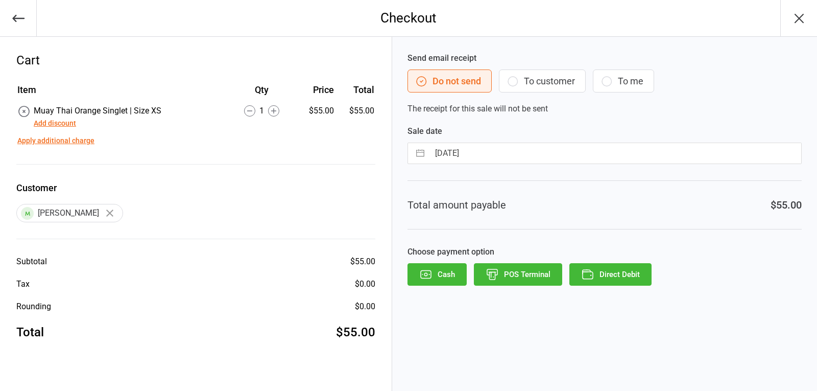
click at [536, 280] on button "POS Terminal" at bounding box center [518, 274] width 88 height 22
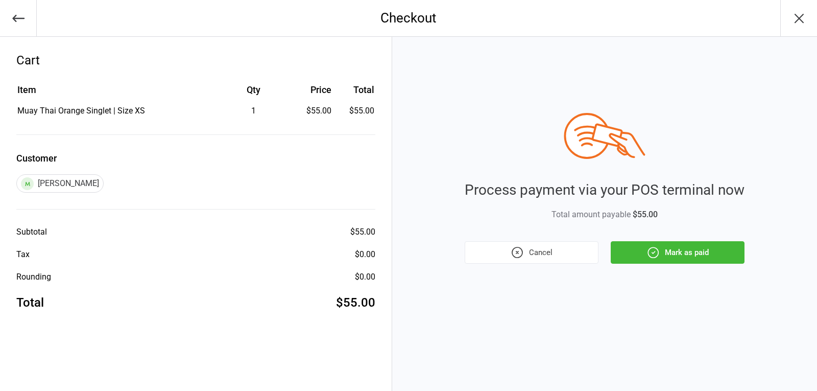
click at [676, 258] on button "Mark as paid" at bounding box center [678, 252] width 134 height 22
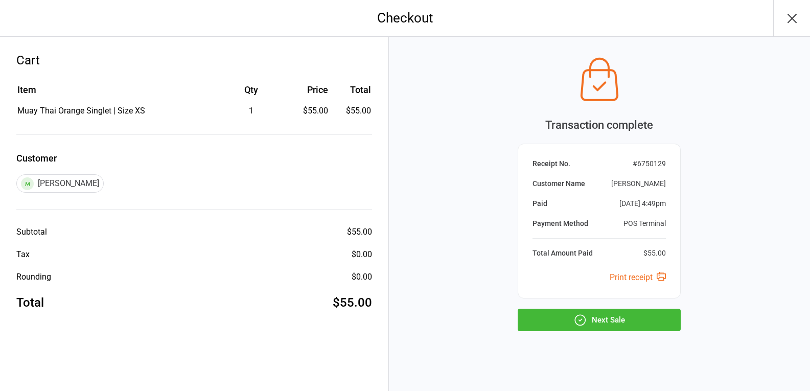
click at [624, 328] on button "Next Sale" at bounding box center [598, 319] width 163 height 22
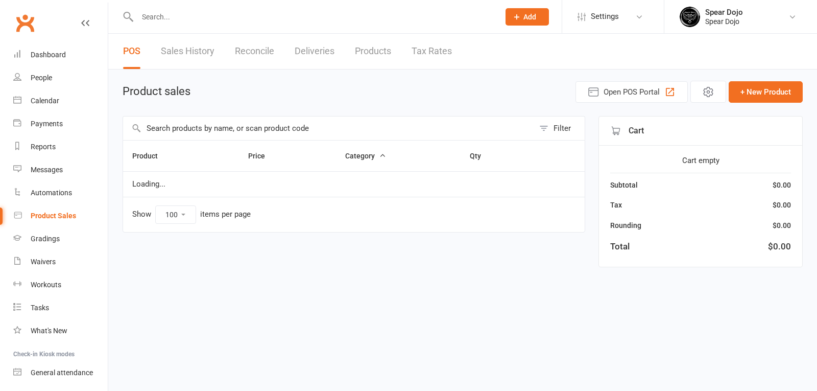
select select "100"
click at [186, 18] on input "text" at bounding box center [313, 17] width 358 height 14
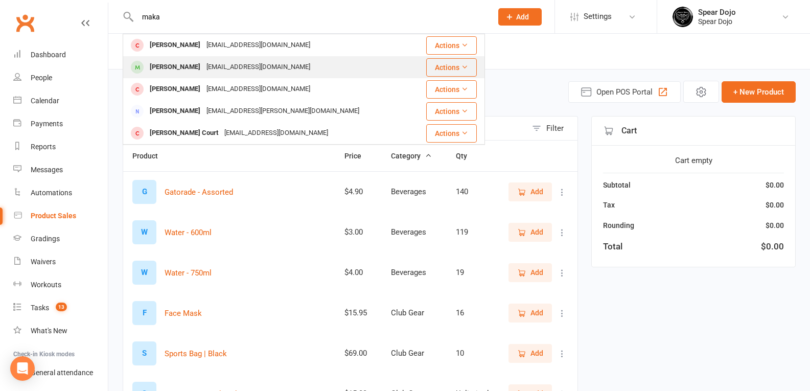
type input "maka"
click at [197, 68] on div "Makayal Pretorius" at bounding box center [175, 67] width 57 height 15
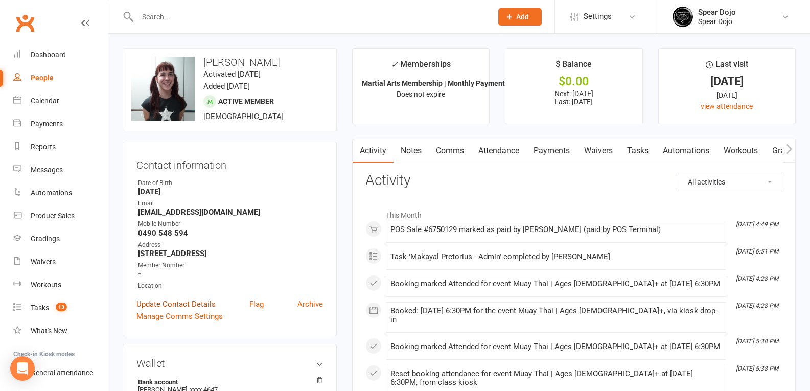
click at [172, 301] on link "Update Contact Details" at bounding box center [175, 304] width 79 height 12
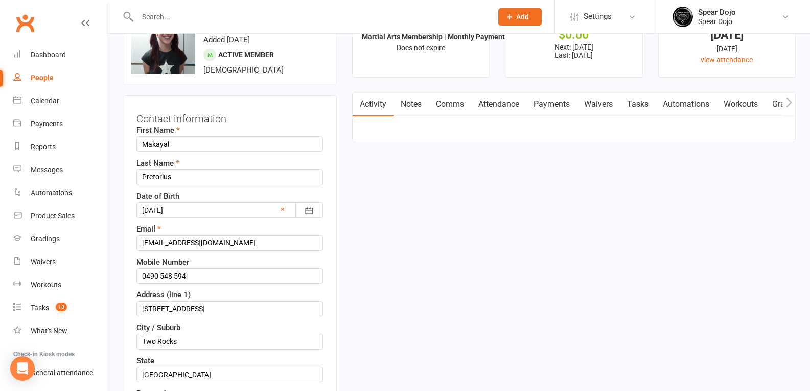
scroll to position [48, 0]
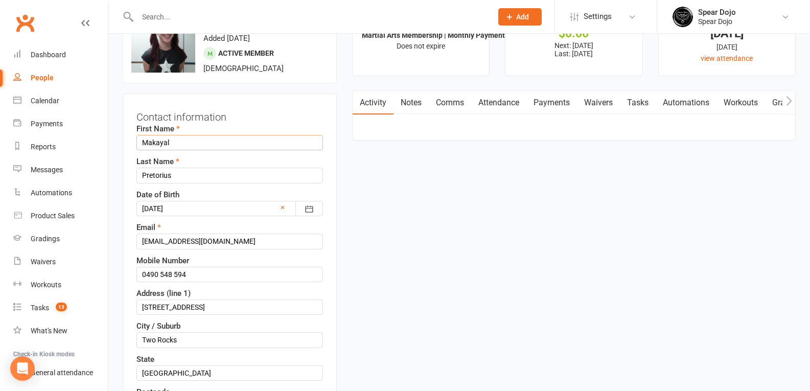
click at [157, 141] on input "Makayal" at bounding box center [229, 142] width 186 height 15
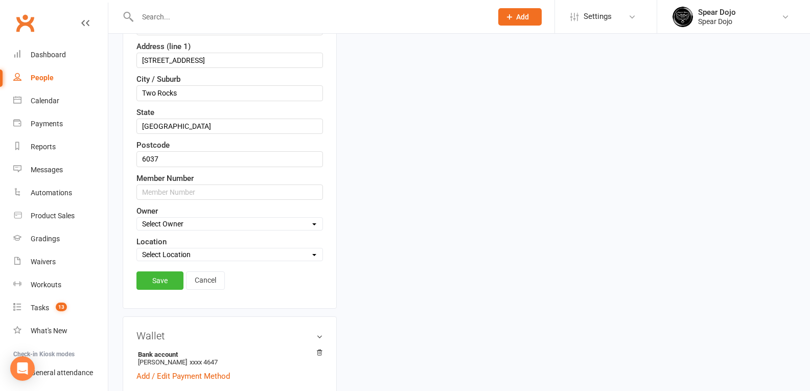
scroll to position [406, 0]
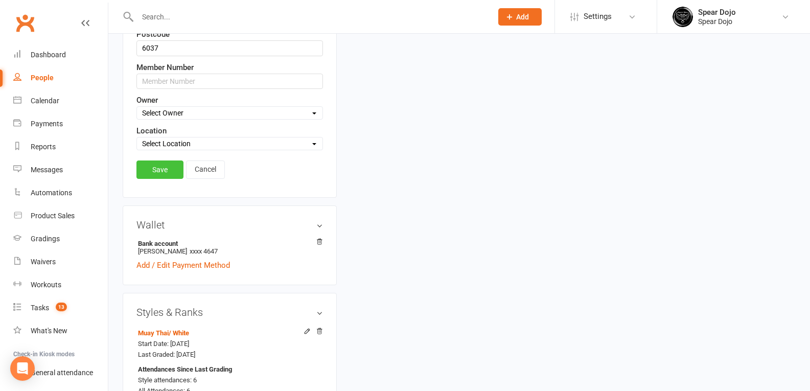
type input "Makayla"
click at [164, 177] on link "Save" at bounding box center [159, 169] width 47 height 18
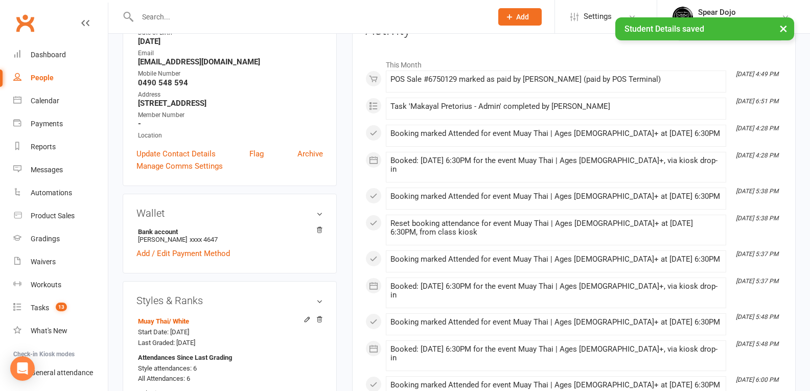
scroll to position [0, 0]
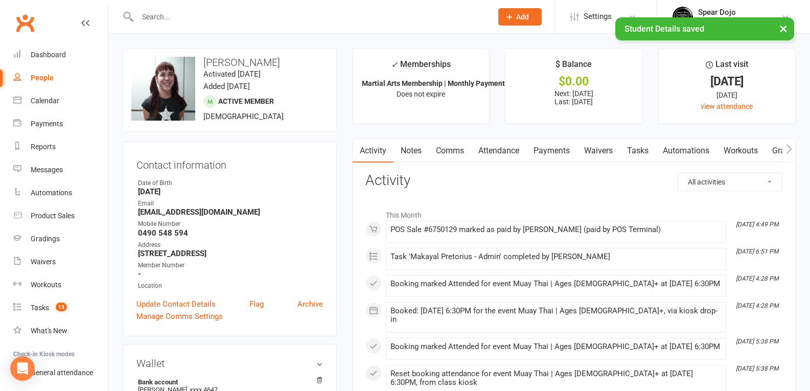
click at [597, 160] on link "Waivers" at bounding box center [598, 150] width 43 height 23
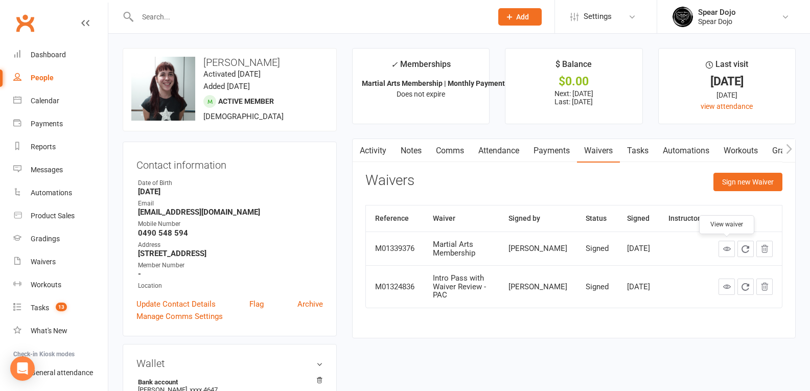
click at [726, 251] on icon at bounding box center [727, 249] width 8 height 8
click at [539, 147] on link "Payments" at bounding box center [551, 150] width 51 height 23
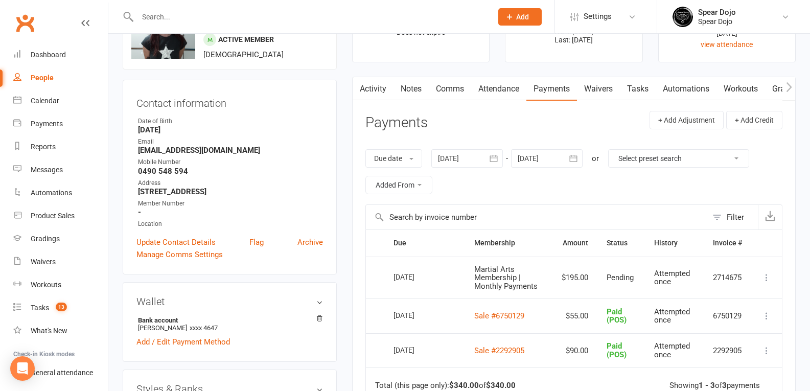
scroll to position [51, 0]
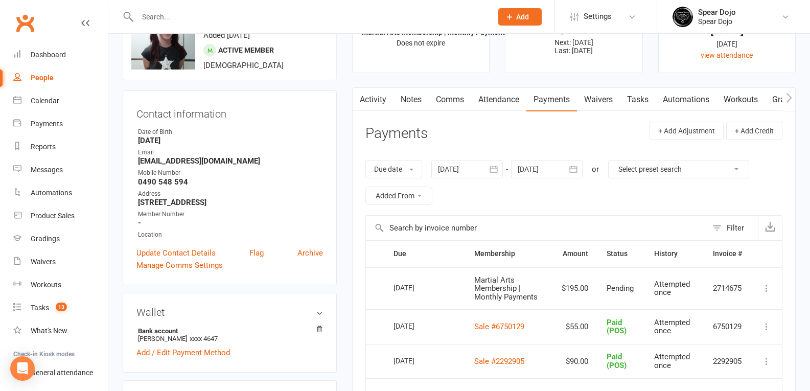
click at [646, 102] on link "Tasks" at bounding box center [638, 99] width 36 height 23
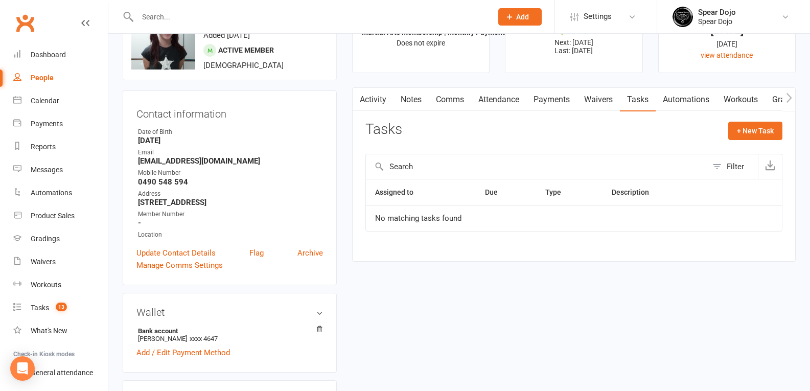
click at [382, 104] on link "Activity" at bounding box center [372, 99] width 41 height 23
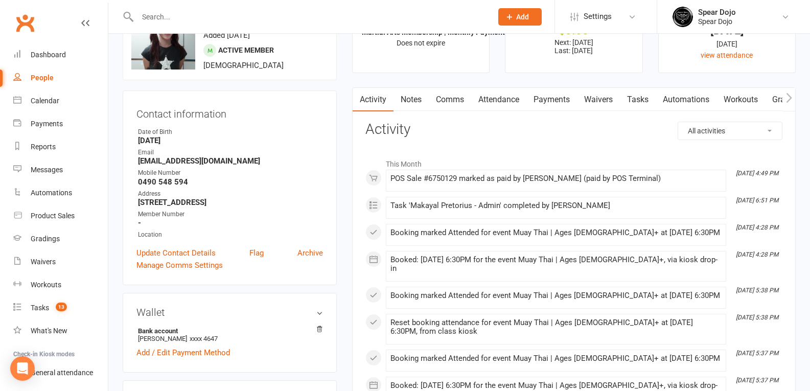
click at [637, 101] on link "Tasks" at bounding box center [638, 99] width 36 height 23
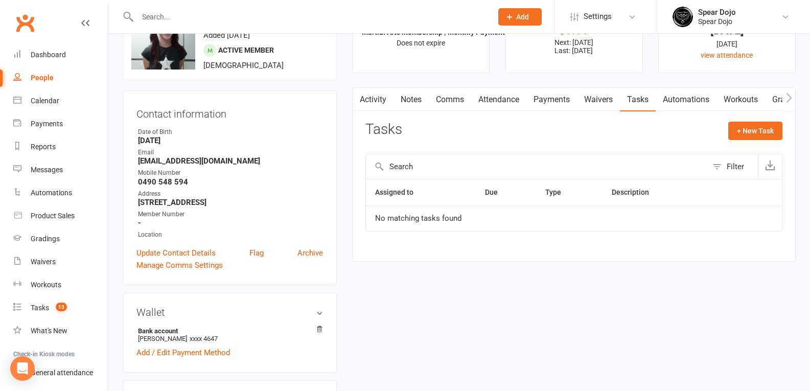
click at [718, 163] on button "Filter" at bounding box center [732, 166] width 51 height 25
select select "incomplete"
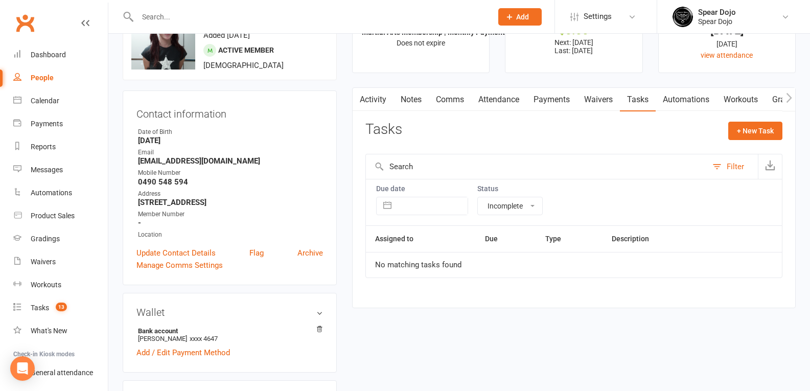
click at [491, 210] on select "All statuses Incomplete Not Started In Progress Waiting Complete" at bounding box center [510, 205] width 64 height 17
select select
click at [478, 197] on select "All statuses Incomplete Not Started In Progress Waiting Complete" at bounding box center [510, 205] width 64 height 17
select select "finished"
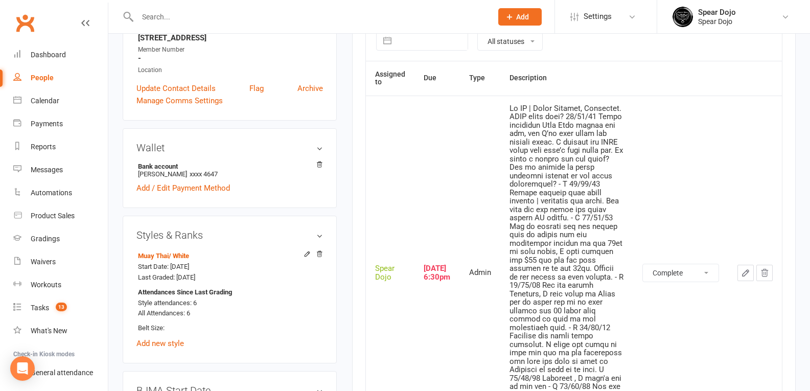
scroll to position [255, 0]
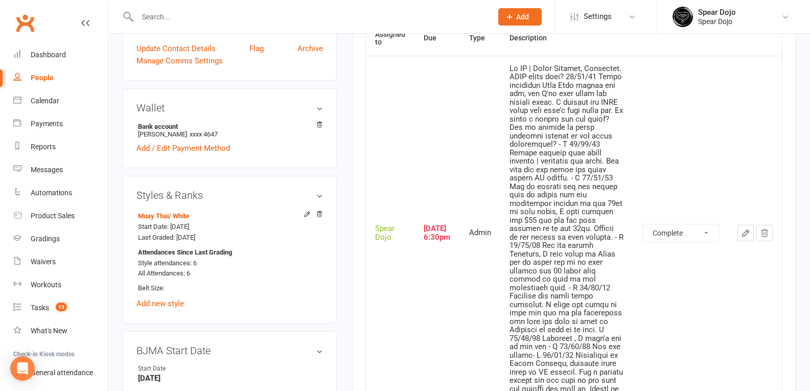
click at [742, 231] on icon "button" at bounding box center [745, 232] width 9 height 9
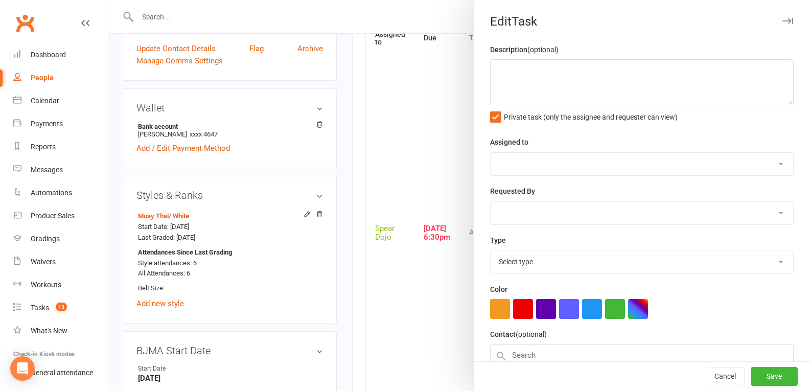
type textarea "Sr MT | Needs Uniform, Equipment. BJMA start date? 09/09/25 Aaron purchased Mua…"
select select "43986"
type input "11 Sep 2025"
type input "6:30pm"
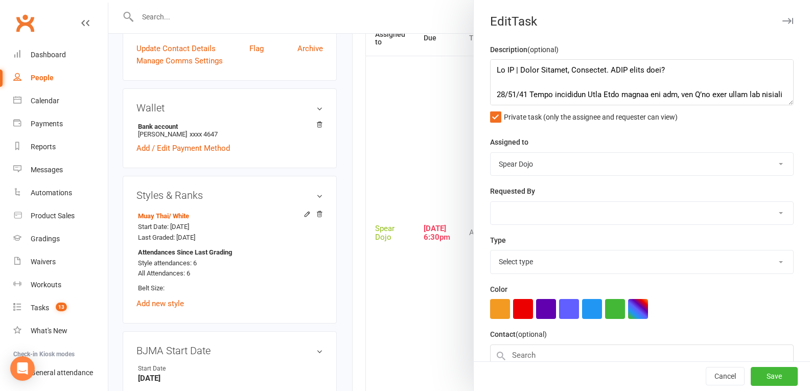
select select "19839"
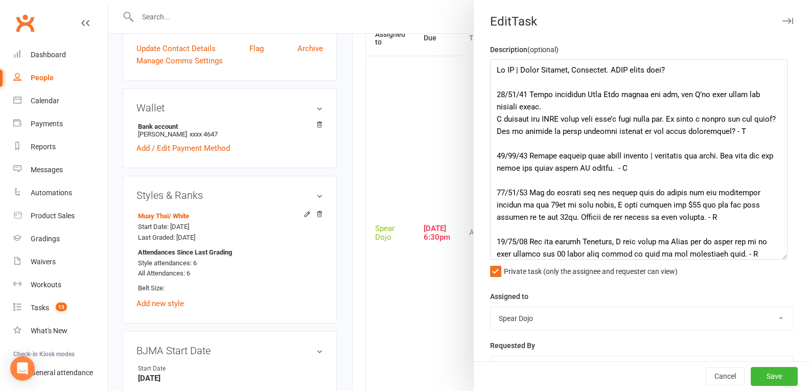
drag, startPoint x: 774, startPoint y: 102, endPoint x: 779, endPoint y: 258, distance: 156.4
click at [779, 258] on textarea at bounding box center [638, 159] width 297 height 200
click at [638, 106] on textarea at bounding box center [638, 160] width 297 height 202
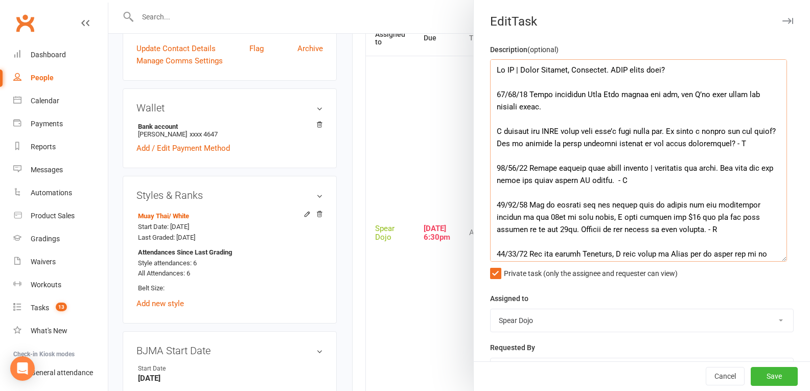
click at [697, 74] on textarea at bounding box center [638, 160] width 297 height 202
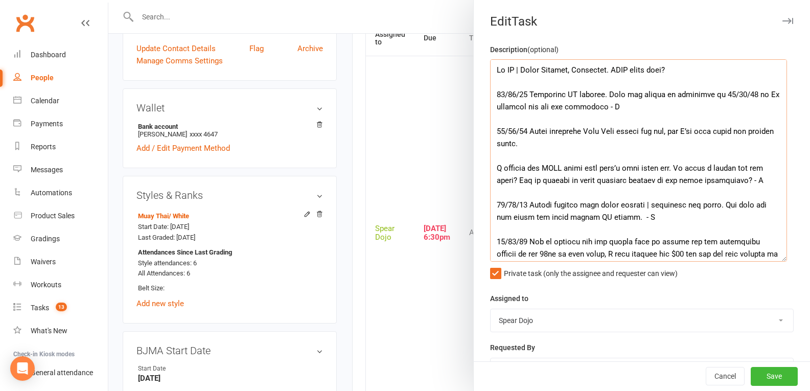
click at [496, 109] on textarea at bounding box center [638, 160] width 297 height 202
drag, startPoint x: 605, startPoint y: 90, endPoint x: 614, endPoint y: 109, distance: 20.6
click at [614, 109] on textarea at bounding box center [638, 160] width 297 height 202
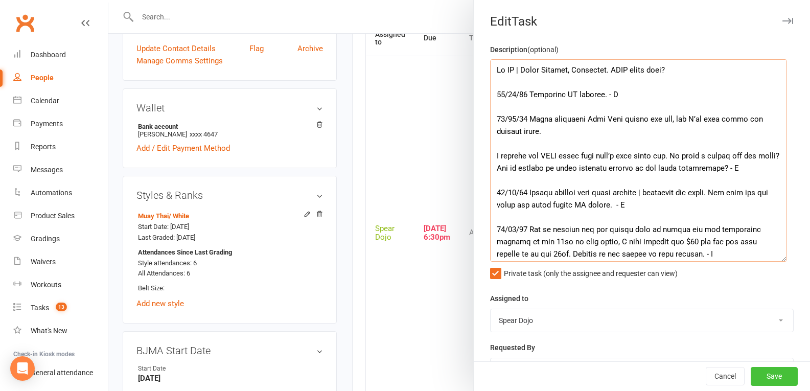
type textarea "Sr MT | Needs Uniform, Equipment. BJMA start date? 16/09/25 Purchased MT single…"
click at [766, 375] on button "Save" at bounding box center [773, 376] width 47 height 18
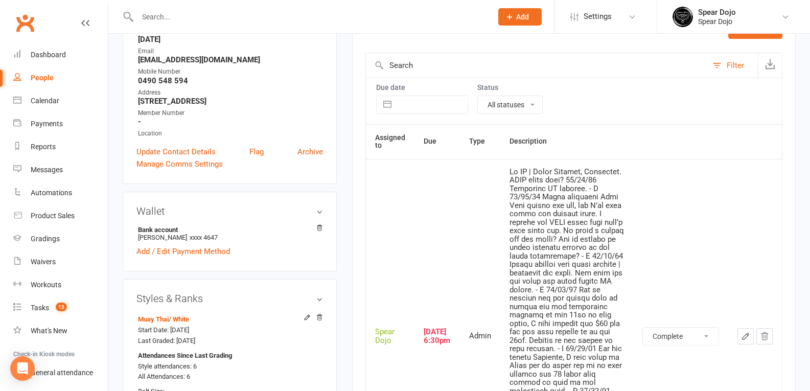
scroll to position [153, 0]
click at [747, 340] on icon "button" at bounding box center [745, 334] width 9 height 9
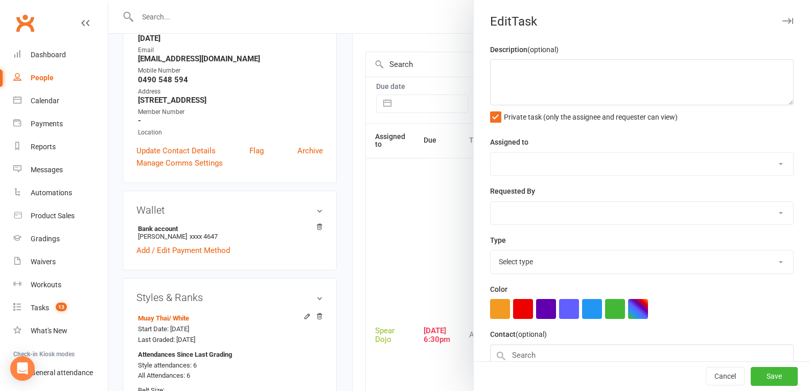
type textarea "Sr MT | Needs Uniform, Equipment. BJMA start date? 16/09/25 Purchased MT single…"
select select "43986"
type input "11 Sep 2025"
type input "6:30pm"
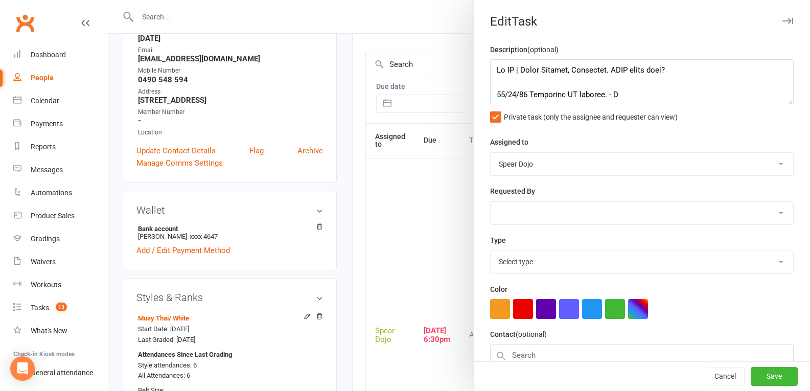
select select "19839"
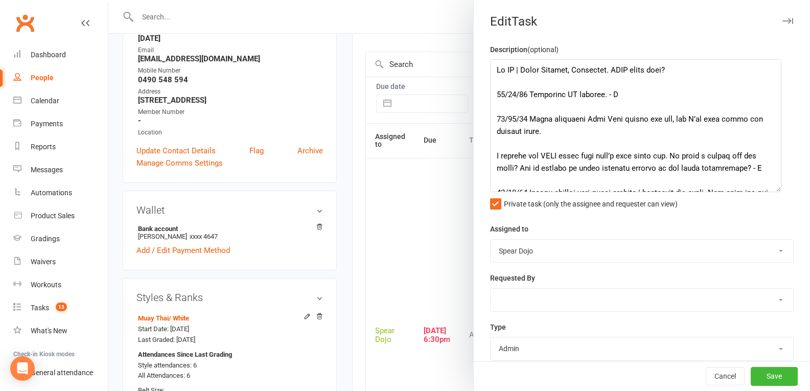
drag, startPoint x: 774, startPoint y: 102, endPoint x: 773, endPoint y: 188, distance: 86.8
click at [773, 188] on textarea at bounding box center [635, 125] width 291 height 133
click at [603, 93] on textarea at bounding box center [635, 125] width 291 height 133
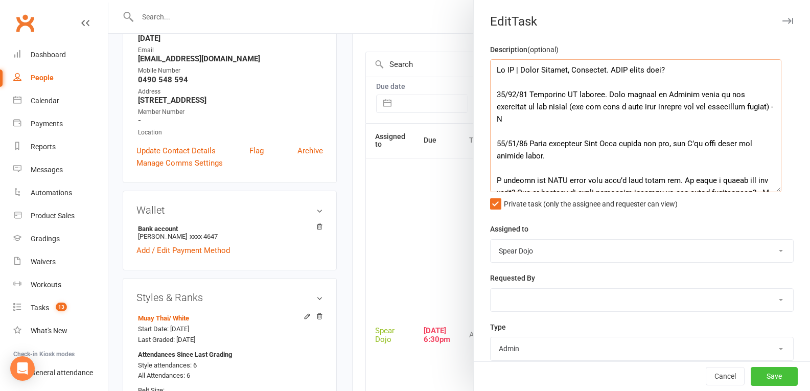
type textarea "Sr MT | Needs Uniform, Equipment. BJMA start date? 16/09/25 Purchased MT single…"
click at [761, 373] on button "Save" at bounding box center [773, 376] width 47 height 18
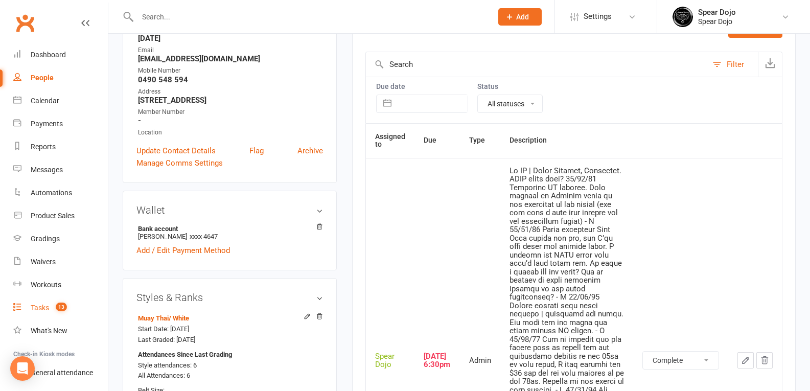
click at [30, 303] on link "Tasks 13" at bounding box center [60, 307] width 94 height 23
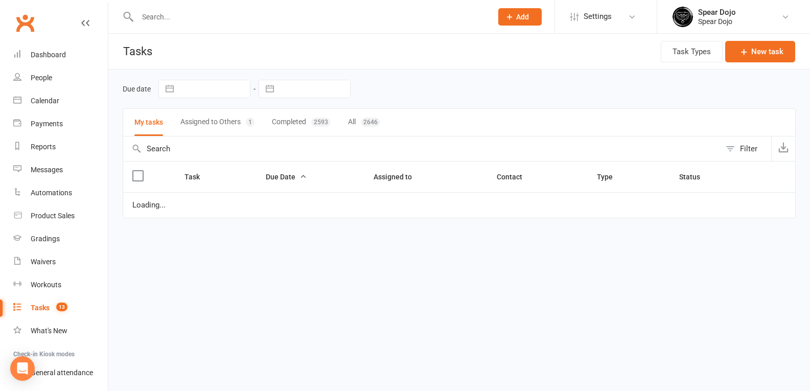
select select "started"
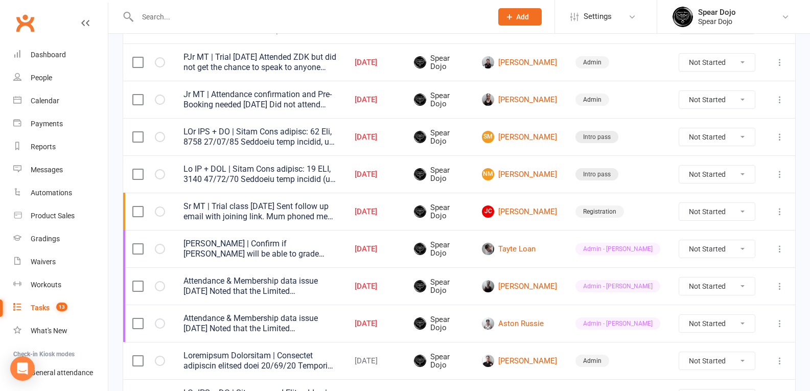
scroll to position [358, 0]
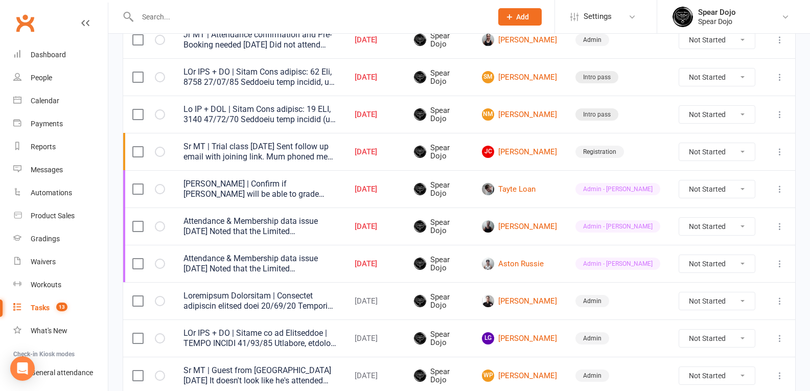
click at [778, 334] on icon at bounding box center [779, 338] width 10 height 10
click at [704, 377] on link "Edit" at bounding box center [726, 378] width 101 height 20
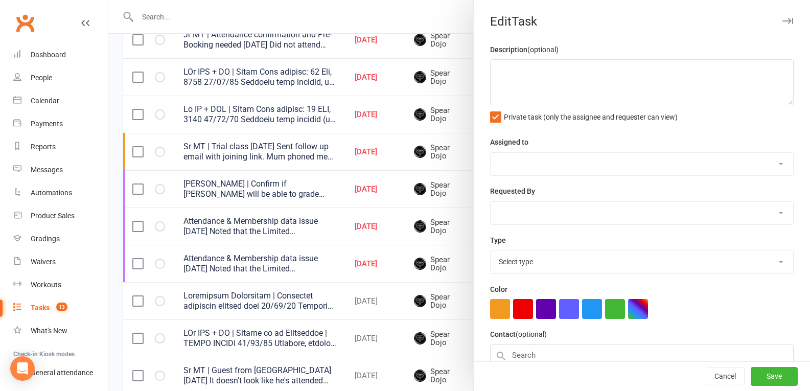
type textarea "PJr ZDK + MT | Follow up on Membership | NEEDS WAIVER 16/09/25 Attended, manage…"
select select "43986"
type input "17 Sep 2025"
type input "10:00am"
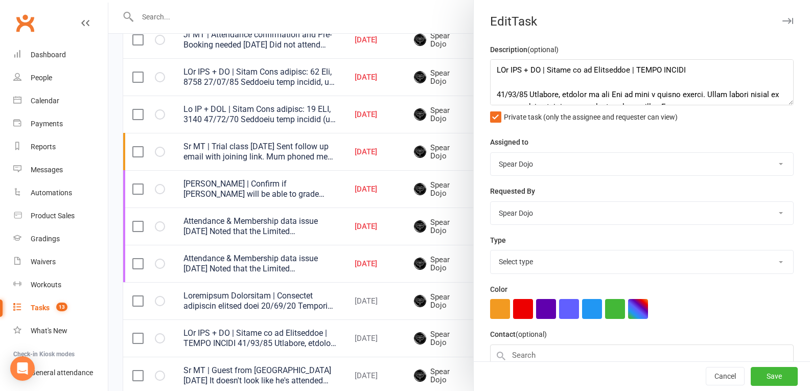
select select "19839"
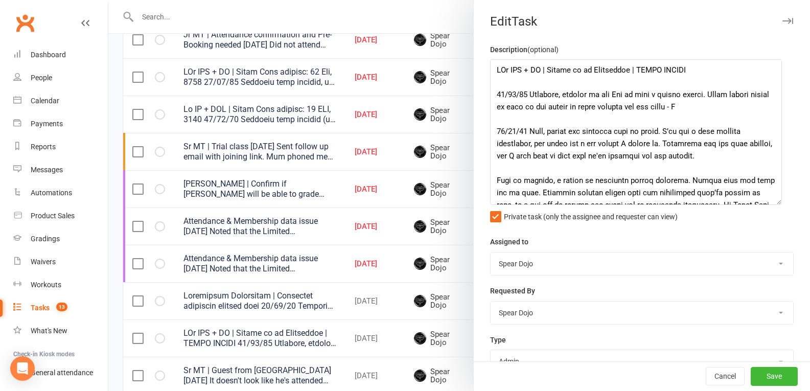
drag, startPoint x: 772, startPoint y: 101, endPoint x: 772, endPoint y: 200, distance: 99.6
click at [772, 200] on textarea at bounding box center [636, 132] width 292 height 146
drag, startPoint x: 545, startPoint y: 106, endPoint x: 559, endPoint y: 107, distance: 14.3
click at [559, 107] on textarea at bounding box center [636, 132] width 292 height 146
click at [654, 115] on textarea at bounding box center [636, 132] width 292 height 146
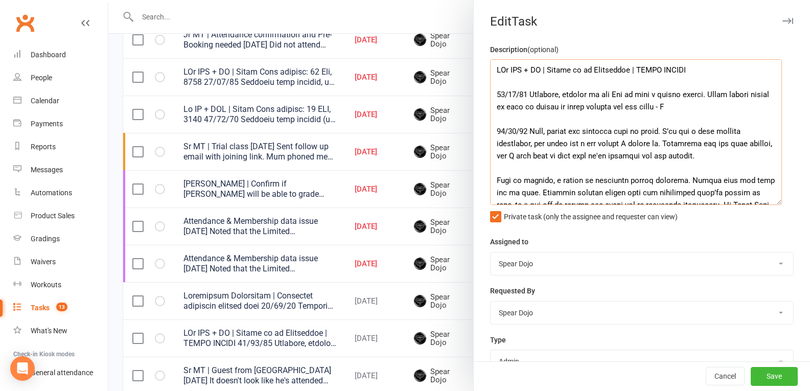
click at [738, 94] on textarea at bounding box center [636, 132] width 292 height 146
click at [714, 108] on textarea at bounding box center [636, 132] width 292 height 146
drag, startPoint x: 584, startPoint y: 107, endPoint x: 608, endPoint y: 106, distance: 23.5
click at [608, 106] on textarea at bounding box center [636, 132] width 292 height 146
click at [715, 109] on textarea at bounding box center [636, 132] width 292 height 146
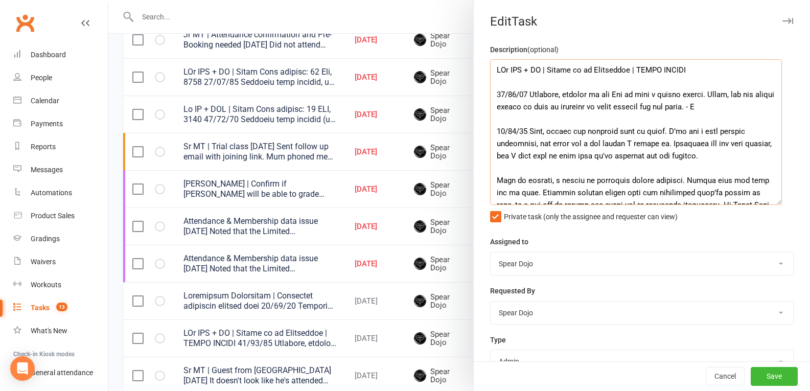
click at [671, 105] on textarea at bounding box center [636, 132] width 292 height 146
click at [644, 108] on textarea at bounding box center [636, 132] width 292 height 146
click at [682, 107] on textarea at bounding box center [636, 132] width 292 height 146
click at [588, 106] on textarea at bounding box center [636, 132] width 292 height 146
click at [584, 110] on textarea at bounding box center [636, 132] width 292 height 146
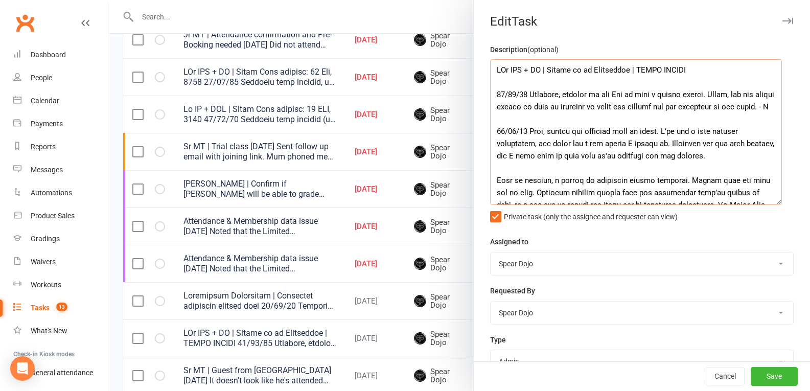
drag, startPoint x: 576, startPoint y: 107, endPoint x: 618, endPoint y: 105, distance: 41.9
click at [618, 105] on textarea at bounding box center [636, 132] width 292 height 146
drag, startPoint x: 526, startPoint y: 96, endPoint x: 756, endPoint y: 106, distance: 230.1
click at [756, 106] on textarea at bounding box center [636, 132] width 292 height 146
paste textarea ". I managed to get Dad to sign a manual waiver. Sandy, could you please confirm…"
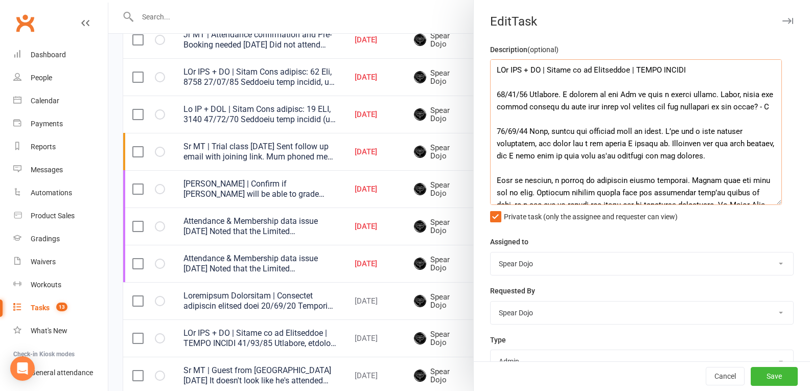
click at [716, 94] on textarea at bounding box center [636, 132] width 292 height 146
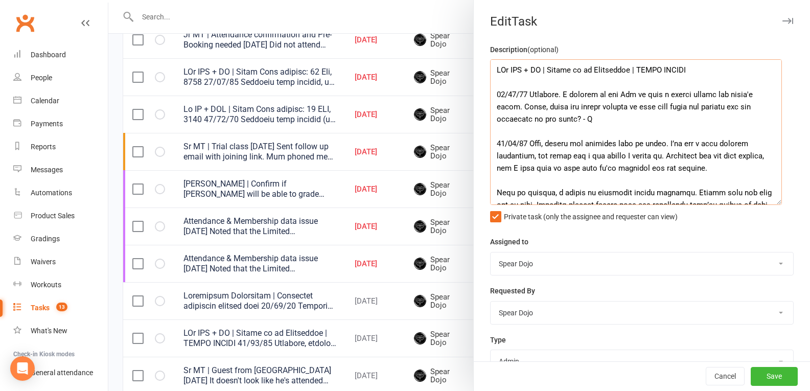
click at [677, 128] on textarea at bounding box center [636, 132] width 292 height 146
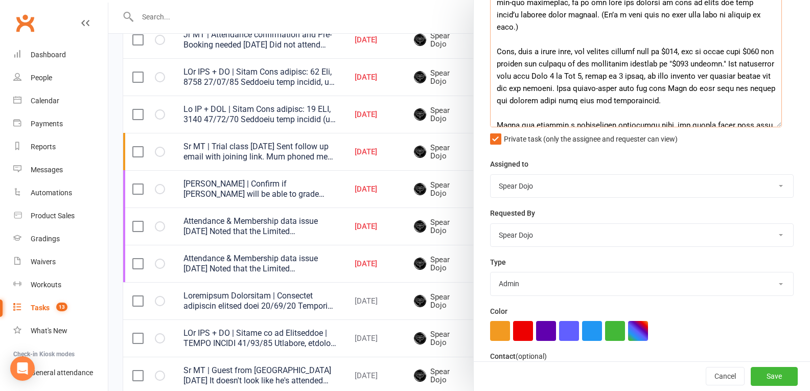
scroll to position [198, 0]
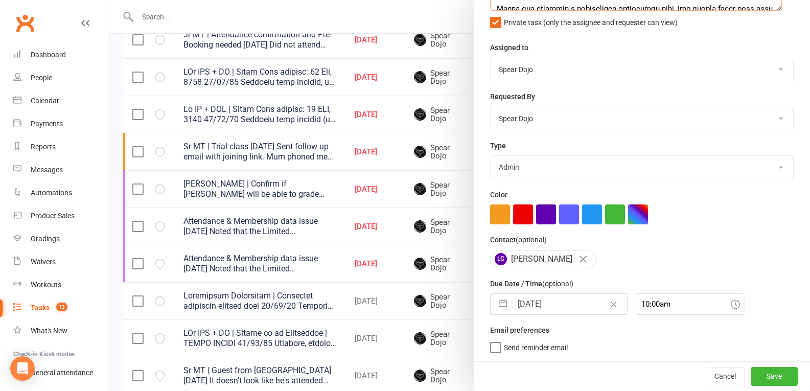
type textarea "PJr ZDK + MT | Follow up on Membership | NEEDS WAIVER 16/09/25 Attended. I mana…"
click at [502, 303] on button "button" at bounding box center [502, 304] width 18 height 20
select select "7"
select select "2025"
select select "8"
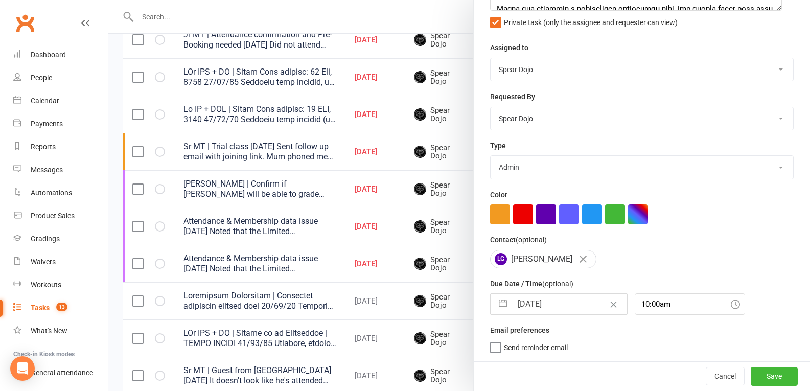
select select "2025"
select select "9"
select select "2025"
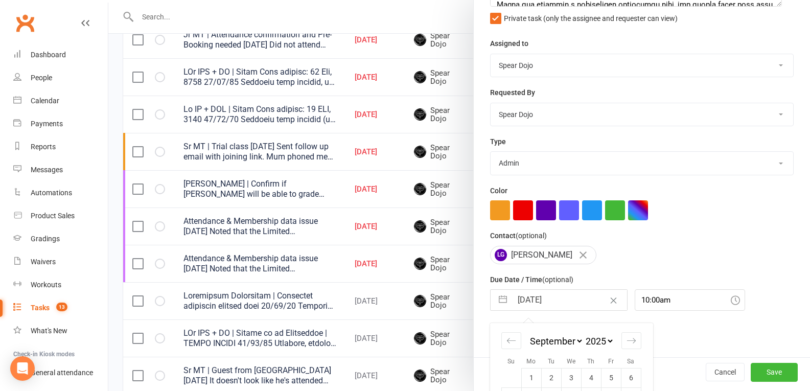
scroll to position [288, 0]
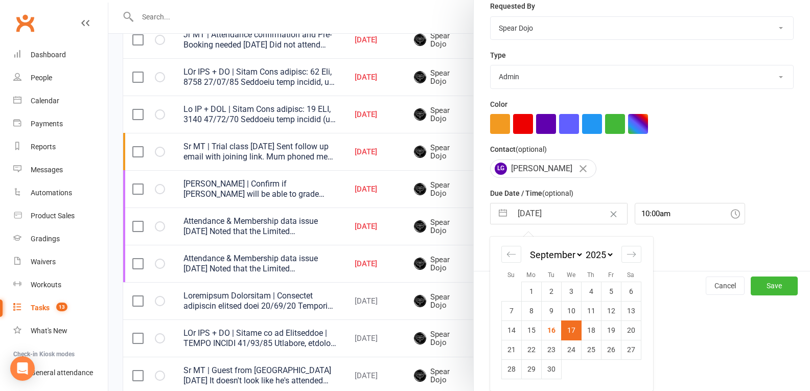
click at [522, 73] on select "1-month voucher 7-day vip pass Admin Admin - leah Admin - sandy Birthday party …" at bounding box center [641, 76] width 302 height 22
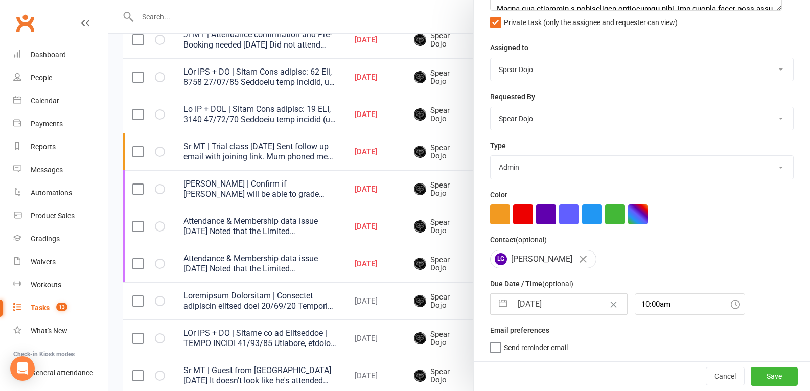
select select "21602"
click at [490, 156] on select "1-month voucher 7-day vip pass Admin Admin - leah Admin - sandy Birthday party …" at bounding box center [641, 167] width 302 height 22
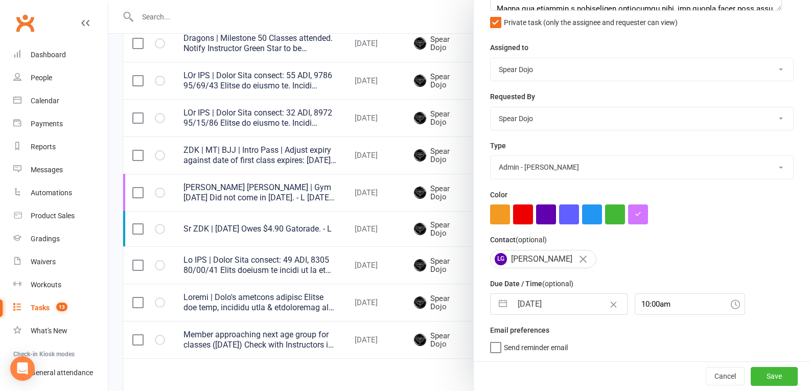
scroll to position [808, 0]
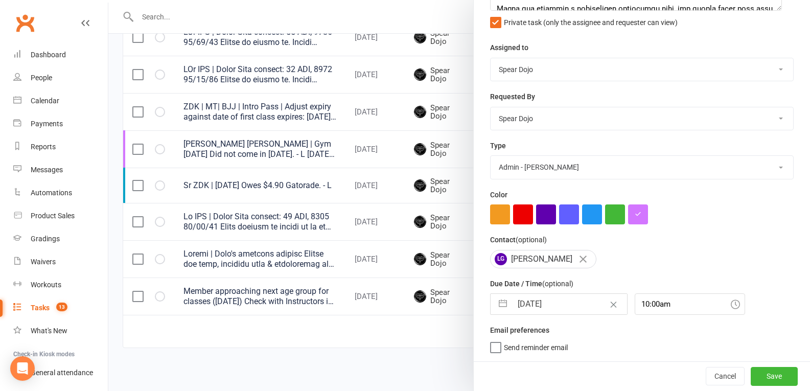
click at [645, 314] on div "Description (optional) Private task (only the assignee and requester can view) …" at bounding box center [641, 105] width 336 height 512
click at [650, 307] on input "10:00am" at bounding box center [689, 303] width 110 height 21
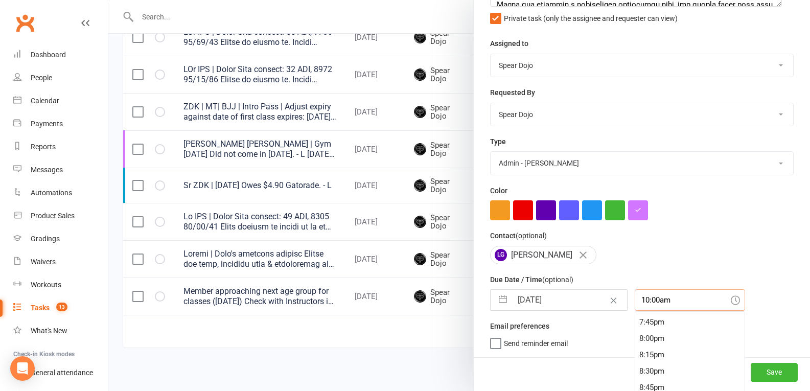
scroll to position [1301, 0]
click at [649, 333] on div "8:00pm" at bounding box center [689, 326] width 109 height 16
type input "8:00pm"
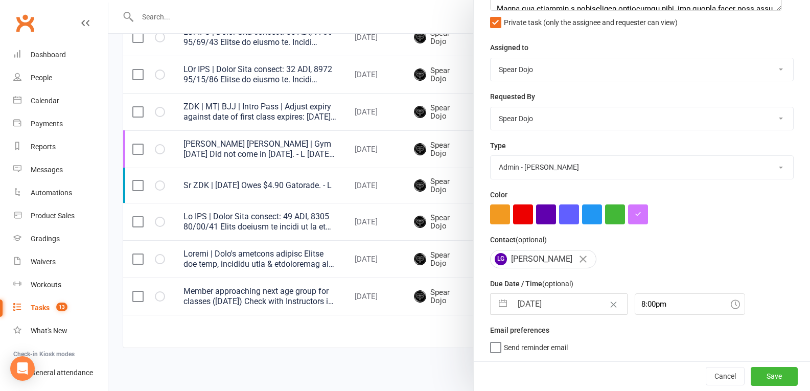
click at [502, 304] on button "button" at bounding box center [502, 304] width 18 height 20
select select "7"
select select "2025"
select select "8"
select select "2025"
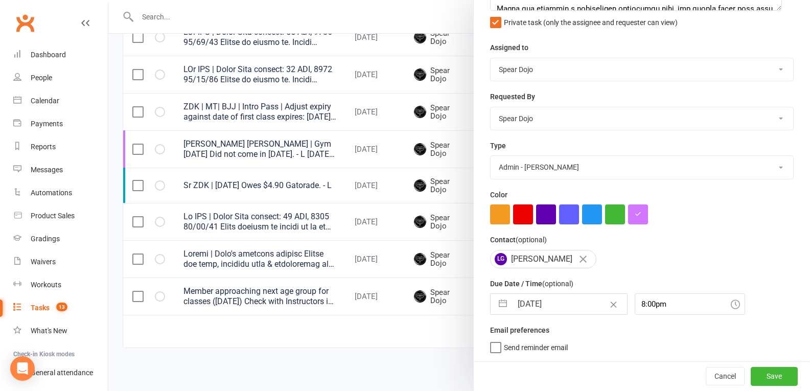
select select "9"
select select "2025"
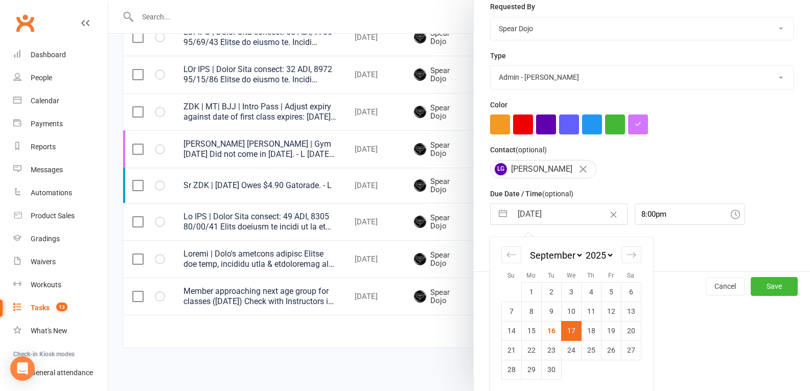
scroll to position [288, 0]
click at [549, 333] on td "16" at bounding box center [551, 329] width 20 height 19
type input "[DATE]"
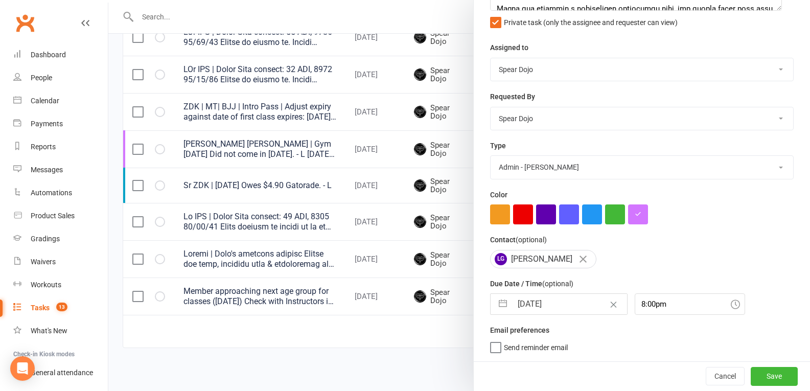
scroll to position [198, 0]
click at [754, 373] on button "Save" at bounding box center [773, 376] width 47 height 18
select select "started"
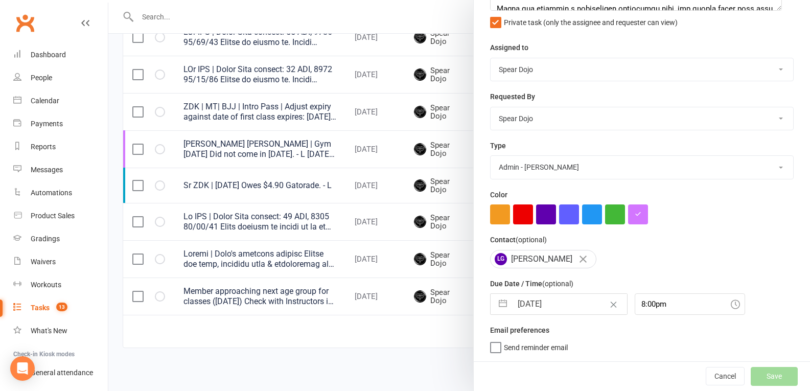
select select "started"
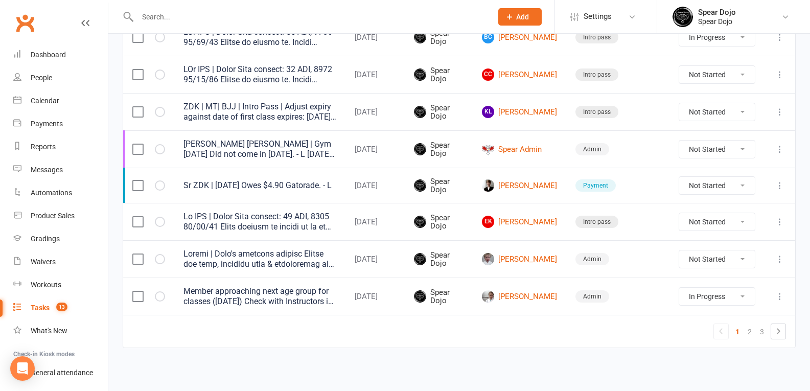
select select "started"
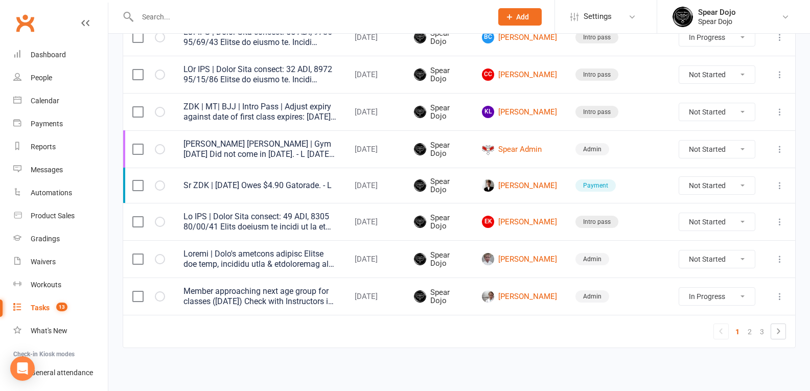
select select "started"
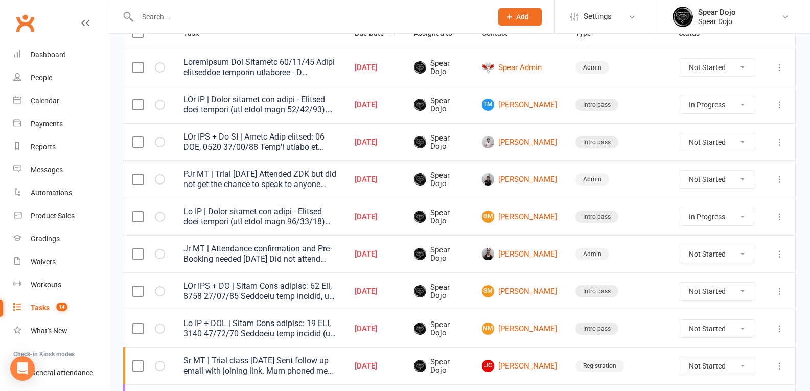
scroll to position [0, 0]
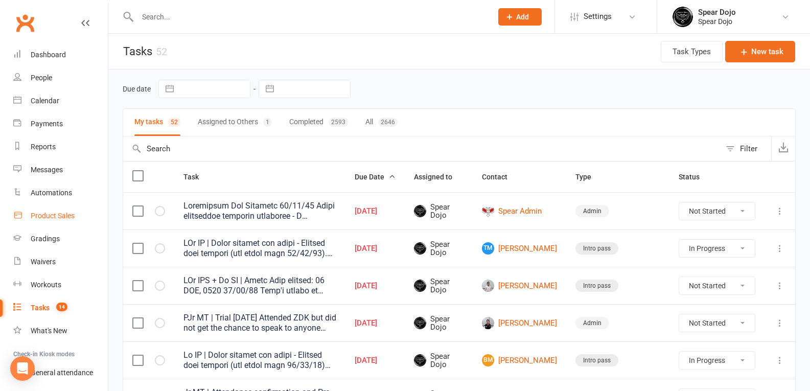
click at [64, 217] on div "Product Sales" at bounding box center [53, 215] width 44 height 8
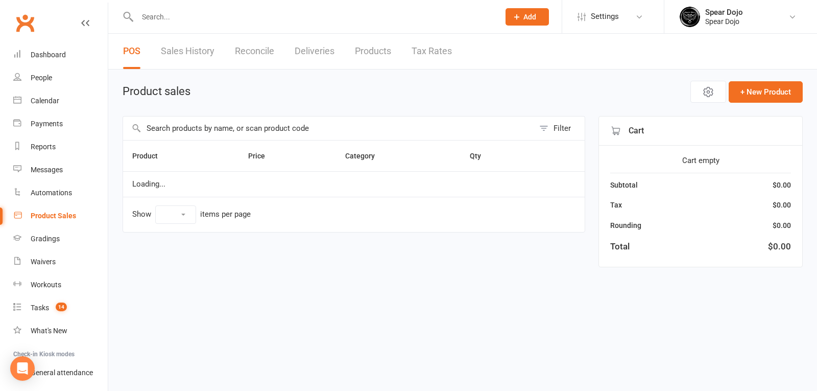
select select "100"
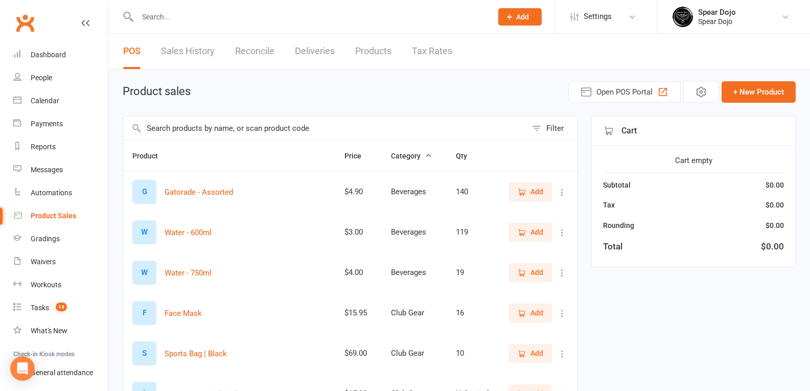
click at [228, 128] on input "text" at bounding box center [324, 127] width 403 height 23
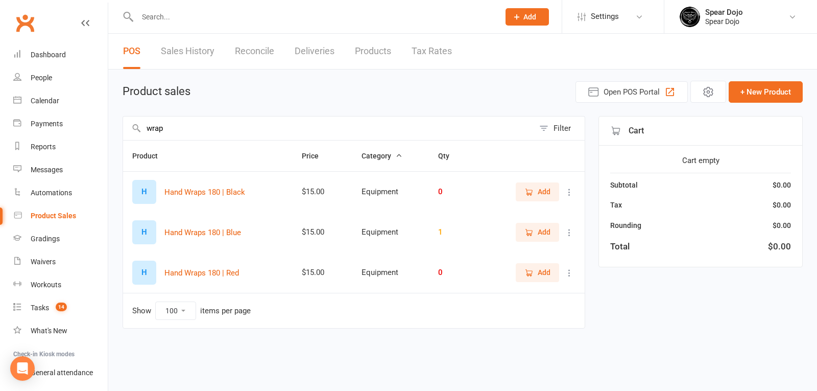
type input "wrap"
click at [544, 192] on span "Add" at bounding box center [544, 191] width 13 height 11
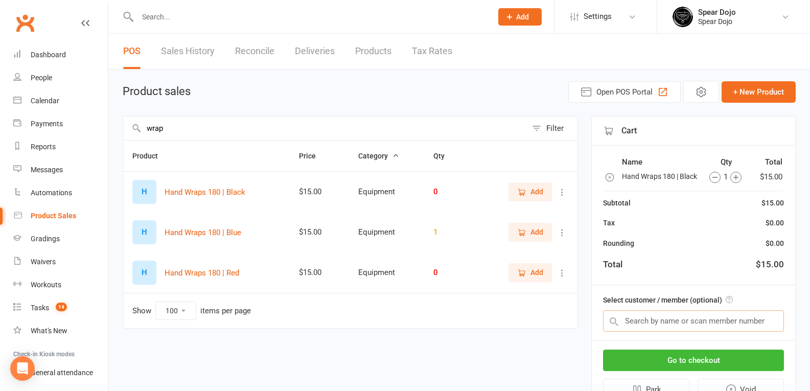
click at [673, 329] on input "text" at bounding box center [693, 320] width 181 height 21
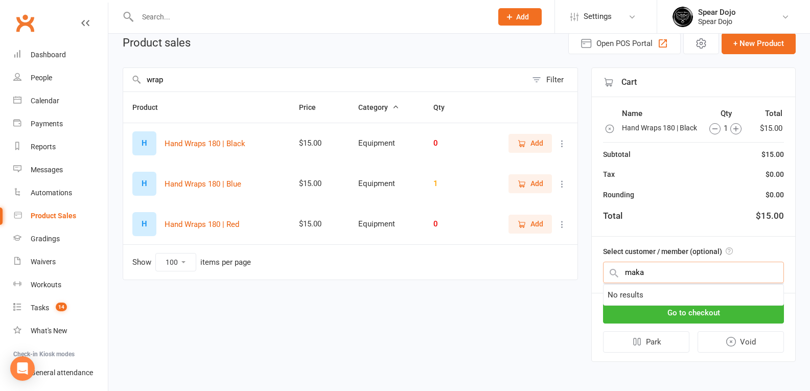
scroll to position [59, 0]
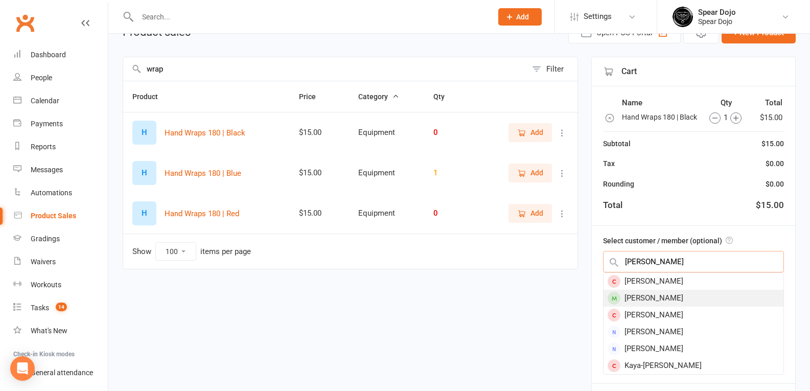
type input "makay"
click at [661, 305] on div "[PERSON_NAME]" at bounding box center [693, 298] width 180 height 17
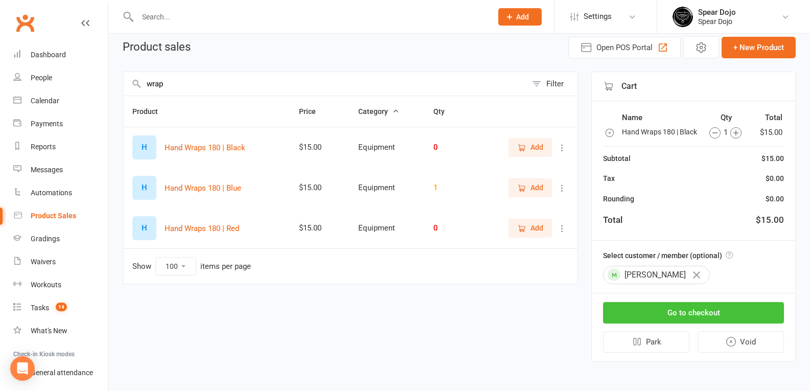
click at [663, 316] on button "Go to checkout" at bounding box center [693, 312] width 181 height 21
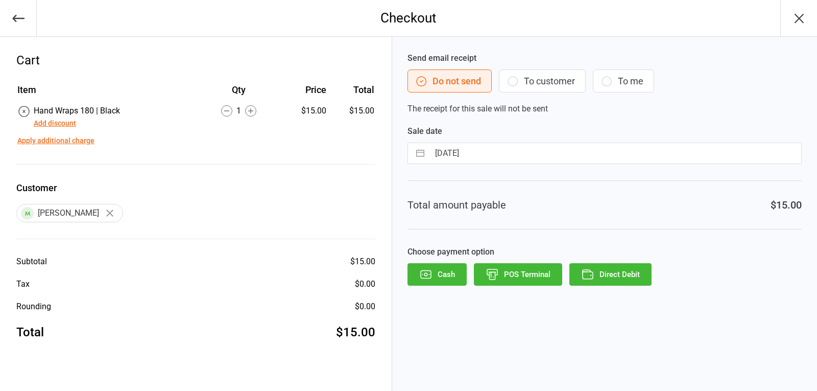
click at [507, 270] on button "POS Terminal" at bounding box center [518, 274] width 88 height 22
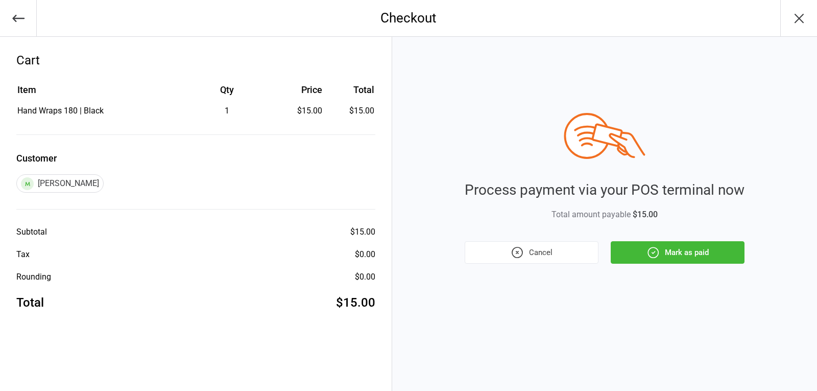
click at [663, 254] on button "Mark as paid" at bounding box center [678, 252] width 134 height 22
